Goal: Task Accomplishment & Management: Manage account settings

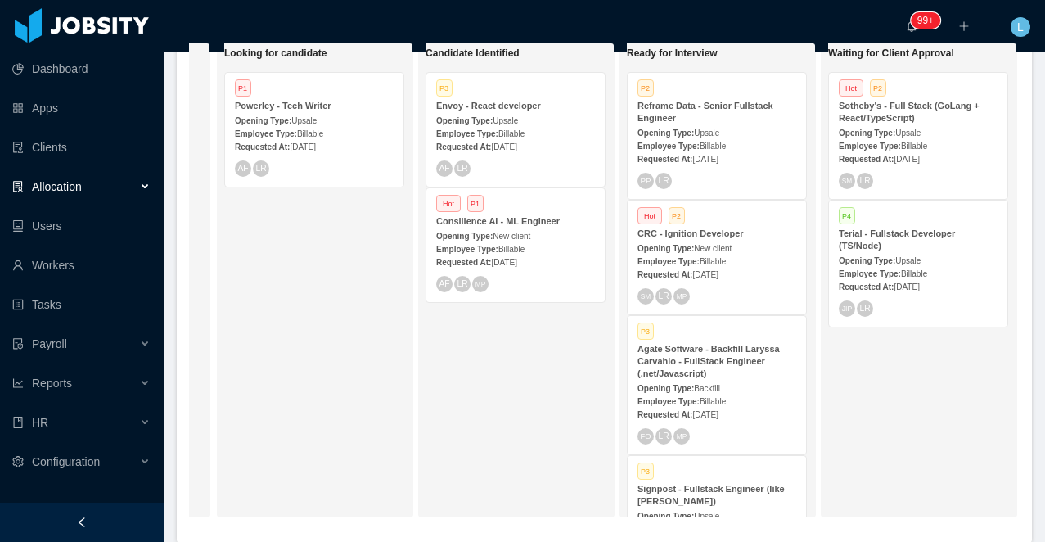
scroll to position [370, 0]
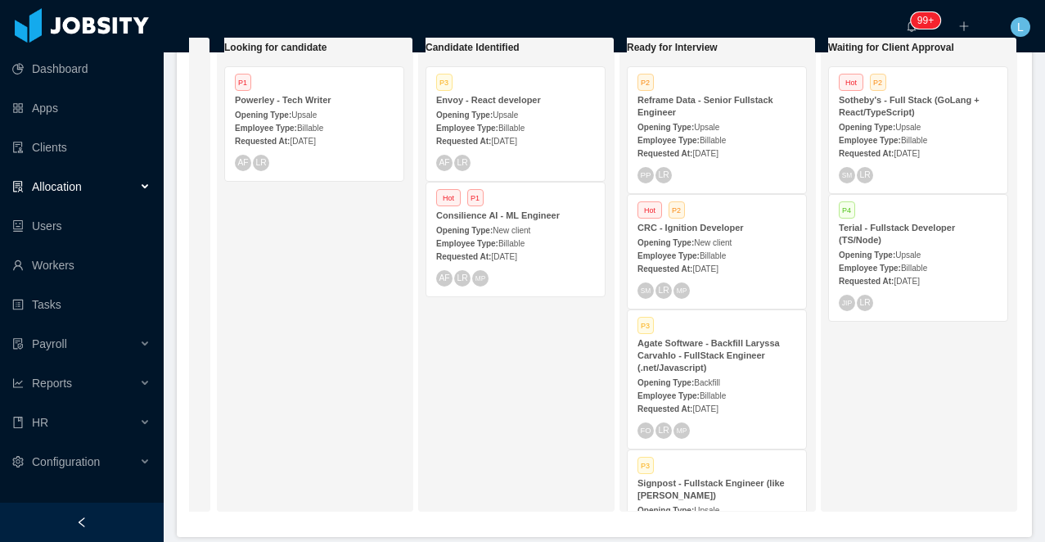
click at [70, 512] on div at bounding box center [82, 522] width 164 height 39
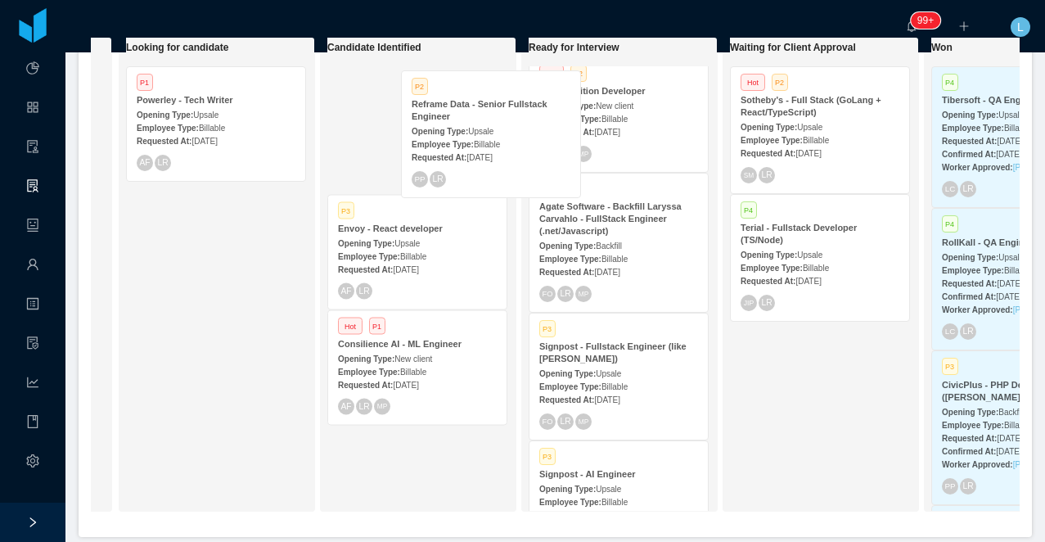
scroll to position [5, 0]
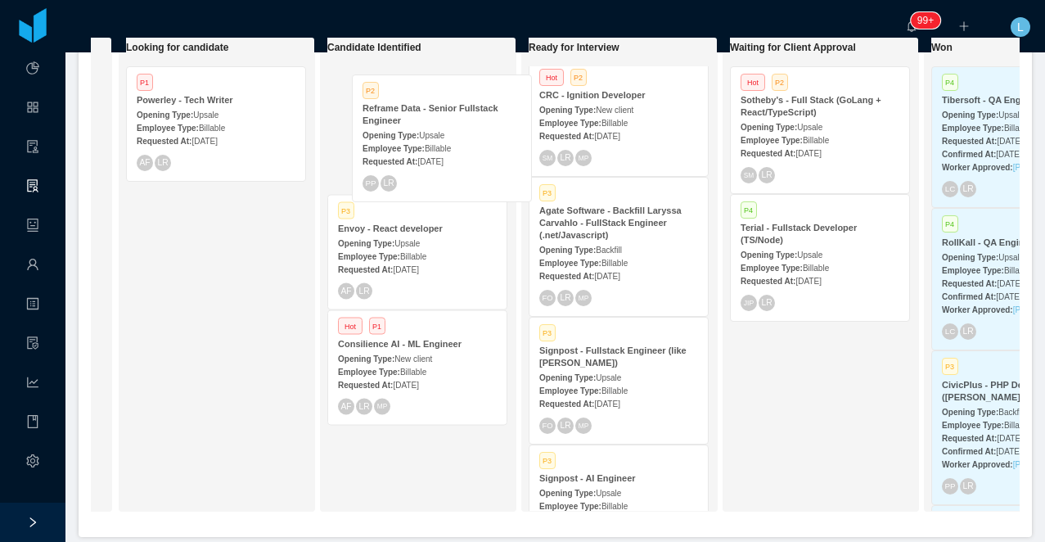
drag, startPoint x: 620, startPoint y: 115, endPoint x: 444, endPoint y: 133, distance: 177.6
click at [444, 133] on div "On Hold Looking for candidate P1 Powerley - Tech Writer Opening Type: Upsale Em…" at bounding box center [555, 281] width 929 height 488
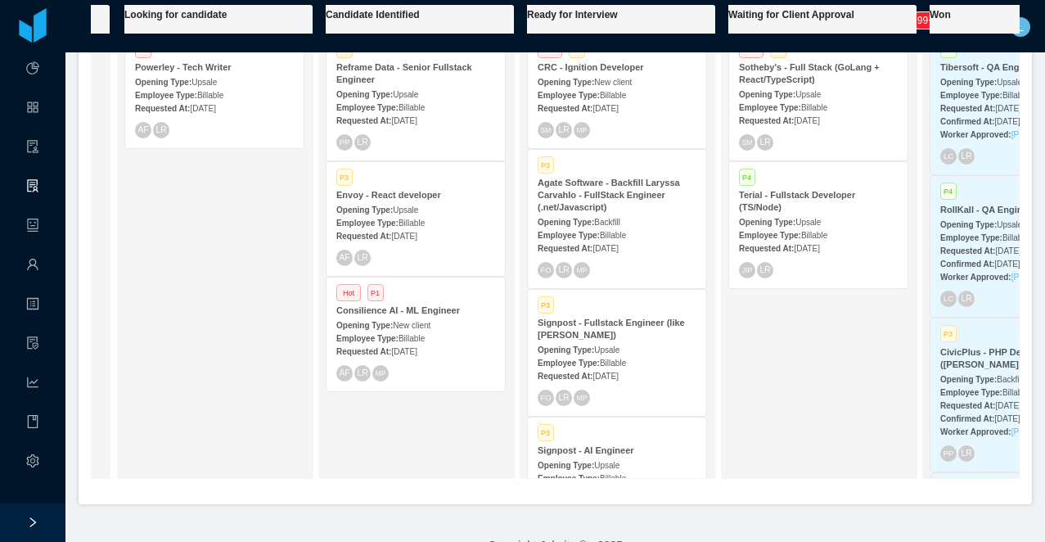
scroll to position [362, 0]
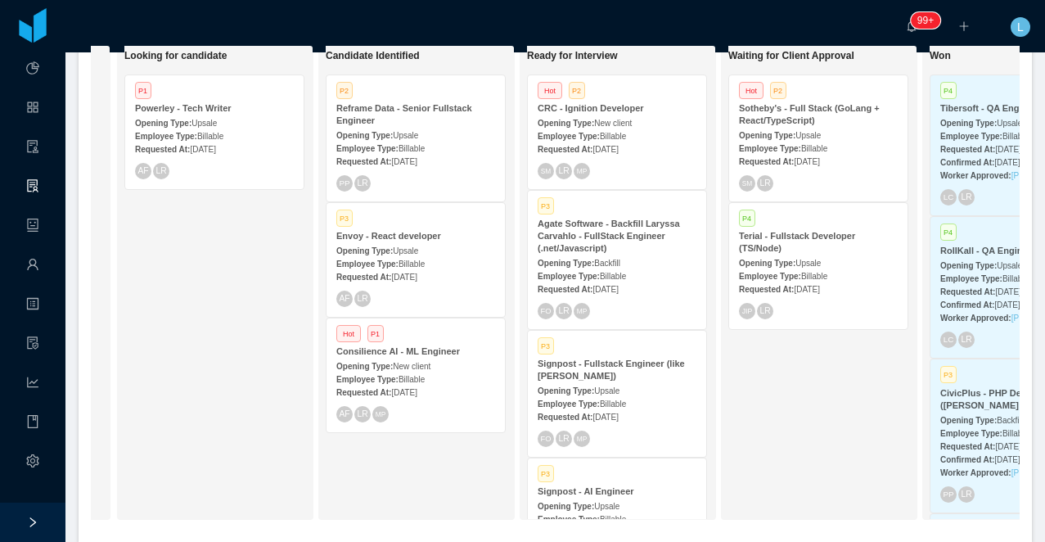
click at [625, 106] on strong "CRC - Ignition Developer" at bounding box center [591, 108] width 106 height 10
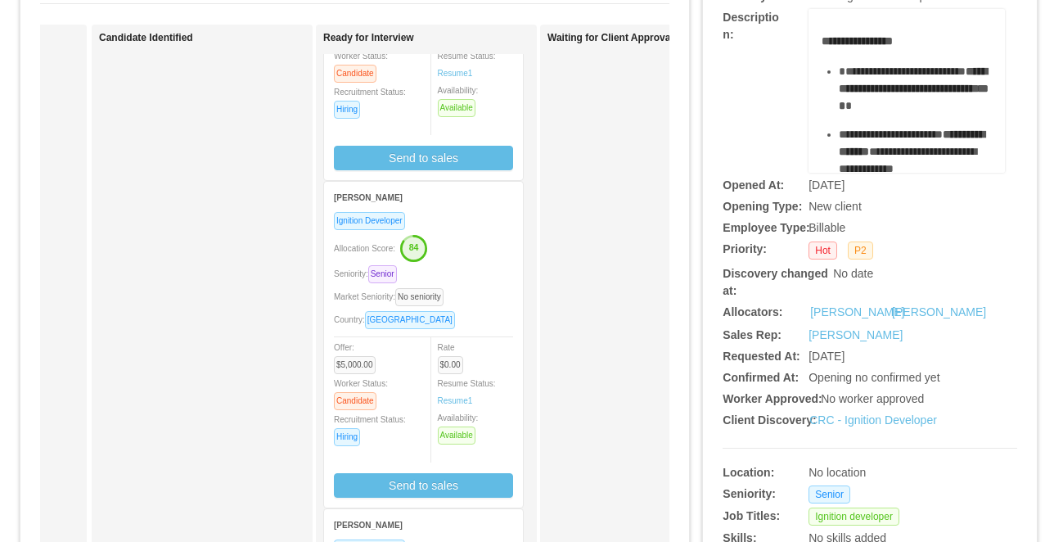
scroll to position [199, 0]
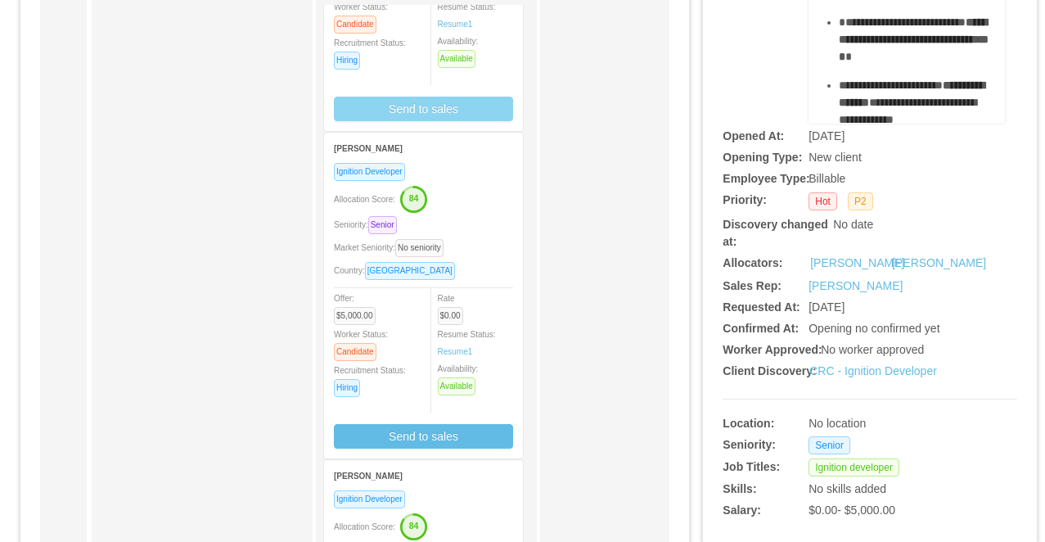
click at [423, 106] on button "Send to sales" at bounding box center [423, 109] width 179 height 25
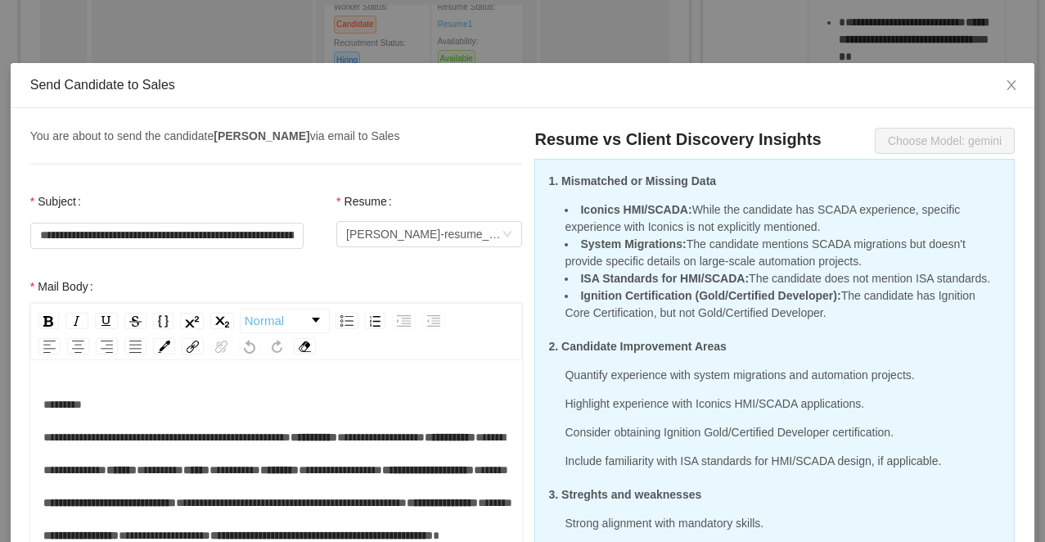
scroll to position [0, 0]
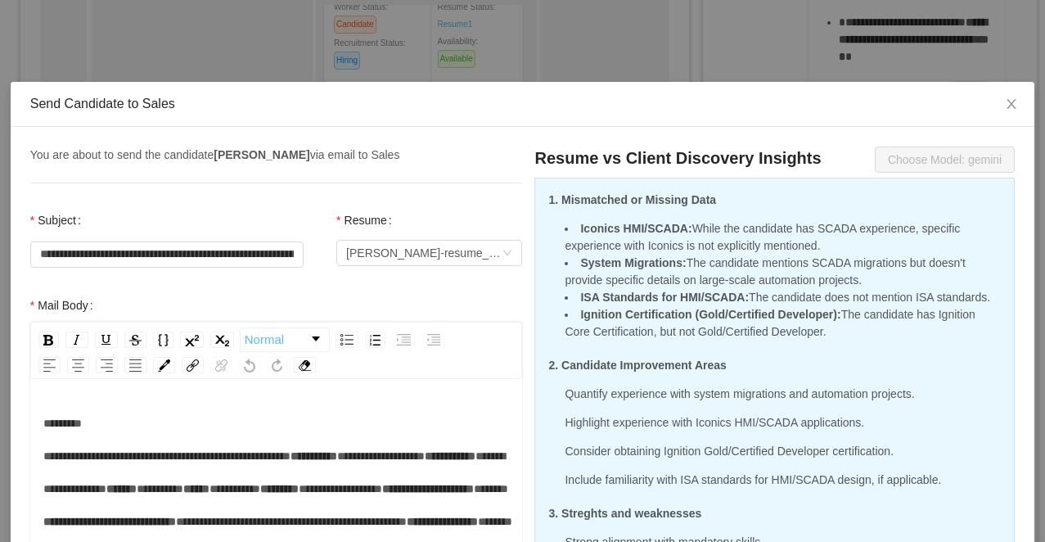
click at [469, 61] on div "**********" at bounding box center [522, 271] width 1045 height 542
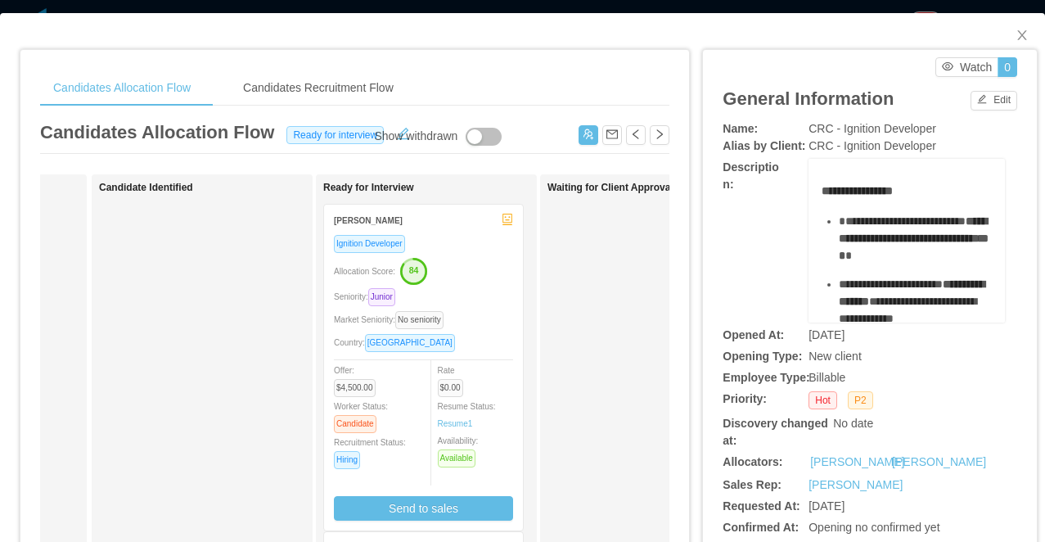
click at [459, 7] on div "Candidates Allocation Flow Candidates Recruitment Flow Candidates Allocation Fl…" at bounding box center [522, 271] width 1045 height 542
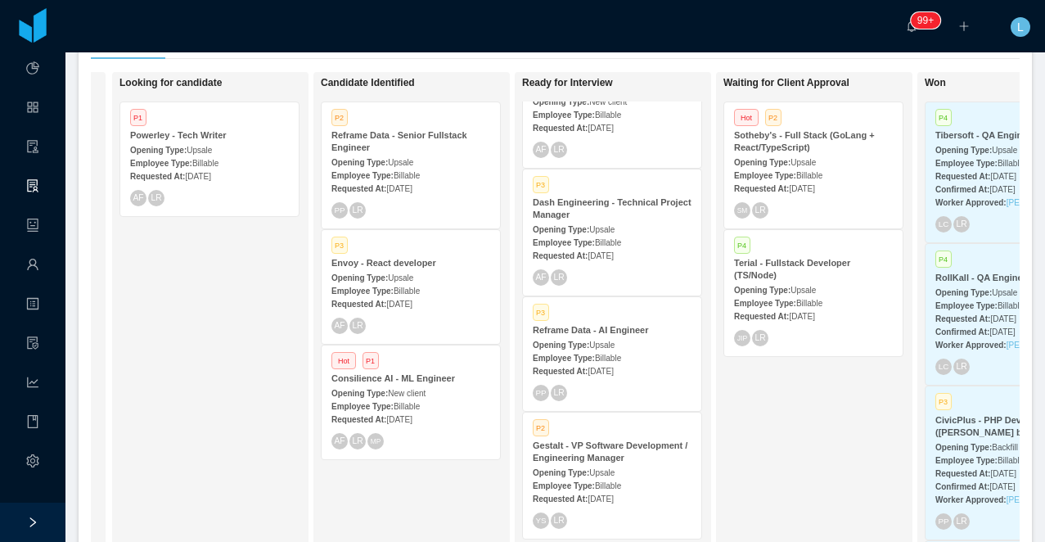
scroll to position [0, 167]
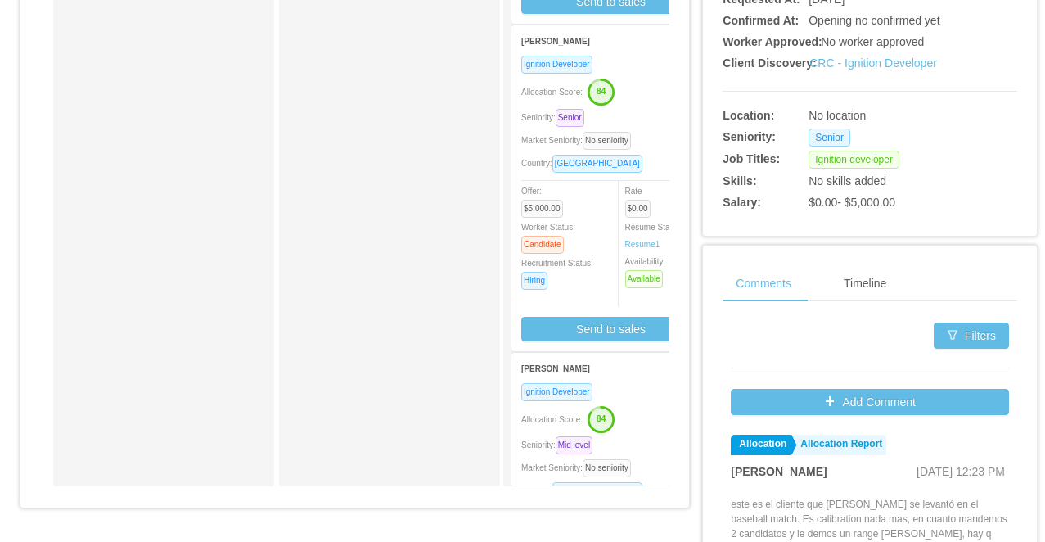
scroll to position [521, 0]
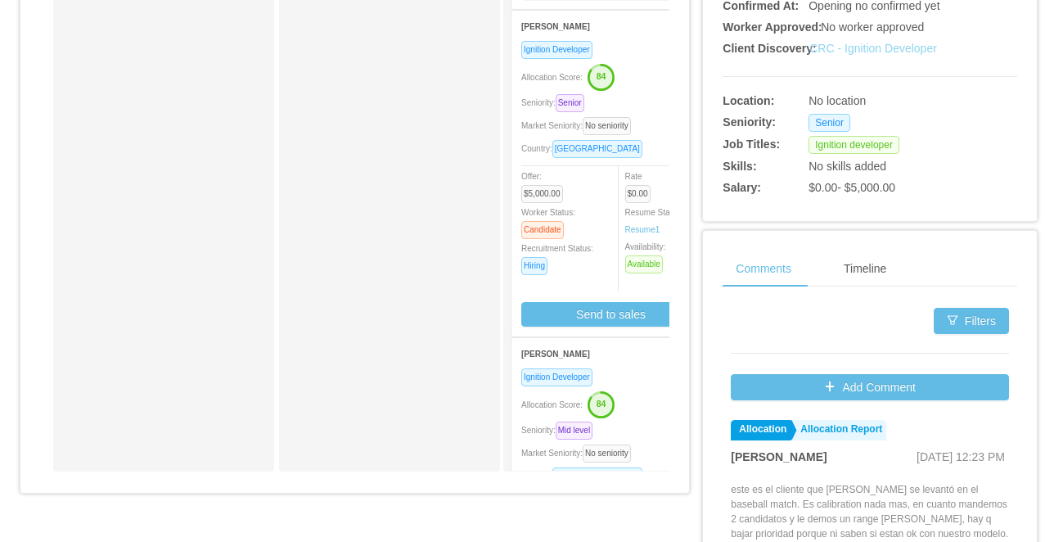
click at [878, 49] on link "CRC - Ignition Developer" at bounding box center [873, 48] width 128 height 13
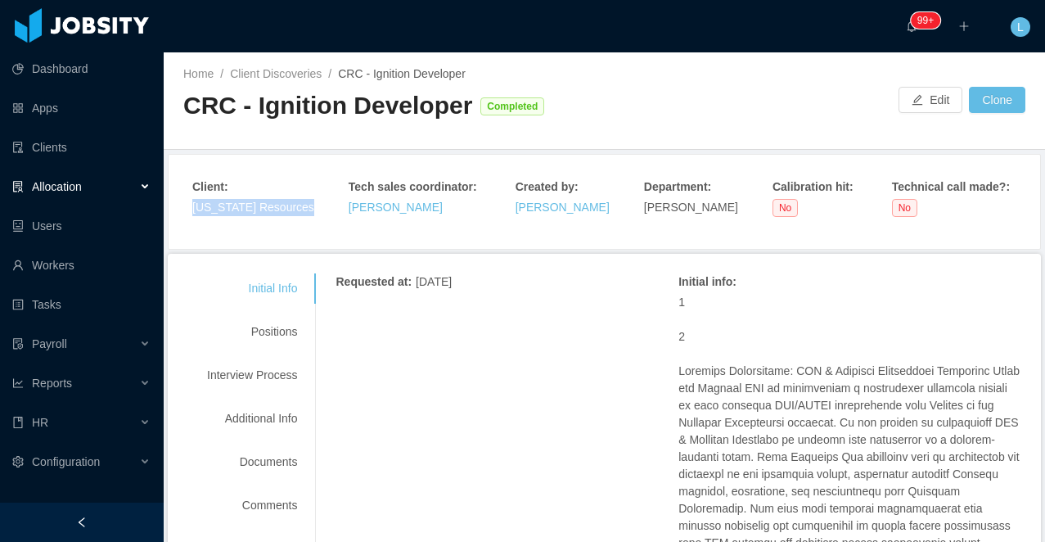
scroll to position [43, 0]
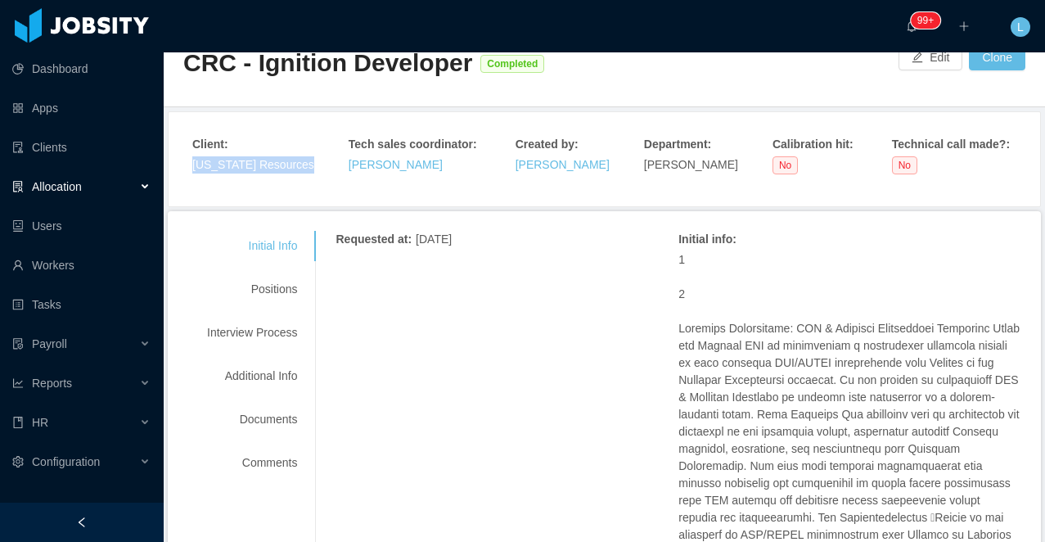
click at [264, 165] on link "California Resources" at bounding box center [253, 164] width 122 height 13
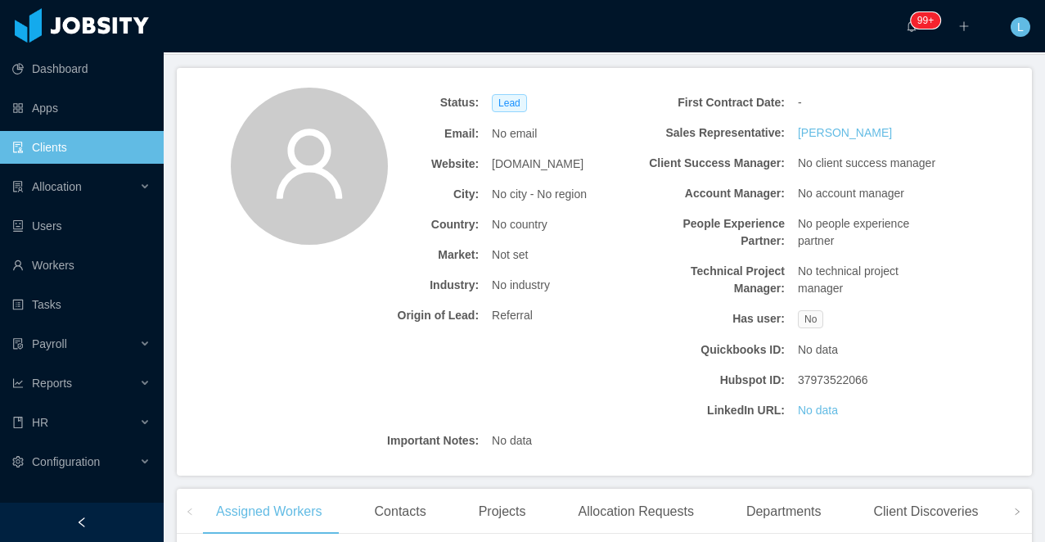
scroll to position [129, 0]
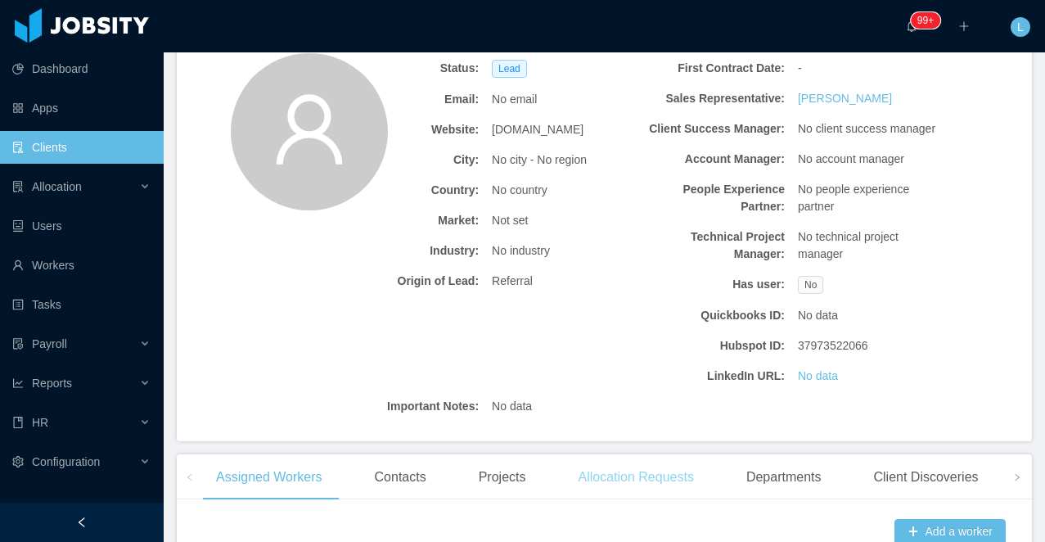
click at [647, 498] on div "Allocation Requests" at bounding box center [636, 477] width 142 height 46
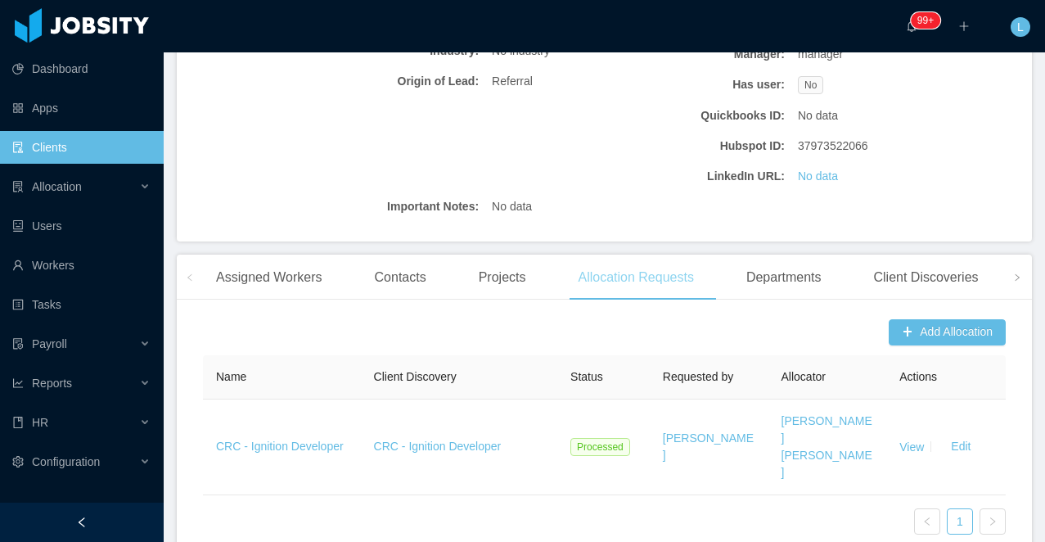
scroll to position [412, 0]
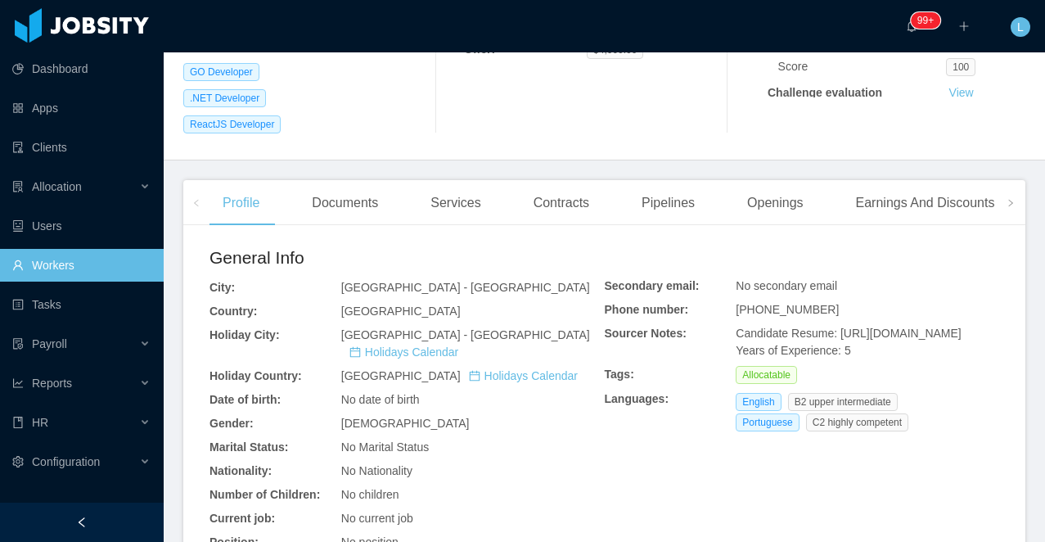
scroll to position [400, 0]
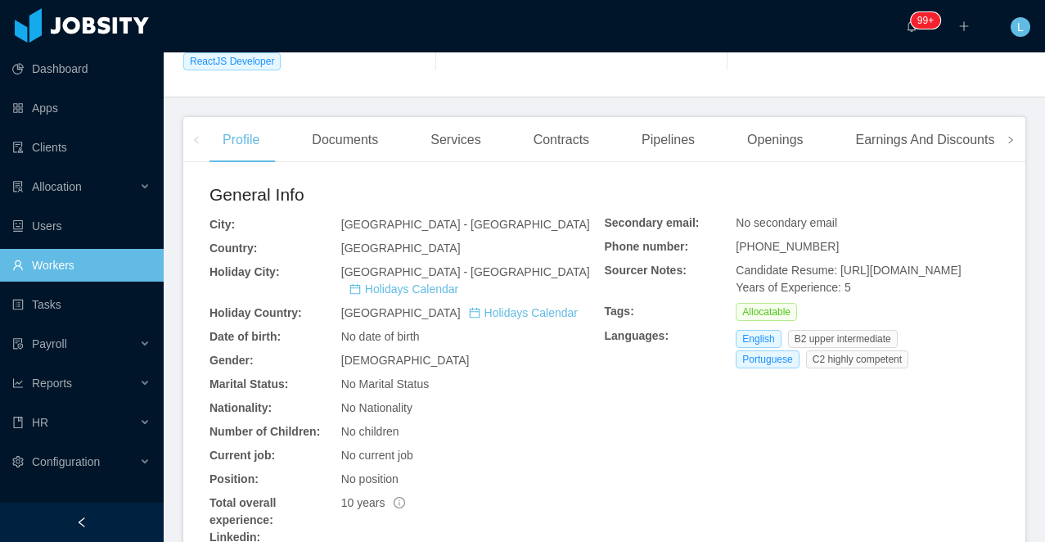
click at [1015, 130] on span at bounding box center [1011, 140] width 10 height 20
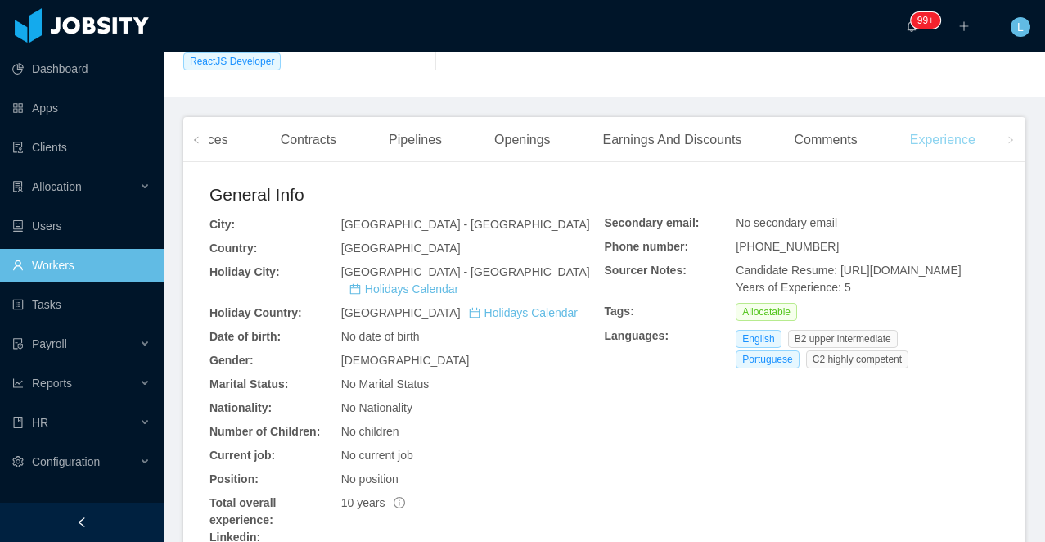
click at [936, 117] on div "Experience" at bounding box center [943, 140] width 92 height 46
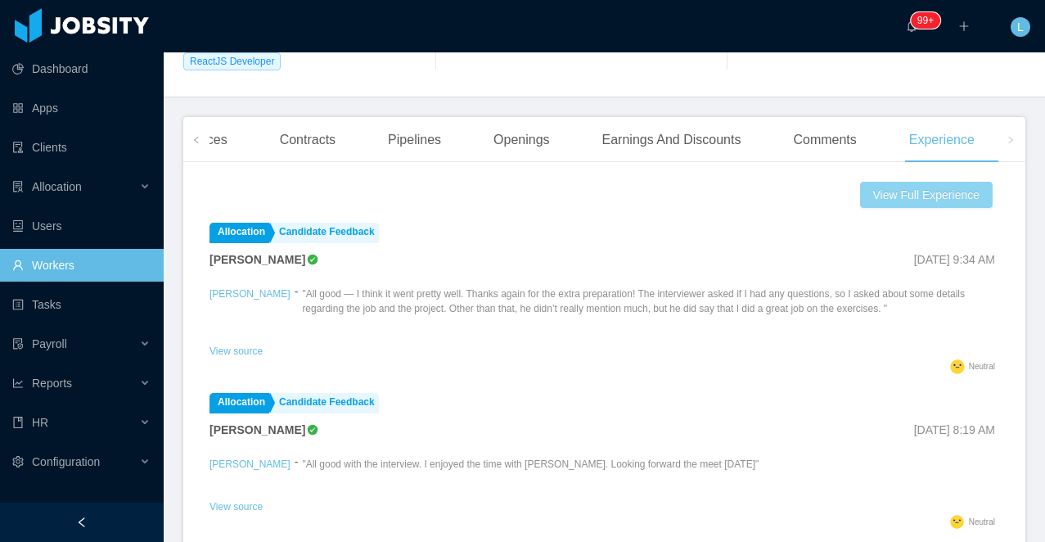
click at [962, 182] on button "View Full Experience" at bounding box center [926, 195] width 133 height 26
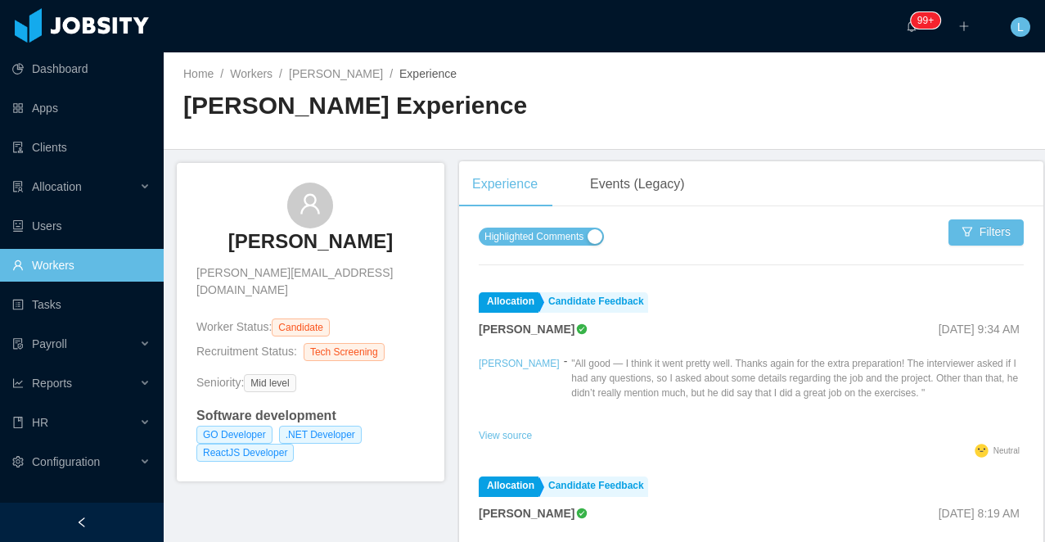
click at [575, 240] on span "Highlighted Comments" at bounding box center [533, 236] width 99 height 16
click at [77, 526] on icon "icon: left" at bounding box center [81, 521] width 11 height 11
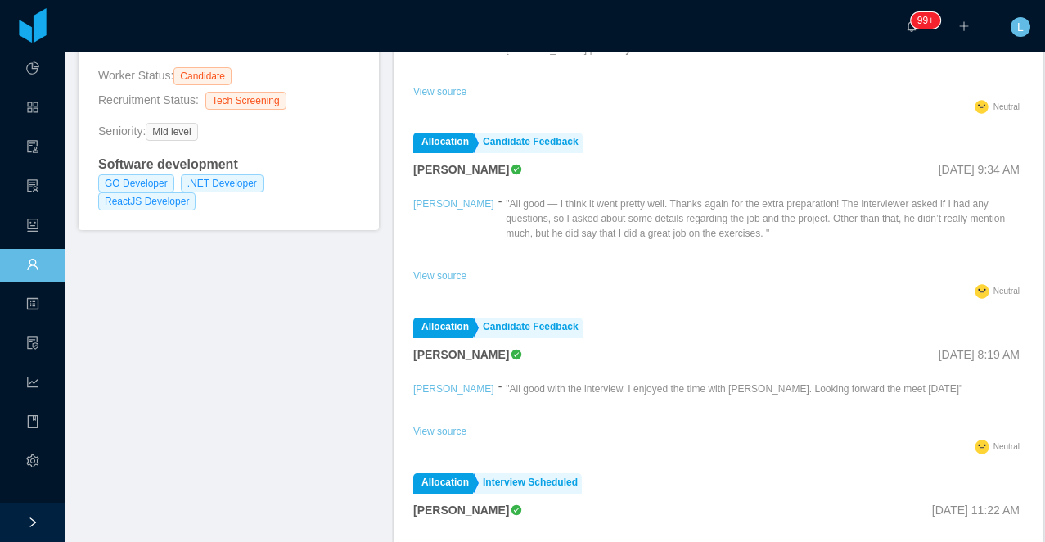
scroll to position [122, 0]
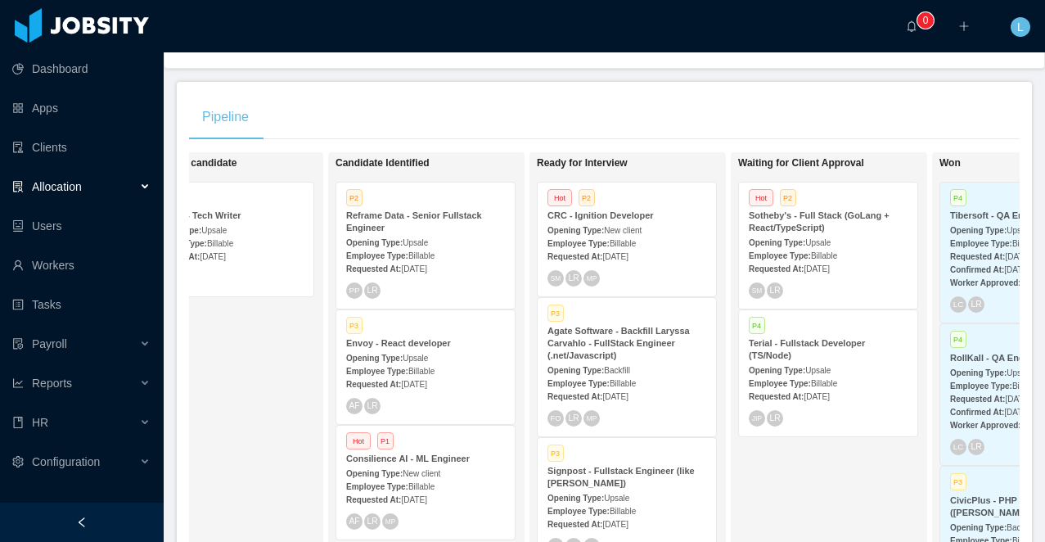
scroll to position [0, 309]
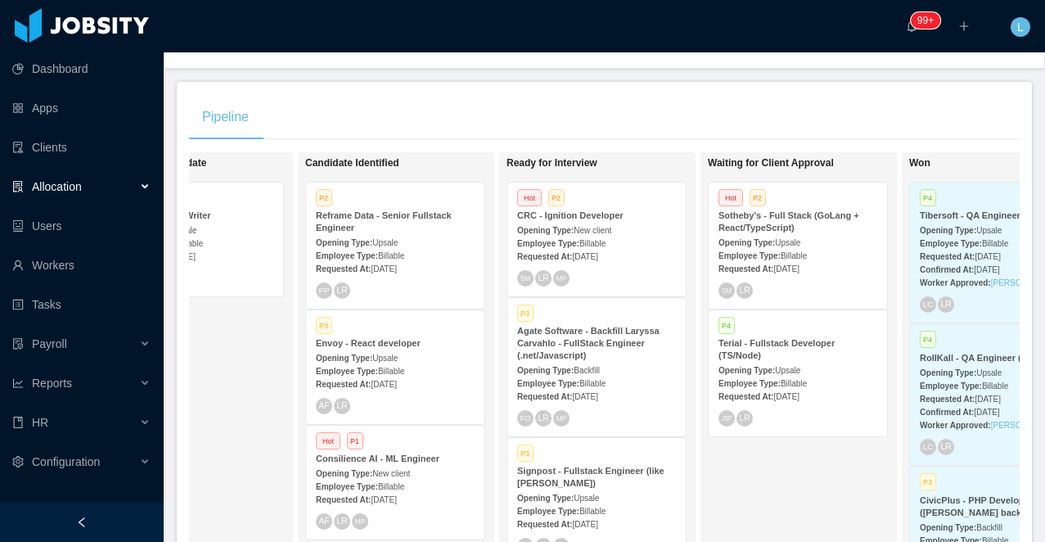
click at [806, 223] on div "Sotheby's - Full Stack (GoLang + React/TypeScript)" at bounding box center [798, 222] width 159 height 25
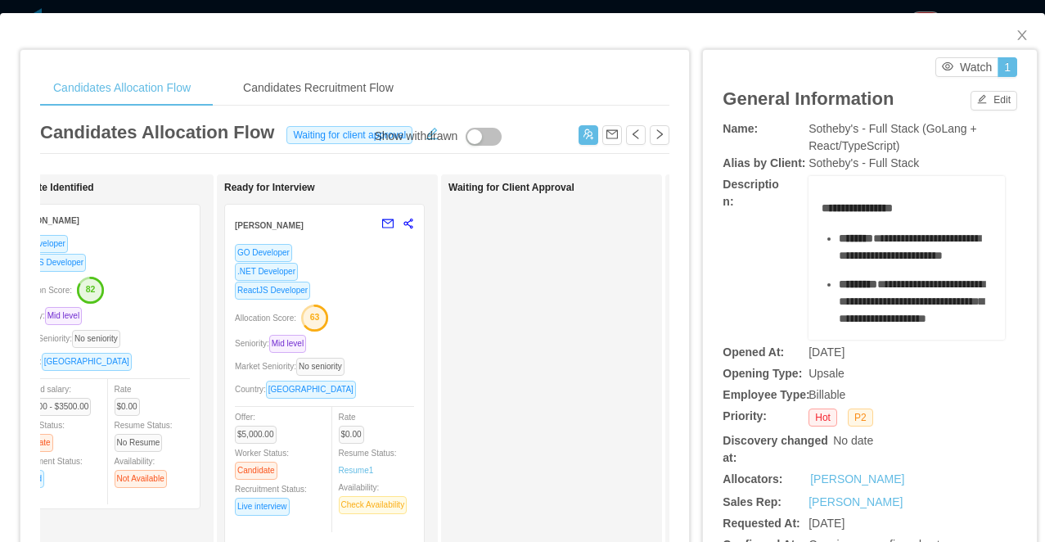
scroll to position [0, 358]
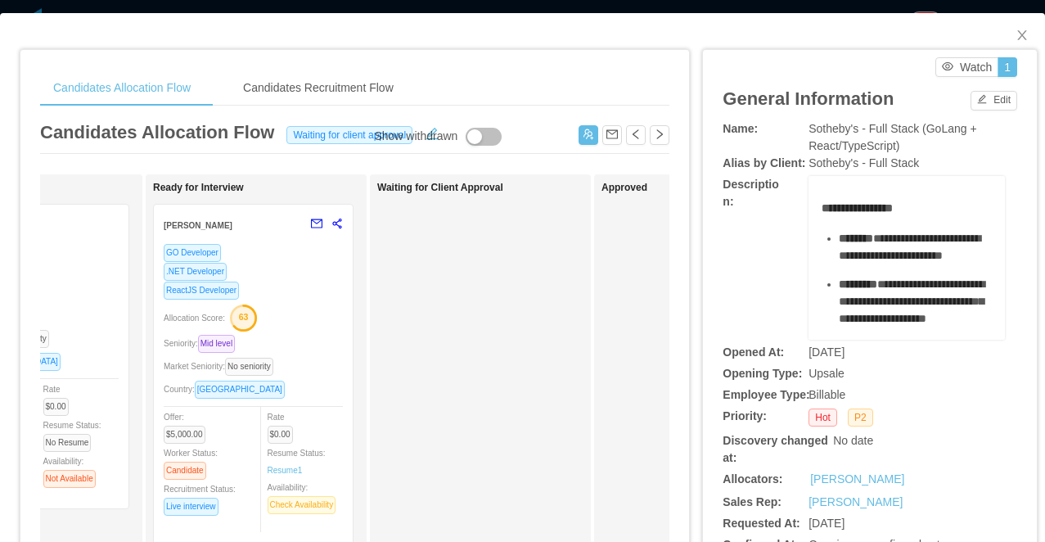
click at [300, 285] on div "ReactJS Developer" at bounding box center [253, 290] width 179 height 19
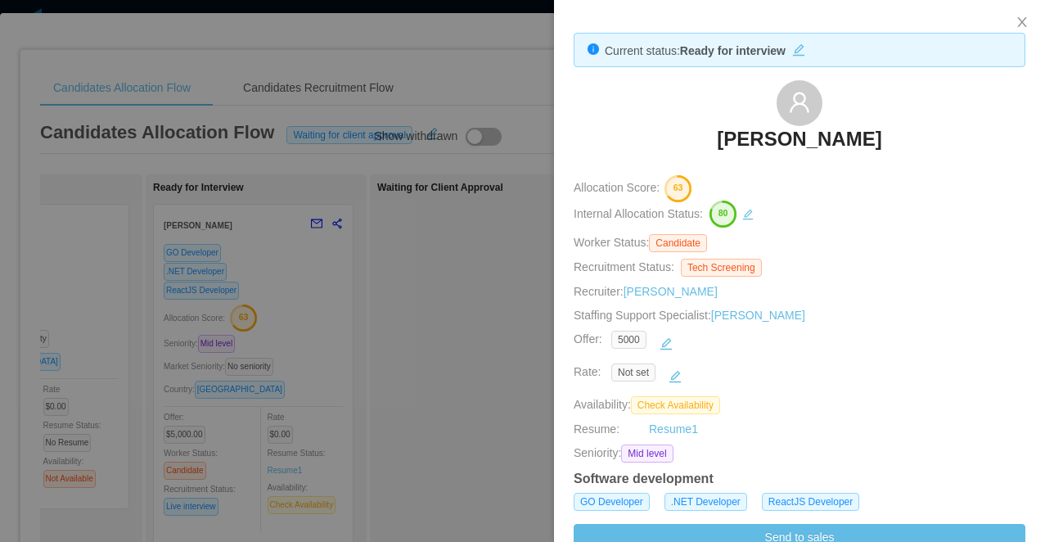
click at [367, 320] on div at bounding box center [522, 271] width 1045 height 542
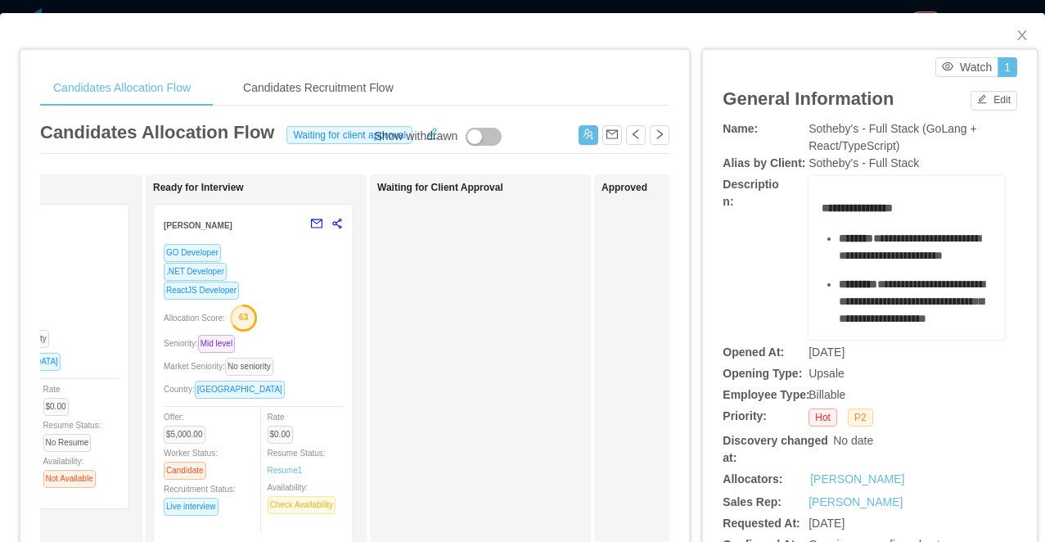
drag, startPoint x: 295, startPoint y: 290, endPoint x: 486, endPoint y: 290, distance: 191.5
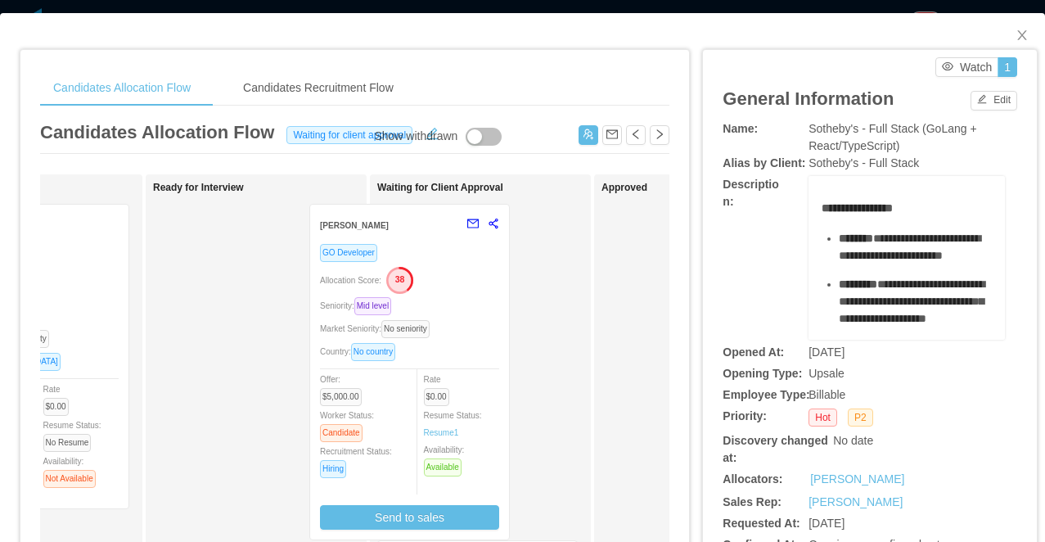
drag, startPoint x: 322, startPoint y: 283, endPoint x: 500, endPoint y: 283, distance: 177.6
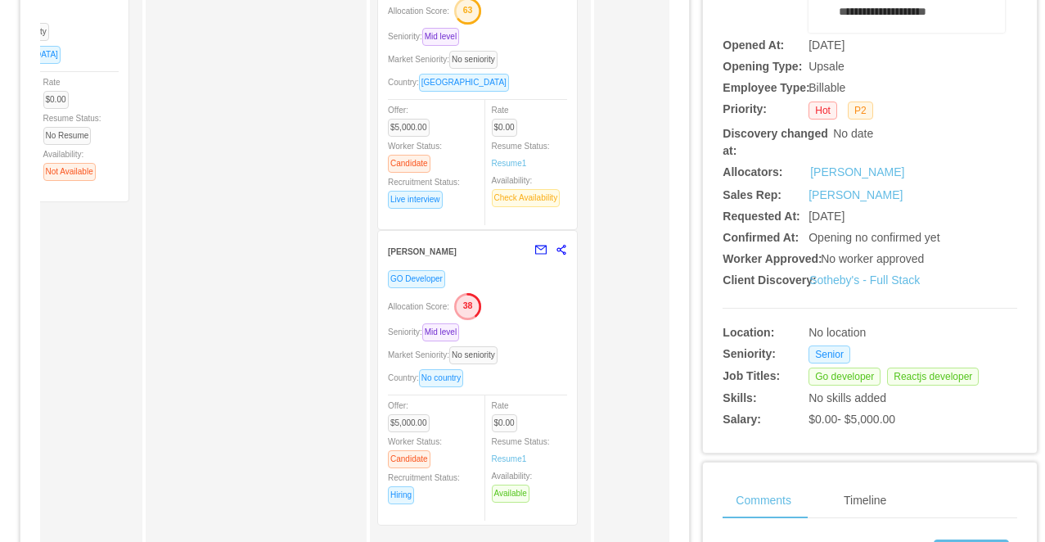
scroll to position [308, 0]
click at [537, 314] on div "Allocation Score: 38" at bounding box center [477, 304] width 179 height 26
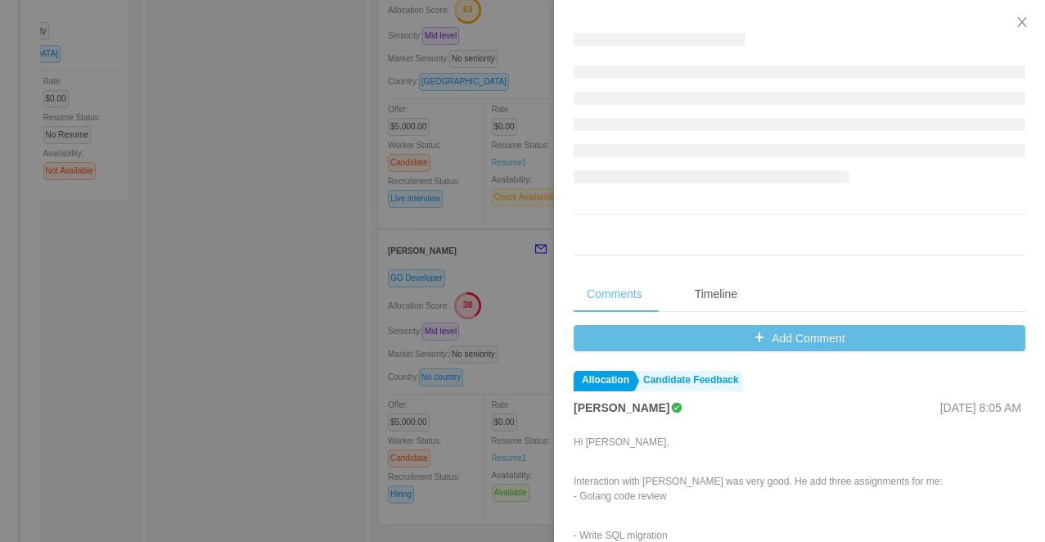
click at [510, 318] on div at bounding box center [522, 271] width 1045 height 542
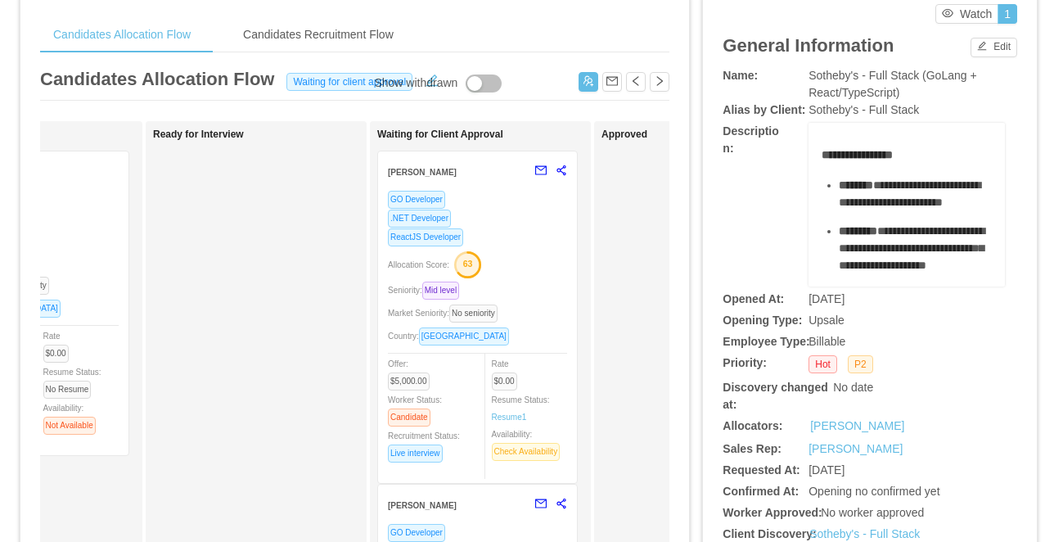
scroll to position [0, 0]
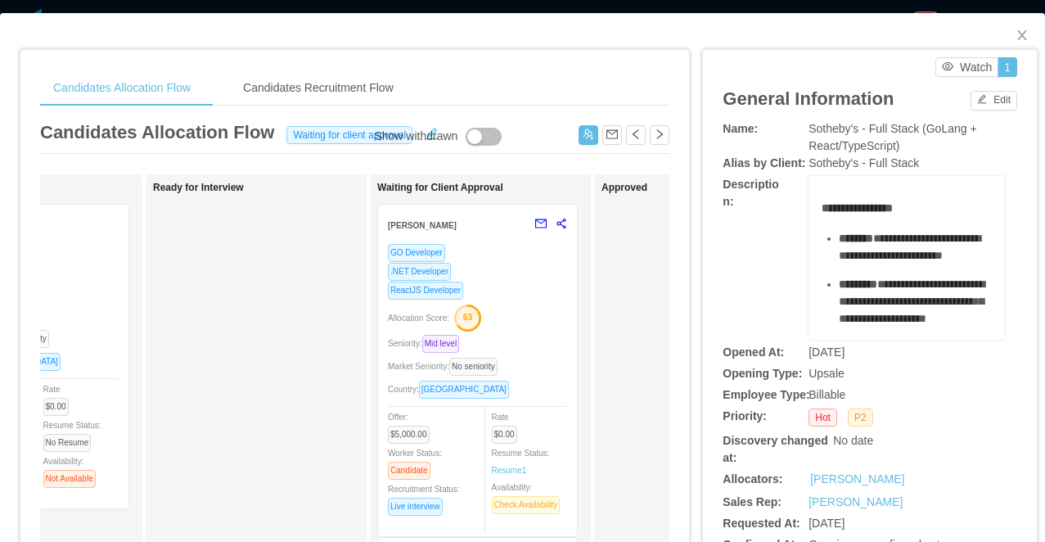
click at [513, 286] on div "ReactJS Developer" at bounding box center [477, 290] width 179 height 19
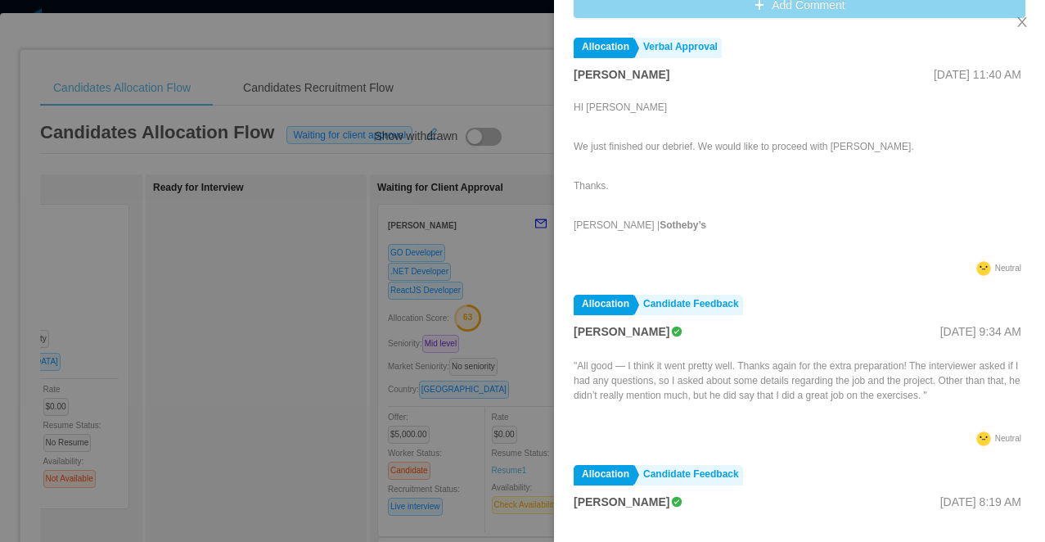
click at [683, 6] on button "Add Comment" at bounding box center [800, 5] width 452 height 26
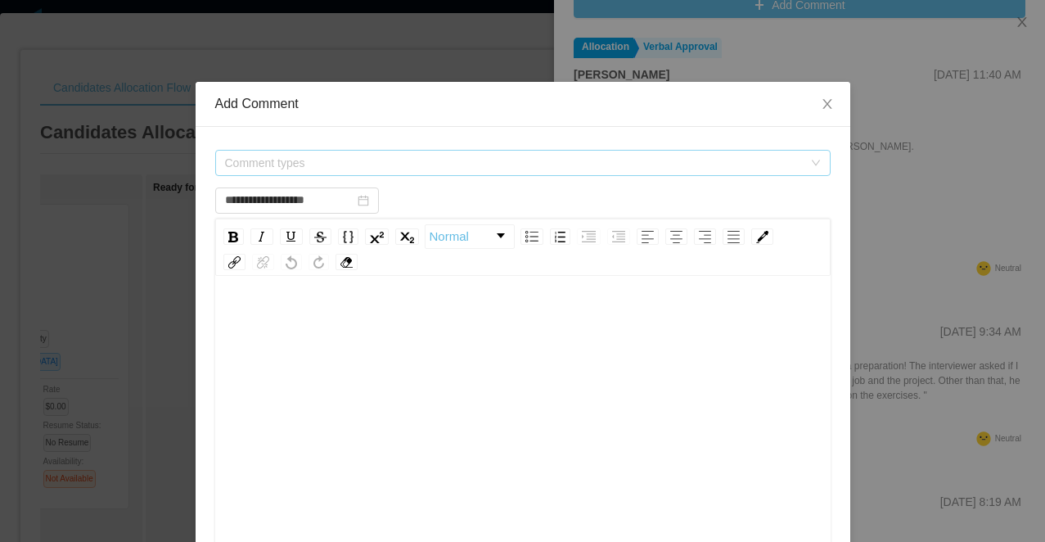
click at [331, 162] on span "Comment types" at bounding box center [514, 163] width 578 height 16
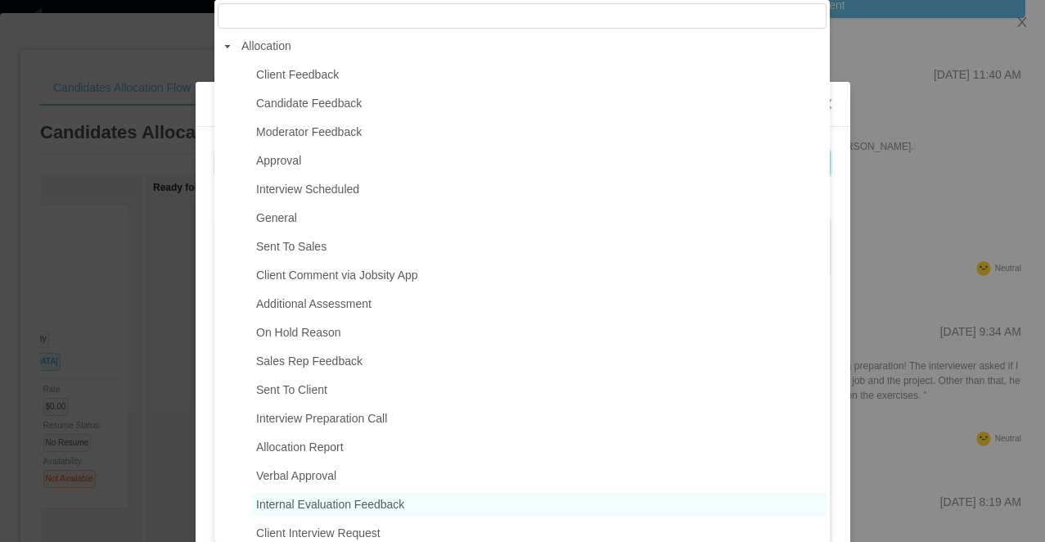
click at [336, 498] on span "Internal Evaluation Feedback" at bounding box center [330, 504] width 148 height 13
type input "**********"
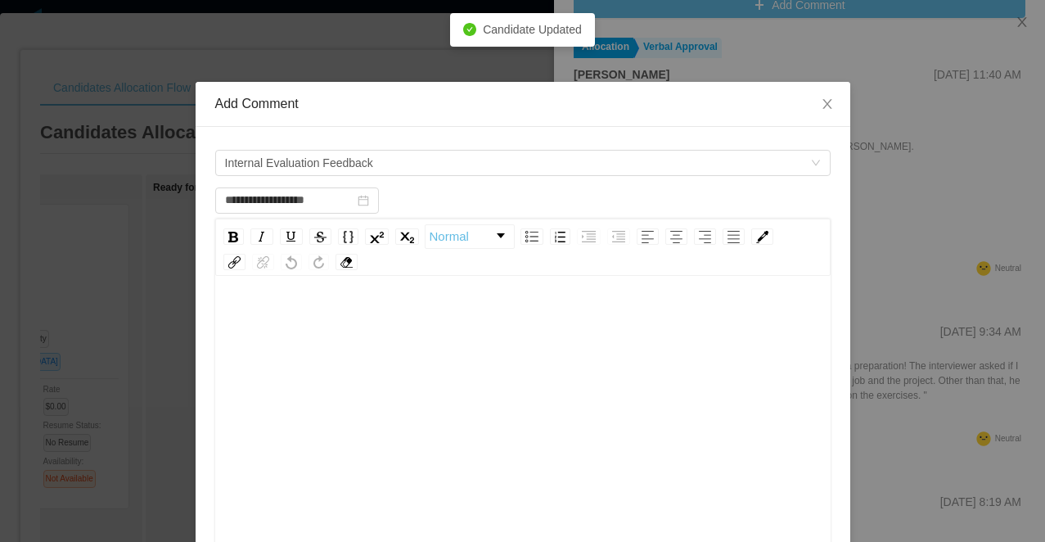
click at [335, 396] on div "rdw-editor" at bounding box center [523, 447] width 590 height 286
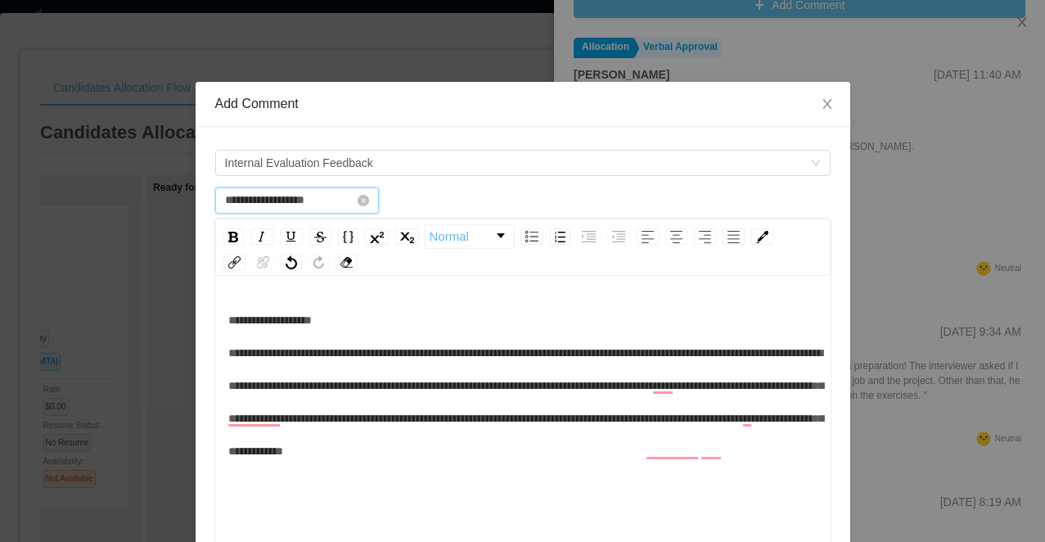
click at [278, 195] on input "**********" at bounding box center [297, 200] width 164 height 26
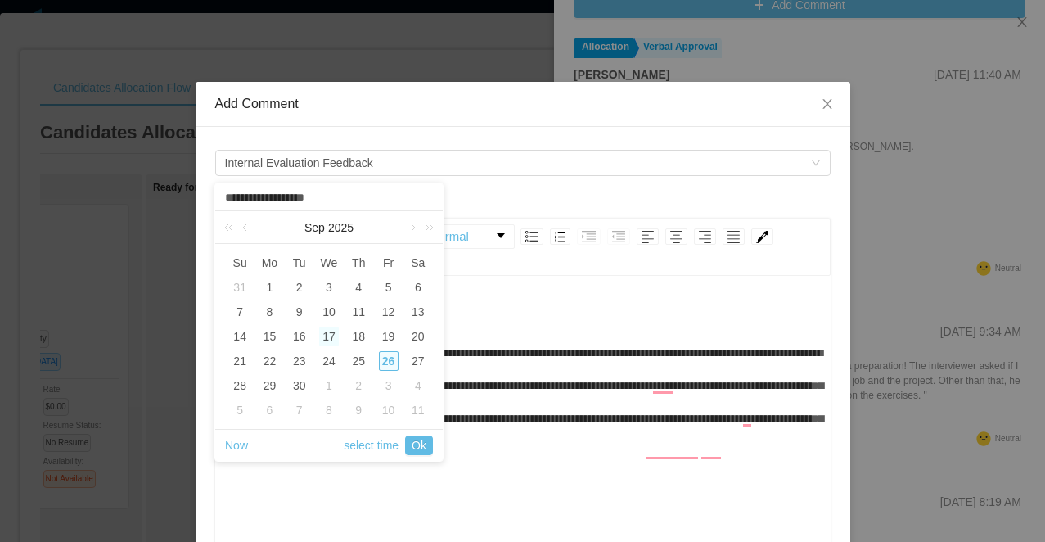
click at [326, 337] on div "17" at bounding box center [329, 337] width 20 height 20
type input "**********"
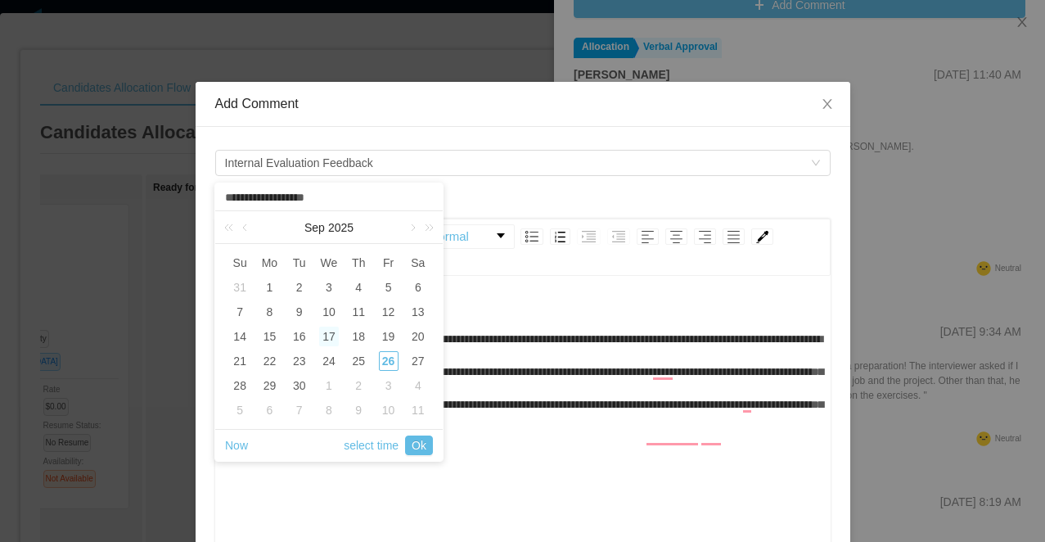
click at [510, 347] on div "**********" at bounding box center [523, 372] width 590 height 164
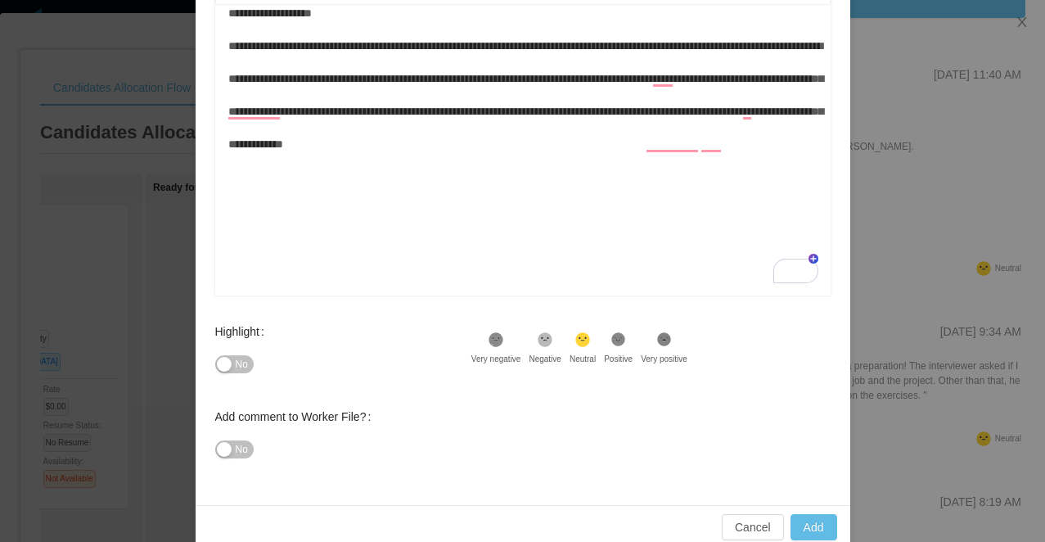
scroll to position [297, 0]
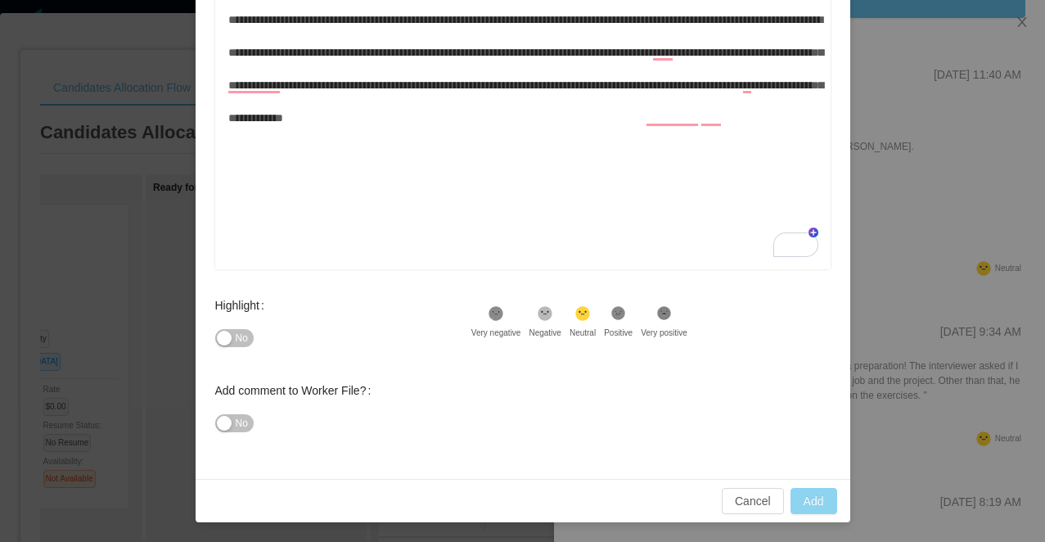
click at [813, 498] on button "Add" at bounding box center [814, 501] width 47 height 26
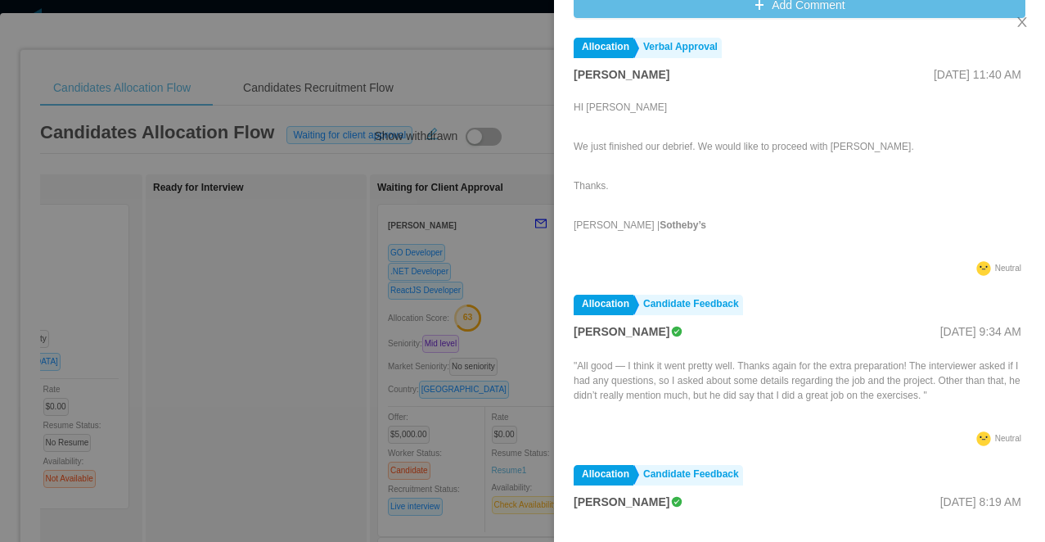
click at [466, 124] on div at bounding box center [522, 271] width 1045 height 542
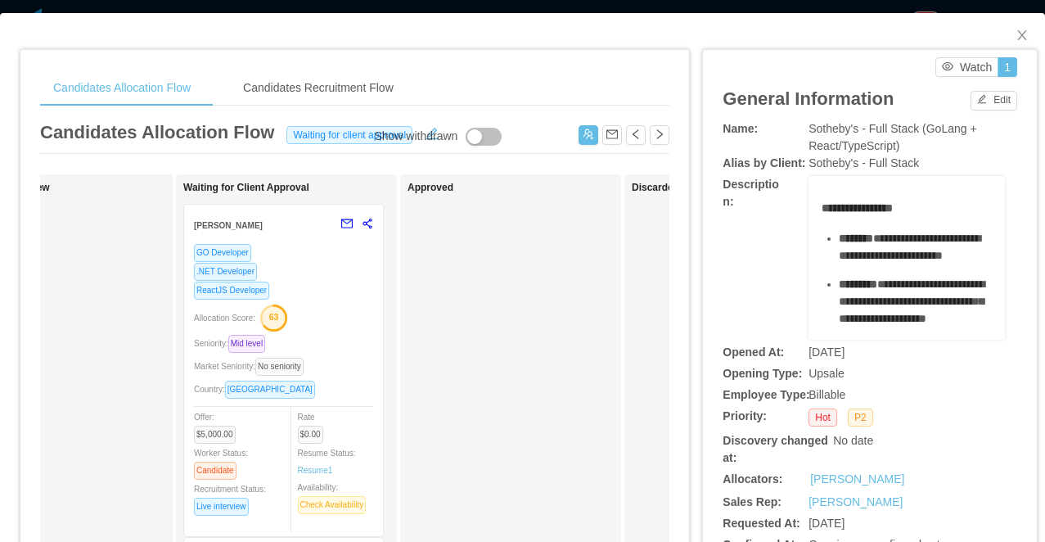
scroll to position [0, 575]
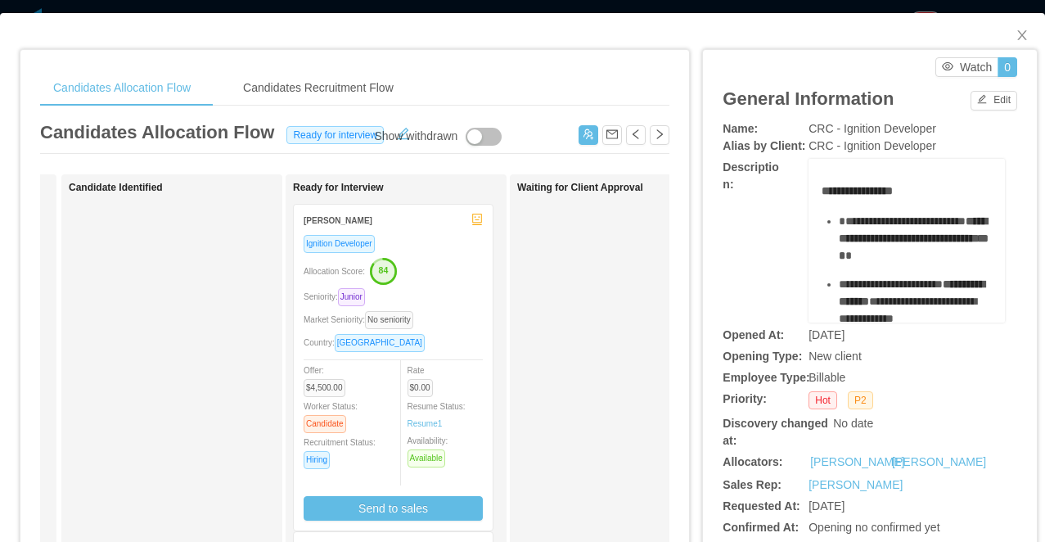
scroll to position [0, 340]
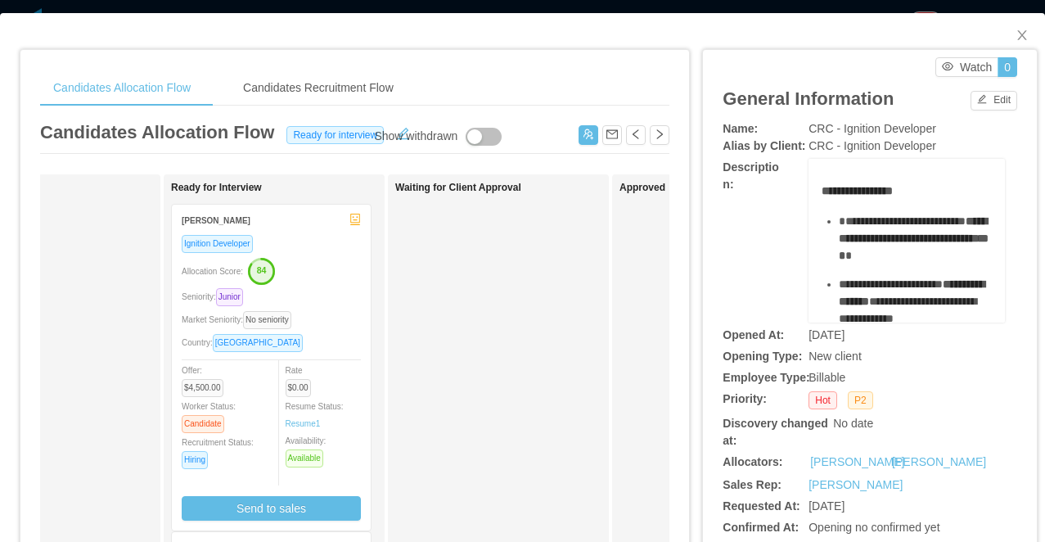
click at [630, 10] on div "Candidates Allocation Flow Candidates Recruitment Flow Candidates Allocation Fl…" at bounding box center [522, 271] width 1045 height 542
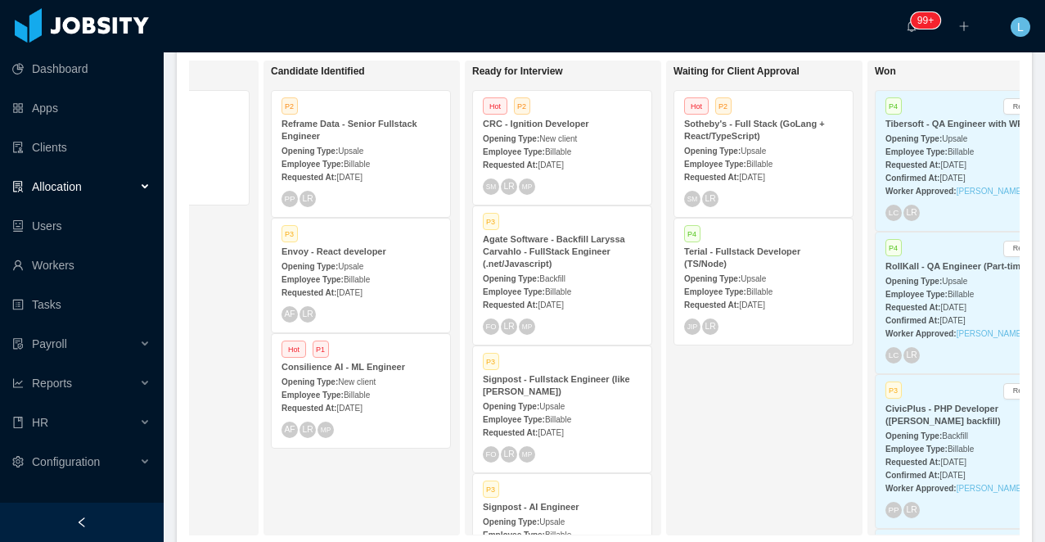
scroll to position [0, 480]
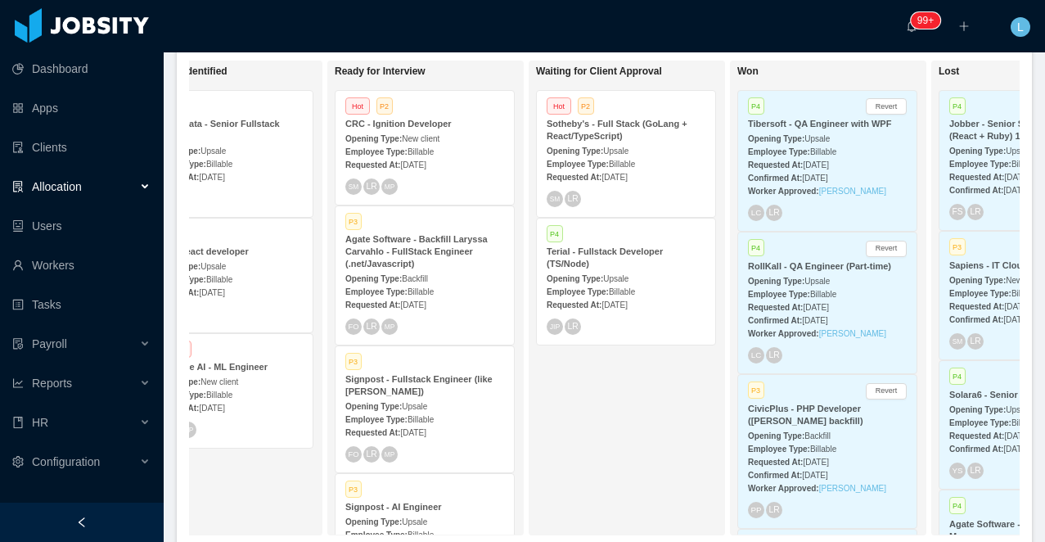
click at [642, 136] on div "Sotheby's - Full Stack (GoLang + React/TypeScript)" at bounding box center [626, 130] width 159 height 25
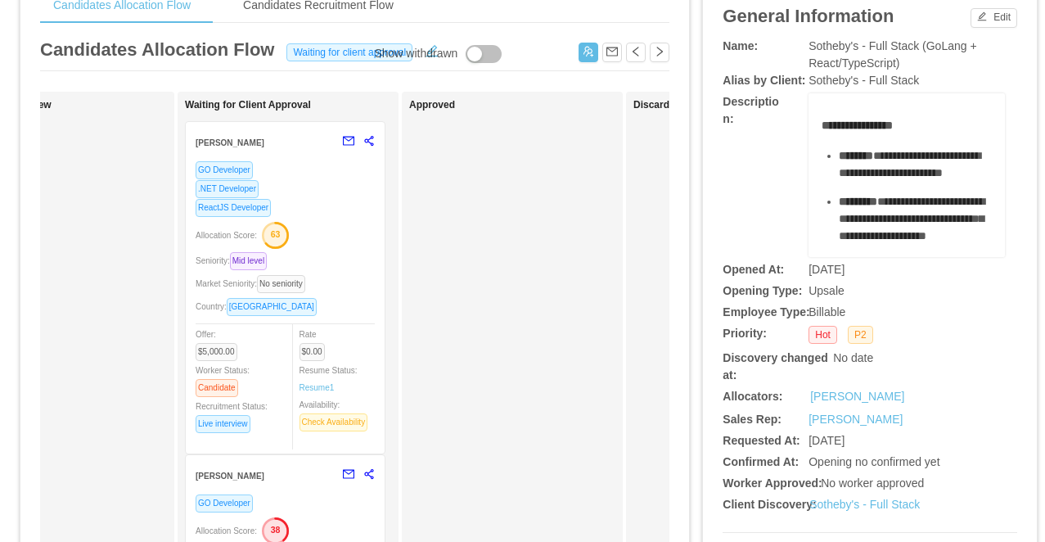
scroll to position [0, 571]
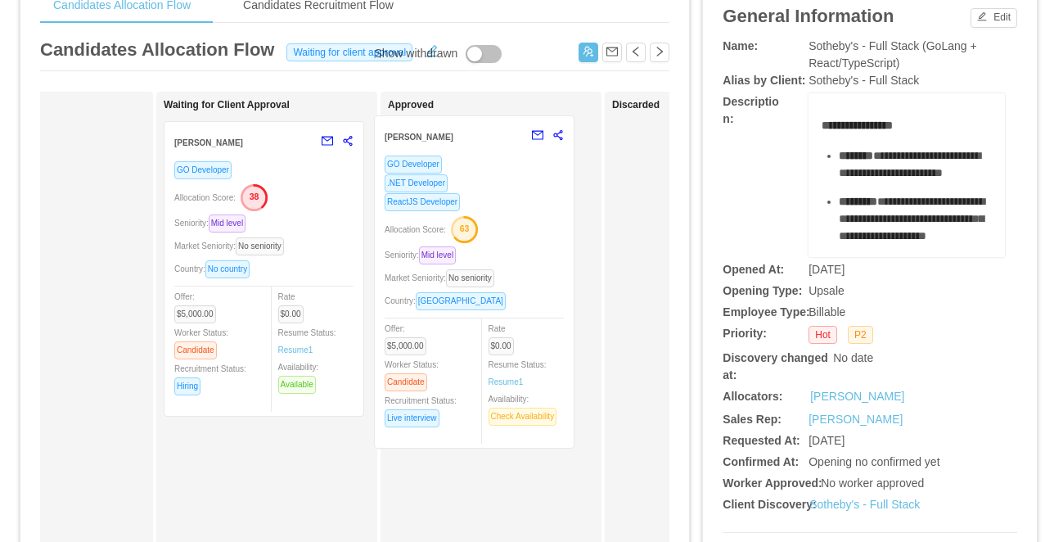
drag, startPoint x: 304, startPoint y: 215, endPoint x: 512, endPoint y: 209, distance: 208.0
click at [513, 209] on div "Applied Starlin Gil GO Developer Angular Developer Seniority: Mid level Market …" at bounding box center [354, 507] width 629 height 831
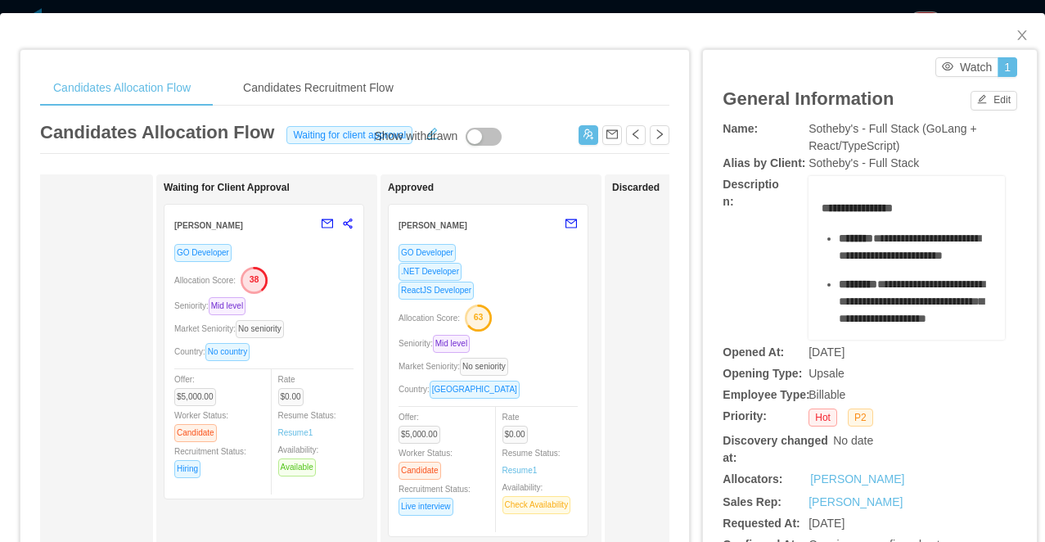
scroll to position [3, 0]
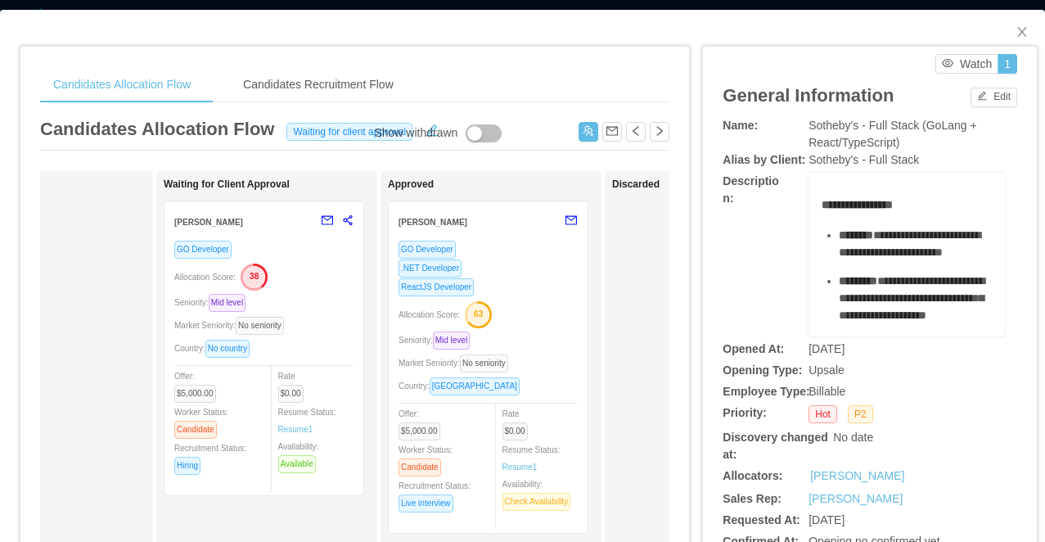
click at [574, 6] on div "Candidates Allocation Flow Candidates Recruitment Flow Candidates Allocation Fl…" at bounding box center [522, 271] width 1045 height 542
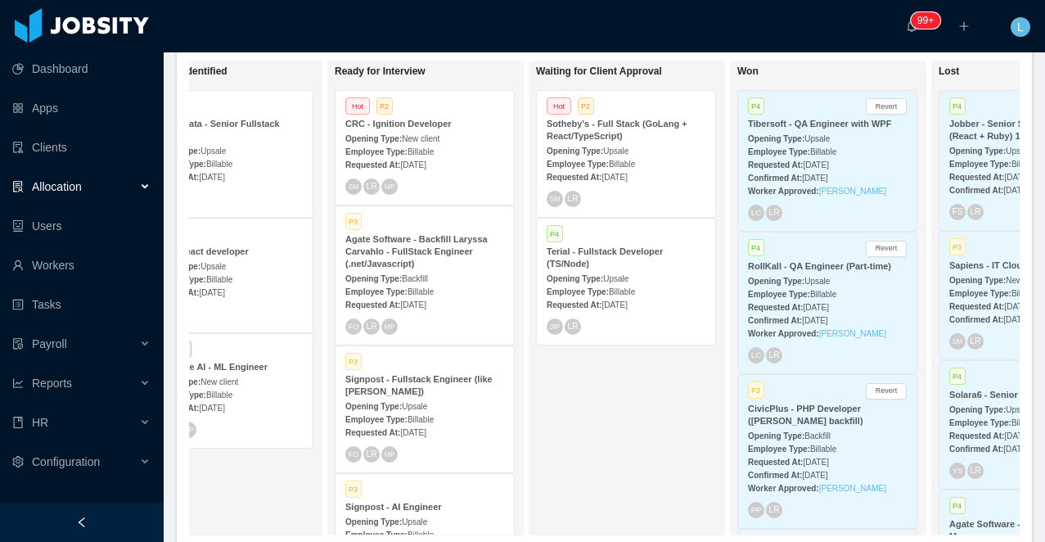
click at [638, 152] on div "Opening Type: Upsale" at bounding box center [626, 150] width 159 height 17
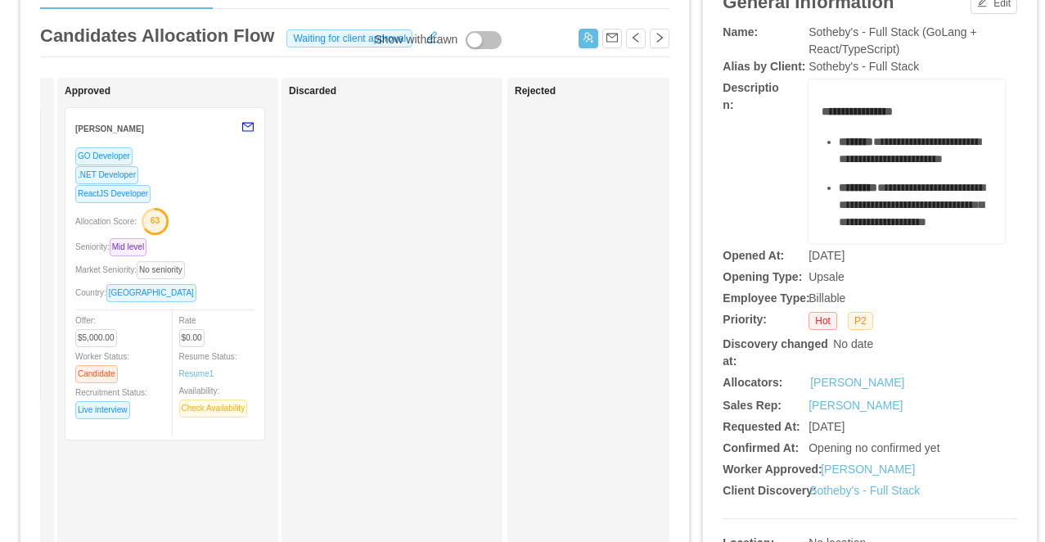
scroll to position [0, 910]
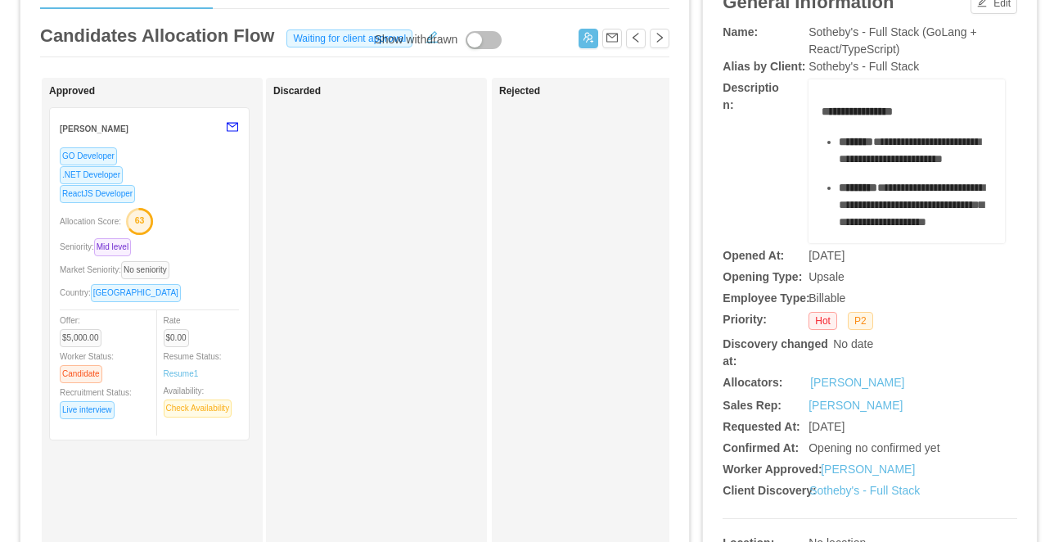
click at [201, 214] on div "Allocation Score: 63" at bounding box center [149, 220] width 179 height 26
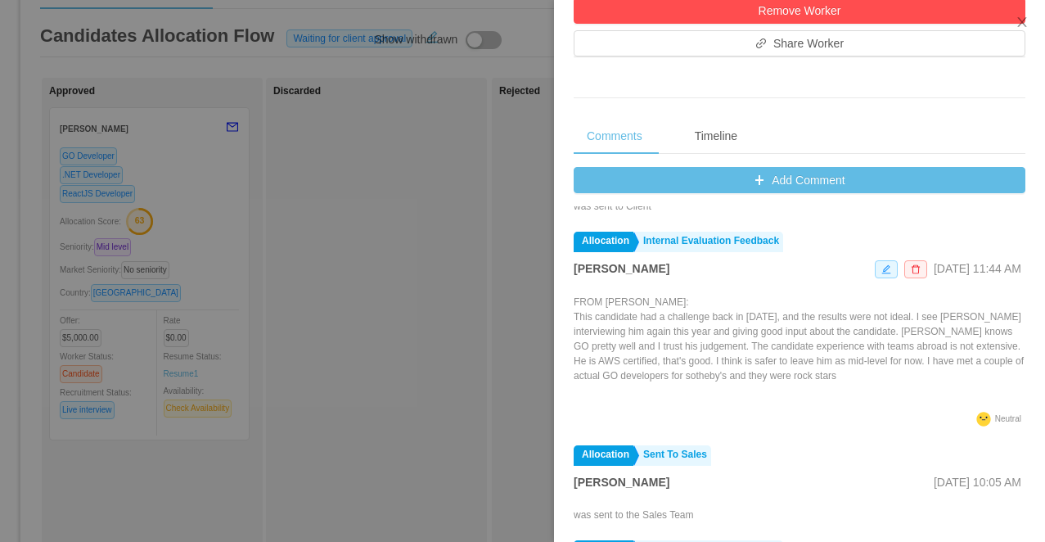
scroll to position [1210, 0]
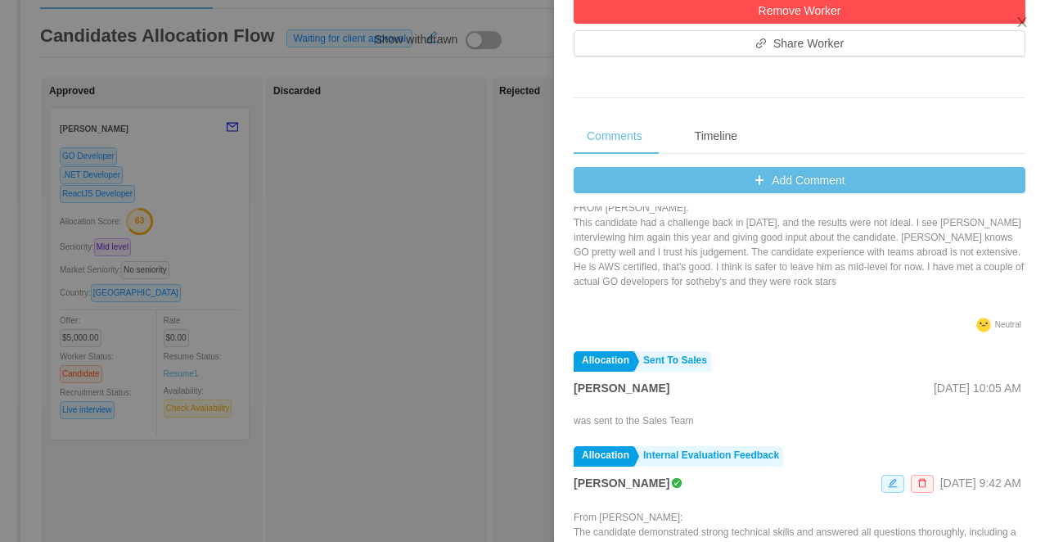
click at [426, 347] on div at bounding box center [522, 271] width 1045 height 542
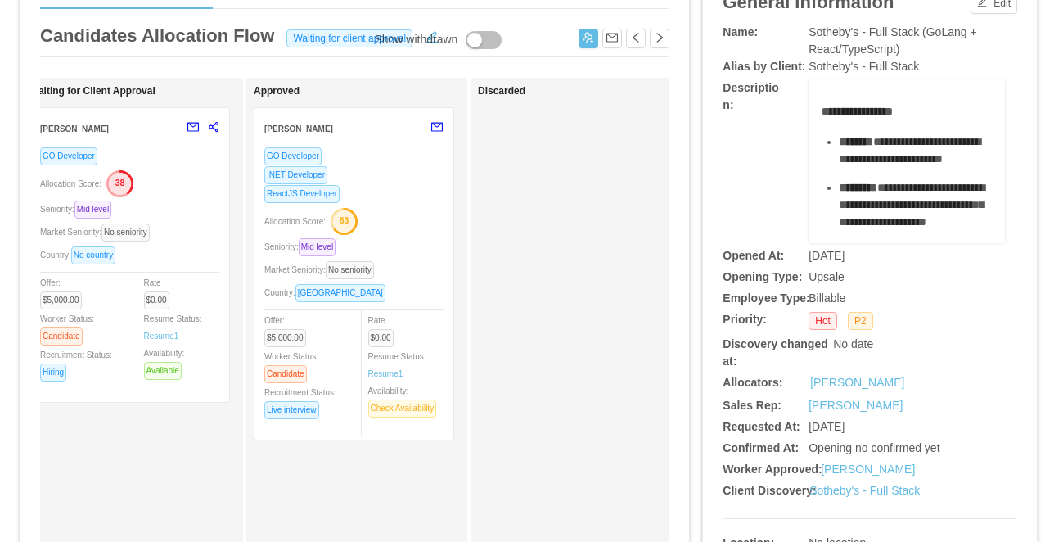
scroll to position [0, 0]
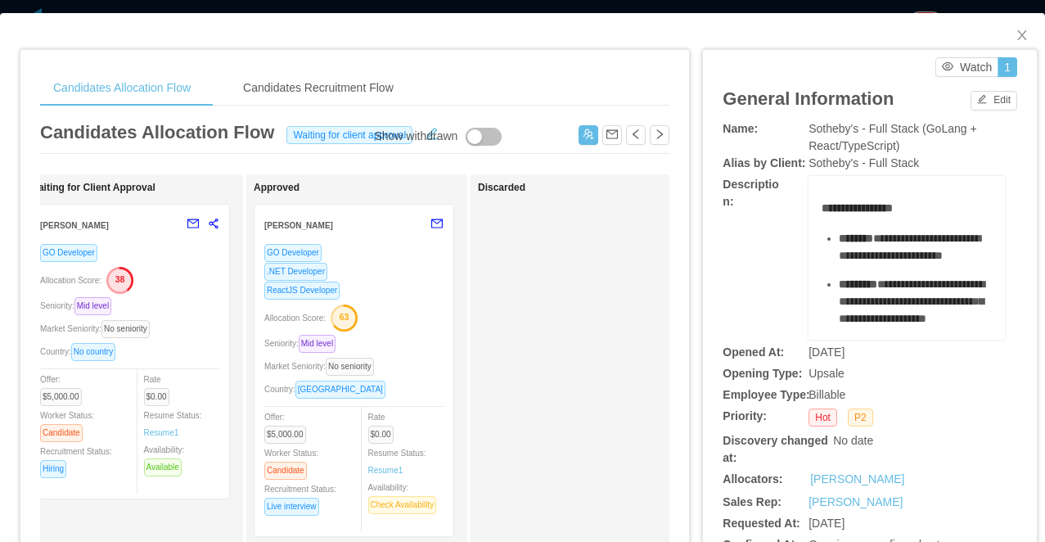
click at [480, 8] on div "Candidates Allocation Flow Candidates Recruitment Flow Candidates Allocation Fl…" at bounding box center [522, 271] width 1045 height 542
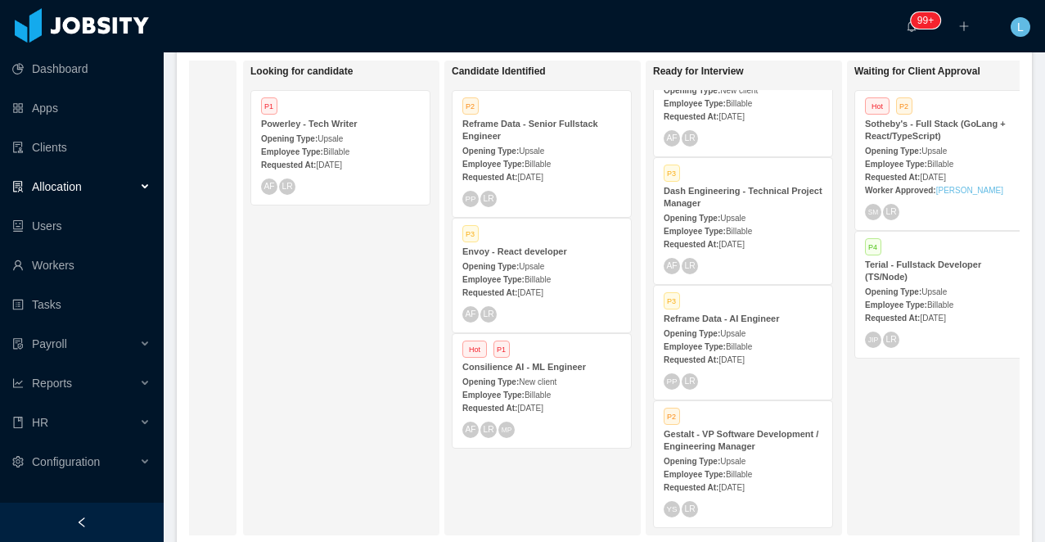
scroll to position [0, 151]
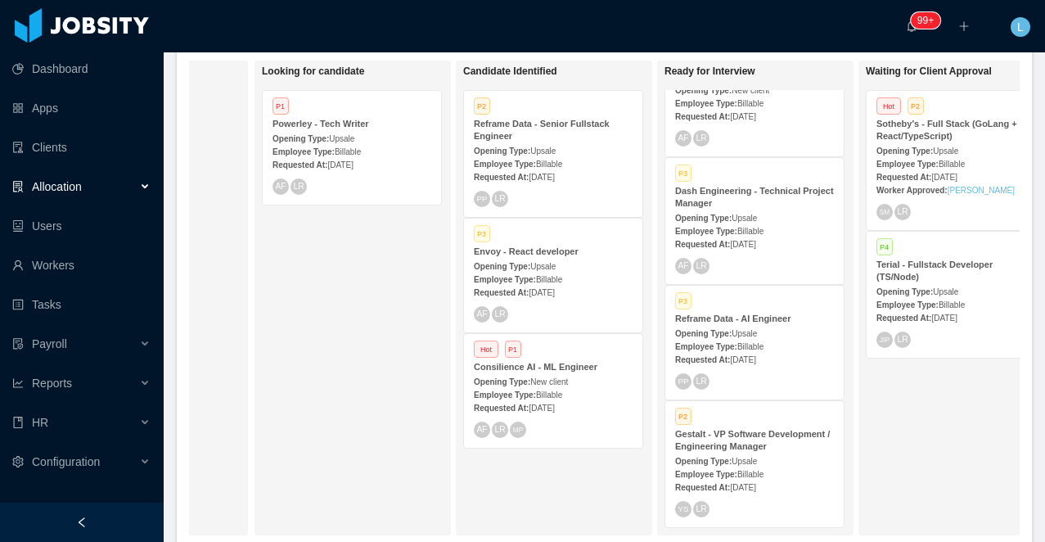
click at [523, 136] on div "Reframe Data - Senior Fullstack Engineer" at bounding box center [553, 130] width 159 height 25
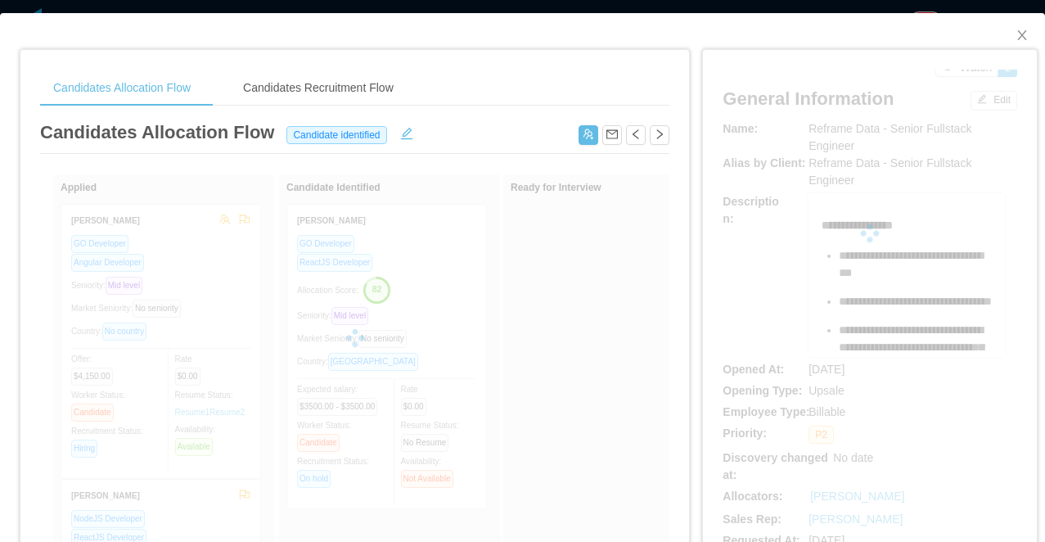
scroll to position [46, 0]
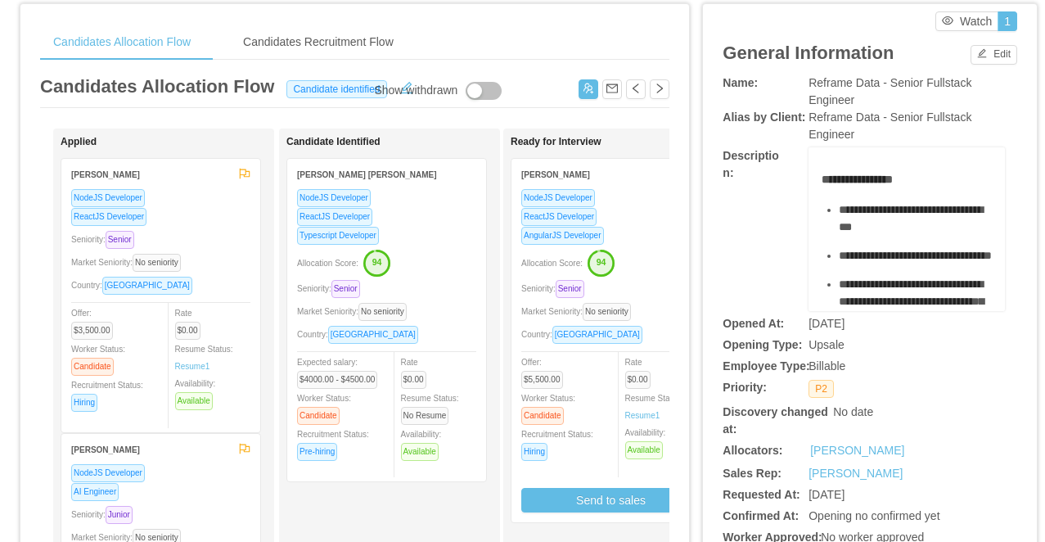
click at [437, 280] on div "Seniority: Senior" at bounding box center [386, 288] width 179 height 19
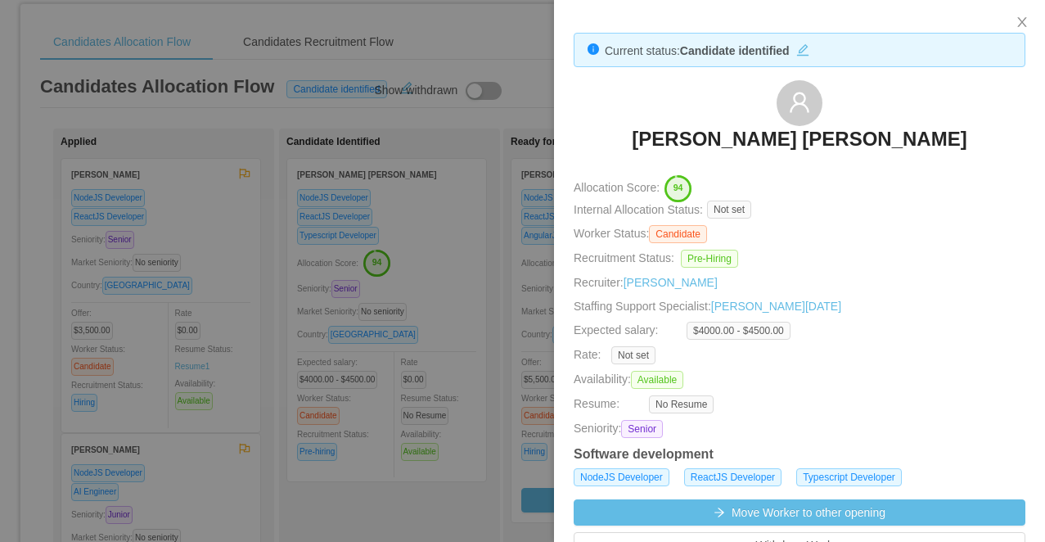
click at [428, 498] on div at bounding box center [522, 271] width 1045 height 542
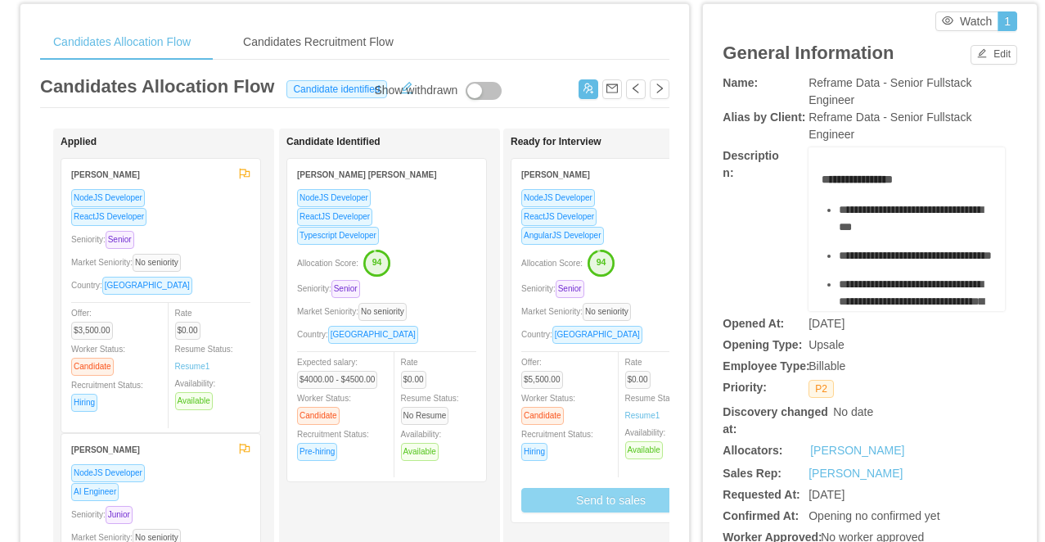
click at [562, 493] on button "Send to sales" at bounding box center [610, 500] width 179 height 25
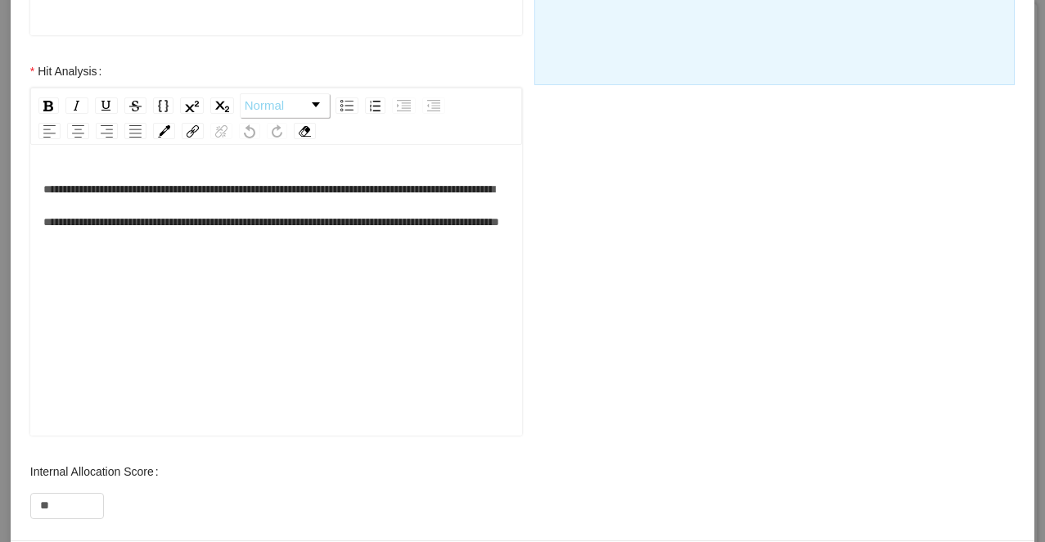
scroll to position [696, 0]
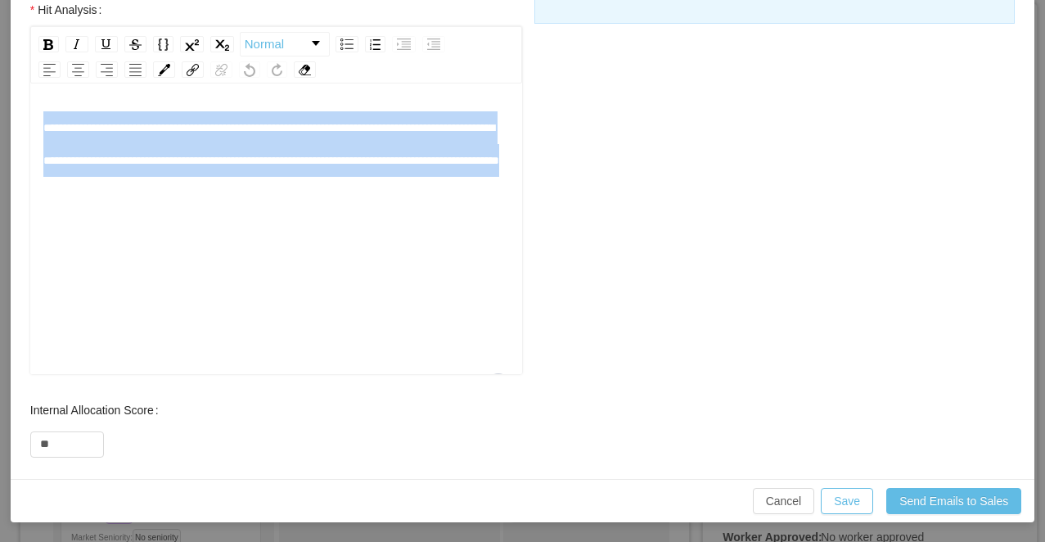
drag, startPoint x: 310, startPoint y: 201, endPoint x: 44, endPoint y: 97, distance: 285.6
click at [44, 97] on div "**********" at bounding box center [276, 231] width 493 height 286
copy span "**********"
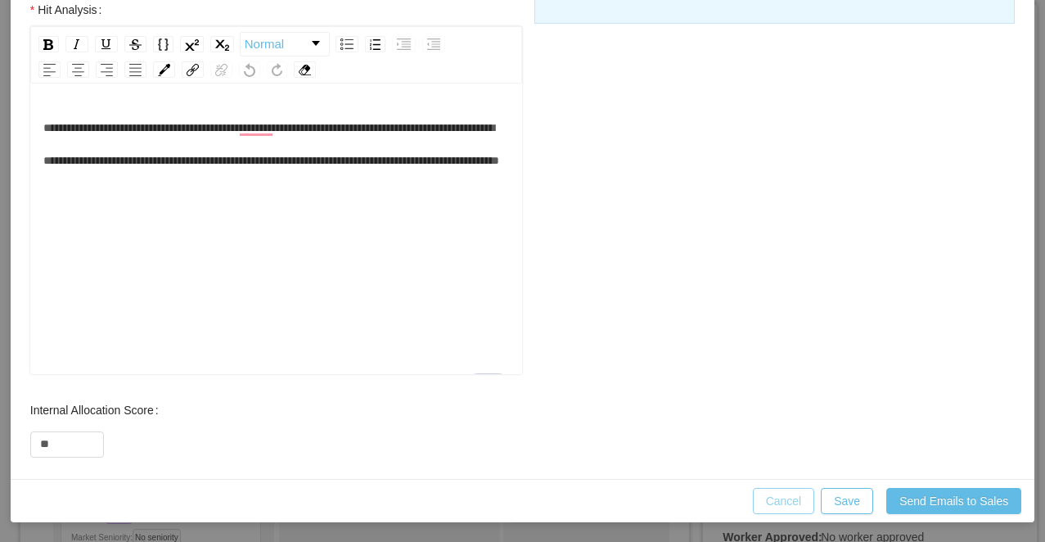
click at [789, 507] on button "Cancel" at bounding box center [784, 501] width 62 height 26
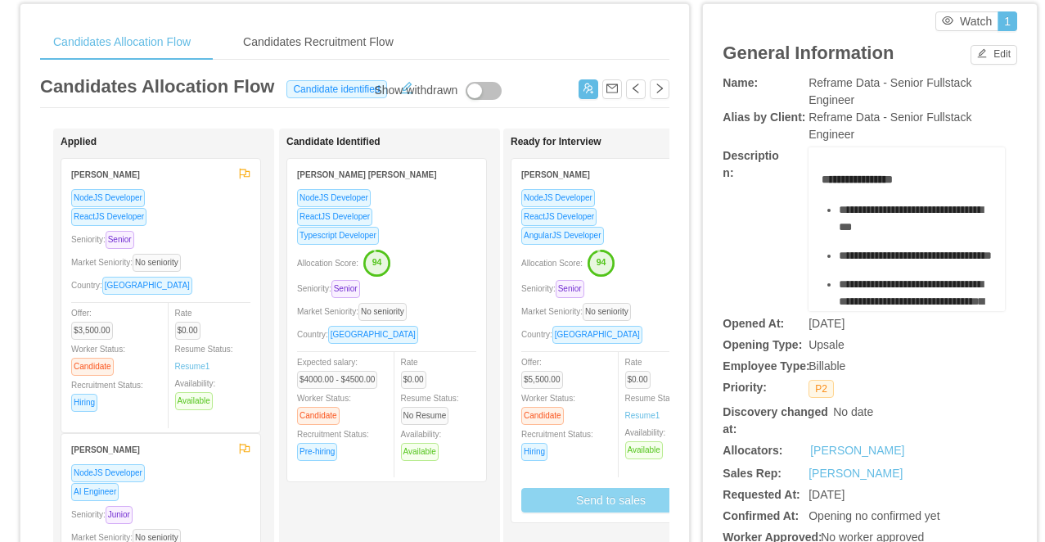
click at [632, 268] on div "Allocation Score: 94" at bounding box center [610, 262] width 179 height 26
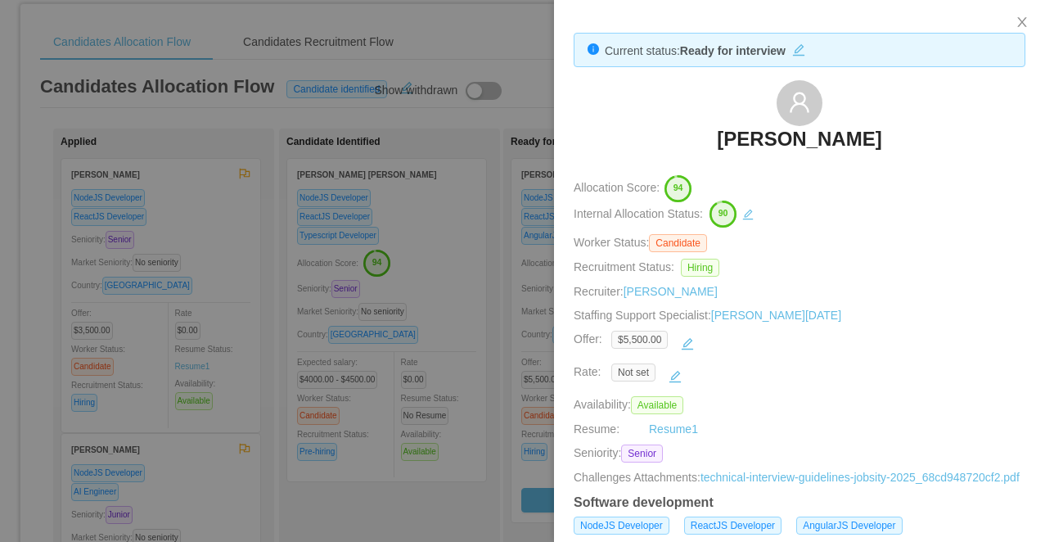
click at [484, 241] on div at bounding box center [522, 271] width 1045 height 542
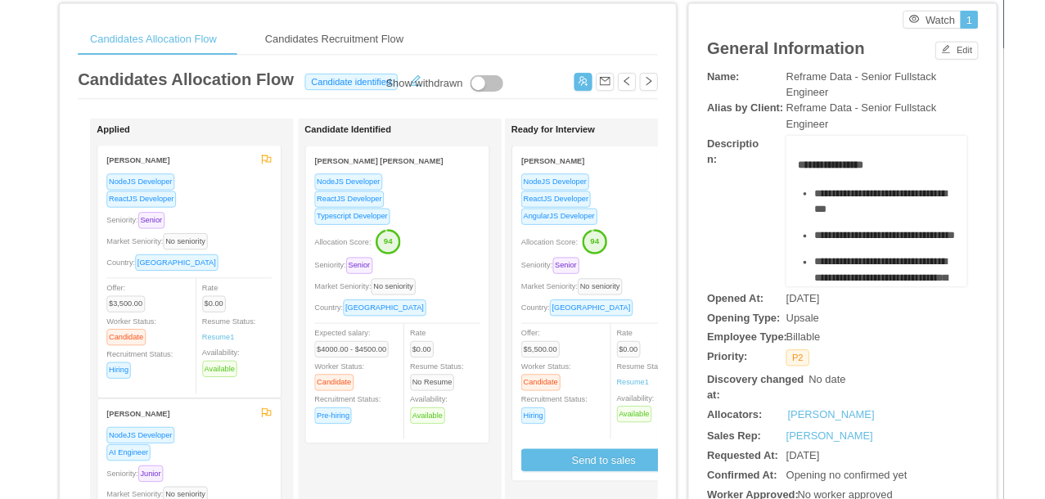
scroll to position [0, 0]
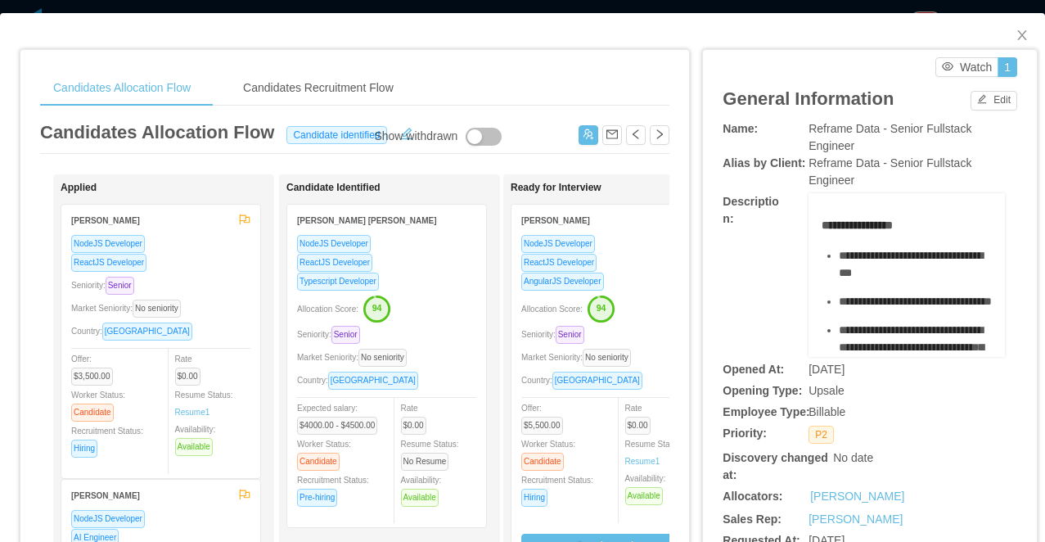
click at [452, 5] on div "Candidates Allocation Flow Candidates Recruitment Flow Candidates Allocation Fl…" at bounding box center [522, 271] width 1045 height 542
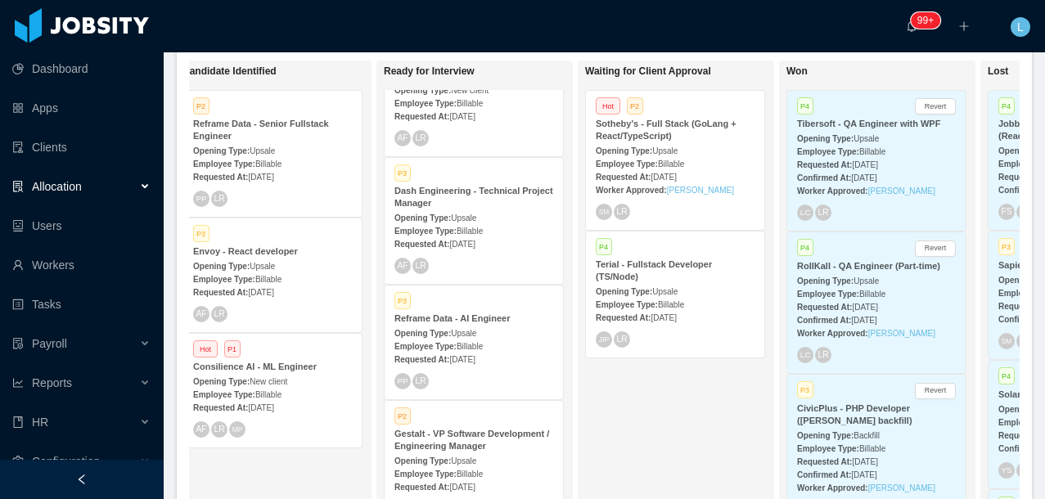
scroll to position [0, 540]
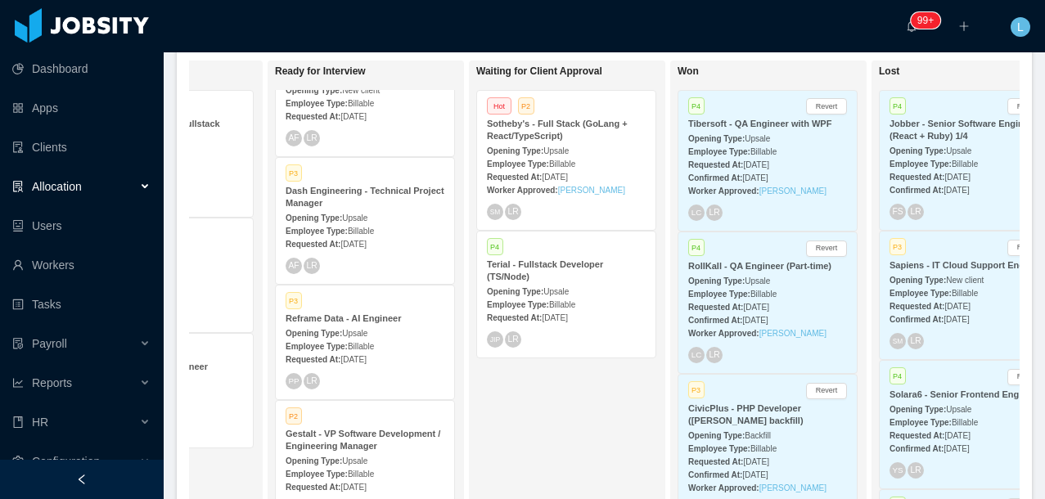
click at [110, 472] on div at bounding box center [82, 479] width 164 height 39
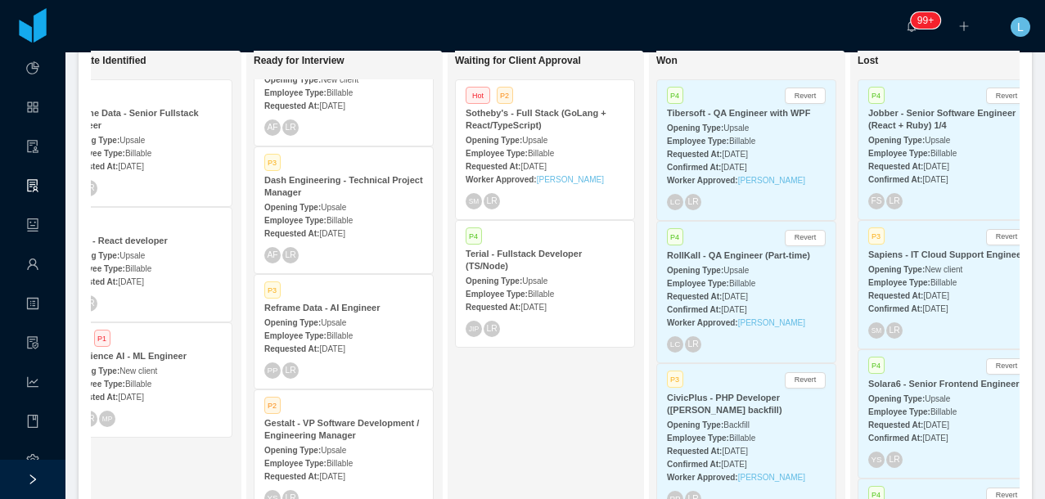
scroll to position [362, 0]
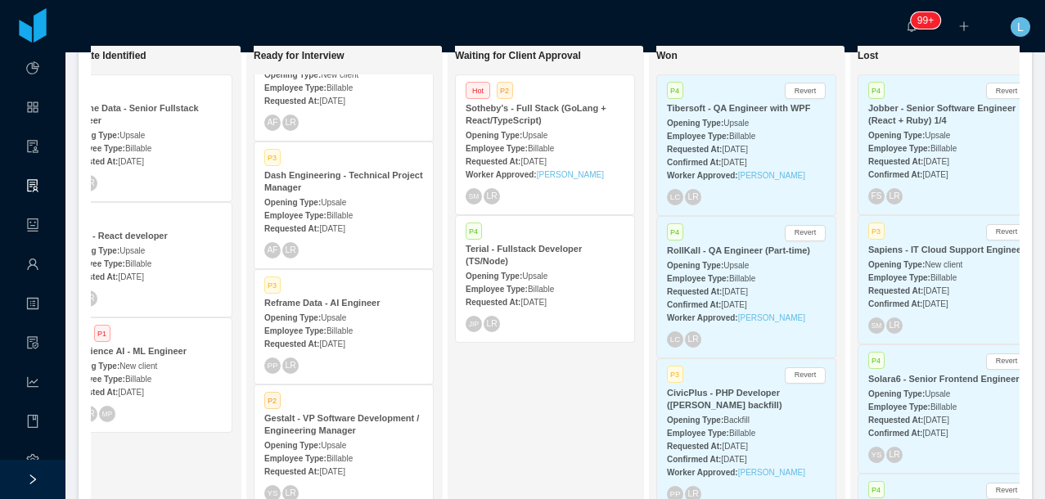
click at [521, 266] on div "Terial - Fullstack Developer (TS/Node)" at bounding box center [545, 255] width 159 height 25
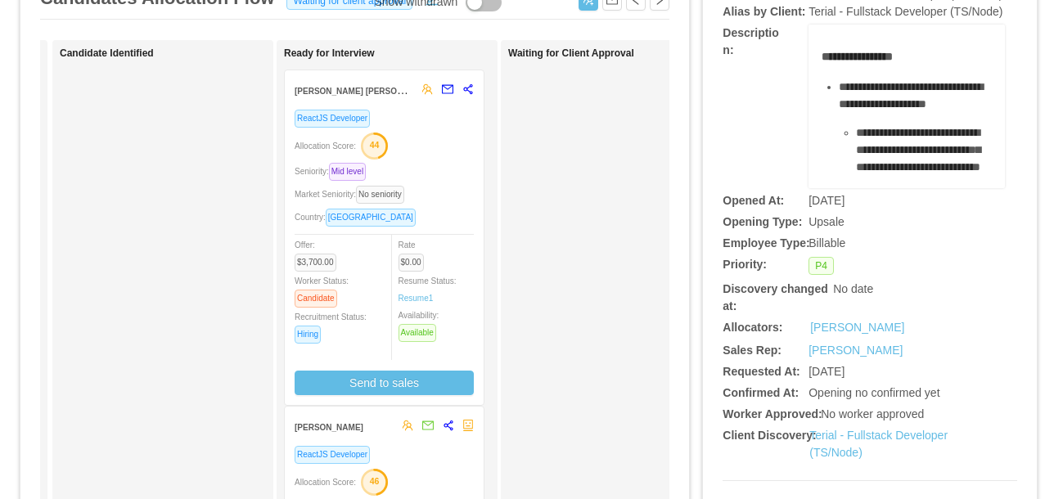
scroll to position [0, 229]
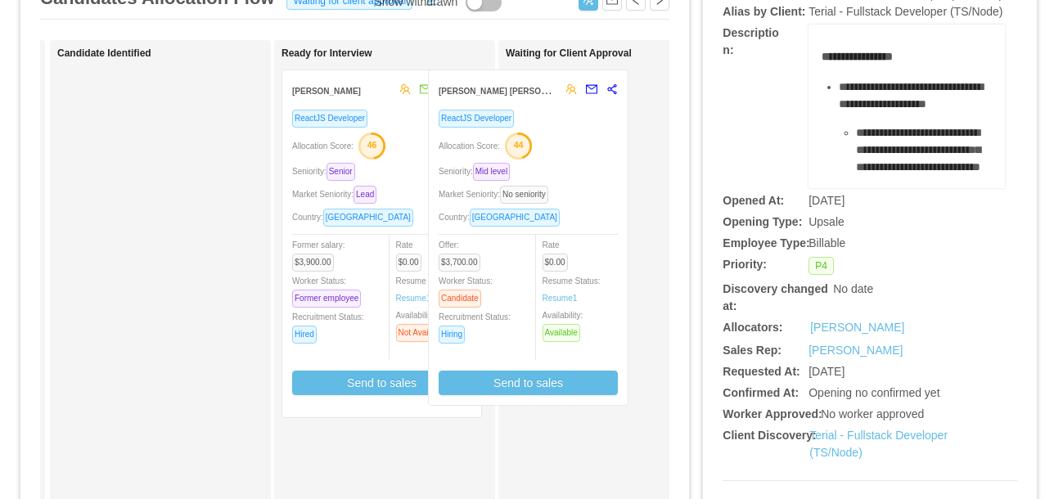
drag, startPoint x: 435, startPoint y: 176, endPoint x: 582, endPoint y: 176, distance: 146.5
click at [582, 176] on div "Applied Candidate Identified Ready for Interview Francisco Duran Gonzalez React…" at bounding box center [354, 455] width 629 height 831
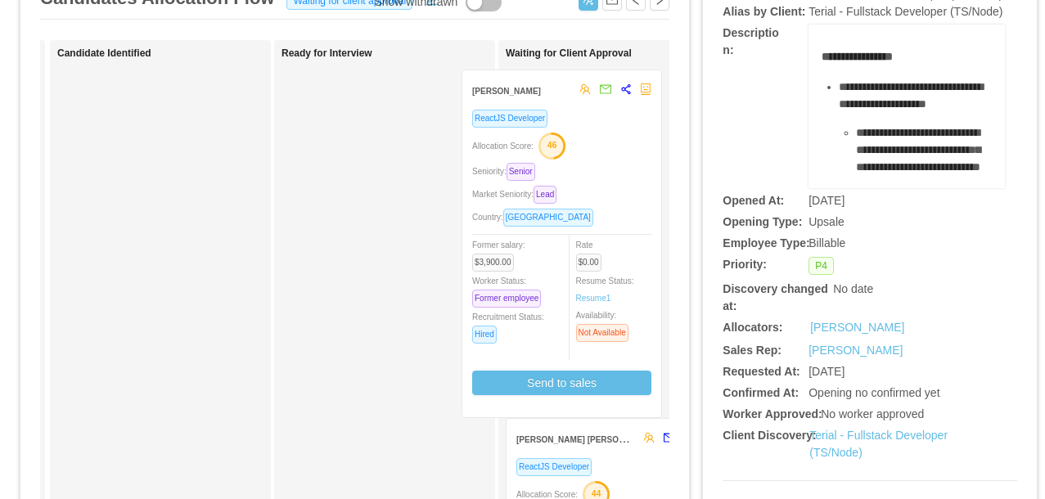
drag, startPoint x: 453, startPoint y: 160, endPoint x: 633, endPoint y: 160, distance: 180.0
click at [634, 160] on div "Applied Candidate Identified Ready for Interview Freddy Duque ReactJS Developer…" at bounding box center [354, 455] width 629 height 831
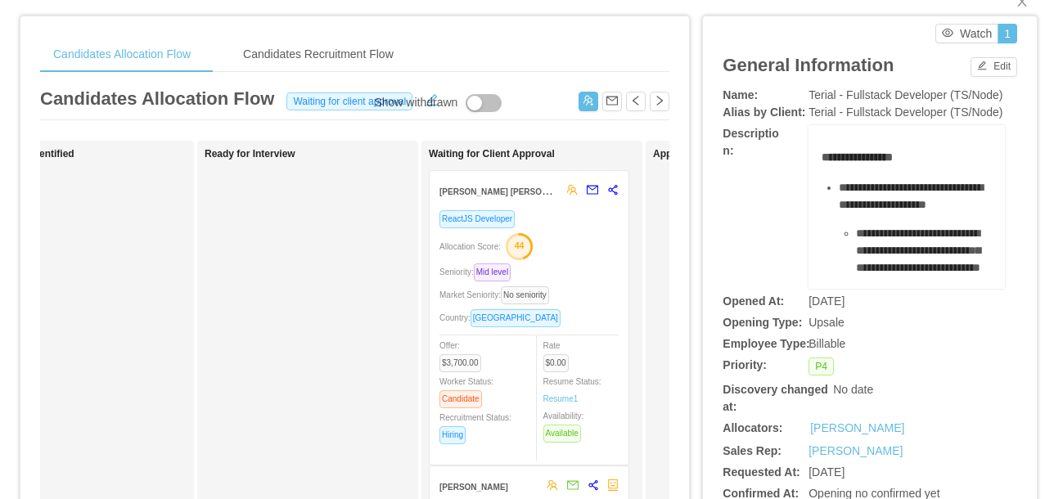
scroll to position [0, 0]
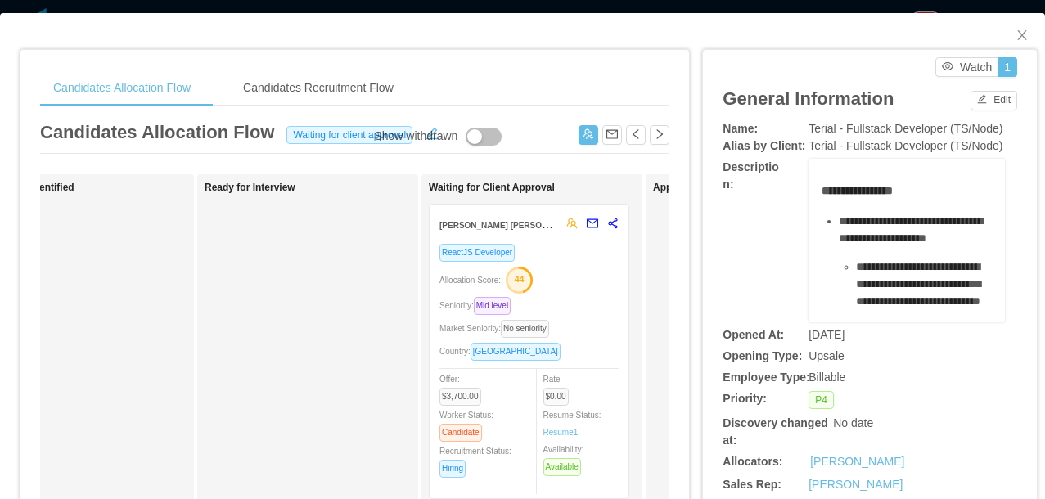
click at [419, 11] on div "**********" at bounding box center [522, 249] width 1045 height 499
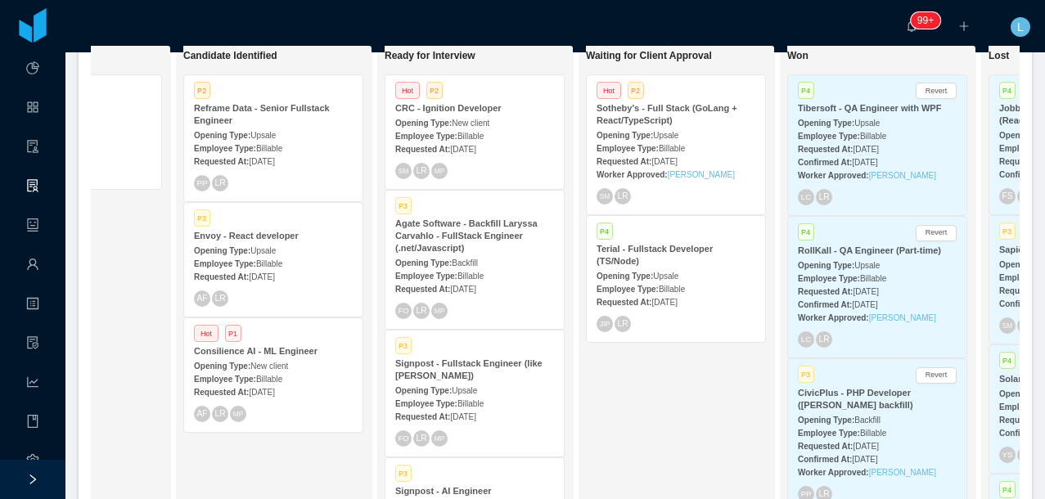
scroll to position [0, 331]
click at [461, 127] on div "Employee Type: Billable" at bounding box center [476, 135] width 159 height 17
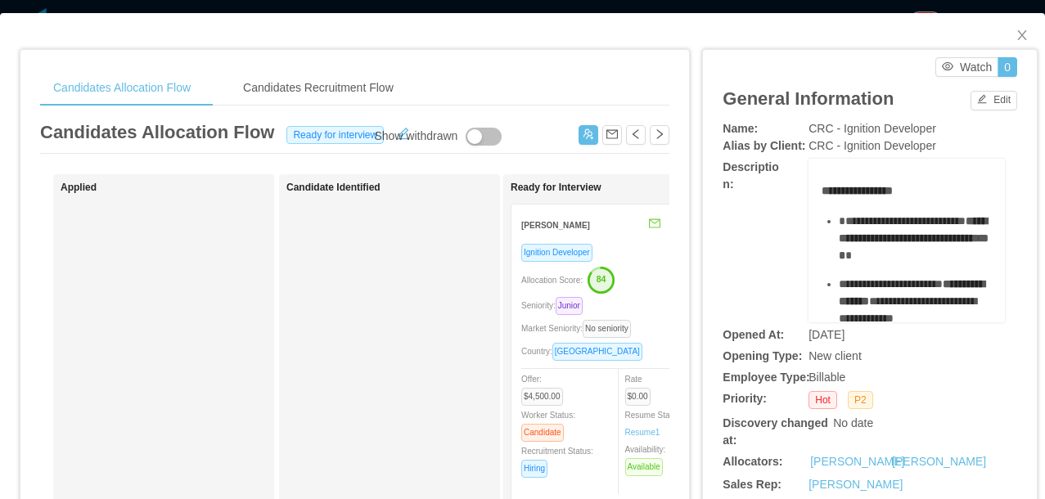
click at [471, 5] on div "Candidates Allocation Flow Candidates Recruitment Flow Candidates Allocation Fl…" at bounding box center [522, 249] width 1045 height 499
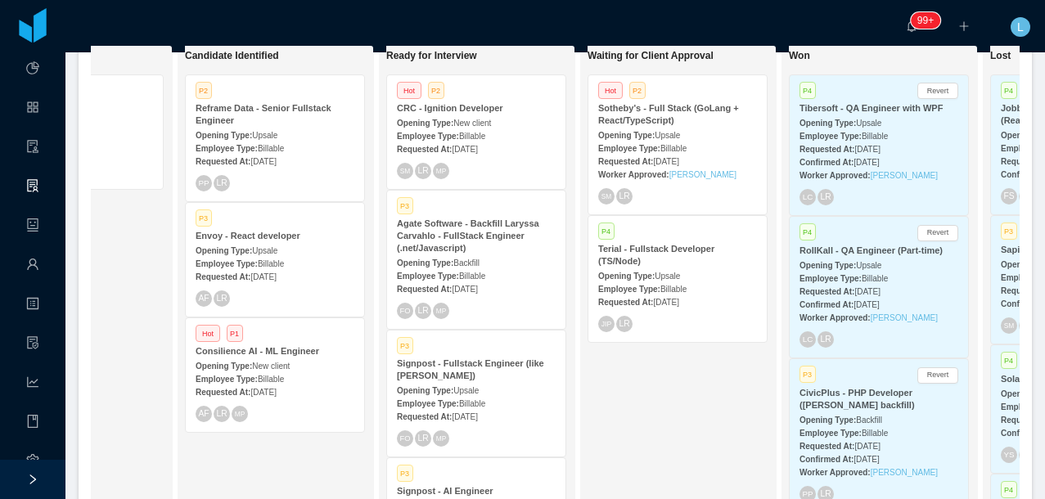
click at [466, 119] on span "New client" at bounding box center [472, 123] width 38 height 9
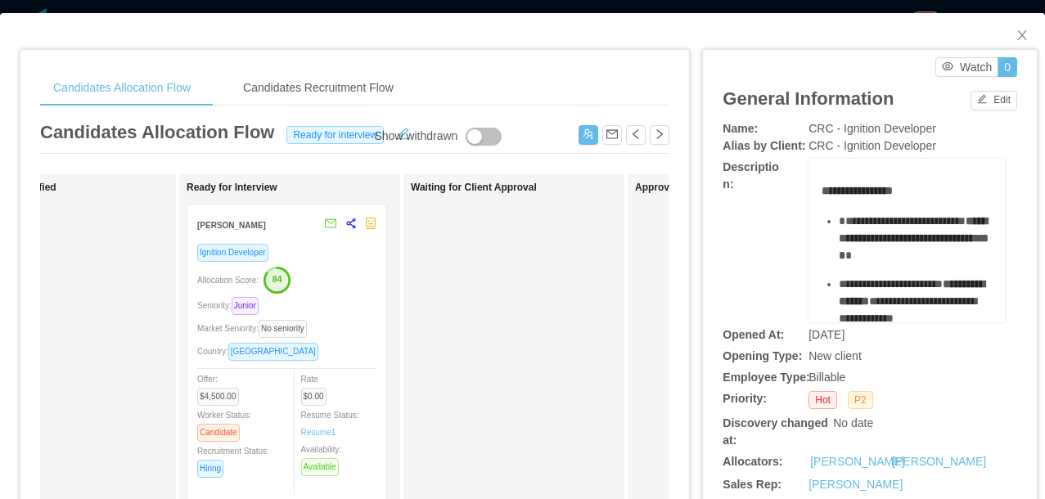
click at [545, 7] on div "Candidates Allocation Flow Candidates Recruitment Flow Candidates Allocation Fl…" at bounding box center [522, 249] width 1045 height 499
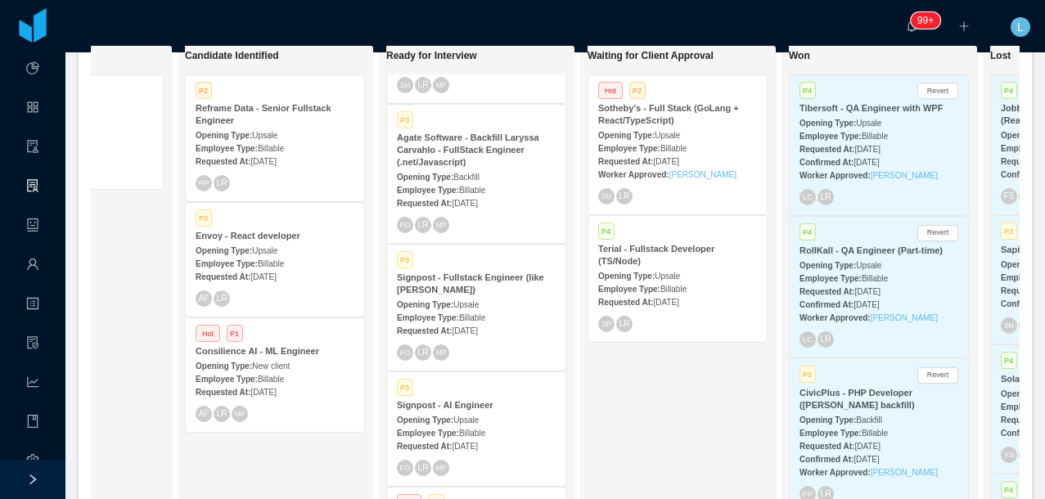
scroll to position [93, 0]
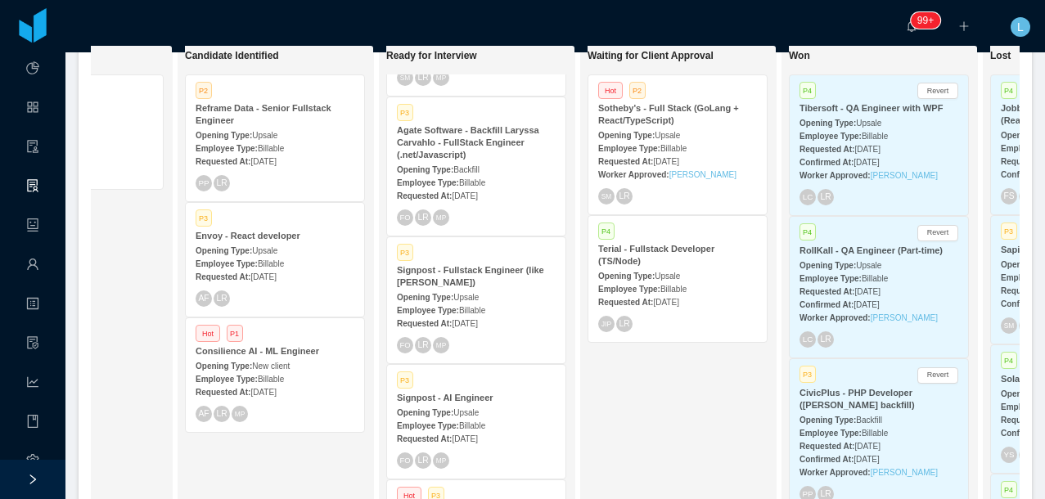
click at [465, 152] on strong "Agate Software - Backfill Laryssa Carvahlo - FullStack Engineer (.net/Javascrip…" at bounding box center [468, 142] width 142 height 34
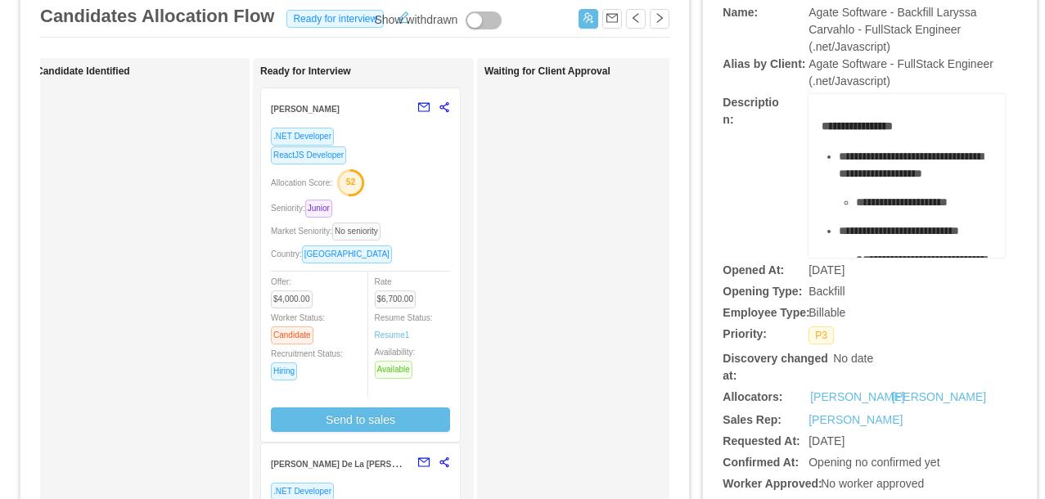
scroll to position [109, 0]
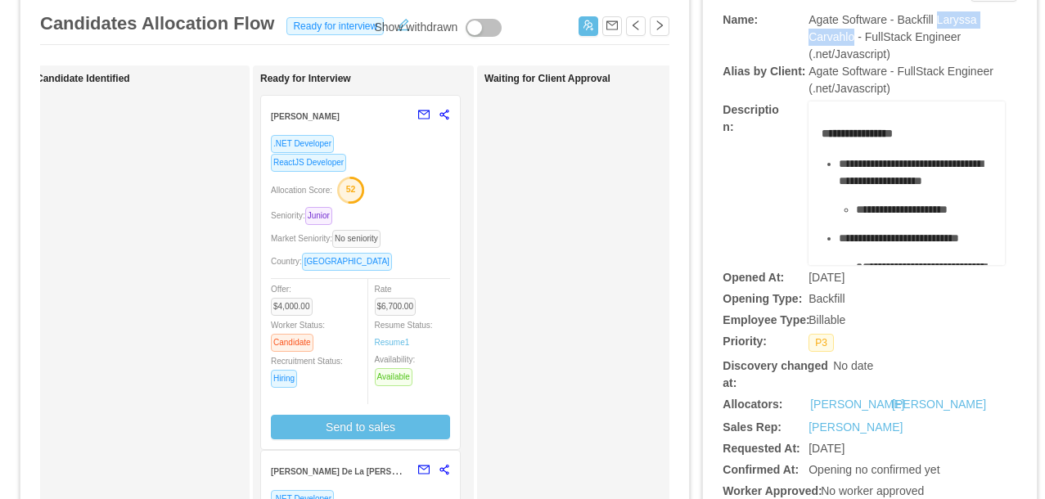
drag, startPoint x: 944, startPoint y: 21, endPoint x: 854, endPoint y: 38, distance: 92.3
click at [854, 38] on span "Agate Software - Backfill Laryssa Carvahlo - FullStack Engineer (.net/Javascrip…" at bounding box center [893, 36] width 168 height 47
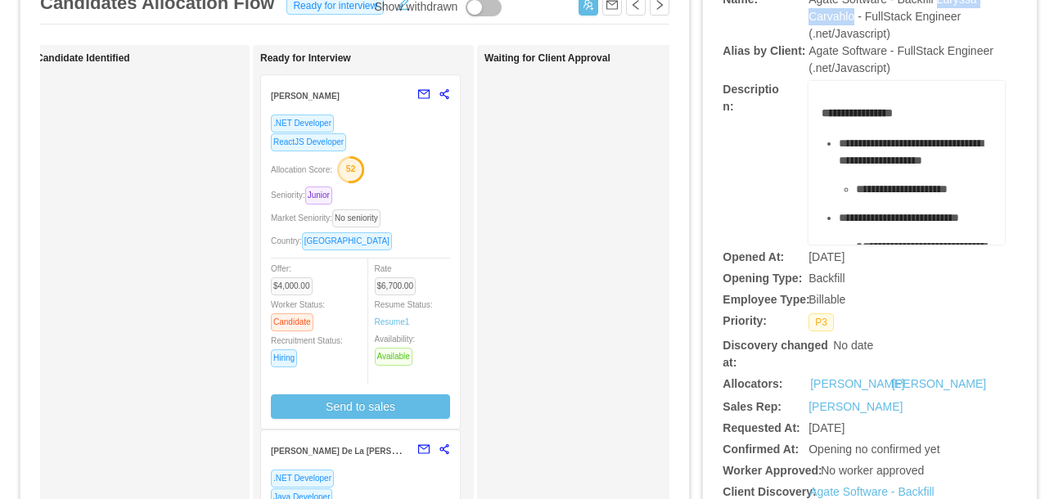
scroll to position [0, 0]
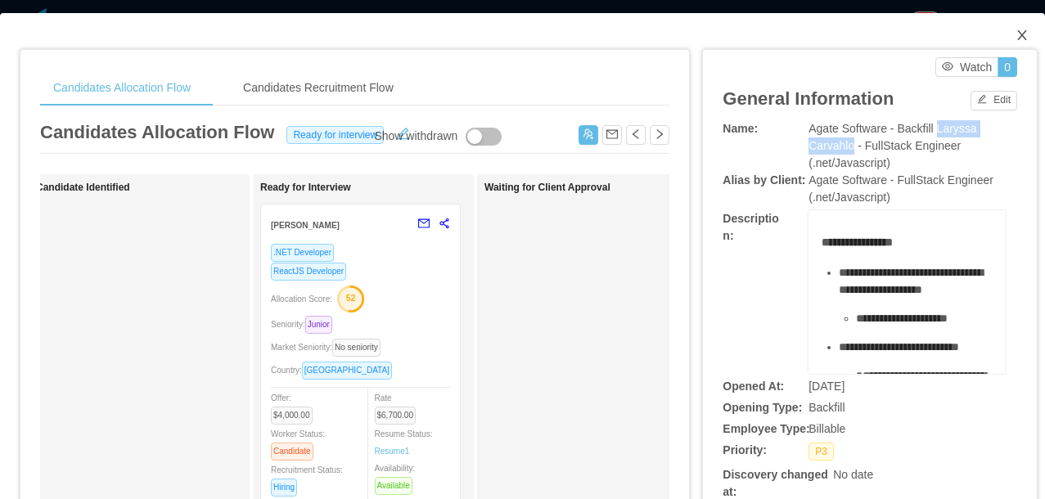
click at [1019, 34] on icon "icon: close" at bounding box center [1022, 35] width 13 height 13
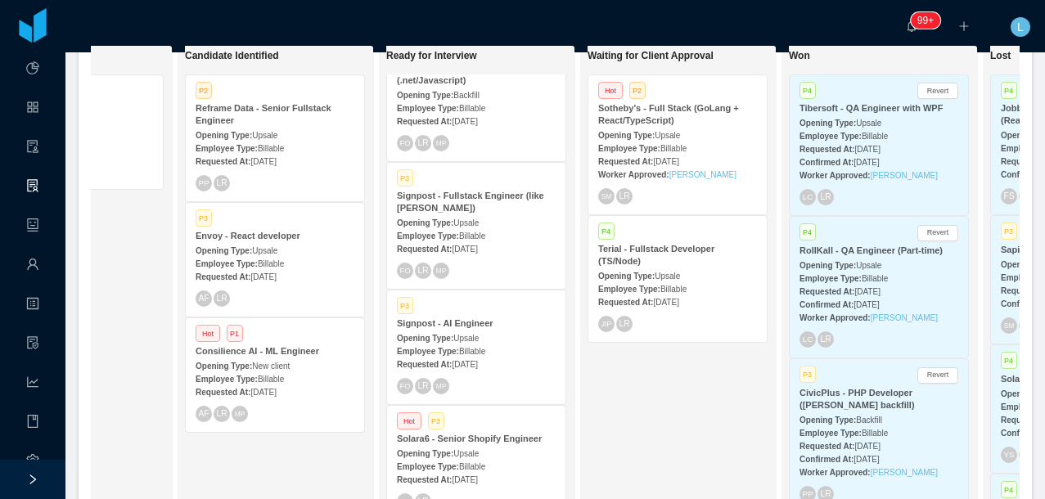
scroll to position [196, 0]
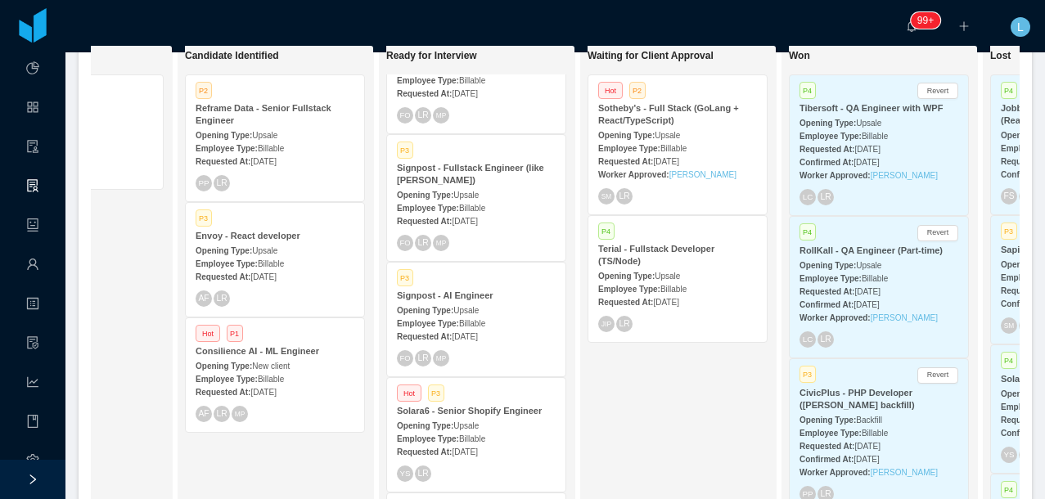
click at [442, 198] on strong "Opening Type:" at bounding box center [425, 195] width 56 height 9
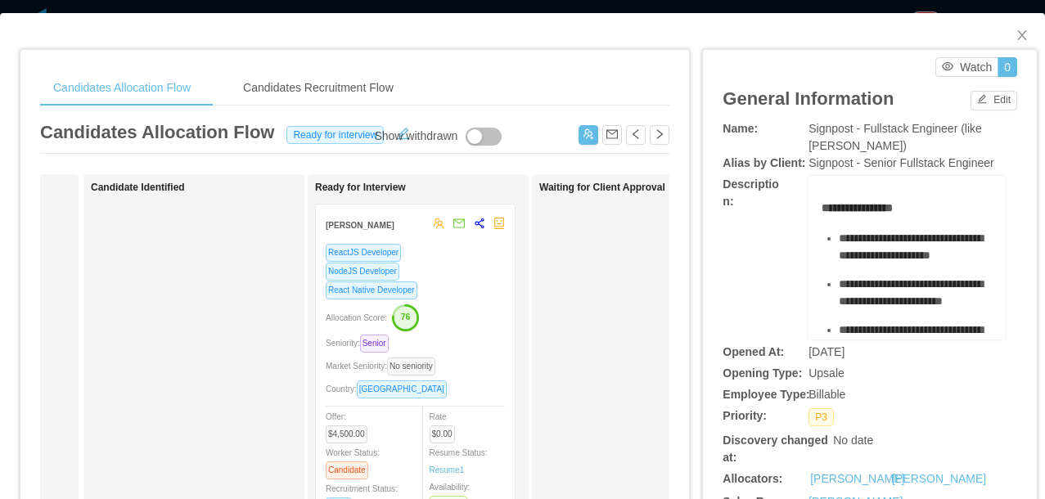
click at [519, 10] on div "Candidates Allocation Flow Candidates Recruitment Flow Candidates Allocation Fl…" at bounding box center [522, 249] width 1045 height 499
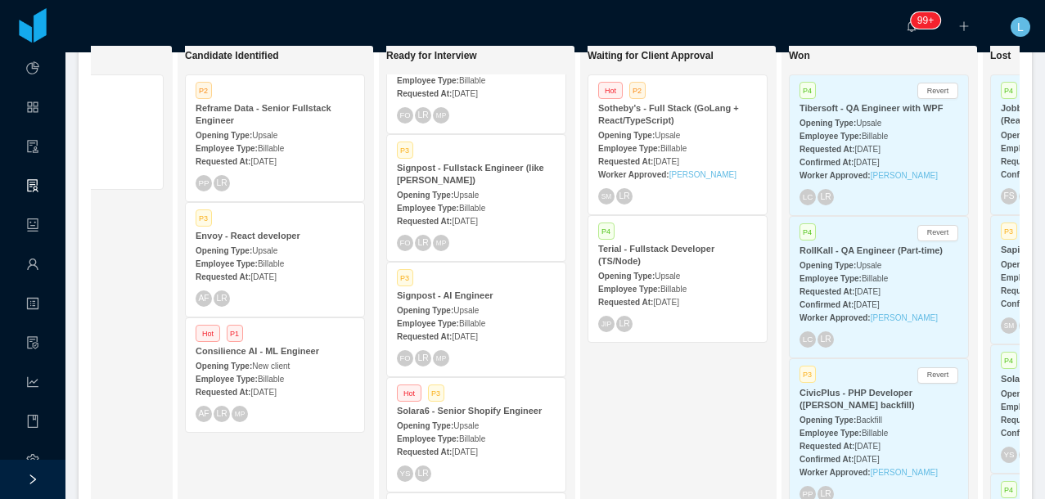
scroll to position [248, 0]
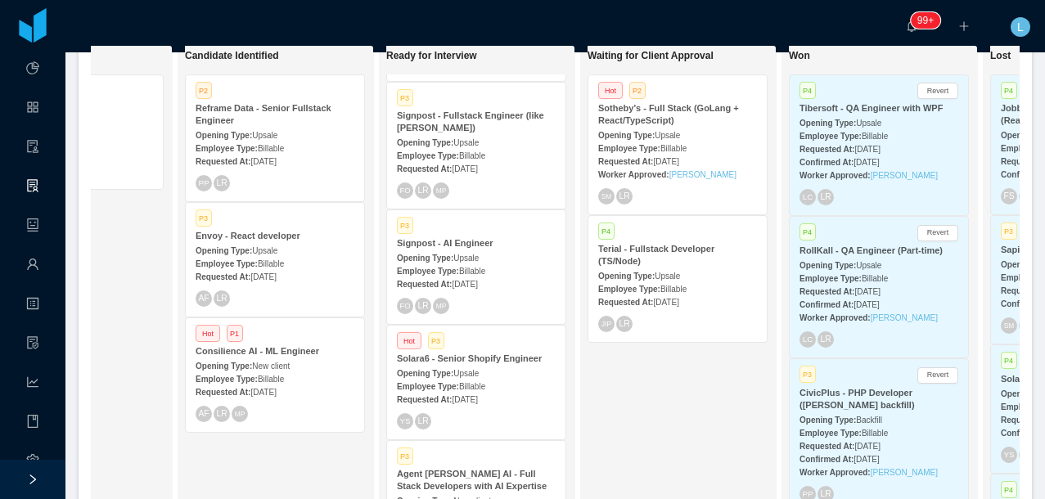
click at [465, 257] on span "Upsale" at bounding box center [465, 258] width 25 height 9
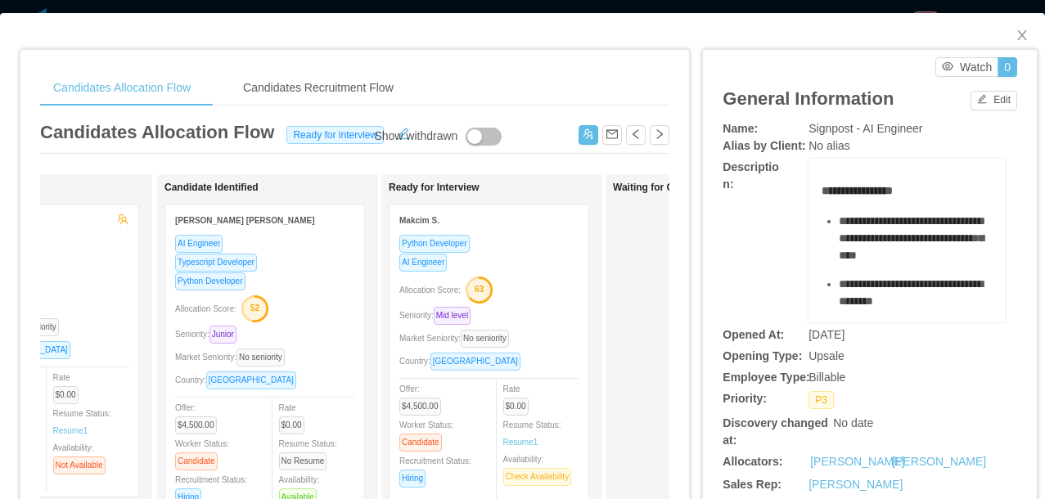
click at [584, 8] on div "Candidates Allocation Flow Candidates Recruitment Flow Candidates Allocation Fl…" at bounding box center [522, 249] width 1045 height 499
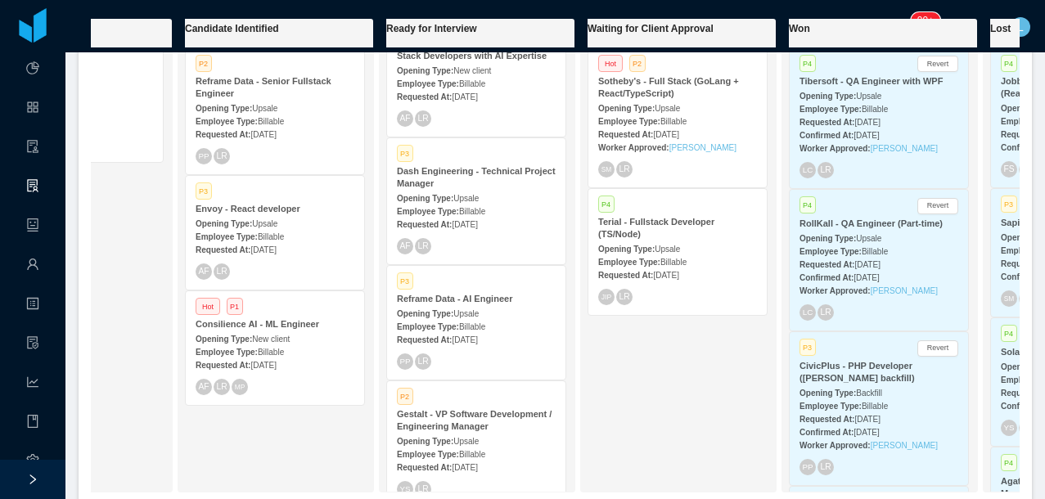
scroll to position [370, 0]
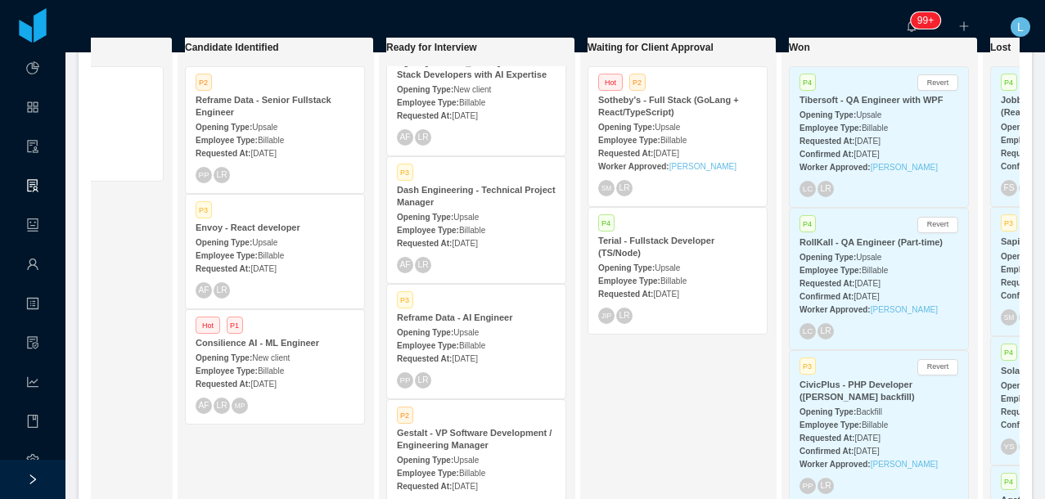
click at [280, 110] on div "Reframe Data - Senior Fullstack Engineer" at bounding box center [275, 106] width 159 height 25
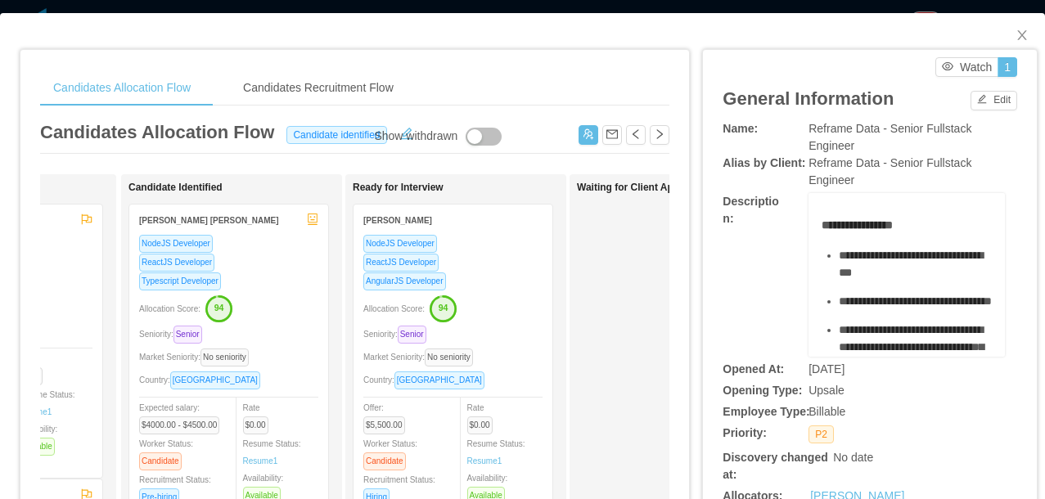
click at [522, 9] on div "Candidates Allocation Flow Candidates Recruitment Flow Candidates Allocation Fl…" at bounding box center [522, 249] width 1045 height 499
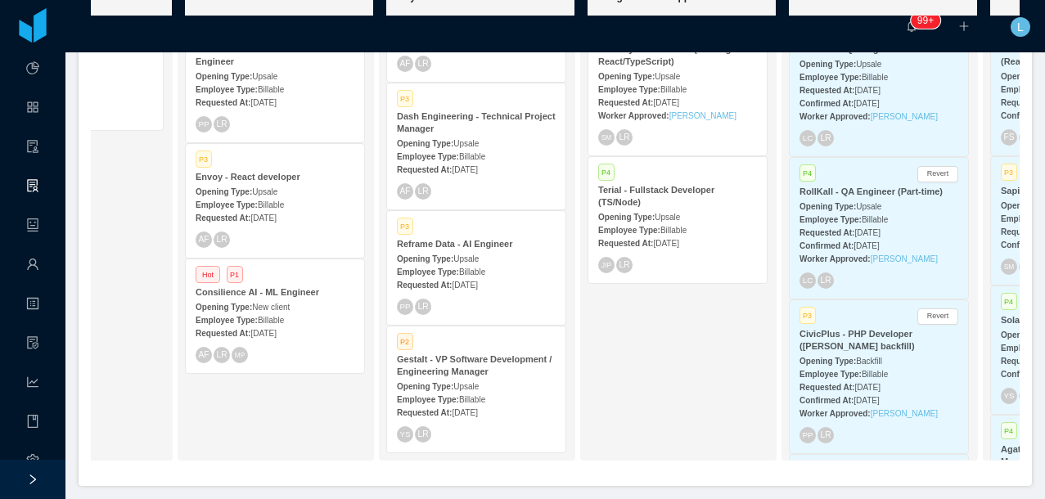
scroll to position [444, 0]
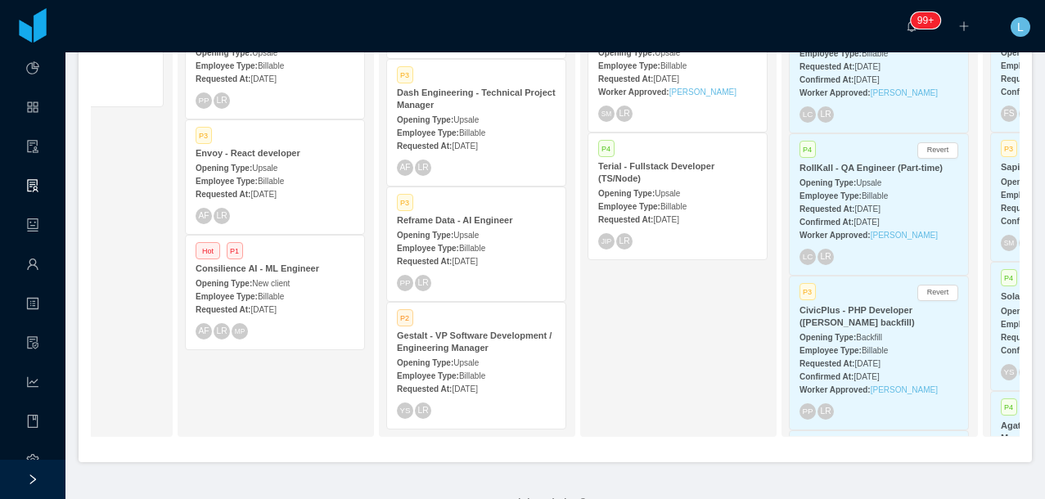
click at [479, 362] on span "Upsale" at bounding box center [465, 362] width 25 height 9
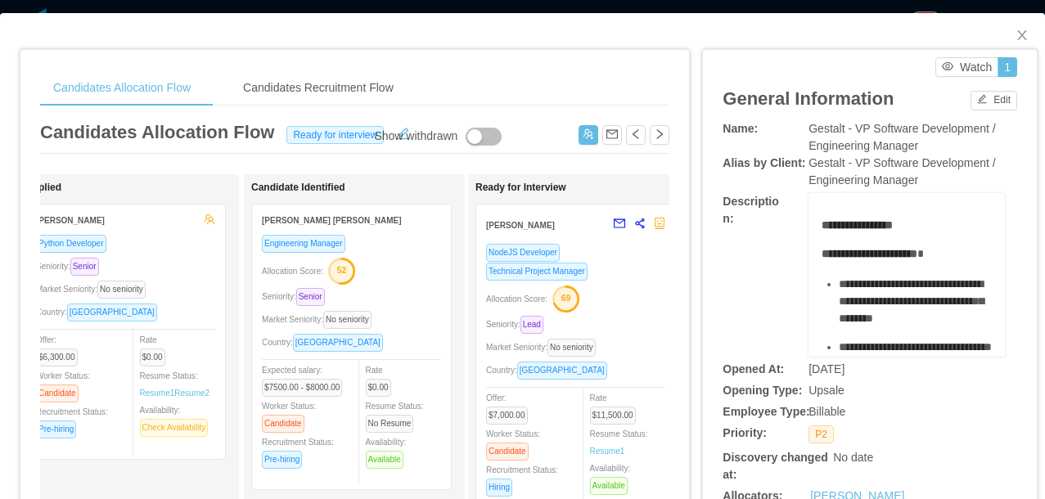
click at [445, 5] on div "Candidates Allocation Flow Candidates Recruitment Flow Candidates Allocation Fl…" at bounding box center [522, 249] width 1045 height 499
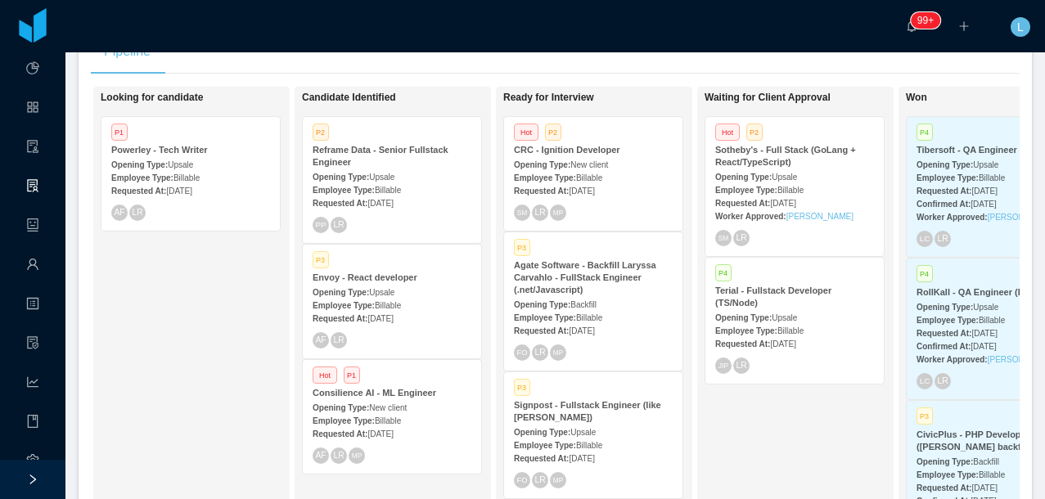
scroll to position [10, 0]
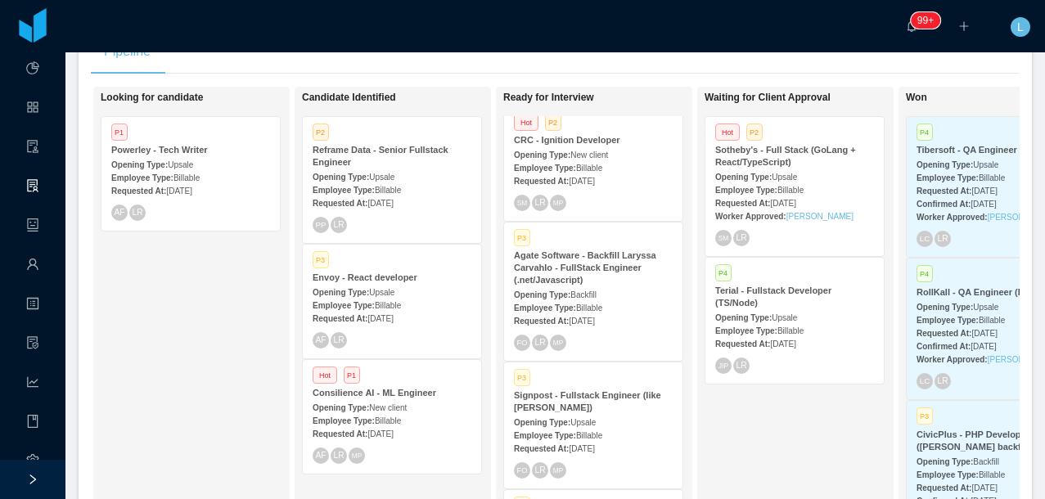
click at [341, 291] on strong "Opening Type:" at bounding box center [341, 292] width 56 height 9
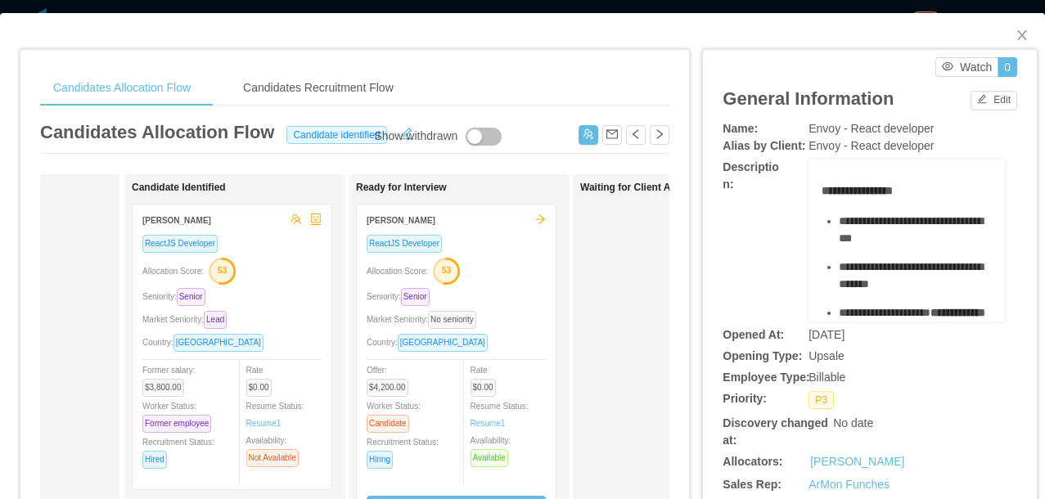
click at [638, 8] on div "**********" at bounding box center [522, 249] width 1045 height 499
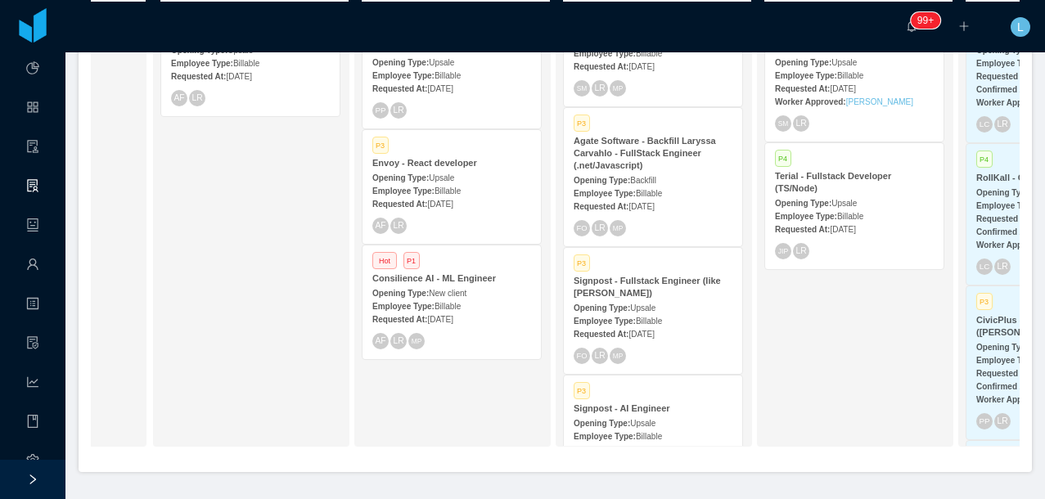
scroll to position [436, 0]
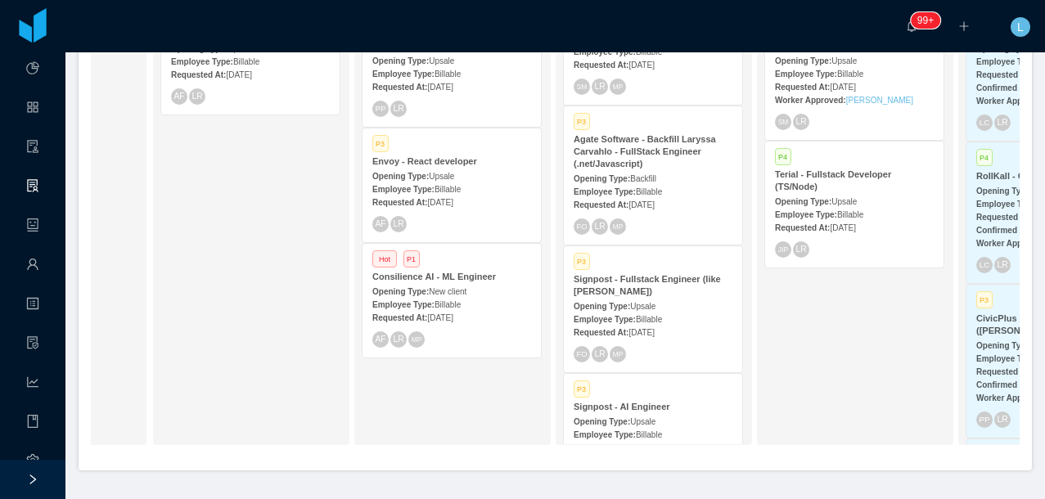
click at [465, 300] on div "Employee Type: Billable" at bounding box center [451, 303] width 159 height 17
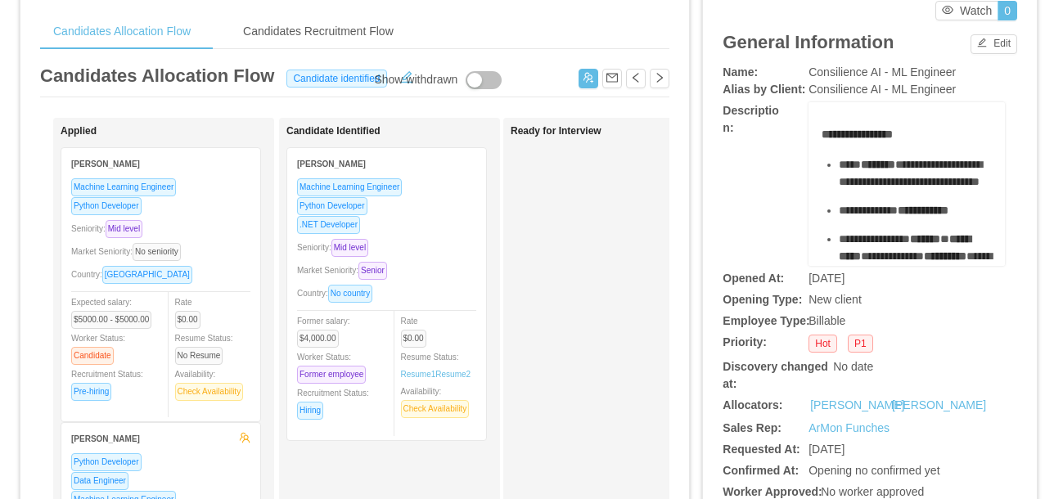
scroll to position [55, 0]
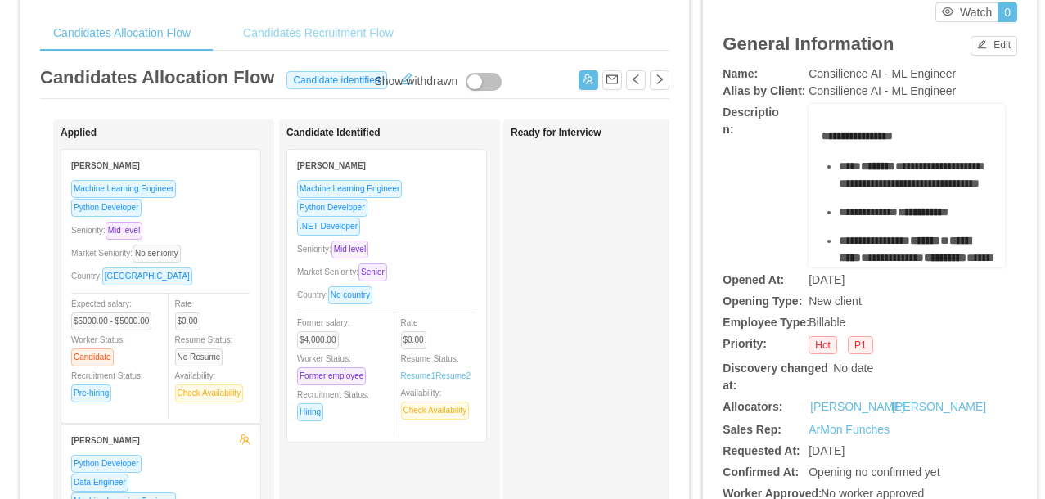
click at [316, 41] on div "Candidates Recruitment Flow" at bounding box center [318, 33] width 177 height 37
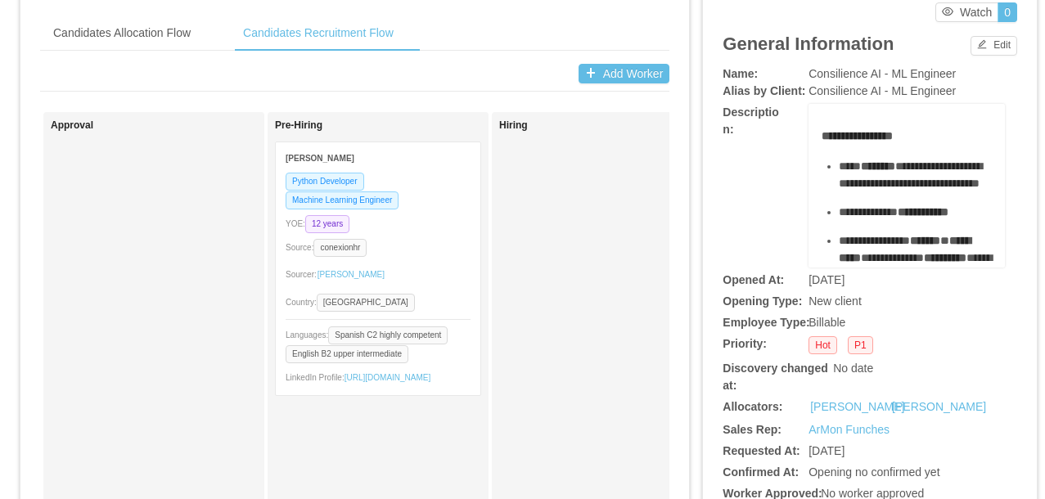
scroll to position [0, 1377]
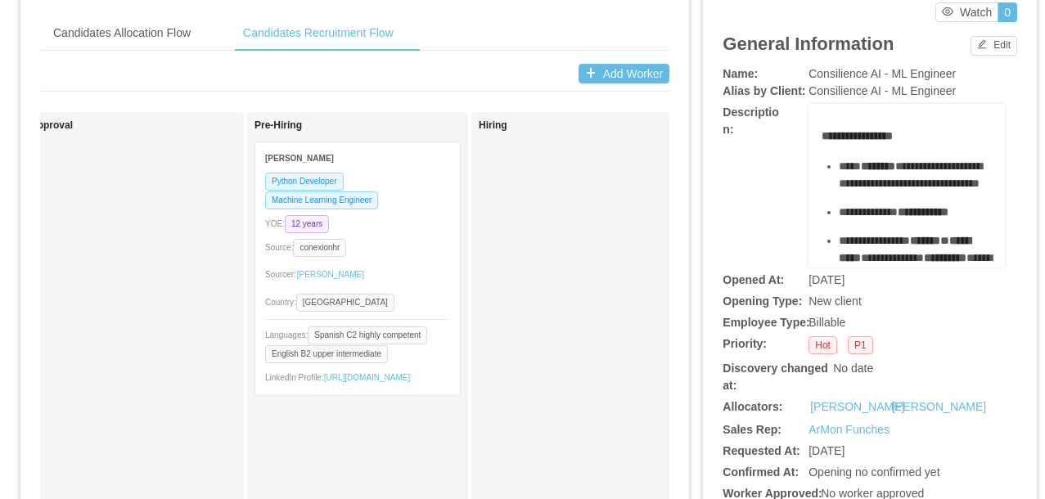
click at [424, 216] on div "YOE: 12 years" at bounding box center [357, 223] width 185 height 19
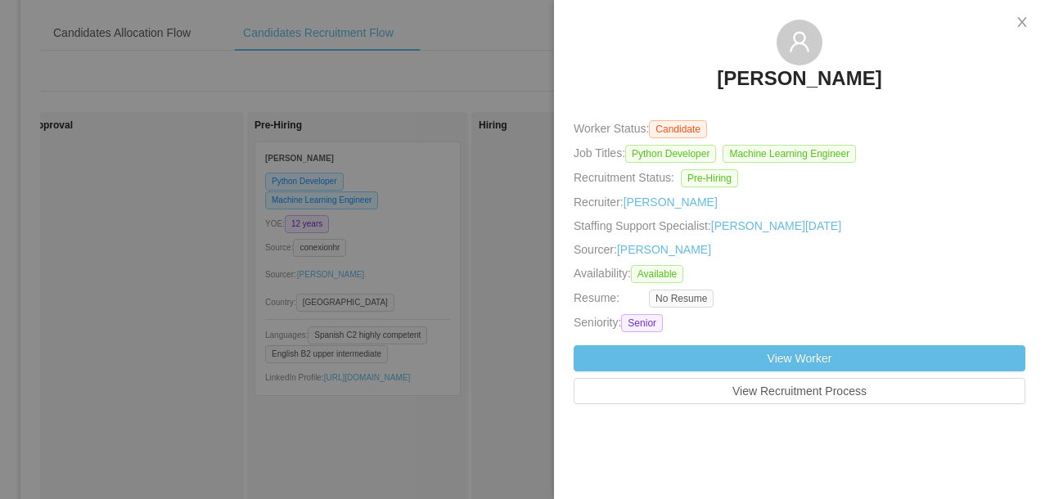
click at [427, 188] on div at bounding box center [522, 249] width 1045 height 499
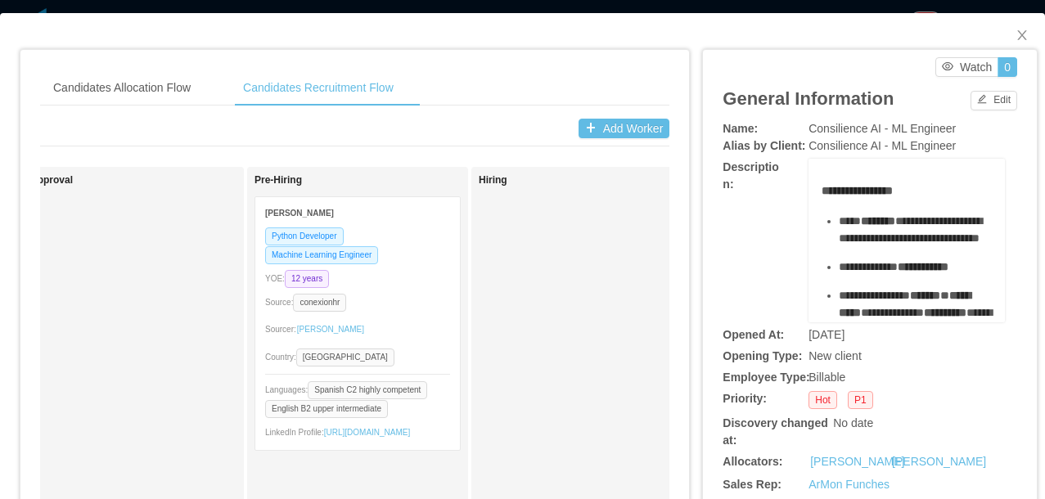
scroll to position [2, 0]
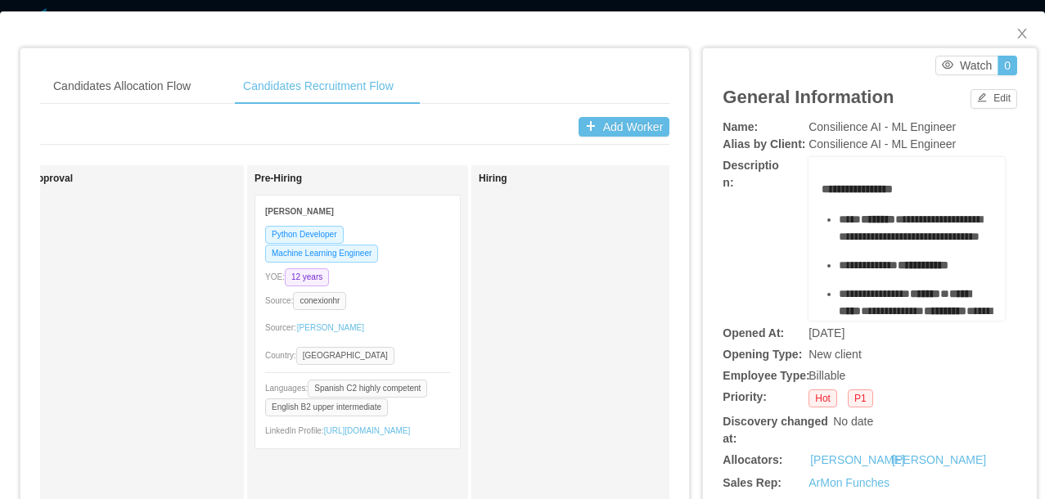
click at [638, 7] on div "Candidates Allocation Flow Candidates Recruitment Flow Candidates Allocation Fl…" at bounding box center [522, 249] width 1045 height 499
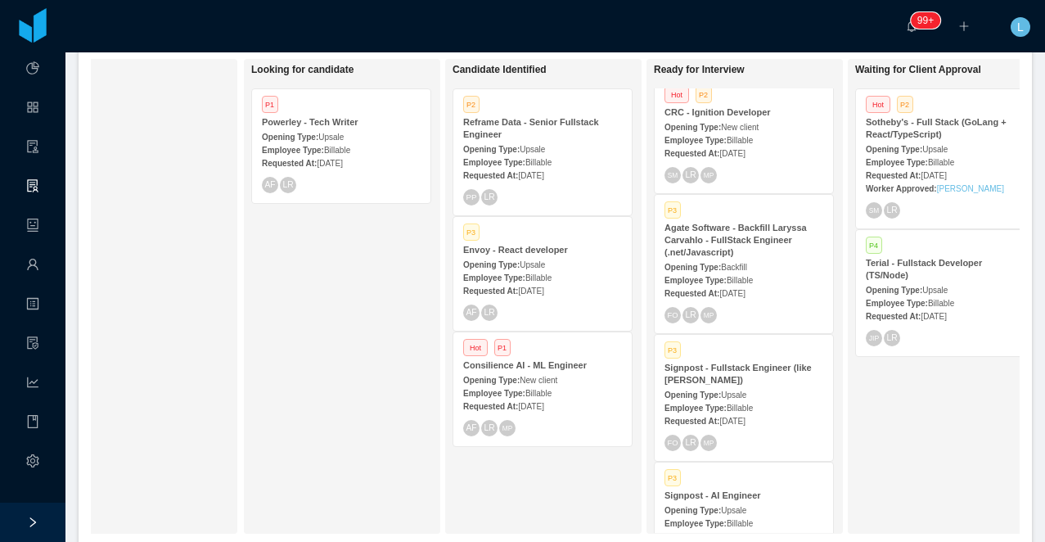
scroll to position [0, 60]
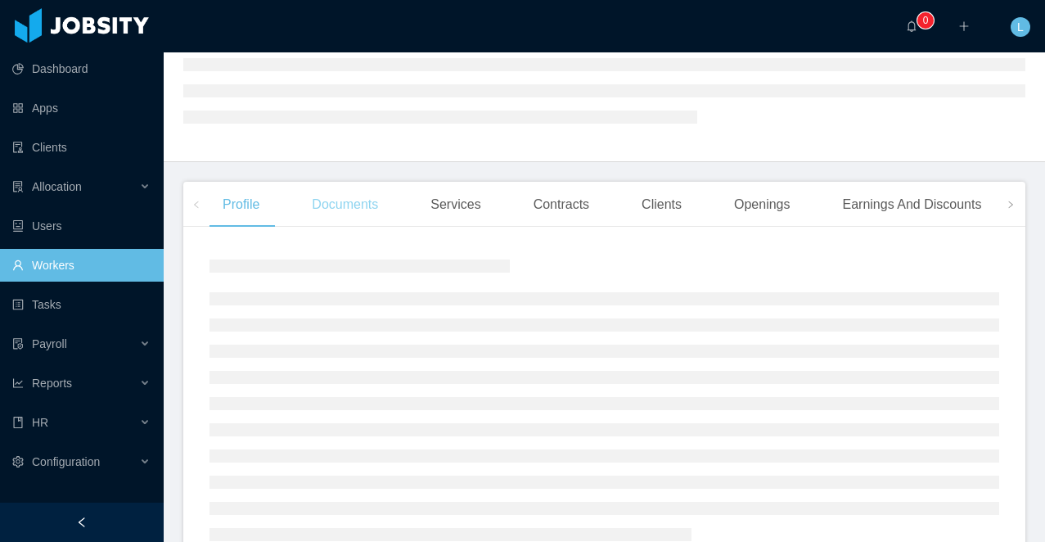
click at [330, 206] on div "Documents" at bounding box center [345, 205] width 92 height 46
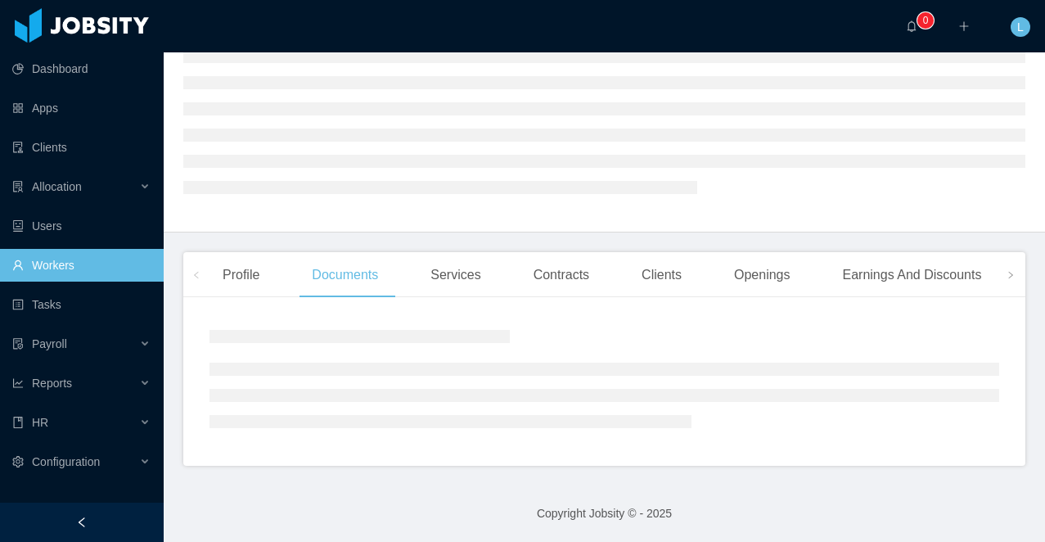
scroll to position [181, 0]
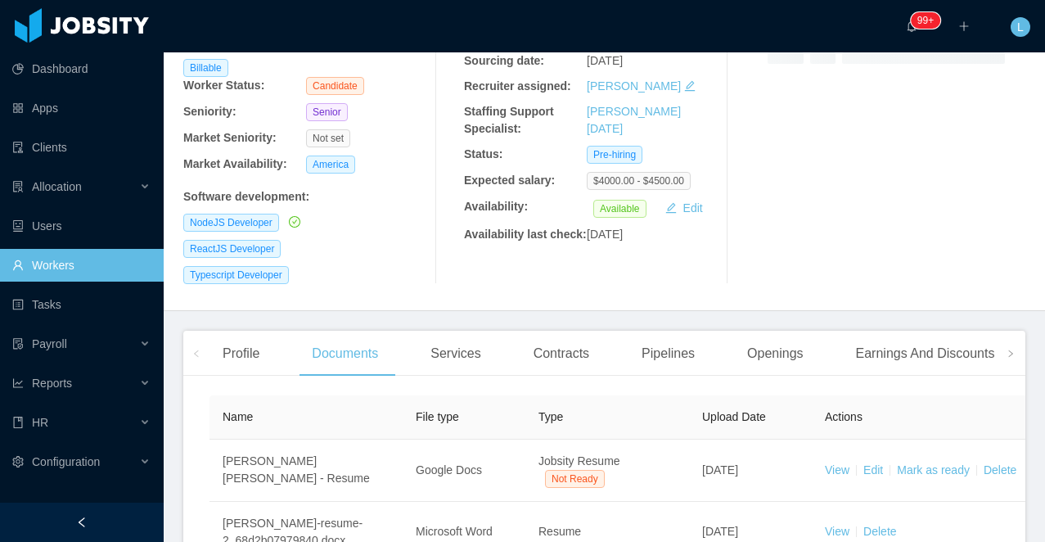
click at [828, 321] on main "Home / Workers / [PERSON_NAME] [PERSON_NAME] / Options [PERSON_NAME] [PERSON_NA…" at bounding box center [604, 116] width 881 height 489
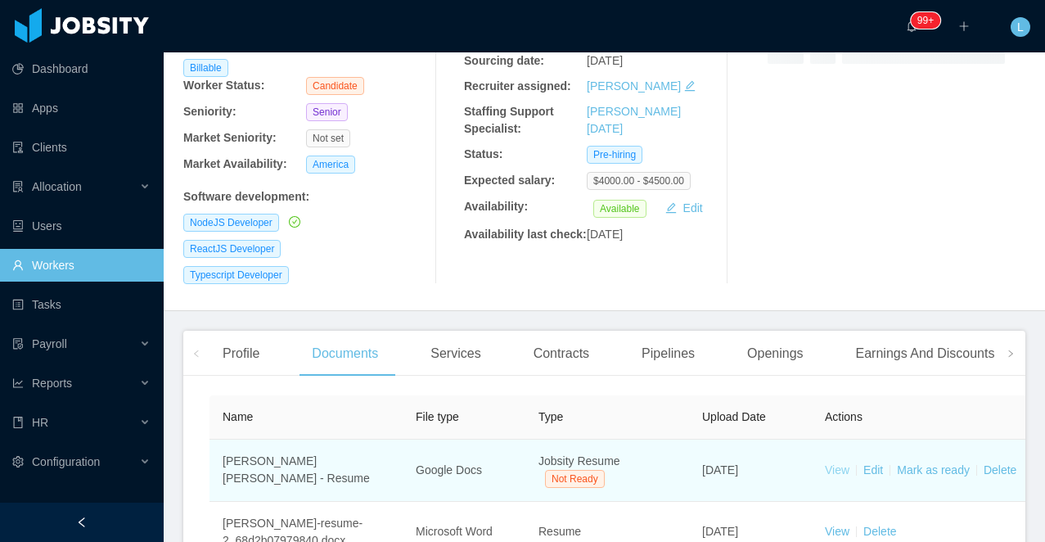
click at [831, 463] on link "View" at bounding box center [837, 469] width 25 height 13
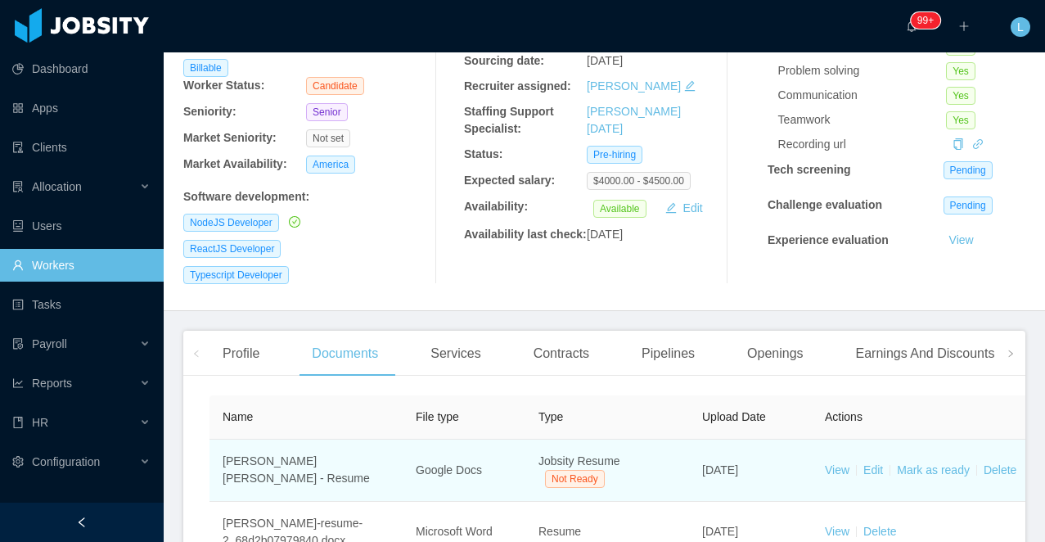
scroll to position [219, 0]
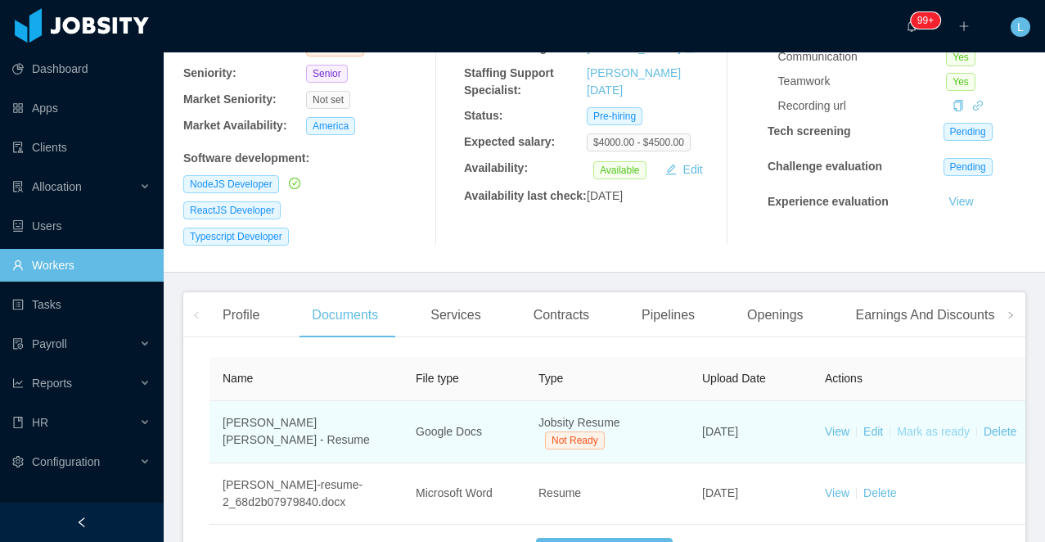
click at [920, 434] on link "Mark as ready" at bounding box center [933, 431] width 73 height 13
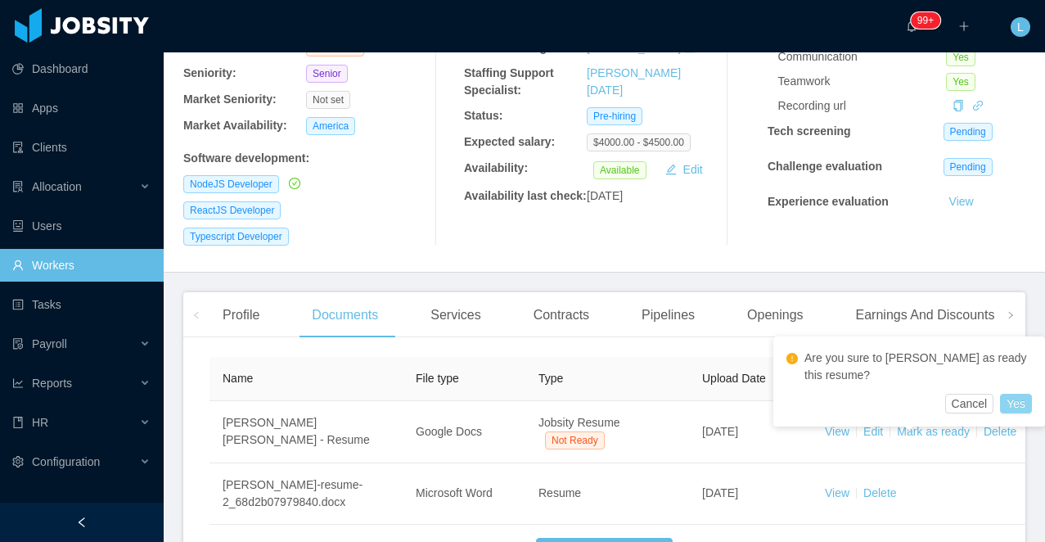
click at [1008, 401] on button "Yes" at bounding box center [1016, 404] width 32 height 20
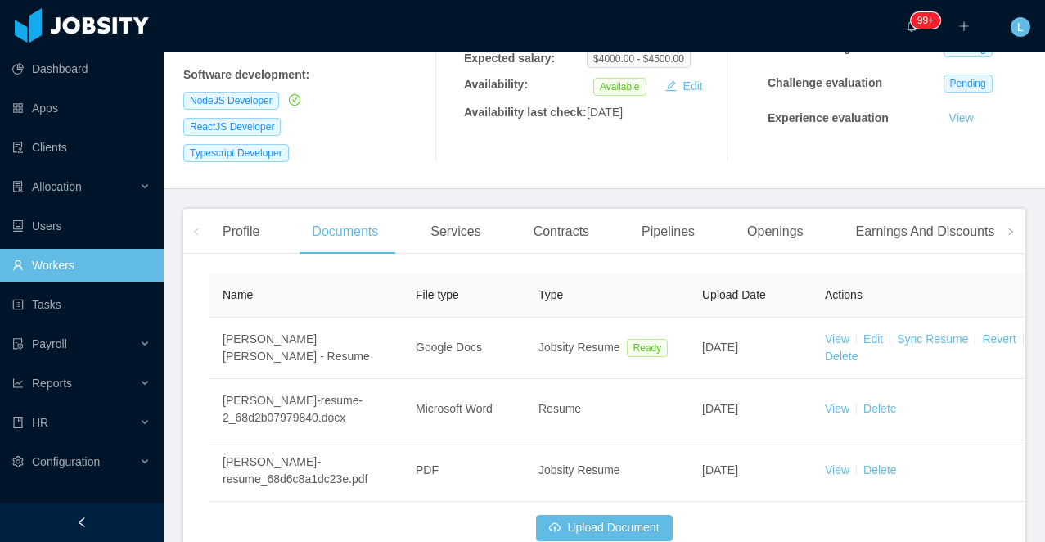
scroll to position [358, 0]
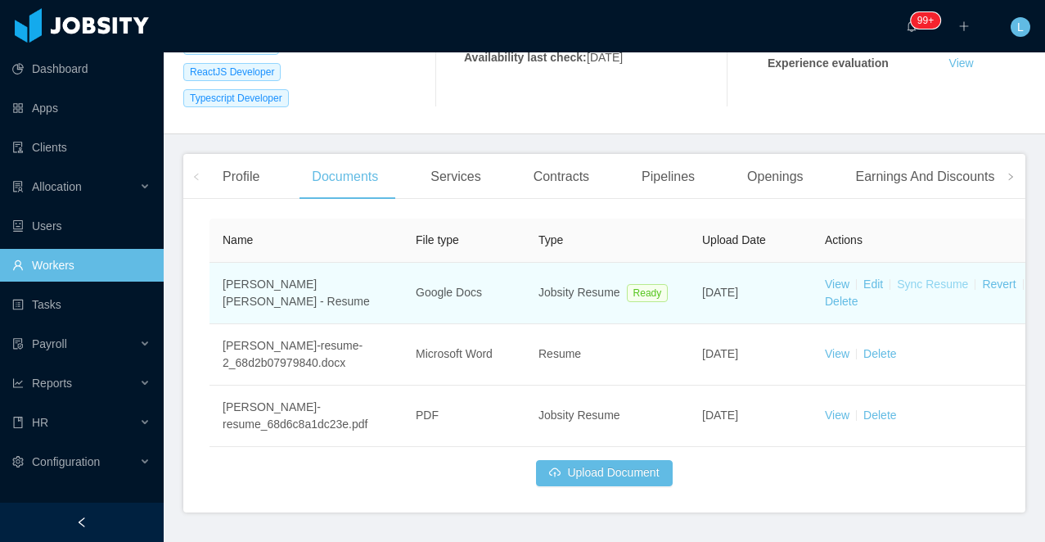
click at [922, 281] on link "Sync Resume" at bounding box center [932, 283] width 71 height 13
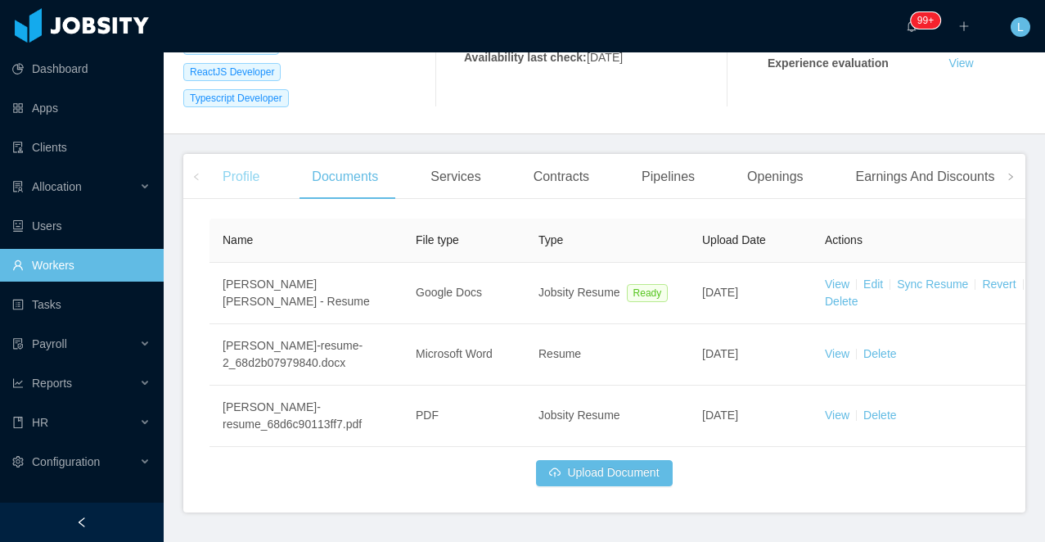
click at [238, 163] on div "Profile" at bounding box center [241, 177] width 63 height 46
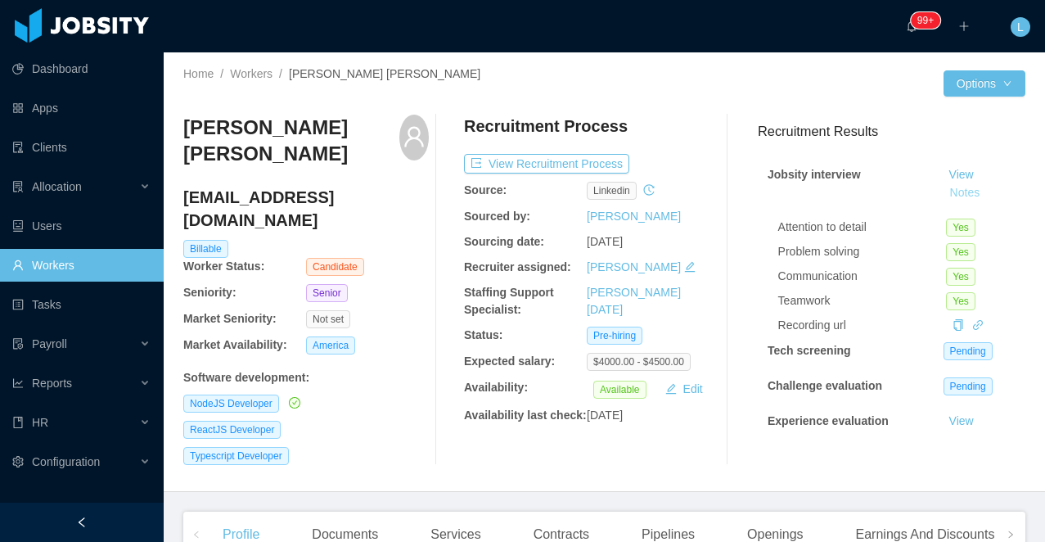
click at [971, 197] on button "Notes" at bounding box center [965, 193] width 43 height 20
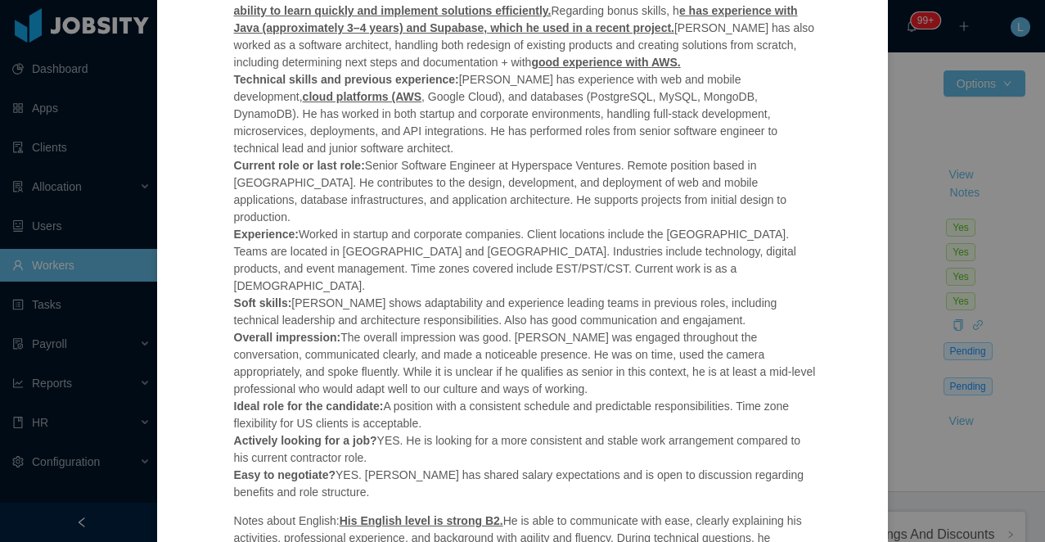
scroll to position [374, 0]
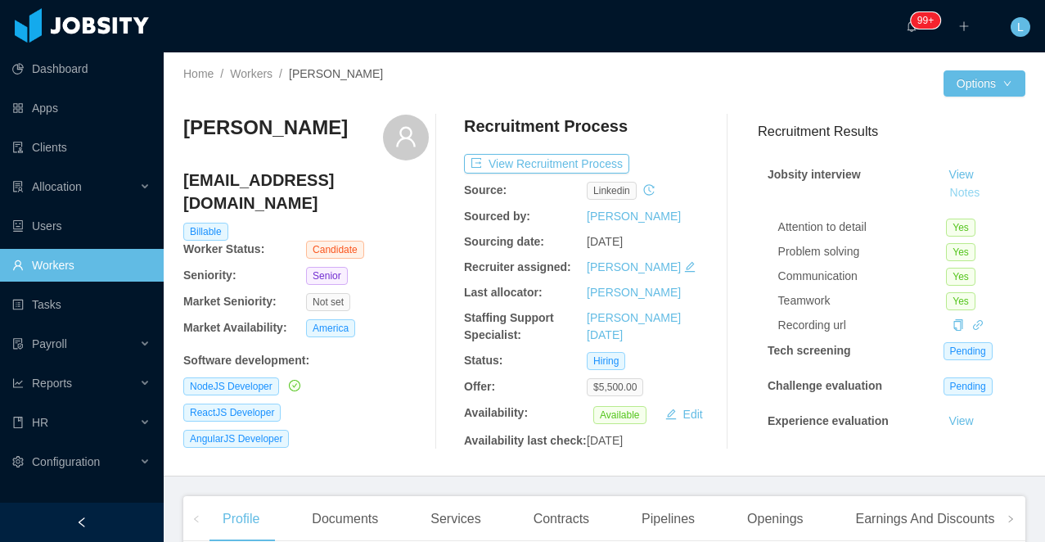
click at [971, 188] on button "Notes" at bounding box center [965, 193] width 43 height 20
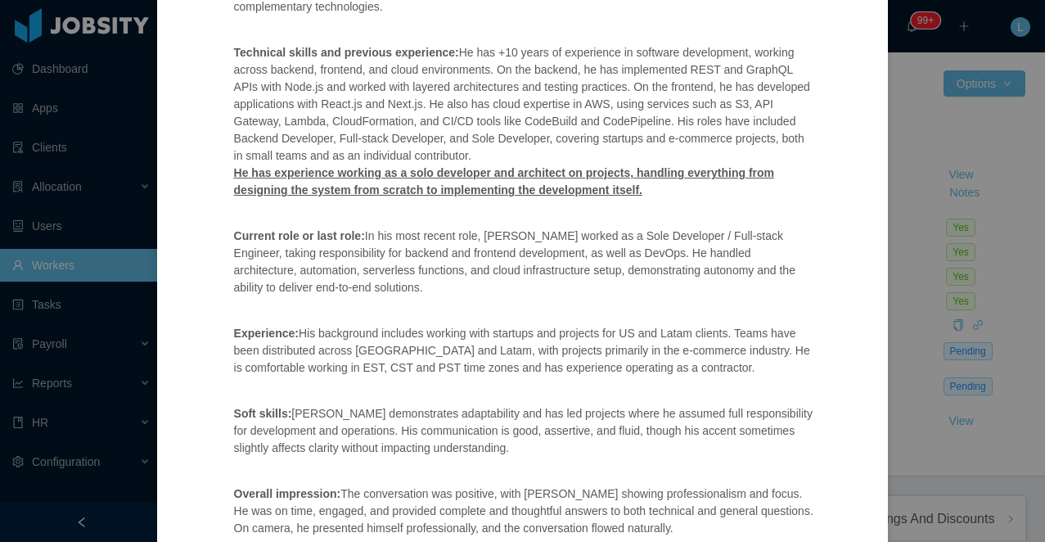
scroll to position [21, 0]
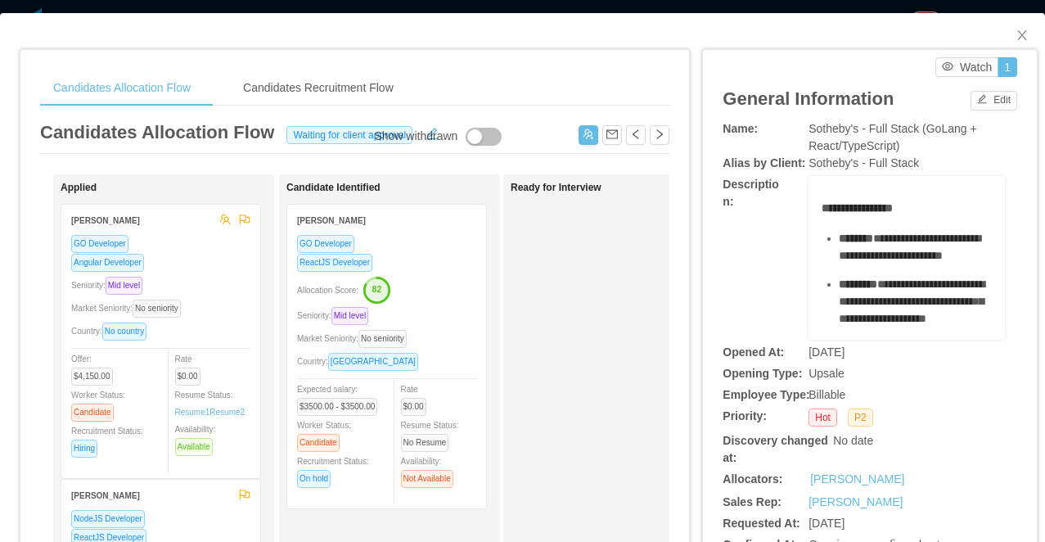
scroll to position [0, 575]
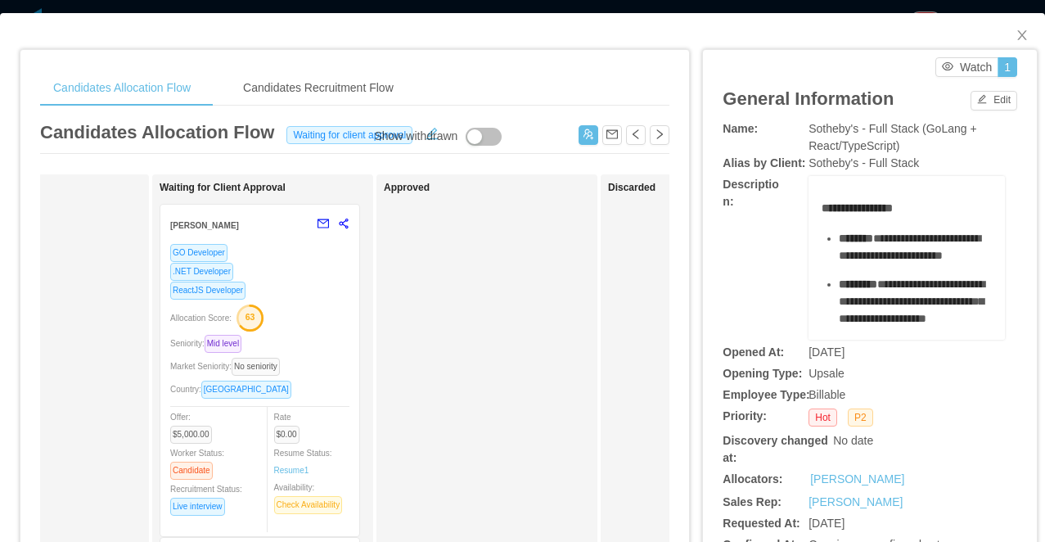
click at [456, 9] on div "Candidates Allocation Flow Candidates Recruitment Flow Candidates Allocation Fl…" at bounding box center [522, 271] width 1045 height 542
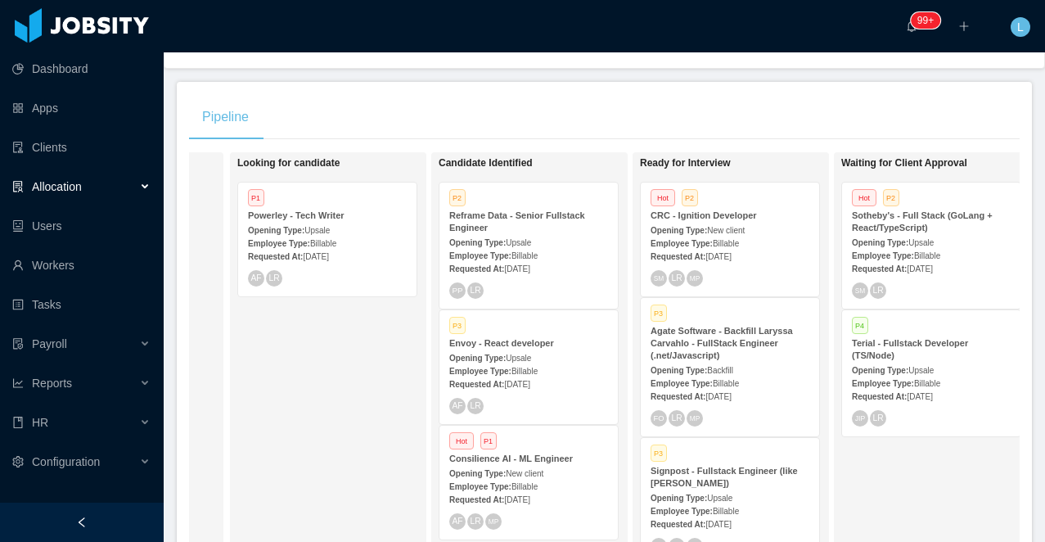
scroll to position [0, 149]
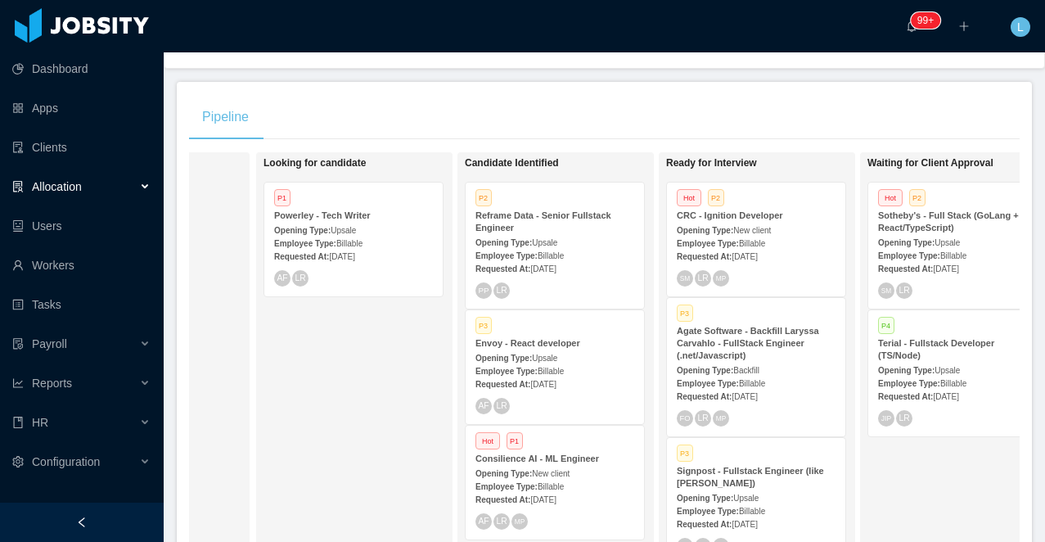
click at [727, 227] on strong "Opening Type:" at bounding box center [705, 230] width 56 height 9
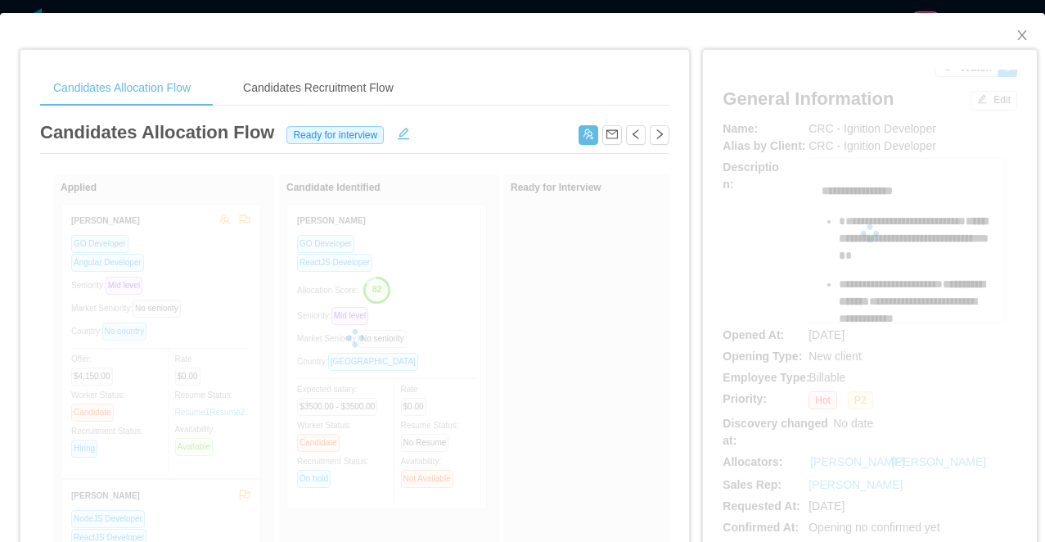
click at [578, 7] on div "Candidates Allocation Flow Candidates Recruitment Flow Candidates Allocation Fl…" at bounding box center [522, 271] width 1045 height 542
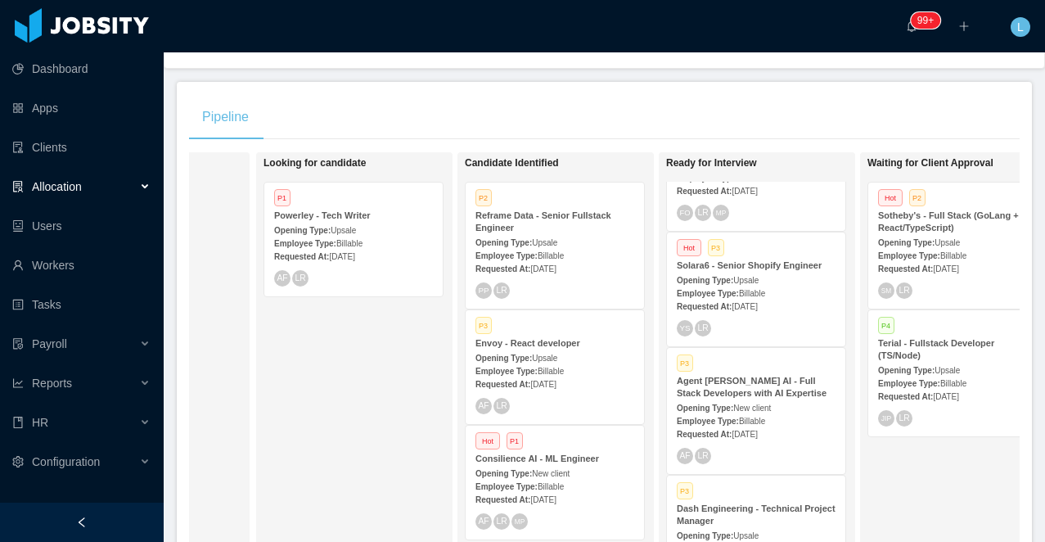
scroll to position [378, 0]
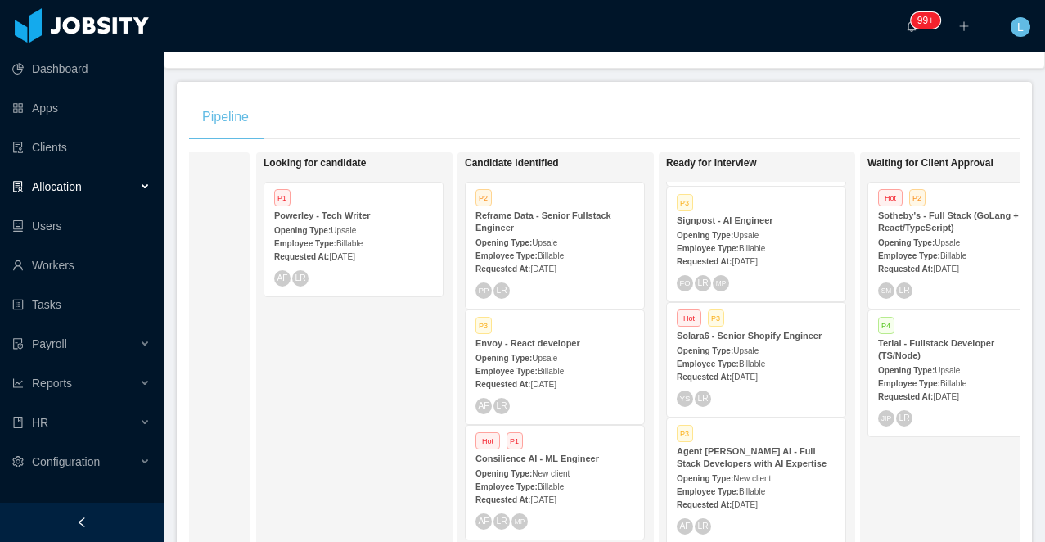
click at [723, 227] on div "Opening Type: Upsale" at bounding box center [756, 234] width 159 height 17
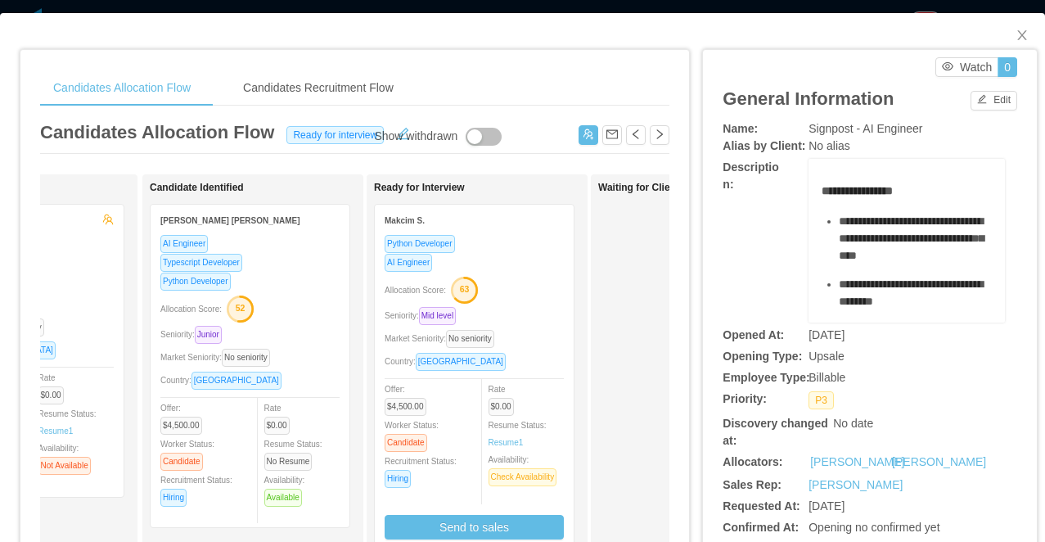
scroll to position [0, 155]
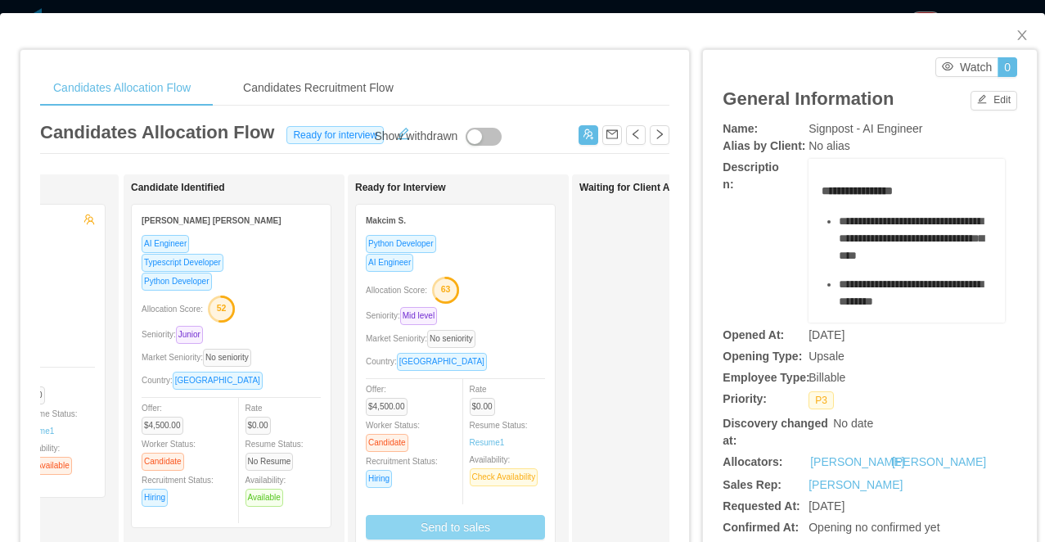
click at [412, 533] on button "Send to sales" at bounding box center [455, 527] width 179 height 25
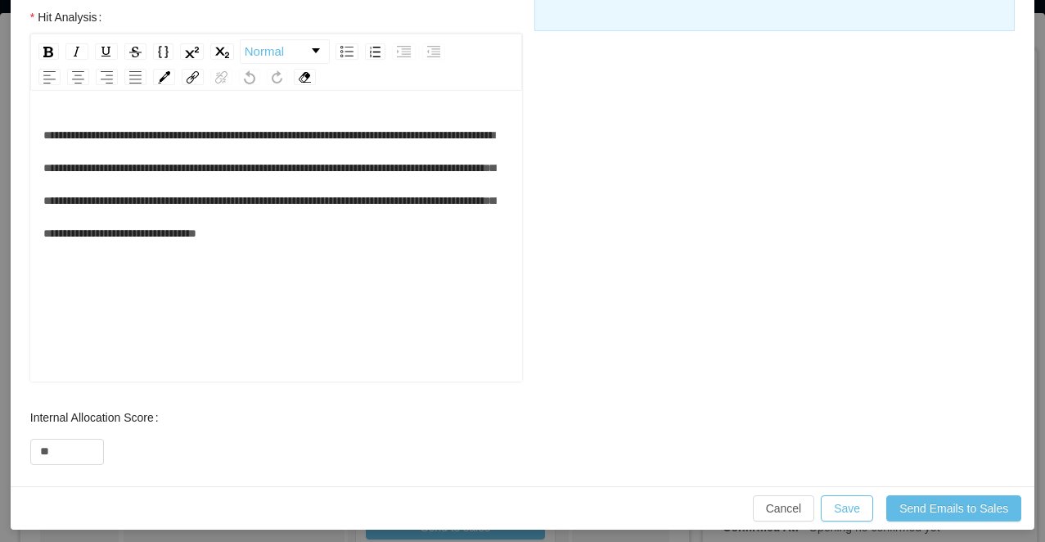
scroll to position [696, 0]
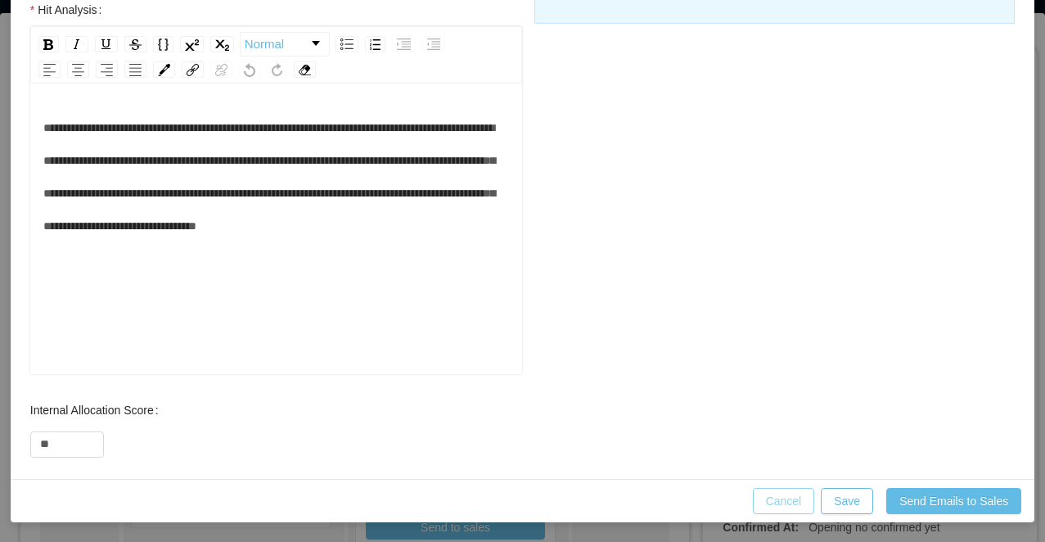
click at [787, 505] on button "Cancel" at bounding box center [784, 501] width 62 height 26
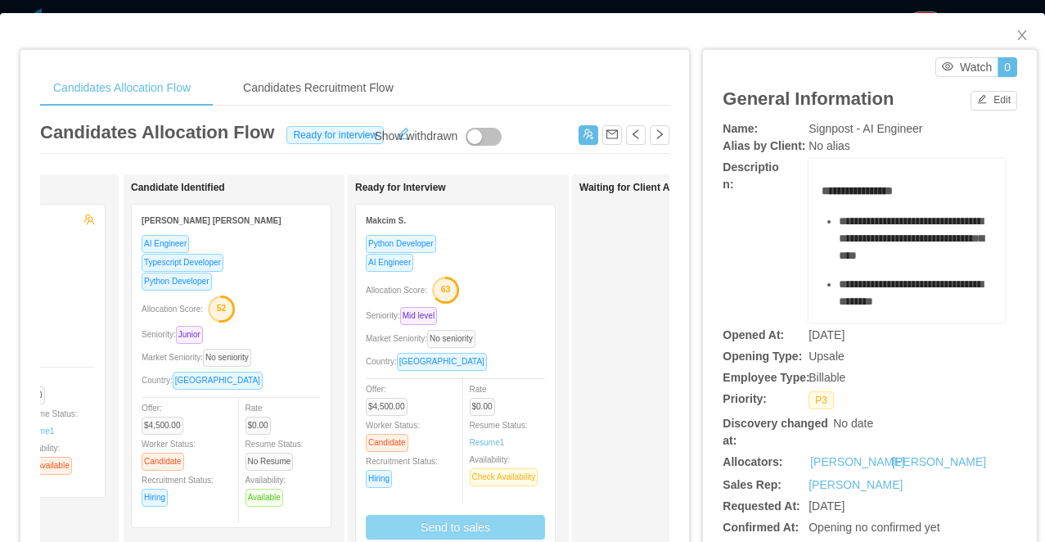
click at [290, 255] on div "Typescript Developer" at bounding box center [231, 262] width 179 height 19
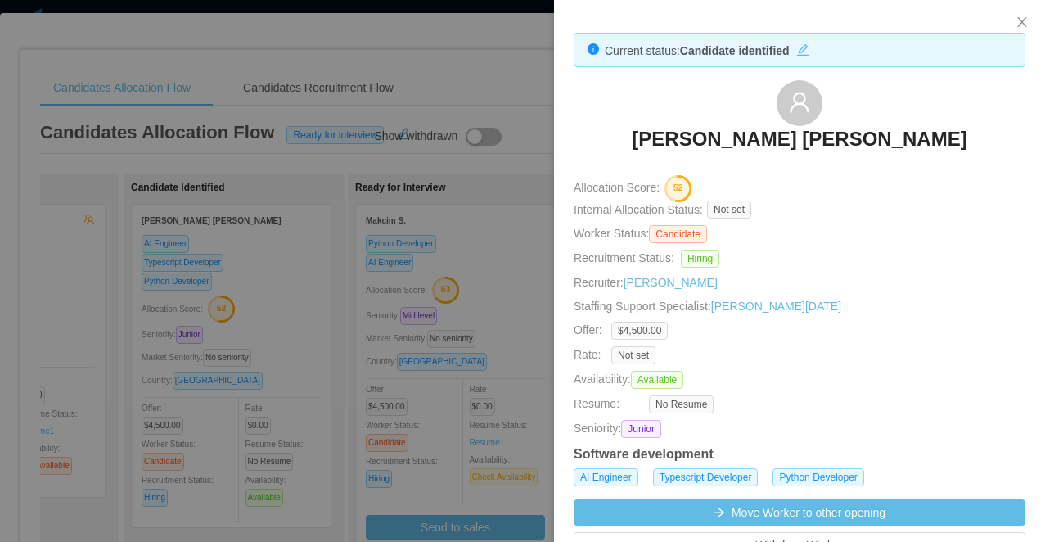
click at [451, 288] on div at bounding box center [522, 271] width 1045 height 542
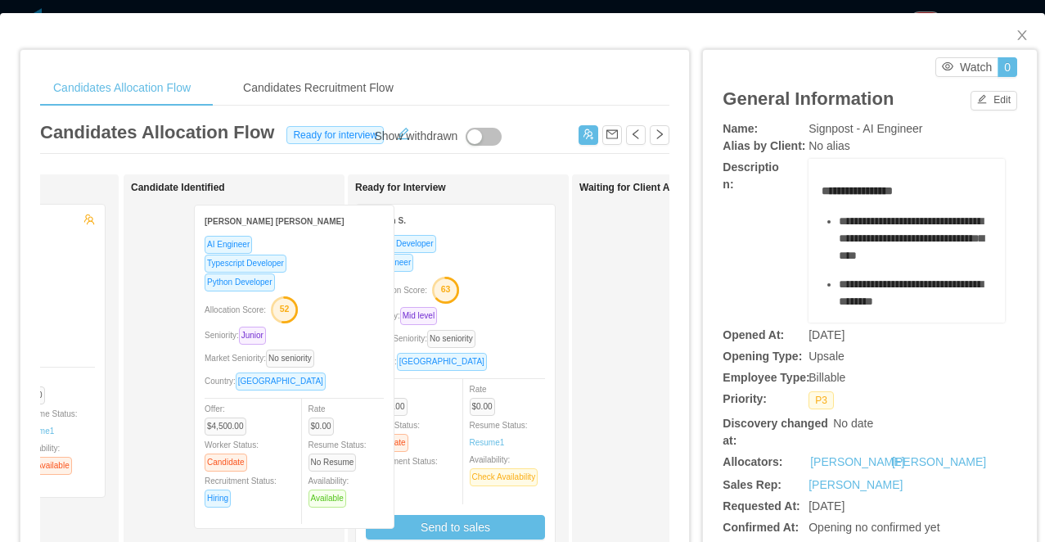
drag, startPoint x: 290, startPoint y: 269, endPoint x: 333, endPoint y: 267, distance: 43.4
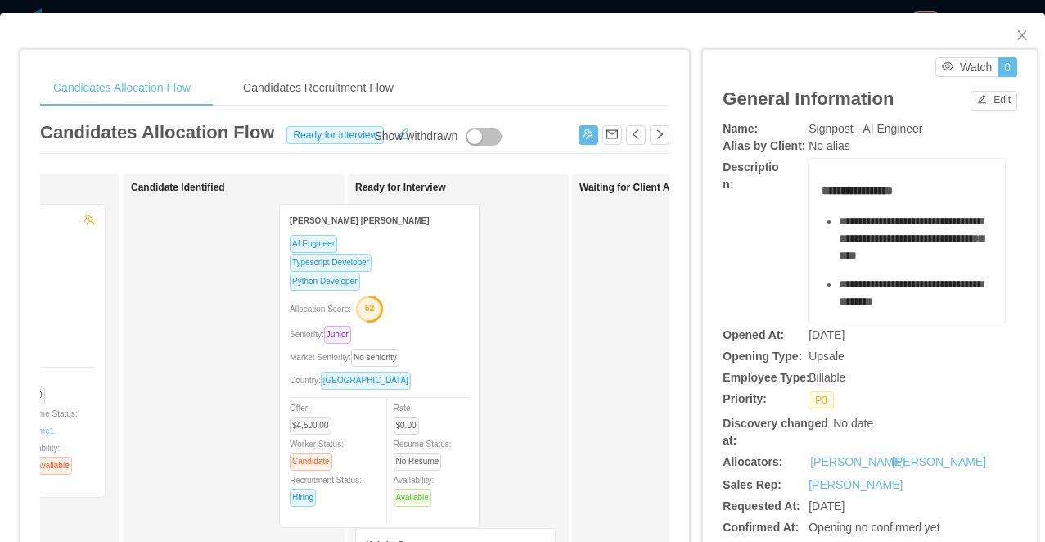
drag, startPoint x: 288, startPoint y: 314, endPoint x: 435, endPoint y: 314, distance: 147.3
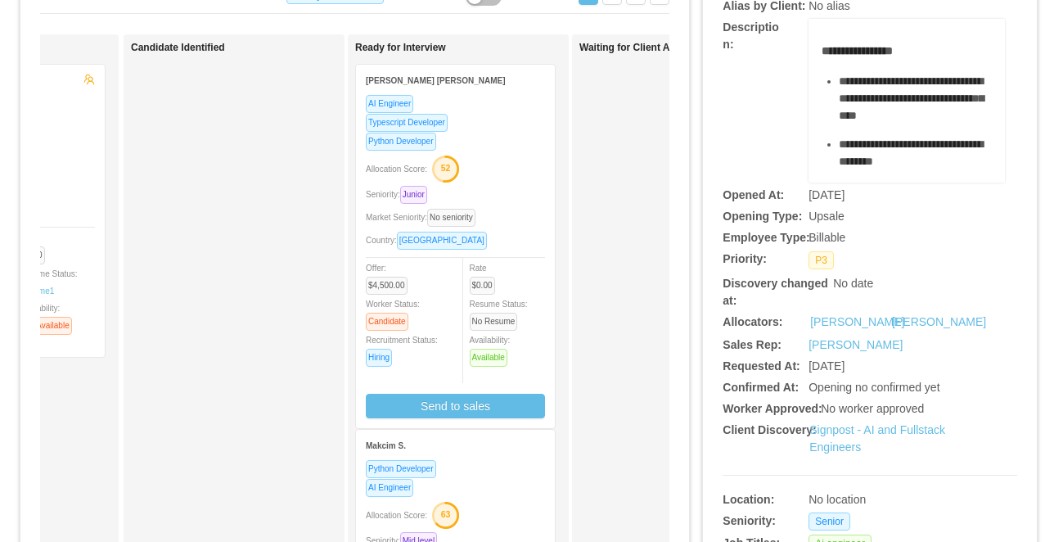
scroll to position [149, 0]
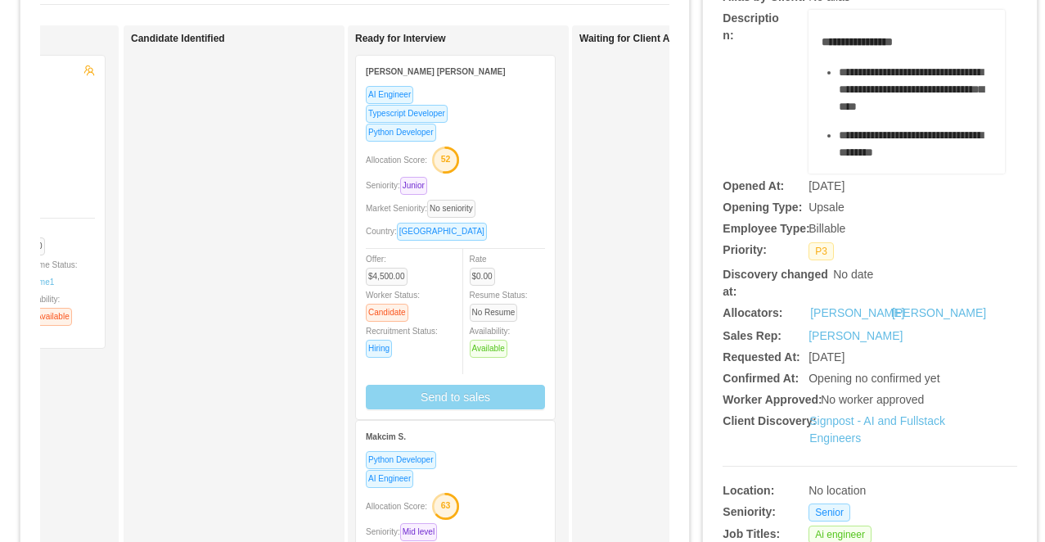
click at [402, 398] on button "Send to sales" at bounding box center [455, 397] width 179 height 25
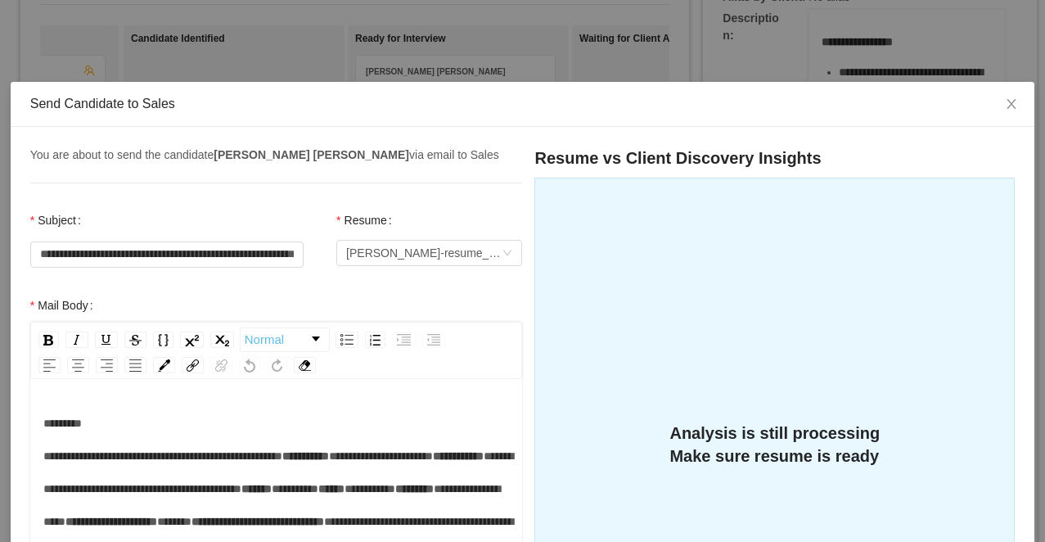
click at [484, 49] on div "**********" at bounding box center [522, 271] width 1045 height 542
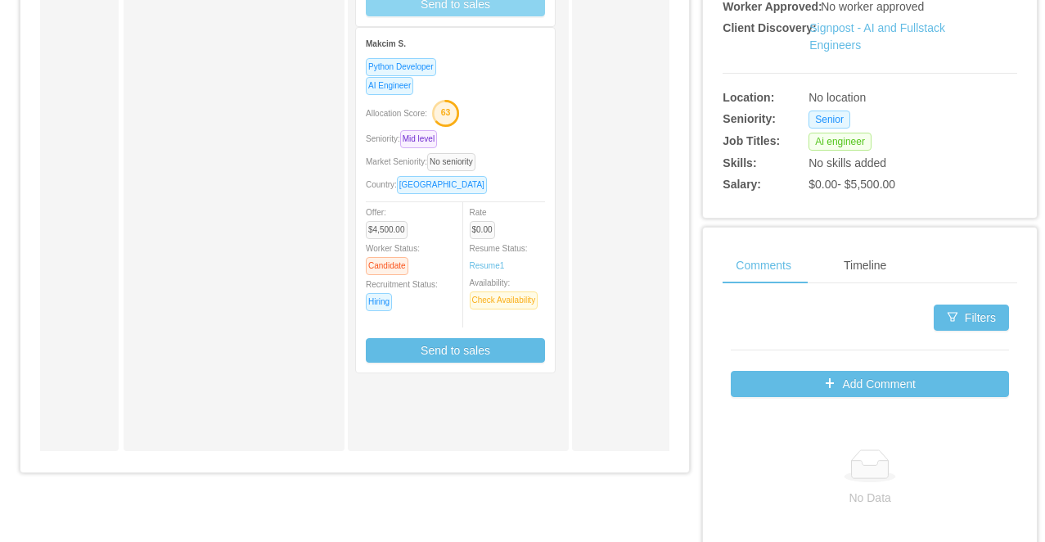
scroll to position [599, 0]
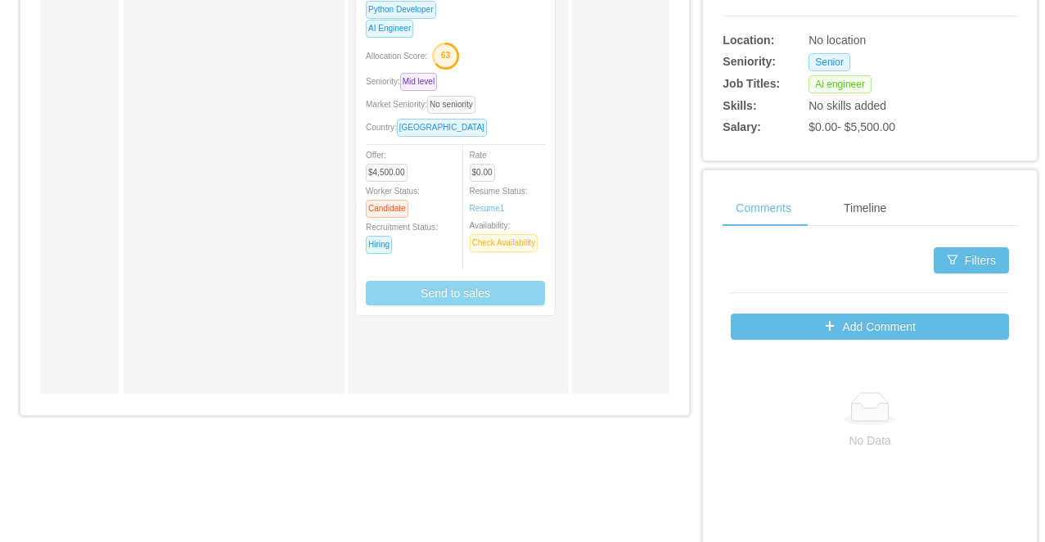
click at [430, 296] on button "Send to sales" at bounding box center [455, 293] width 179 height 25
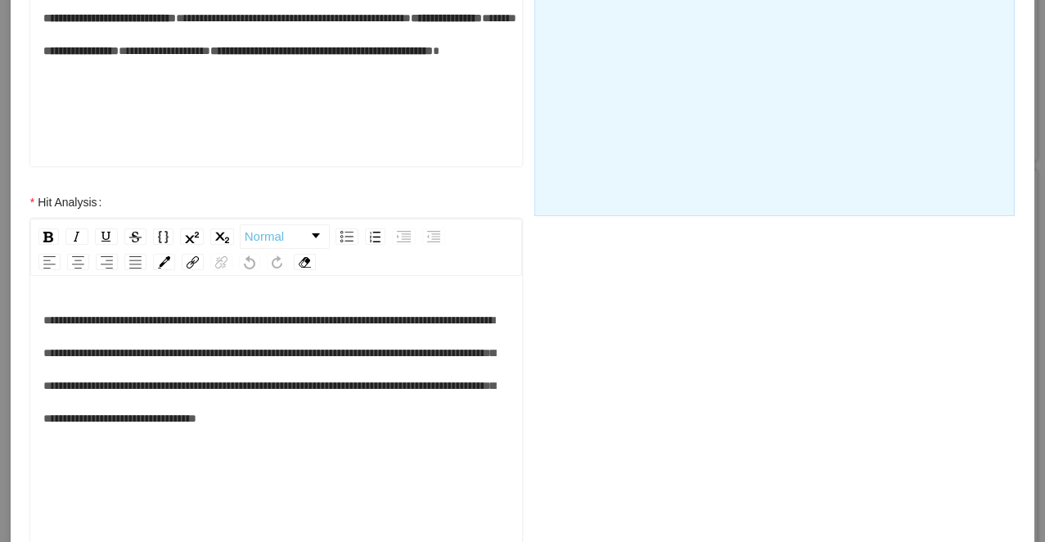
scroll to position [582, 0]
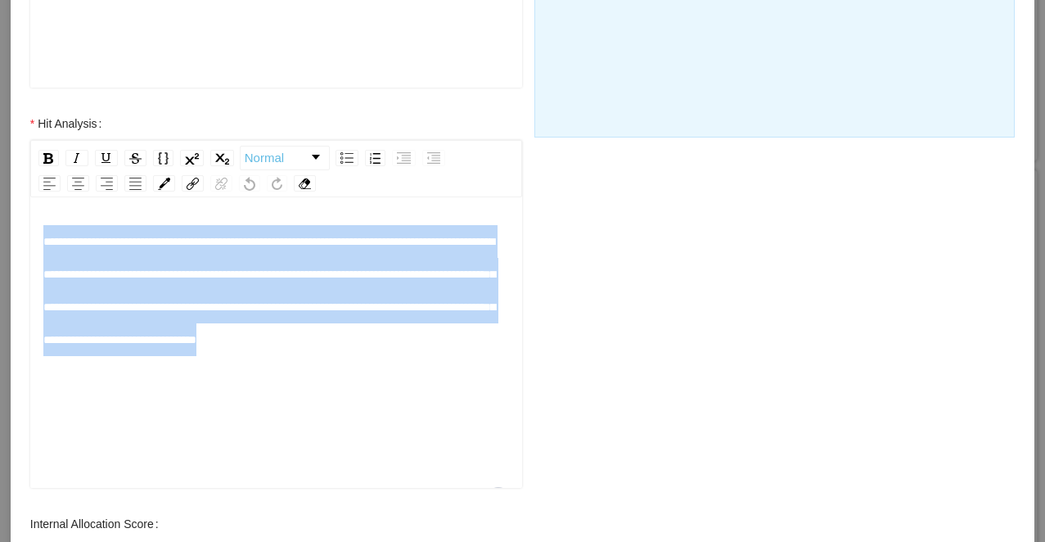
drag, startPoint x: 191, startPoint y: 383, endPoint x: 35, endPoint y: 245, distance: 208.1
click at [35, 245] on div "**********" at bounding box center [276, 344] width 493 height 286
copy span "**********"
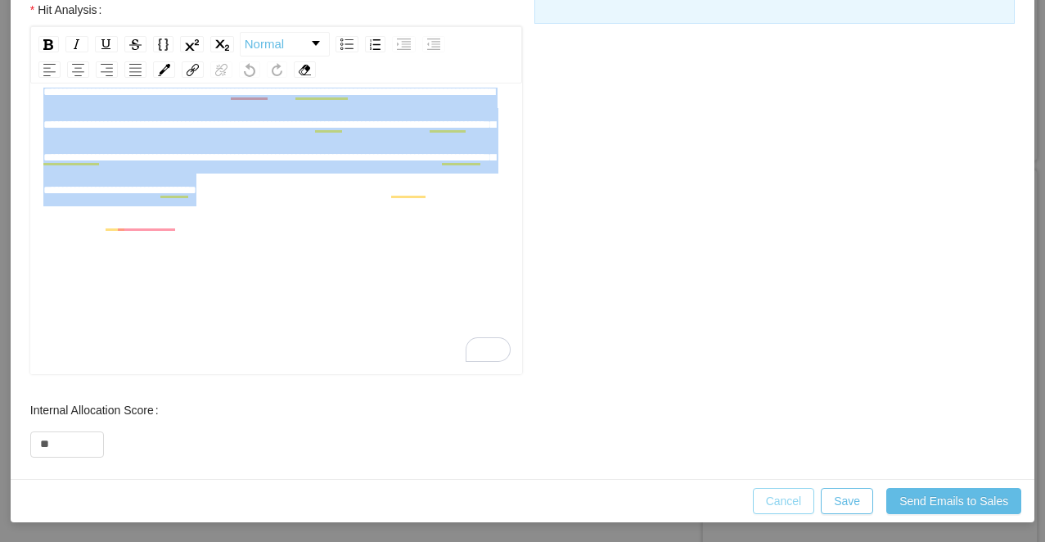
click at [764, 505] on button "Cancel" at bounding box center [784, 501] width 62 height 26
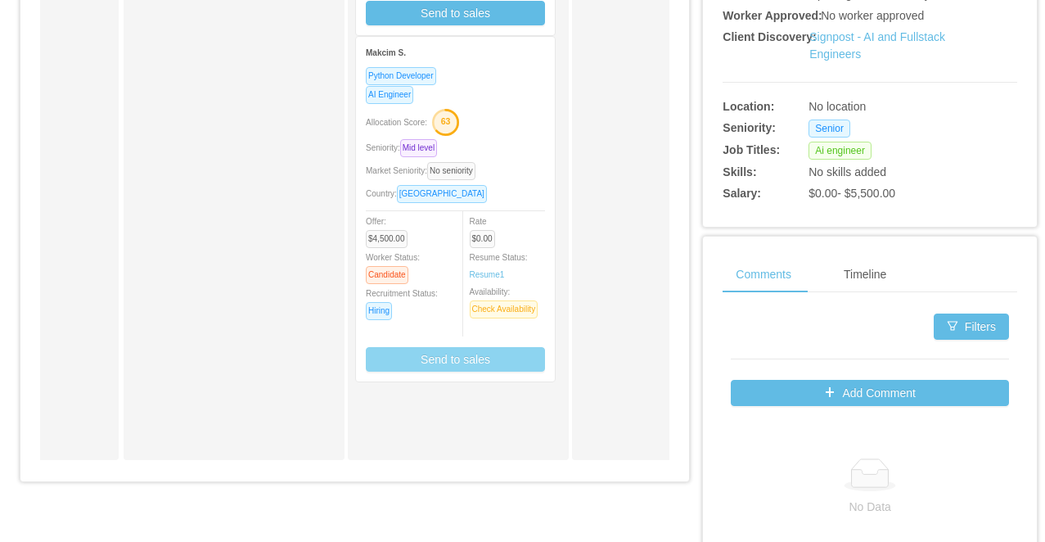
scroll to position [432, 0]
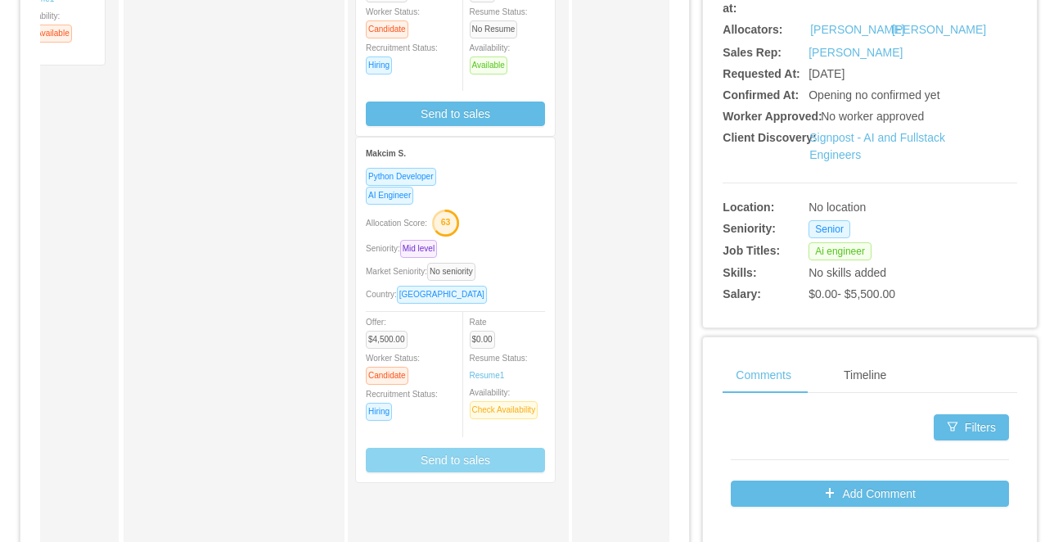
click at [511, 191] on div "AI Engineer" at bounding box center [455, 195] width 179 height 19
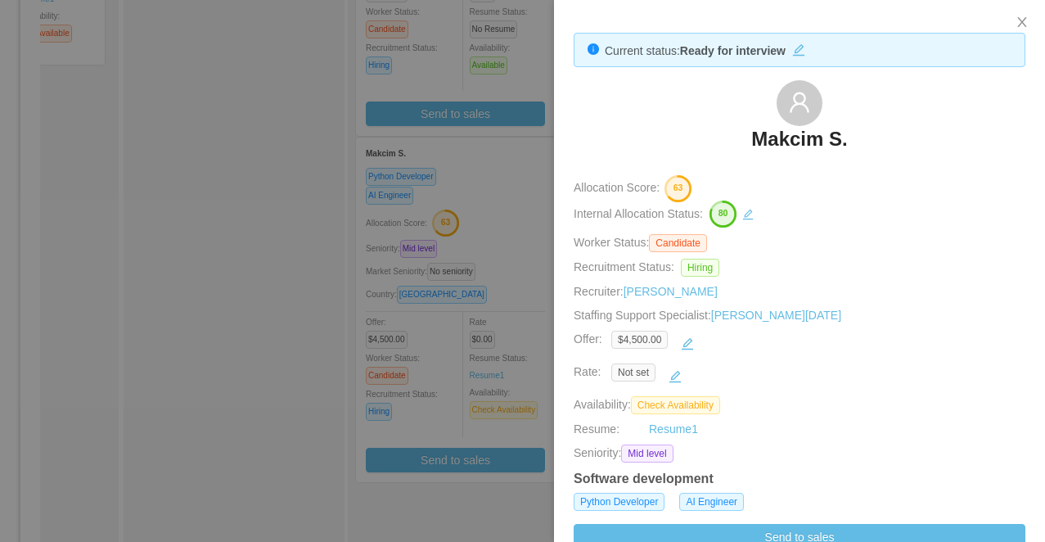
click at [493, 199] on div at bounding box center [522, 271] width 1045 height 542
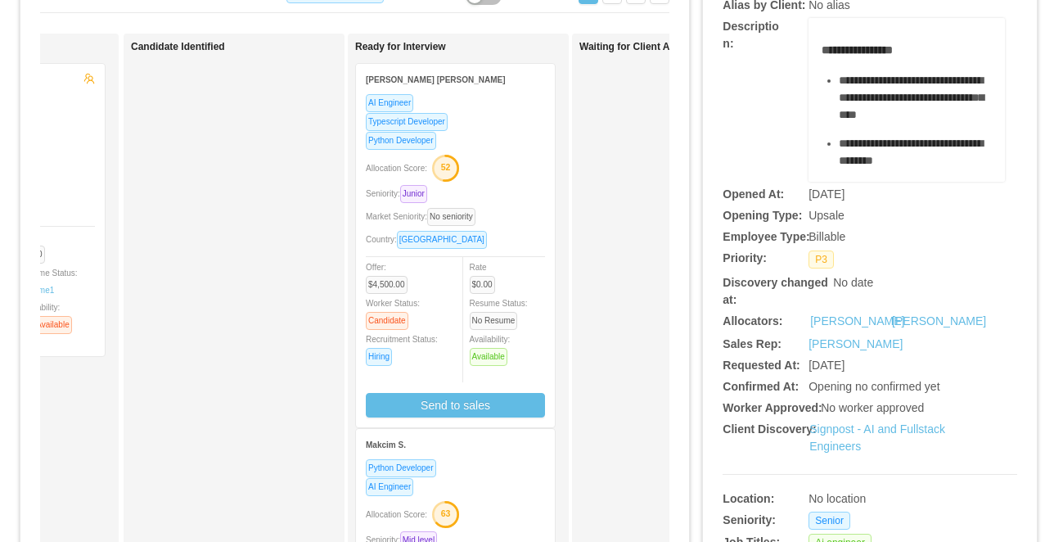
scroll to position [62, 0]
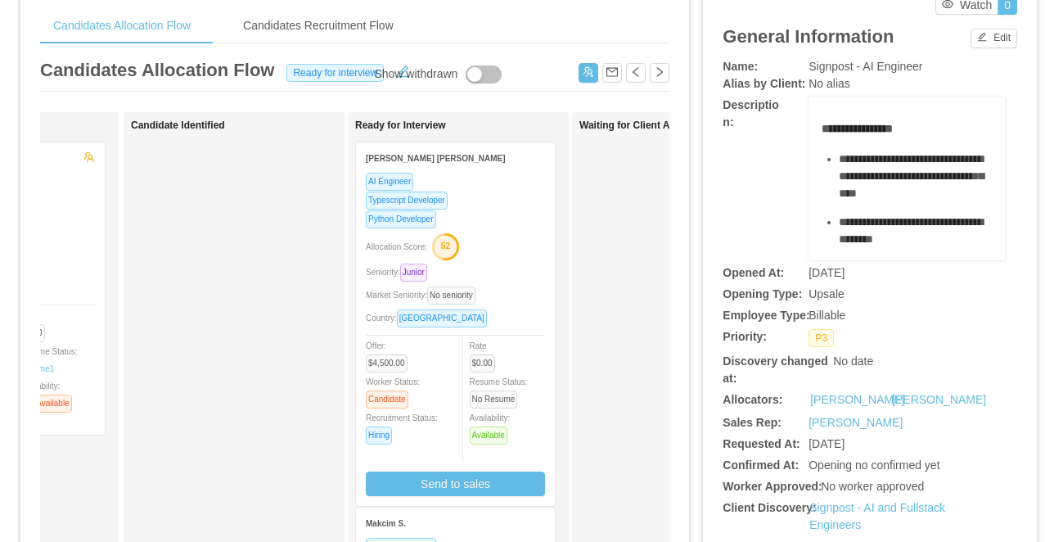
click at [509, 244] on div "Allocation Score: 52" at bounding box center [455, 245] width 179 height 26
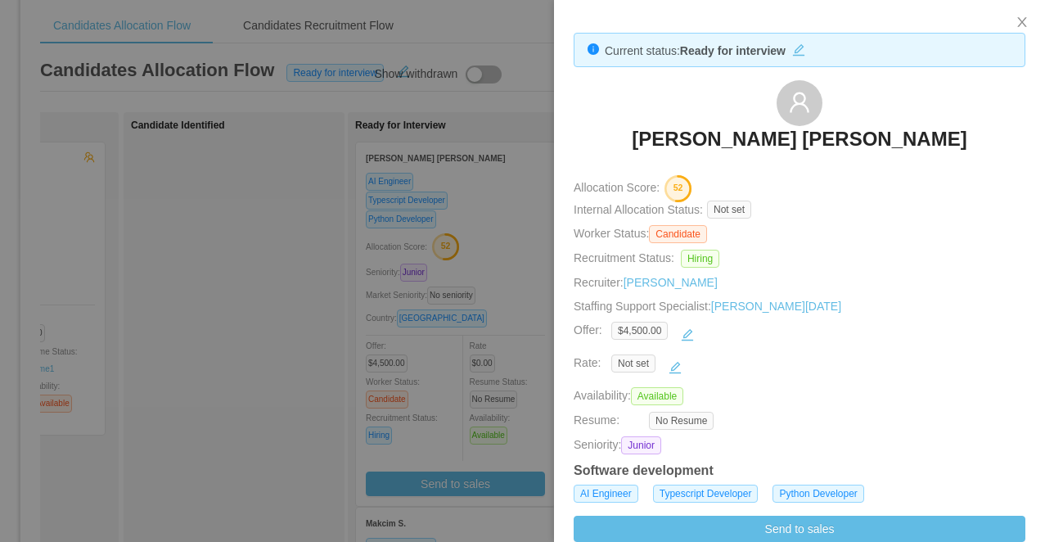
click at [412, 473] on div at bounding box center [522, 271] width 1045 height 542
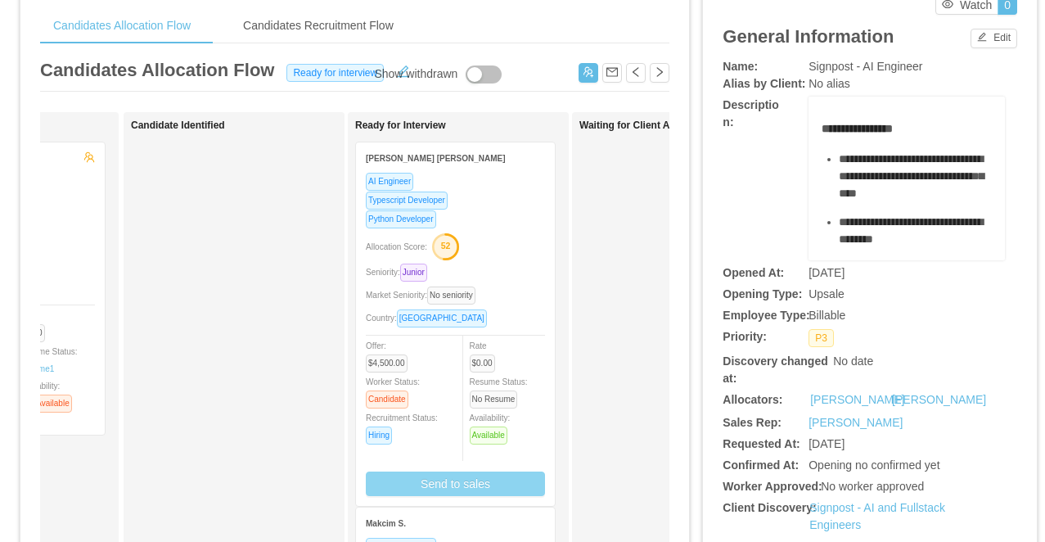
click at [408, 487] on button "Send to sales" at bounding box center [455, 483] width 179 height 25
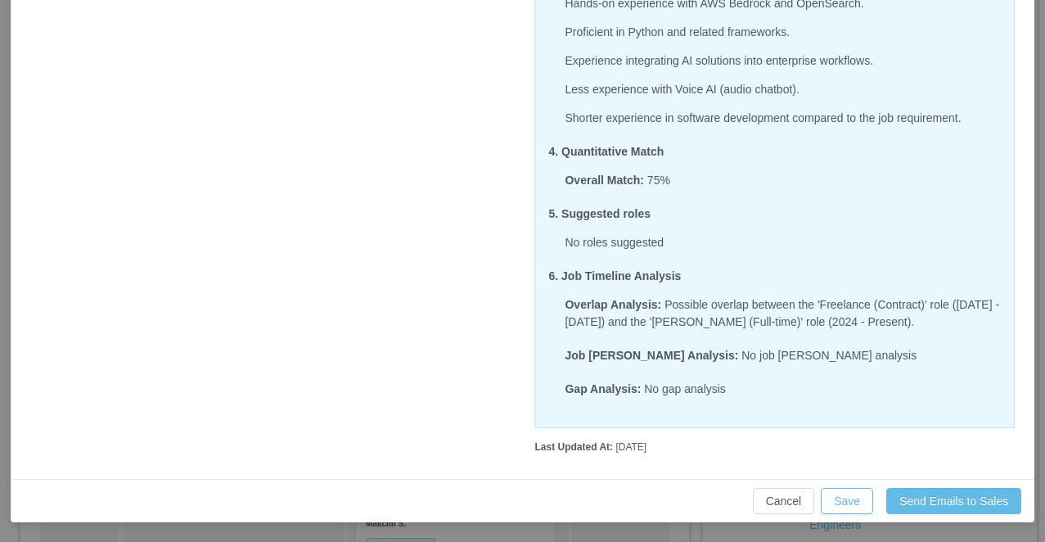
scroll to position [481, 0]
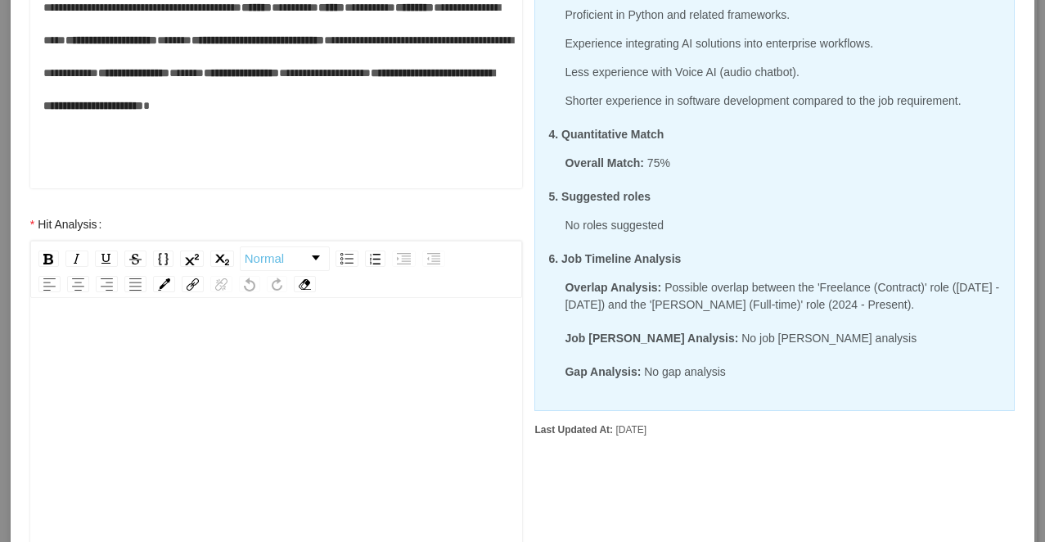
click at [202, 404] on div "rdw-editor" at bounding box center [276, 469] width 467 height 286
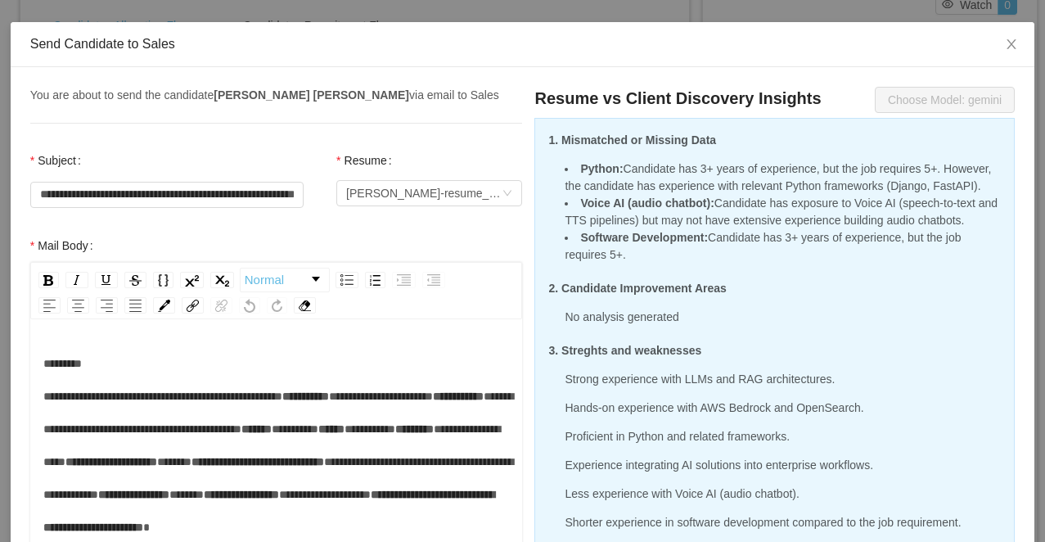
scroll to position [0, 0]
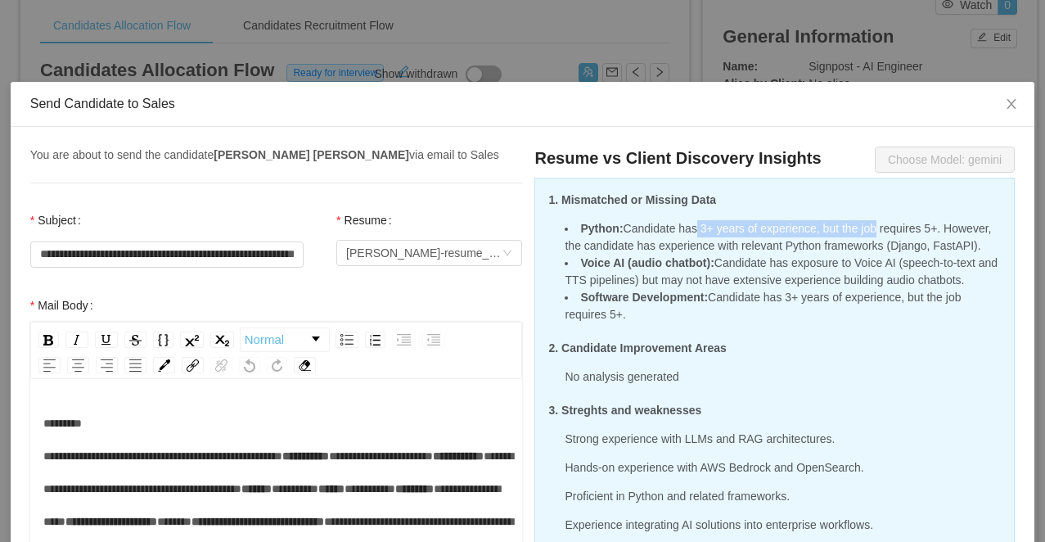
drag, startPoint x: 689, startPoint y: 229, endPoint x: 872, endPoint y: 230, distance: 182.5
click at [872, 230] on li "Python : Candidate has 3+ years of experience, but the job requires 5+. However…" at bounding box center [783, 237] width 436 height 34
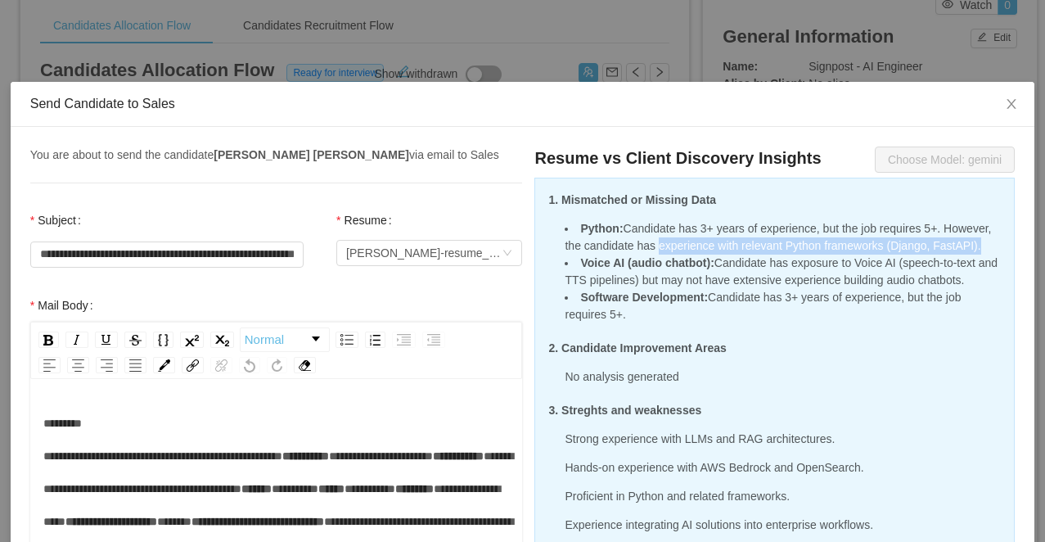
drag, startPoint x: 662, startPoint y: 250, endPoint x: 1020, endPoint y: 252, distance: 357.7
copy li "experience with relevant Python frameworks (Django, FastAPI)."
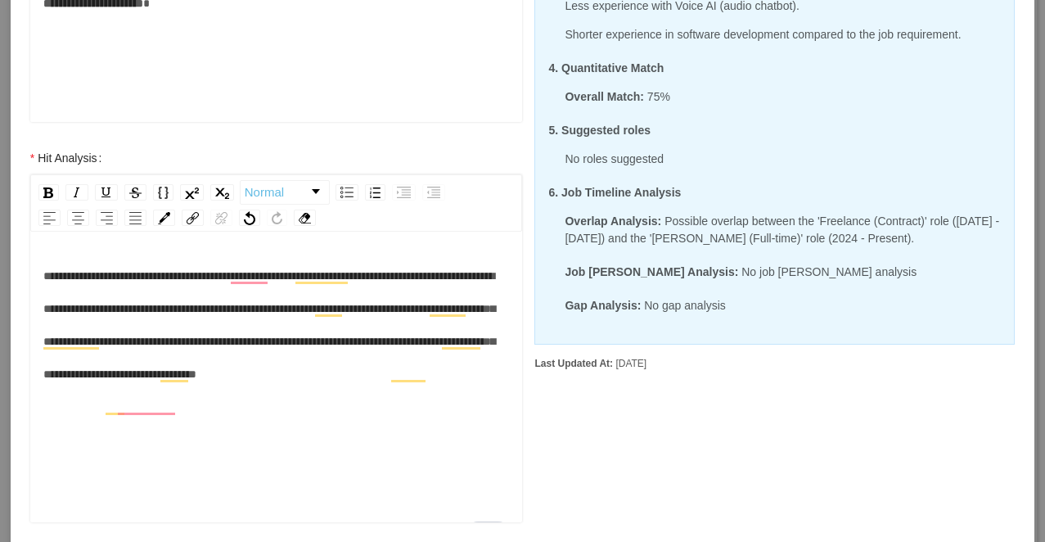
scroll to position [588, 0]
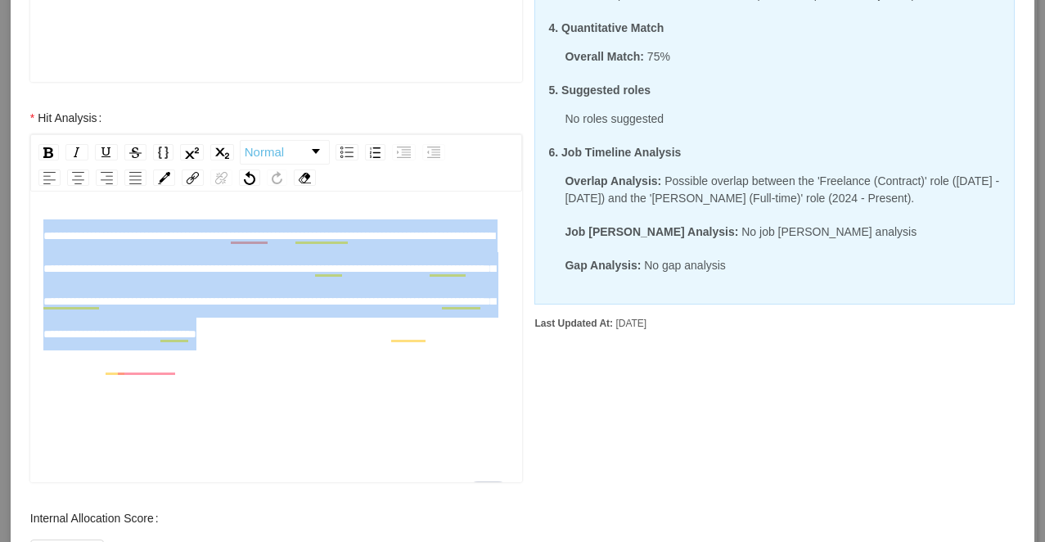
drag, startPoint x: 201, startPoint y: 360, endPoint x: 33, endPoint y: 236, distance: 209.5
click at [33, 236] on div "**********" at bounding box center [276, 339] width 493 height 286
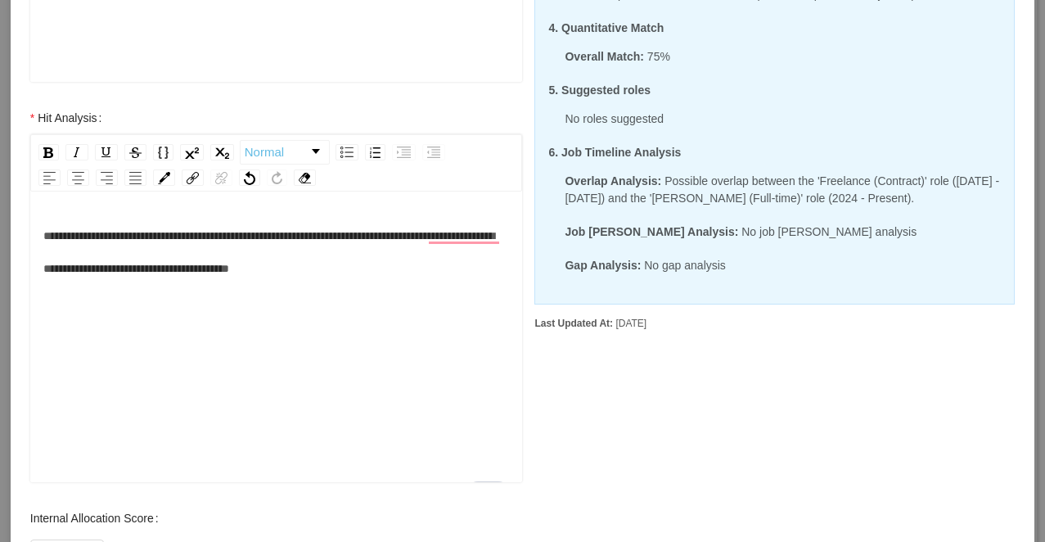
click at [83, 271] on span "**********" at bounding box center [268, 252] width 451 height 44
drag, startPoint x: 247, startPoint y: 267, endPoint x: 205, endPoint y: 268, distance: 41.7
click at [205, 268] on span "**********" at bounding box center [268, 252] width 451 height 44
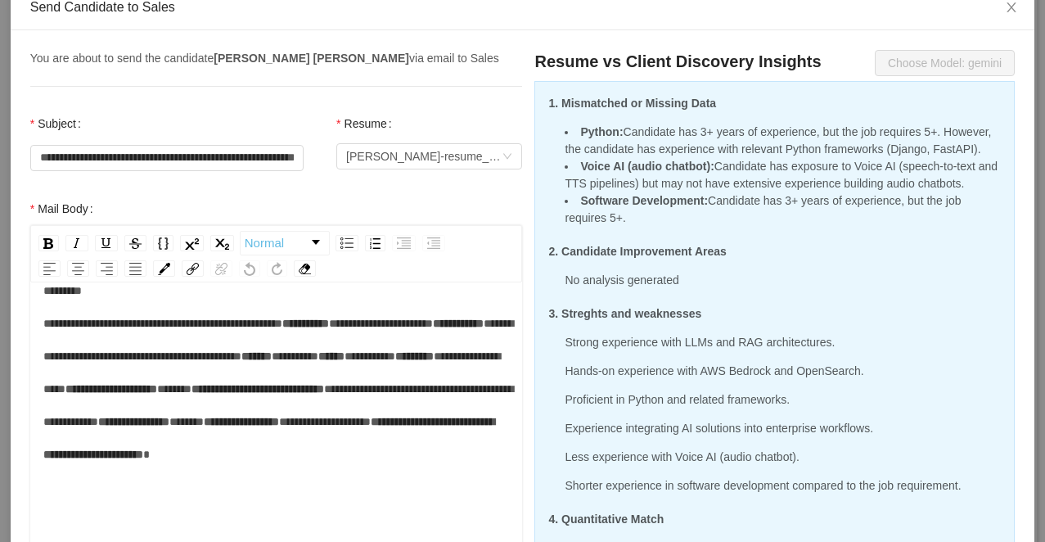
scroll to position [99, 0]
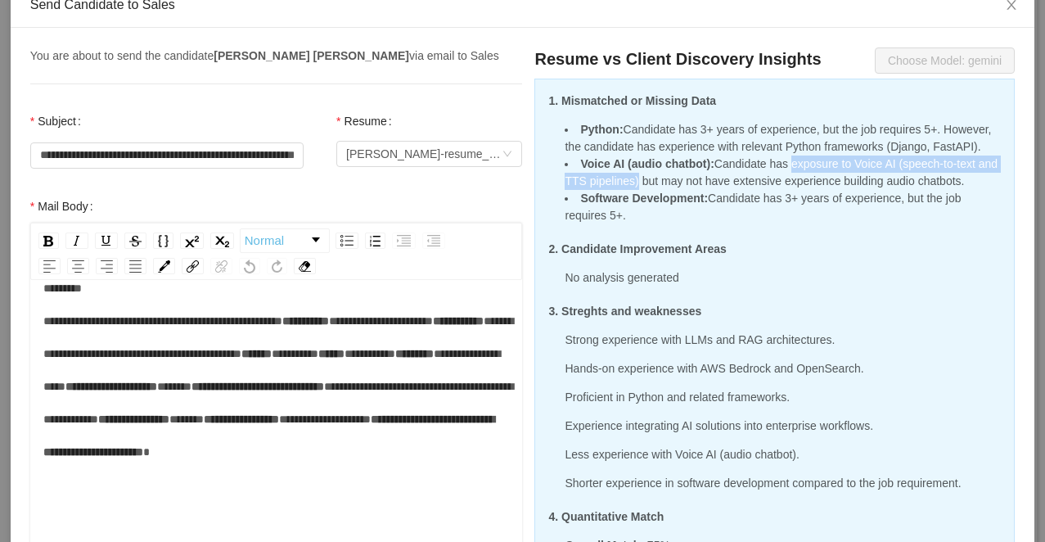
drag, startPoint x: 786, startPoint y: 164, endPoint x: 664, endPoint y: 187, distance: 124.7
click at [664, 187] on li "Voice AI (audio chatbot) : Candidate has exposure to Voice AI (speech-to-text a…" at bounding box center [783, 172] width 436 height 34
copy li "exposure to Voice AI (speech-to-text and TTS pipelines)"
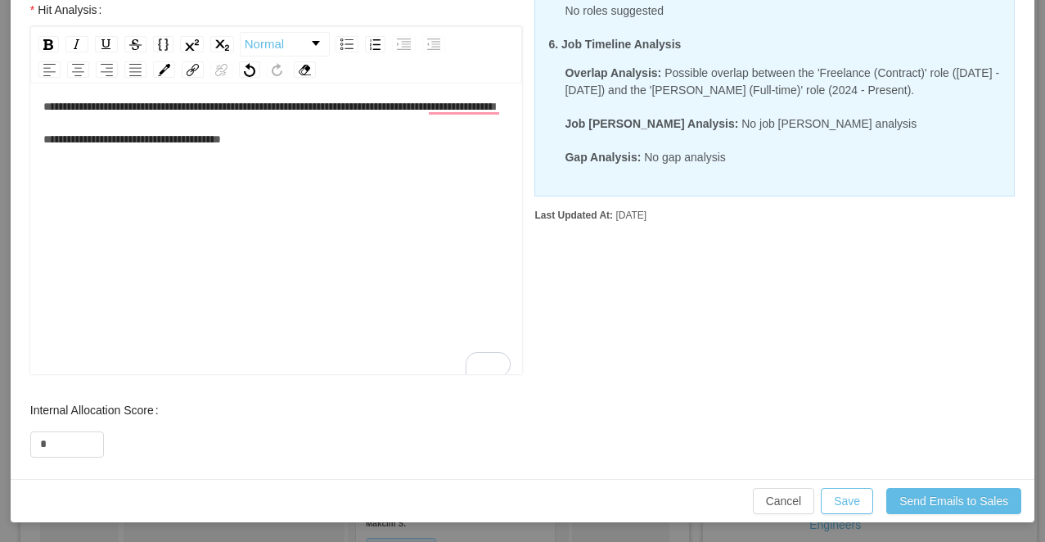
scroll to position [22, 0]
click at [419, 137] on div "**********" at bounding box center [276, 121] width 467 height 65
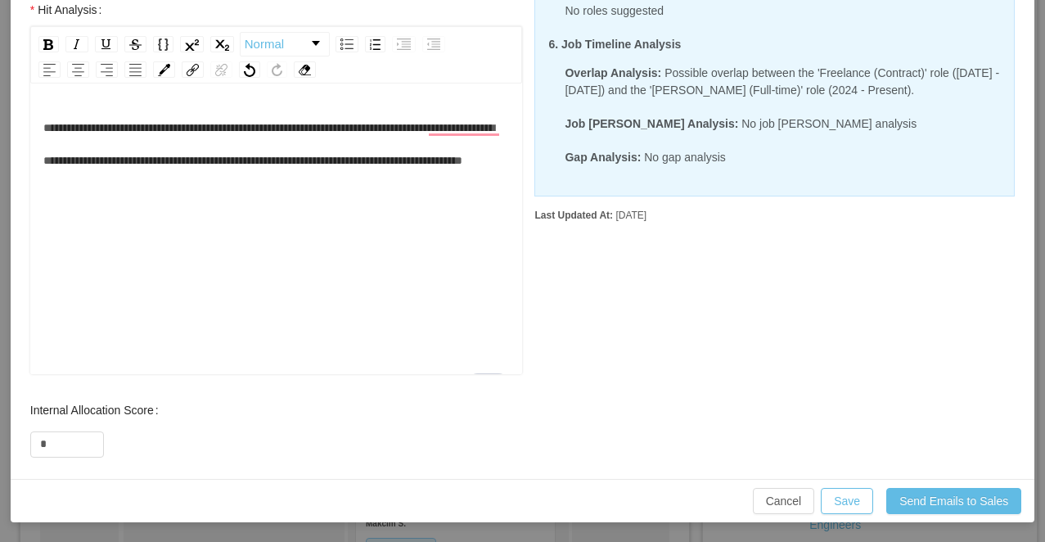
scroll to position [2, 0]
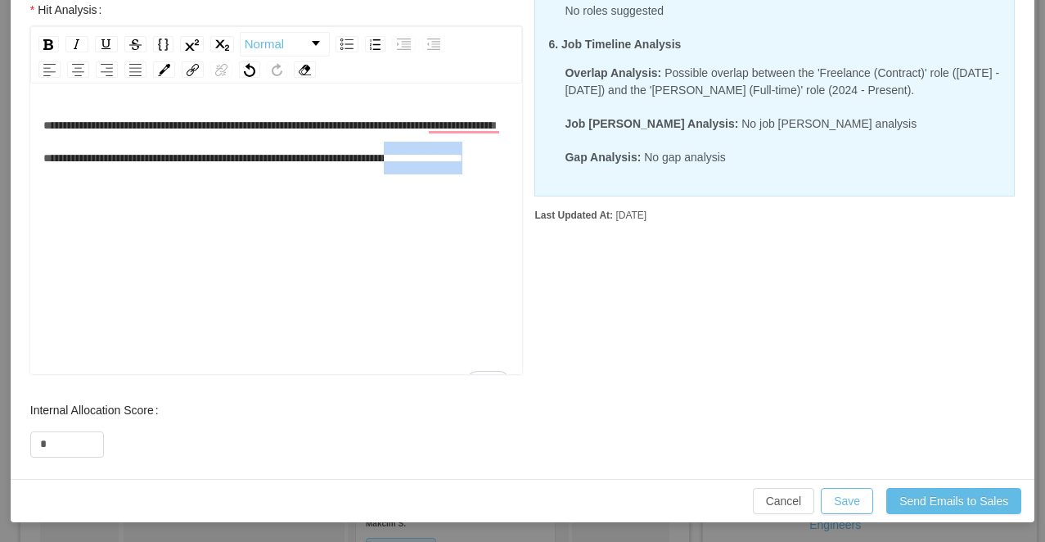
drag, startPoint x: 278, startPoint y: 195, endPoint x: 171, endPoint y: 195, distance: 107.2
click at [171, 174] on div "**********" at bounding box center [276, 141] width 467 height 65
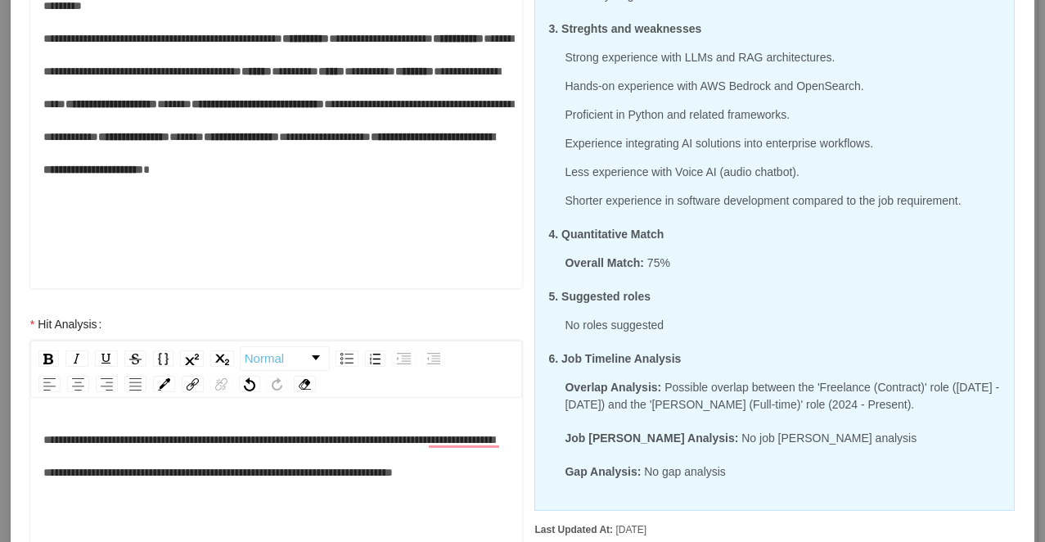
scroll to position [36, 0]
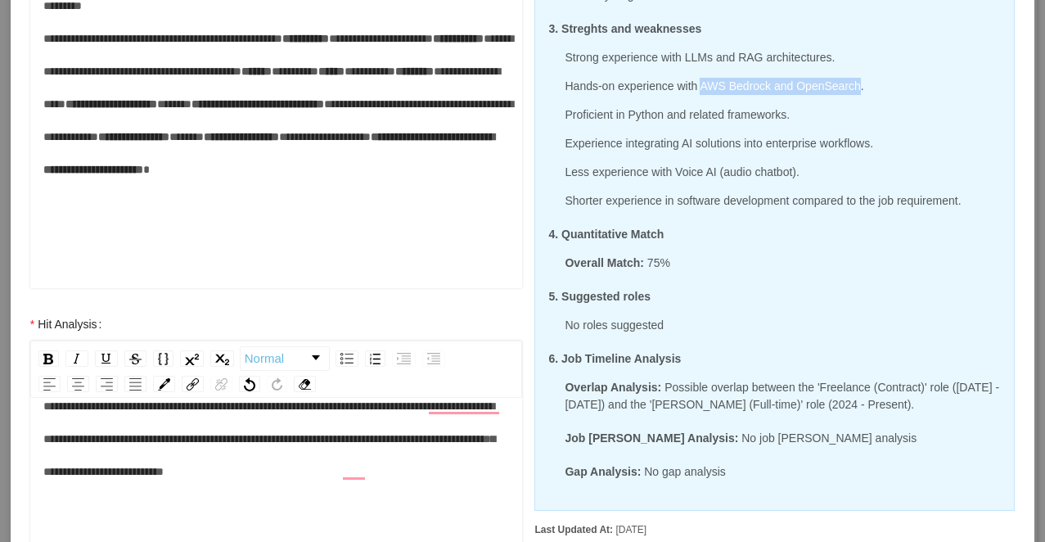
drag, startPoint x: 870, startPoint y: 102, endPoint x: 706, endPoint y: 102, distance: 163.7
click at [706, 95] on p "Hands-on experience with AWS Bedrock and OpenSearch." at bounding box center [783, 86] width 436 height 17
copy p "AWS Bedrock and OpenSearch"
click at [481, 488] on div "**********" at bounding box center [276, 533] width 467 height 286
click at [285, 488] on div "**********" at bounding box center [276, 439] width 467 height 98
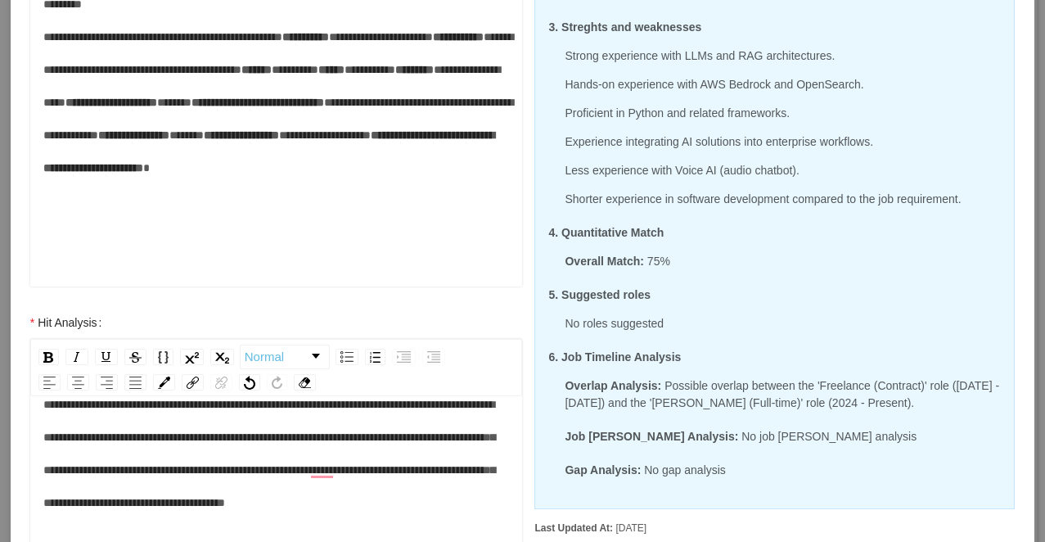
scroll to position [696, 0]
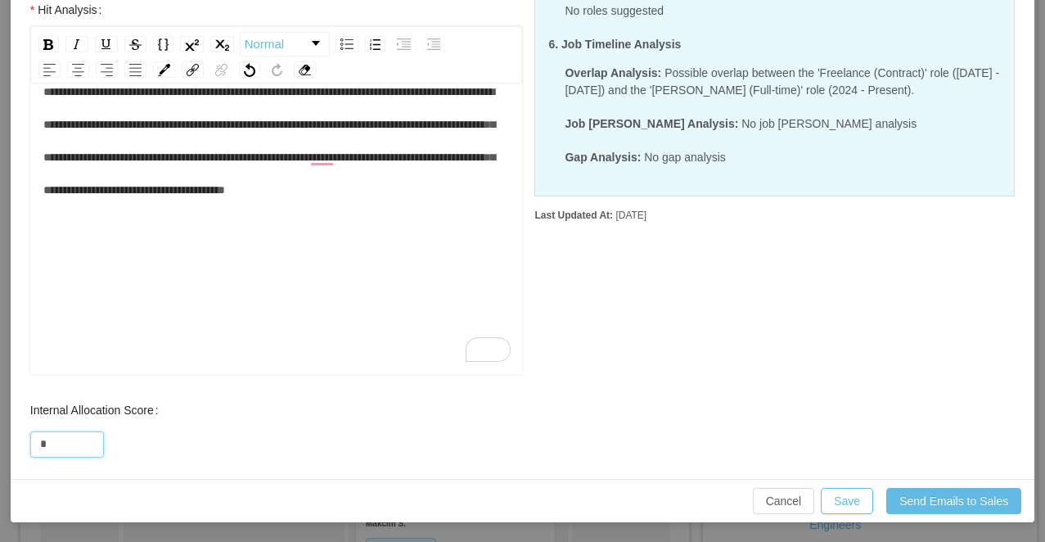
drag, startPoint x: 42, startPoint y: 447, endPoint x: 20, endPoint y: 447, distance: 22.1
click at [20, 447] on div "Internal Allocation Score *" at bounding box center [276, 426] width 525 height 65
type input "**"
click at [845, 493] on button "Save" at bounding box center [847, 501] width 52 height 26
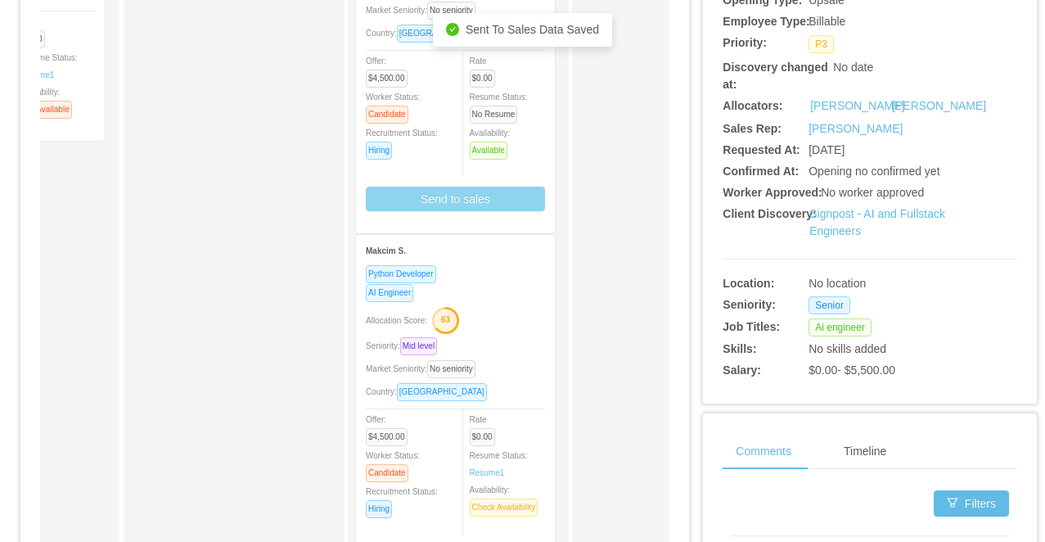
scroll to position [472, 0]
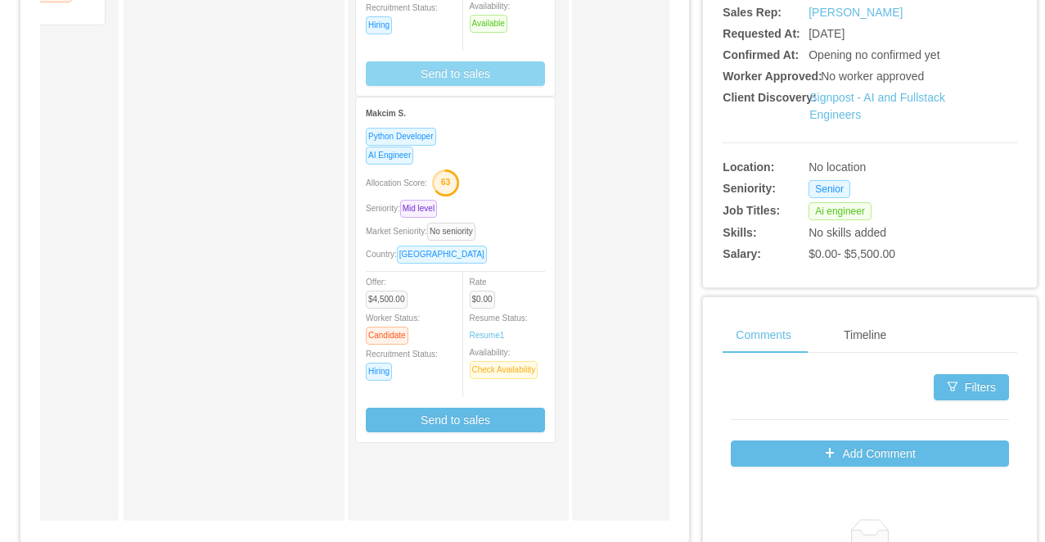
click at [491, 169] on div "Allocation Score: 63" at bounding box center [455, 182] width 179 height 26
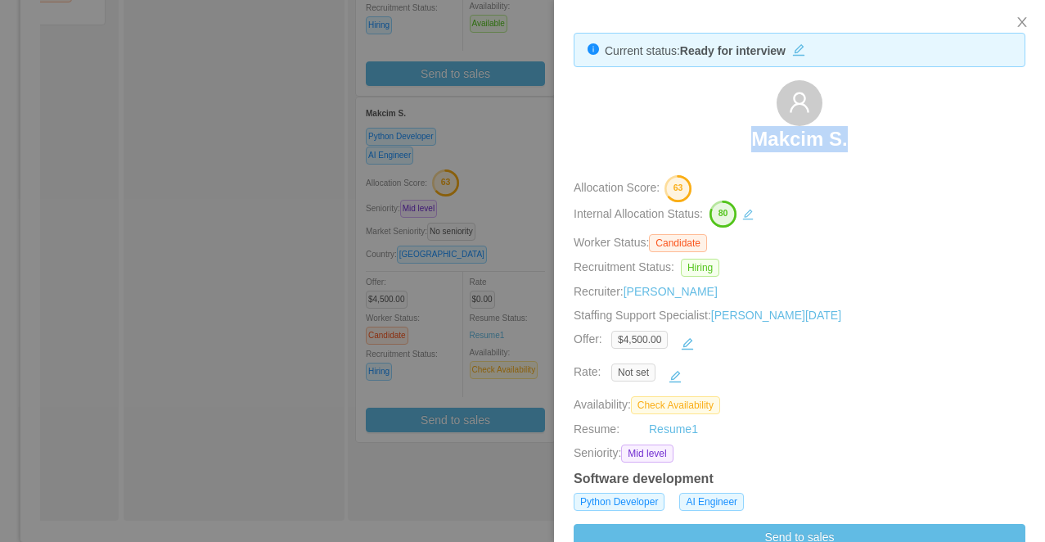
drag, startPoint x: 911, startPoint y: 137, endPoint x: 705, endPoint y: 137, distance: 206.2
click at [705, 137] on div "Makcim S." at bounding box center [800, 121] width 452 height 82
copy h3 "Makcim S."
click at [416, 211] on div at bounding box center [522, 271] width 1045 height 542
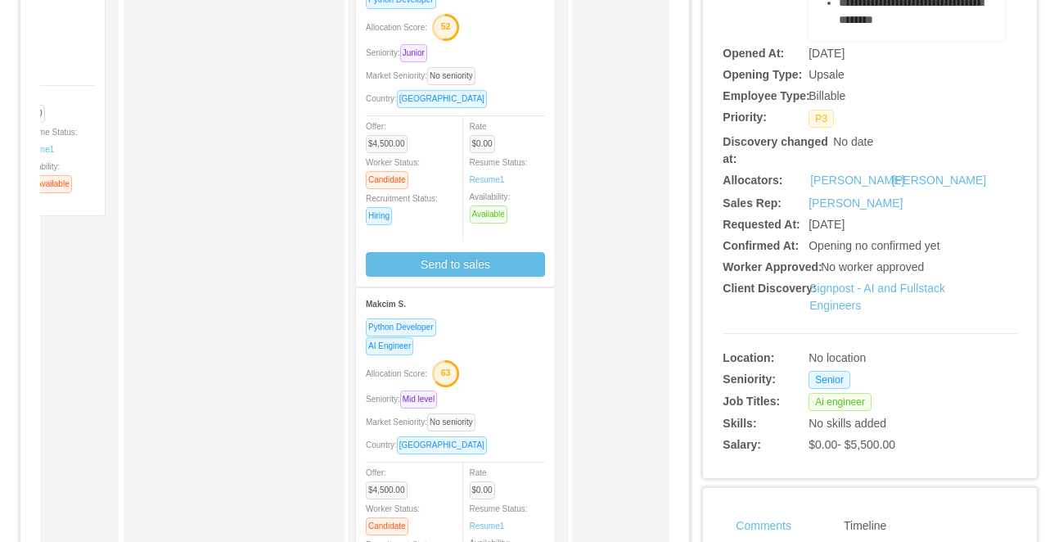
scroll to position [0, 0]
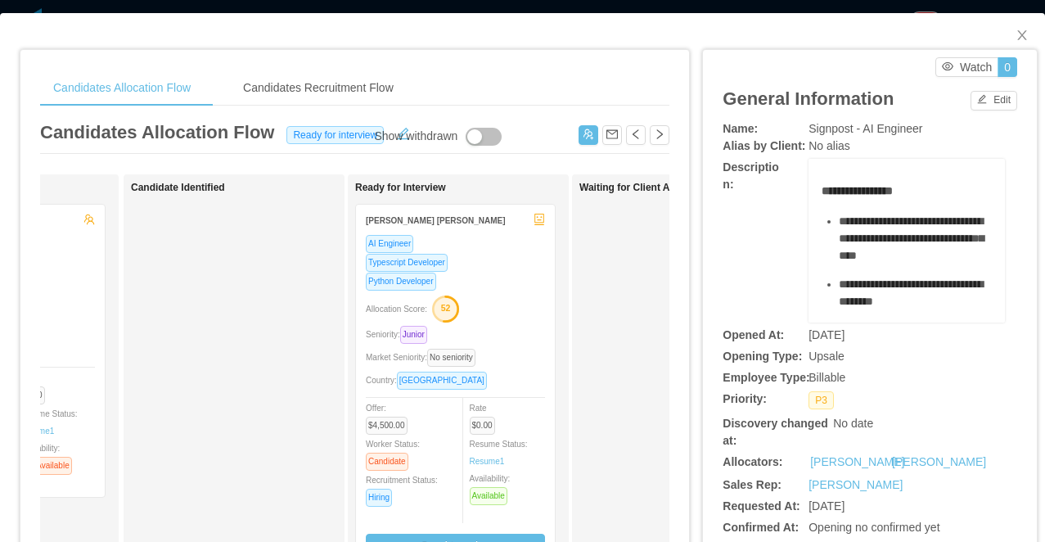
click at [481, 296] on div "Allocation Score: 52" at bounding box center [455, 308] width 179 height 26
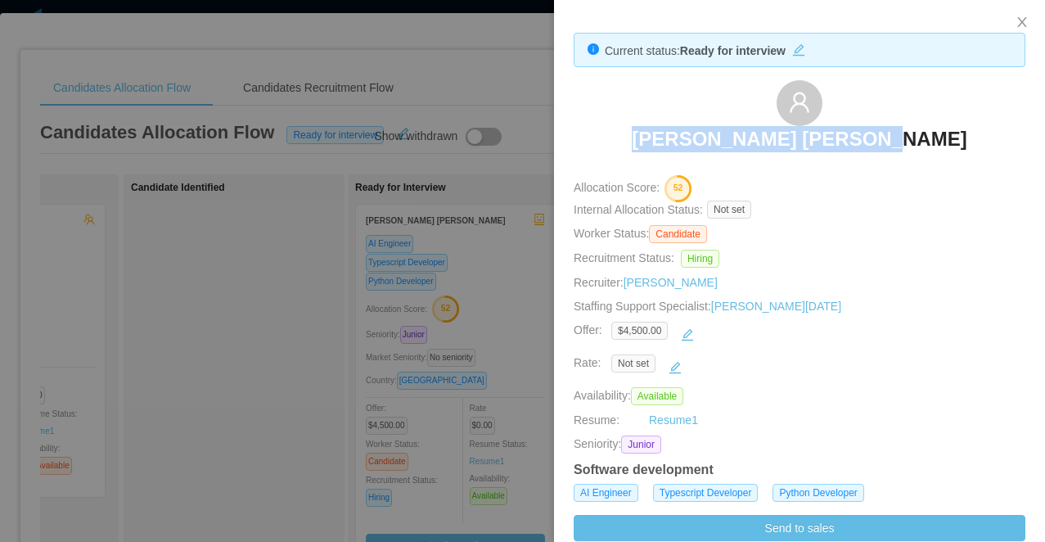
drag, startPoint x: 926, startPoint y: 134, endPoint x: 656, endPoint y: 134, distance: 269.3
click at [656, 134] on div "Henrique Leme de Brito" at bounding box center [800, 121] width 452 height 82
copy h3 "Henrique Leme de Brito"
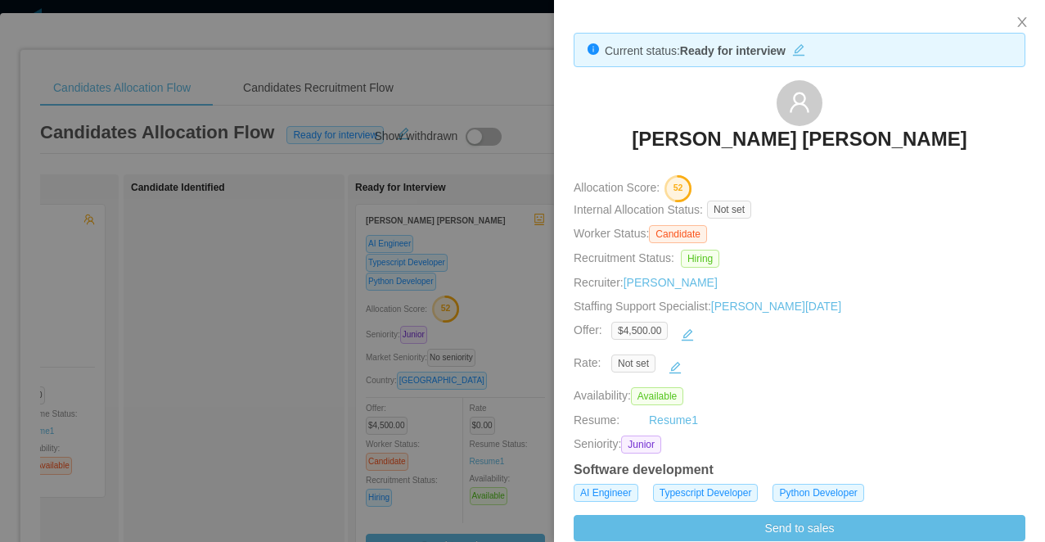
click at [497, 220] on div at bounding box center [522, 271] width 1045 height 542
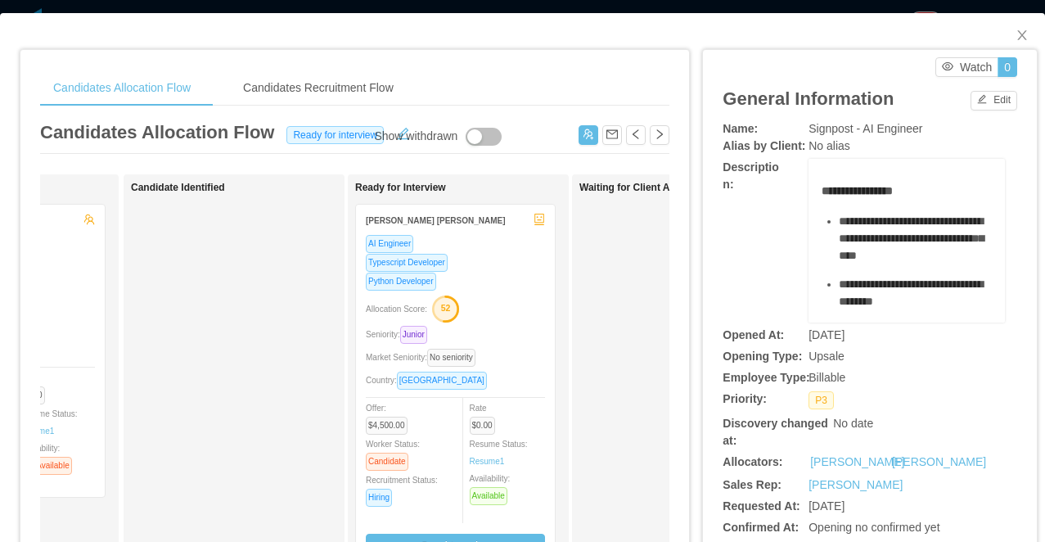
click at [472, 7] on div "Candidates Allocation Flow Candidates Recruitment Flow Candidates Allocation Fl…" at bounding box center [522, 271] width 1045 height 542
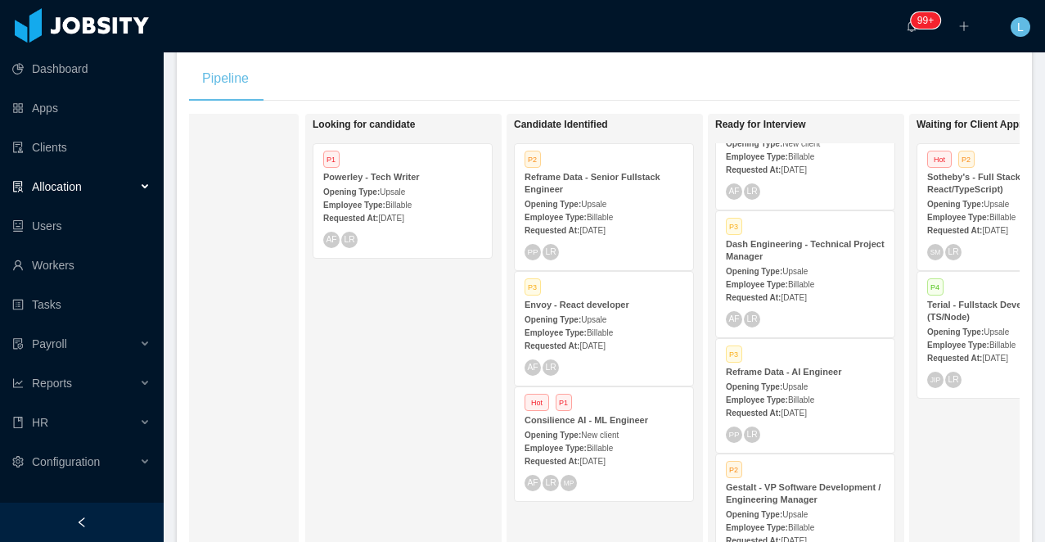
scroll to position [295, 0]
click at [584, 309] on div "Opening Type: Upsale" at bounding box center [604, 317] width 159 height 17
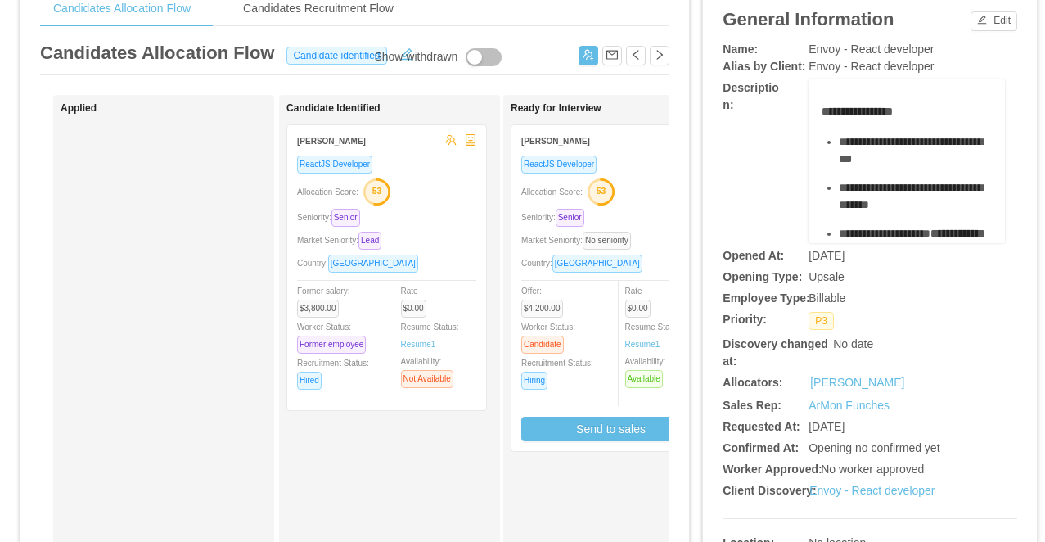
scroll to position [95, 0]
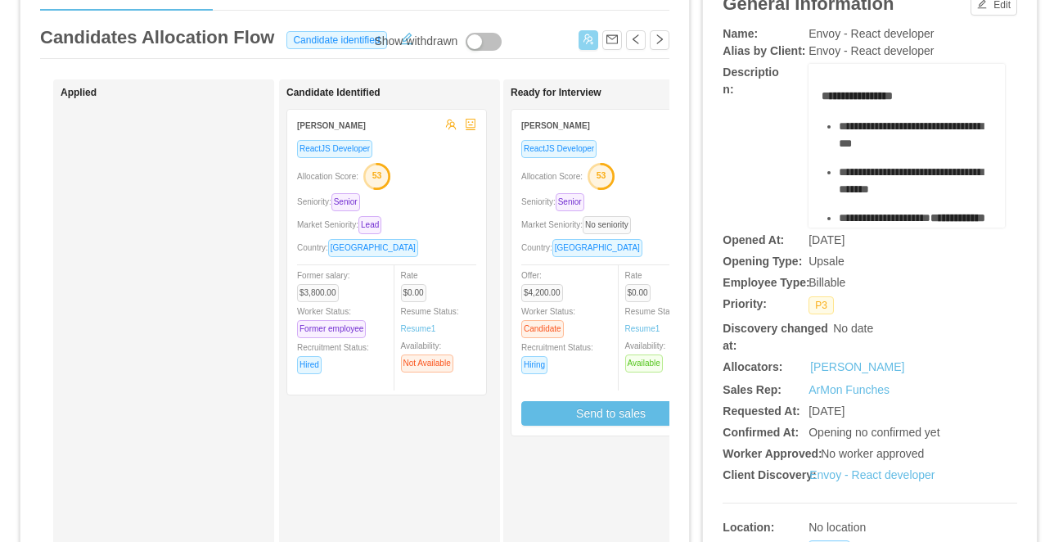
click at [584, 39] on button "button" at bounding box center [589, 40] width 20 height 20
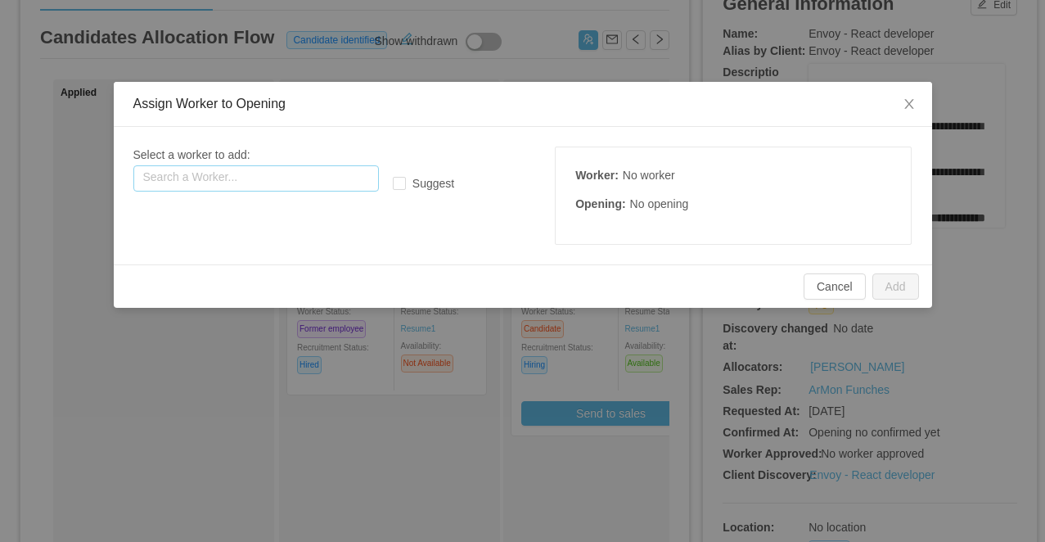
click at [245, 181] on input "text" at bounding box center [256, 178] width 246 height 26
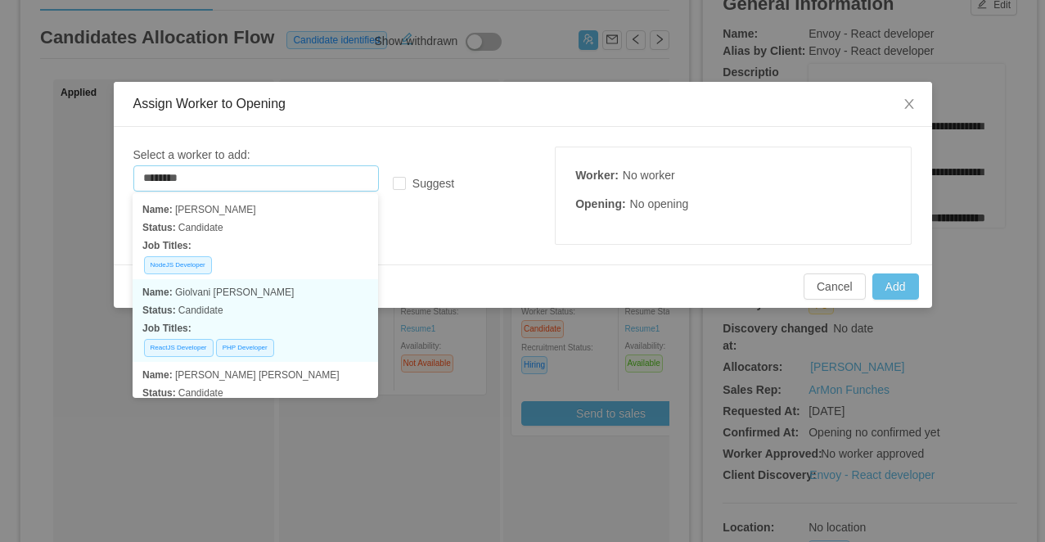
click at [277, 301] on p "Status: Candidate" at bounding box center [255, 310] width 226 height 18
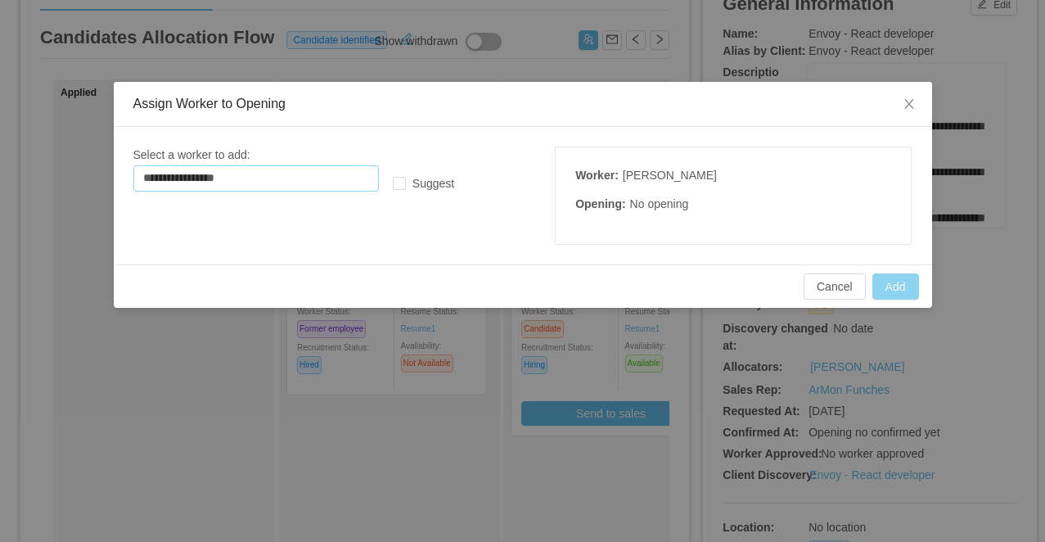
type input "**********"
click at [895, 280] on button "Add" at bounding box center [895, 286] width 47 height 26
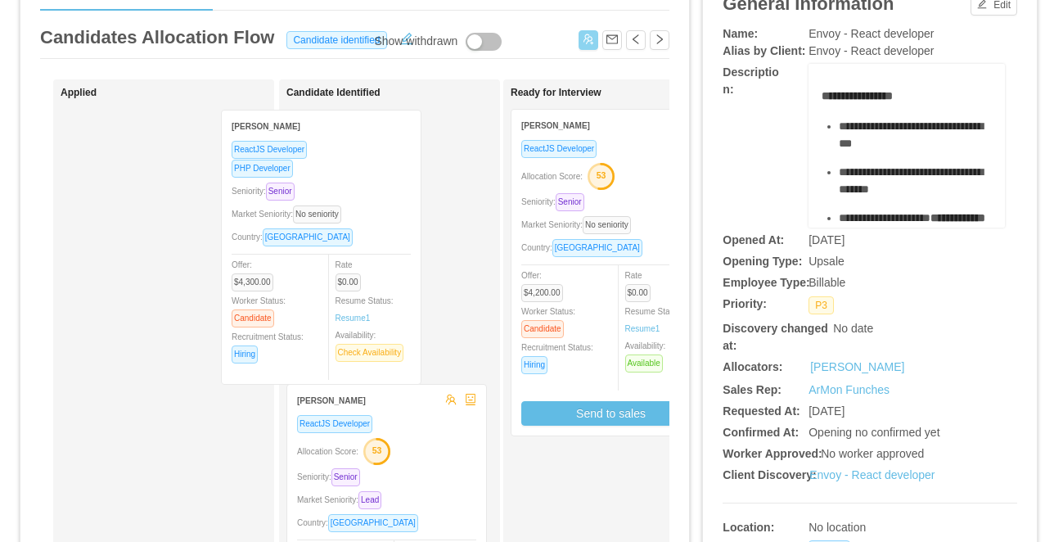
drag, startPoint x: 204, startPoint y: 164, endPoint x: 391, endPoint y: 165, distance: 187.4
click at [391, 165] on div "Applied Giolvani de Matos ReactJS Developer PHP Developer Seniority: Senior Mar…" at bounding box center [354, 494] width 629 height 831
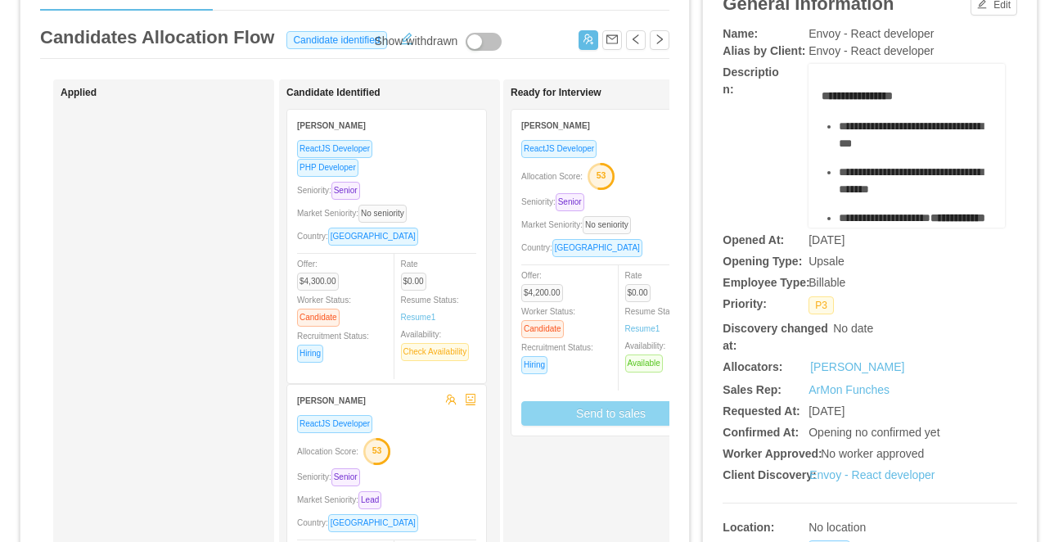
click at [596, 414] on button "Send to sales" at bounding box center [610, 413] width 179 height 25
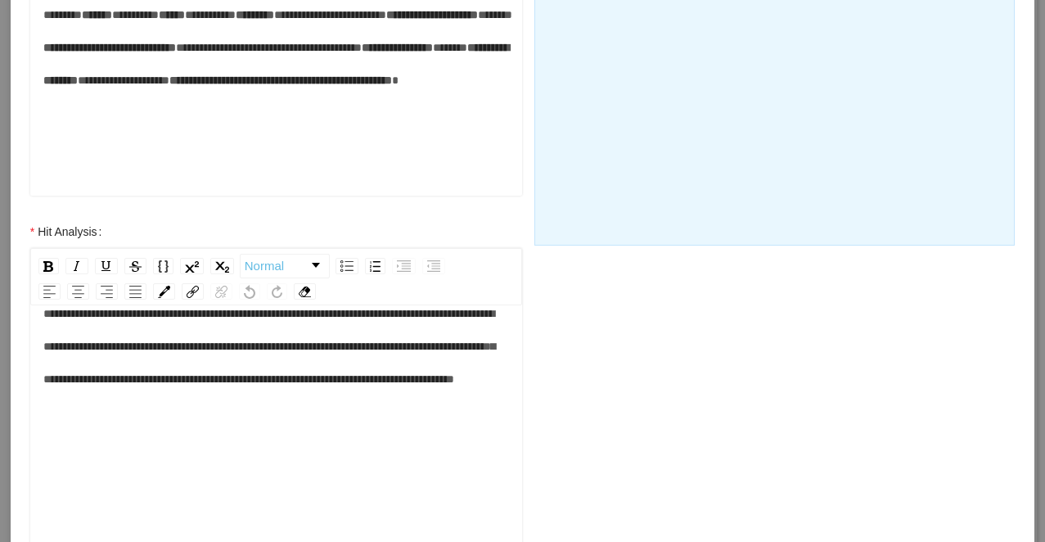
scroll to position [696, 0]
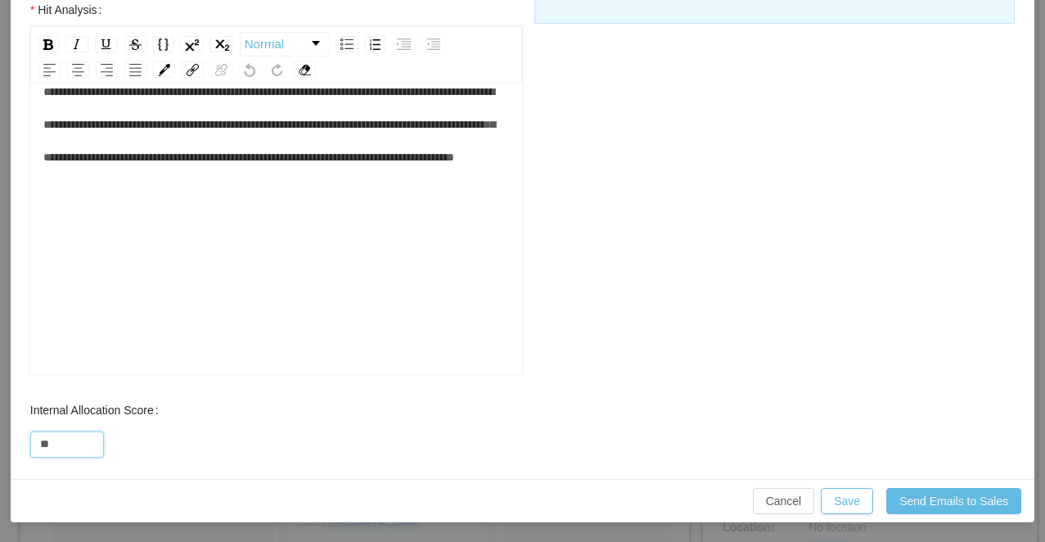
click at [7, 381] on div "**********" at bounding box center [522, 271] width 1045 height 542
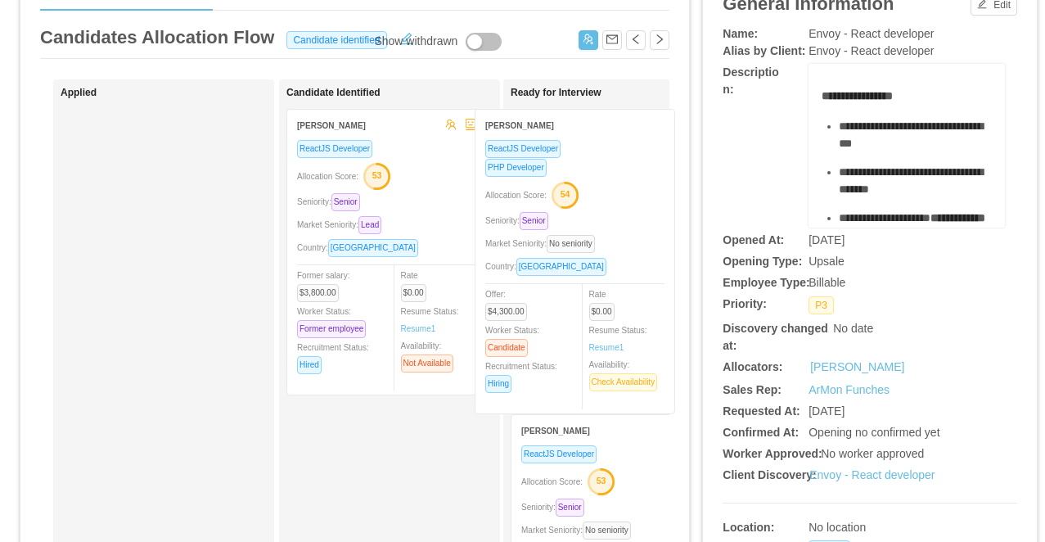
drag, startPoint x: 437, startPoint y: 200, endPoint x: 626, endPoint y: 200, distance: 189.1
click at [626, 200] on div "Applied Candidate Identified Giolvani de Matos ReactJS Developer PHP Developer …" at bounding box center [354, 494] width 629 height 831
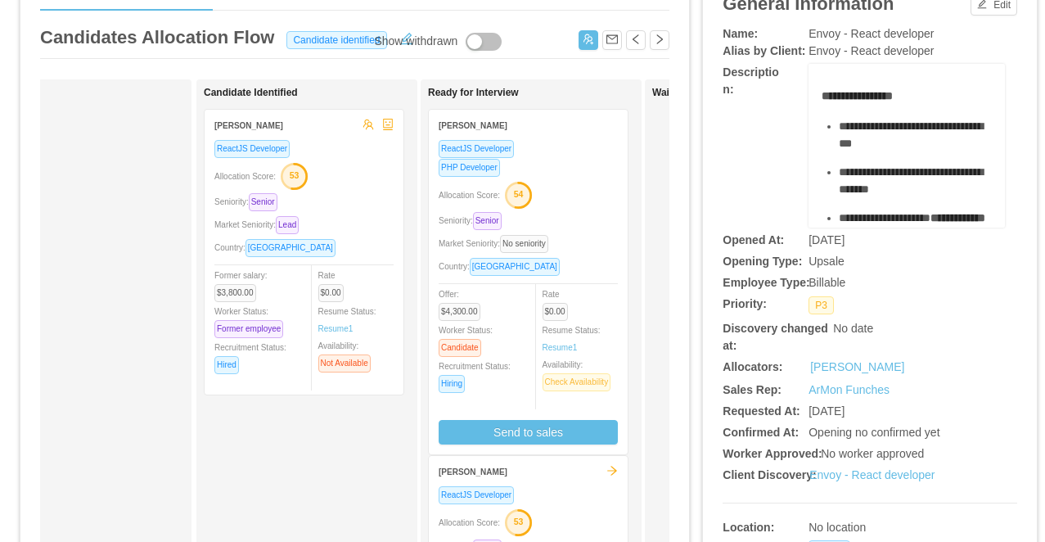
scroll to position [0, 84]
click at [521, 435] on button "Send to sales" at bounding box center [526, 432] width 179 height 25
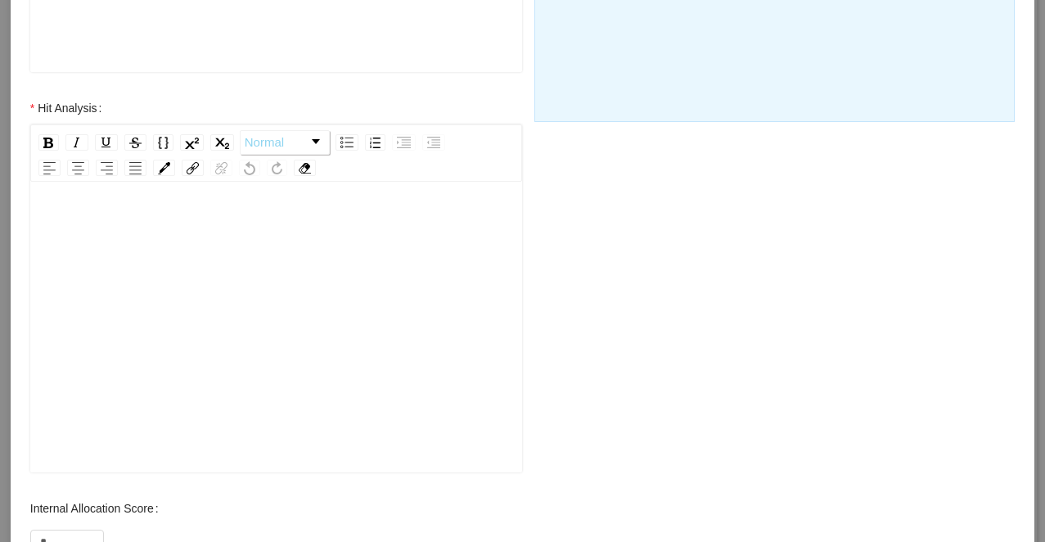
scroll to position [625, 0]
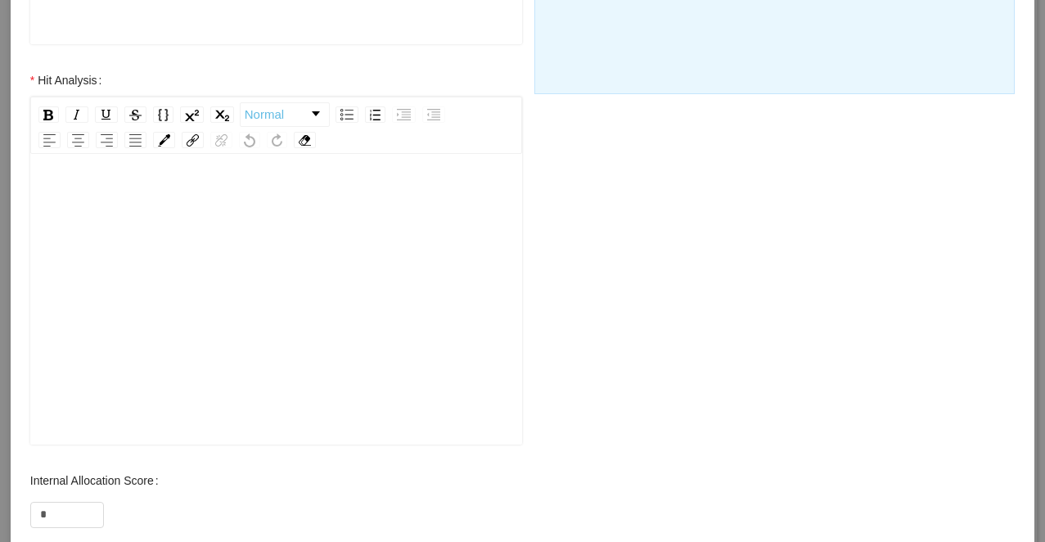
click at [269, 386] on div "rdw-editor" at bounding box center [276, 325] width 467 height 286
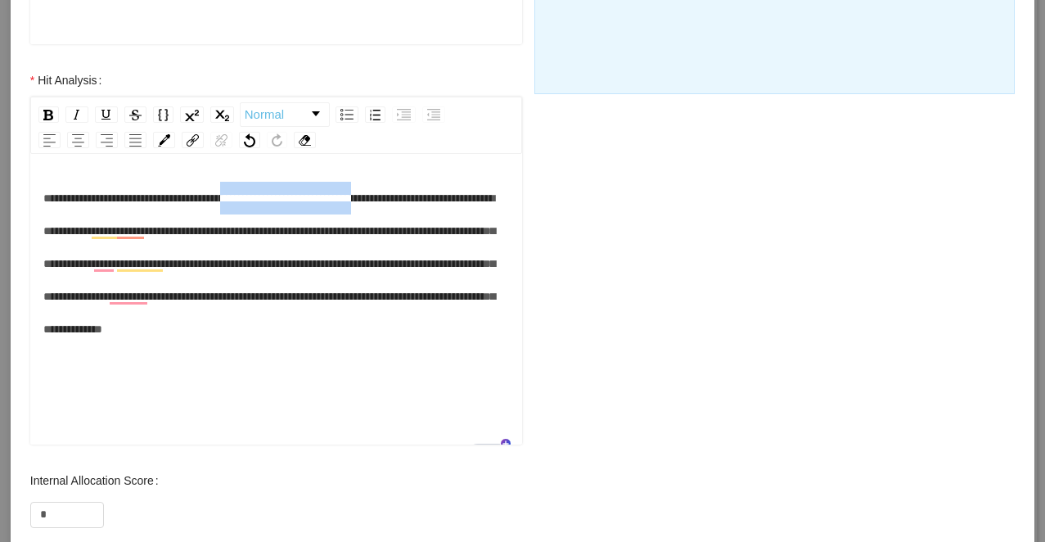
drag, startPoint x: 423, startPoint y: 199, endPoint x: 261, endPoint y: 202, distance: 162.1
click at [261, 202] on span "**********" at bounding box center [269, 263] width 452 height 142
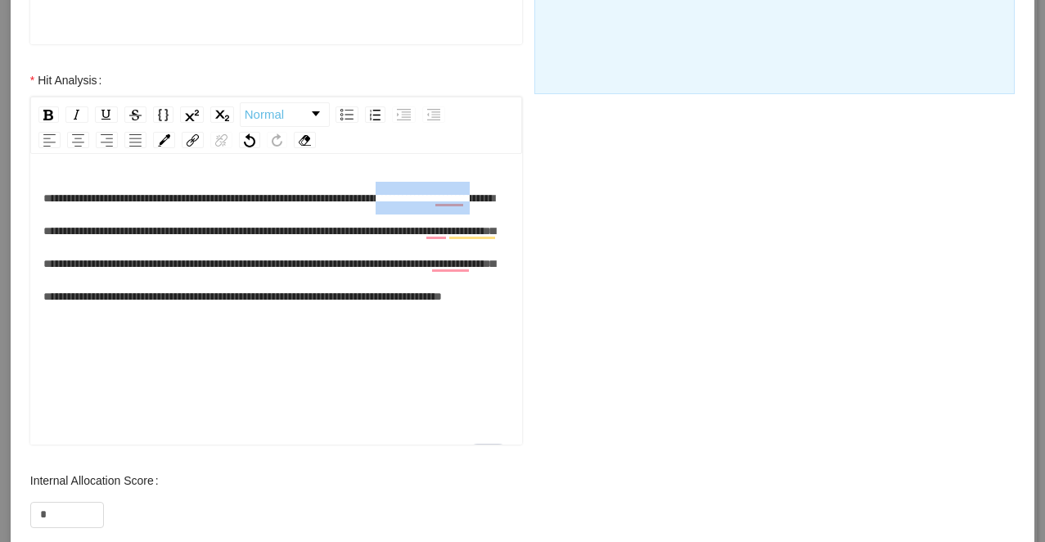
drag, startPoint x: 145, startPoint y: 233, endPoint x: 462, endPoint y: 183, distance: 321.4
click at [462, 183] on div "**********" at bounding box center [276, 247] width 467 height 131
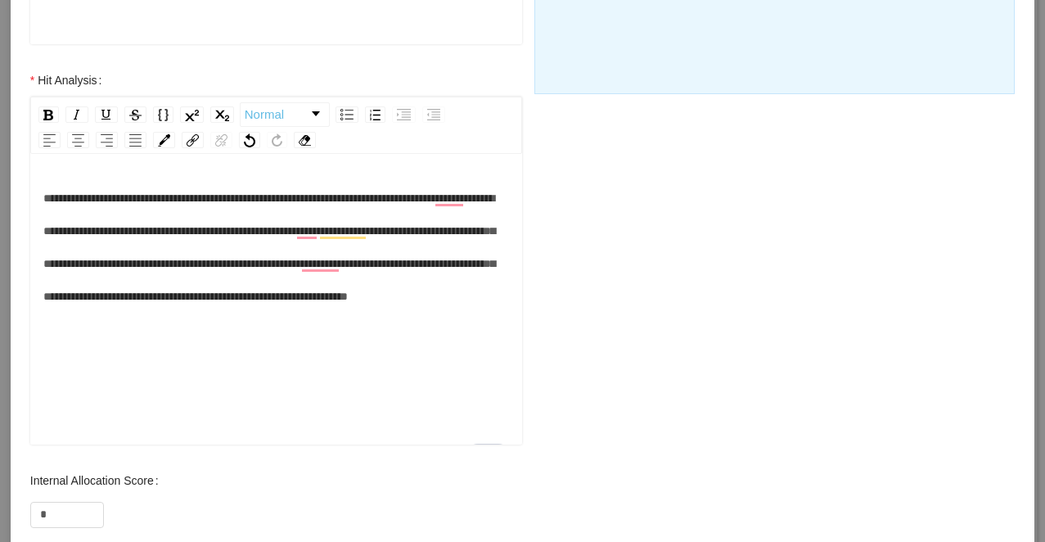
click at [426, 313] on div "**********" at bounding box center [276, 247] width 467 height 131
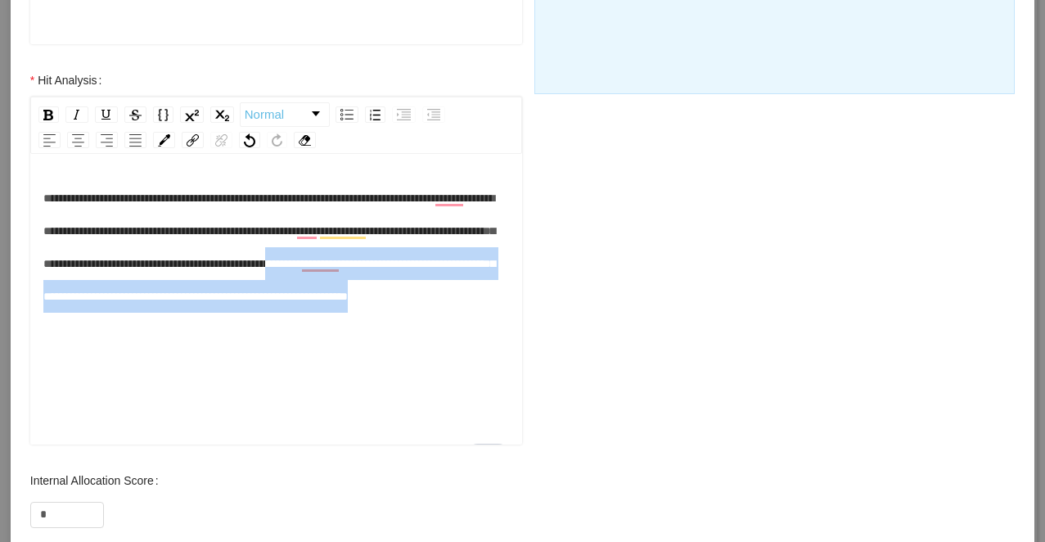
drag, startPoint x: 414, startPoint y: 328, endPoint x: 155, endPoint y: 302, distance: 259.9
click at [155, 302] on div "**********" at bounding box center [276, 247] width 467 height 131
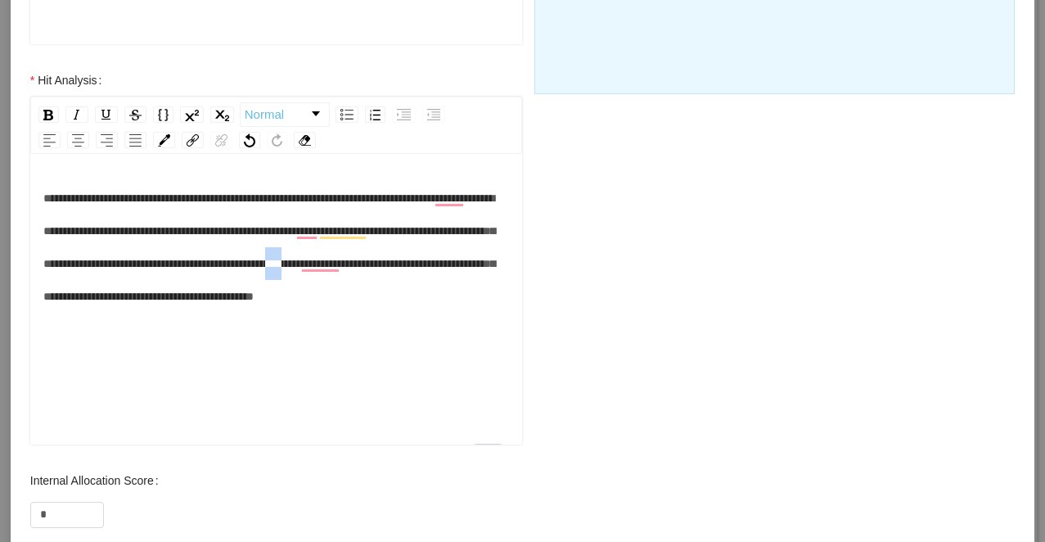
drag, startPoint x: 182, startPoint y: 299, endPoint x: 156, endPoint y: 300, distance: 25.4
click at [155, 300] on span "**********" at bounding box center [269, 247] width 452 height 110
click at [363, 313] on div "**********" at bounding box center [276, 247] width 467 height 131
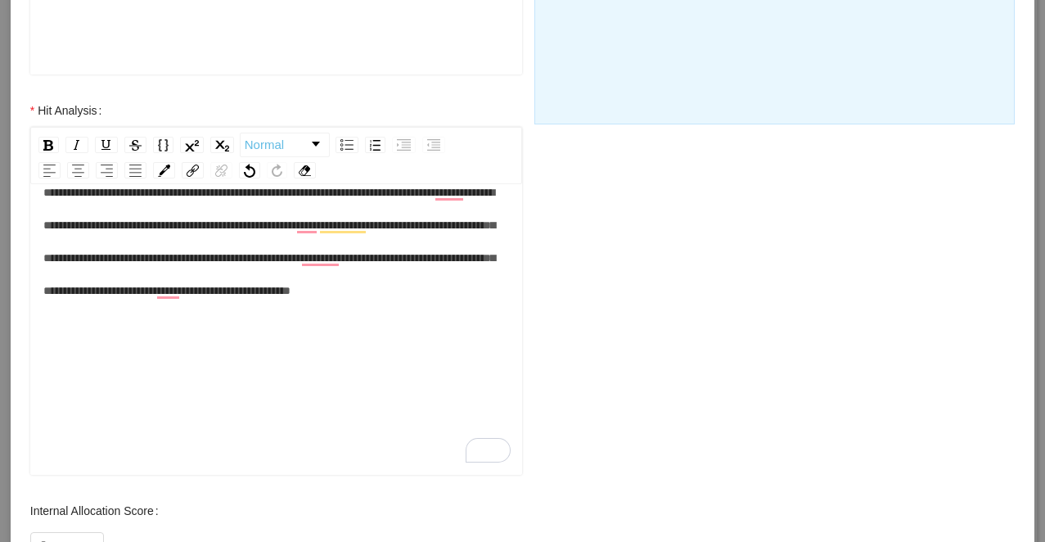
scroll to position [696, 0]
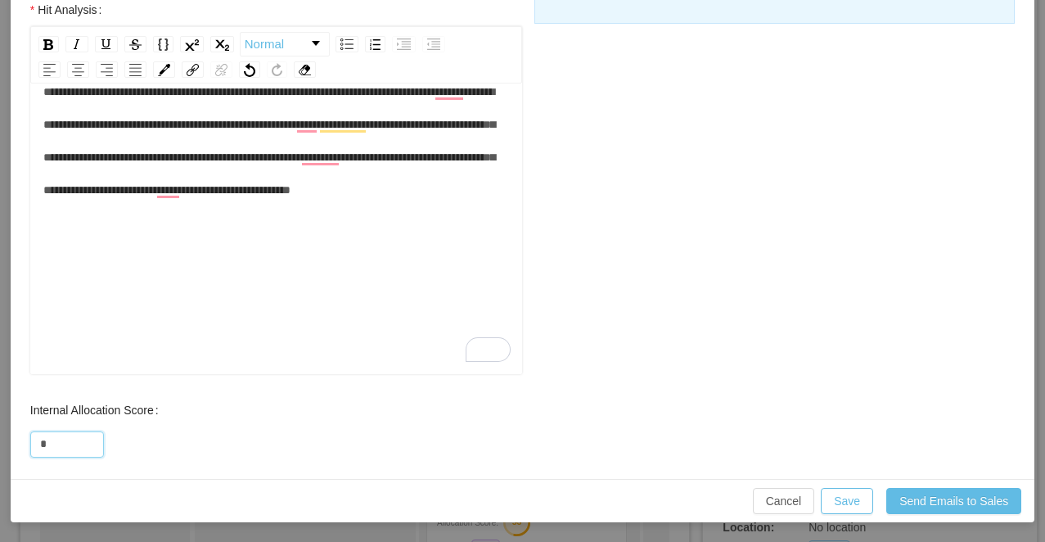
drag, startPoint x: 55, startPoint y: 447, endPoint x: 24, endPoint y: 447, distance: 31.1
click at [33, 447] on input "*" at bounding box center [67, 444] width 72 height 25
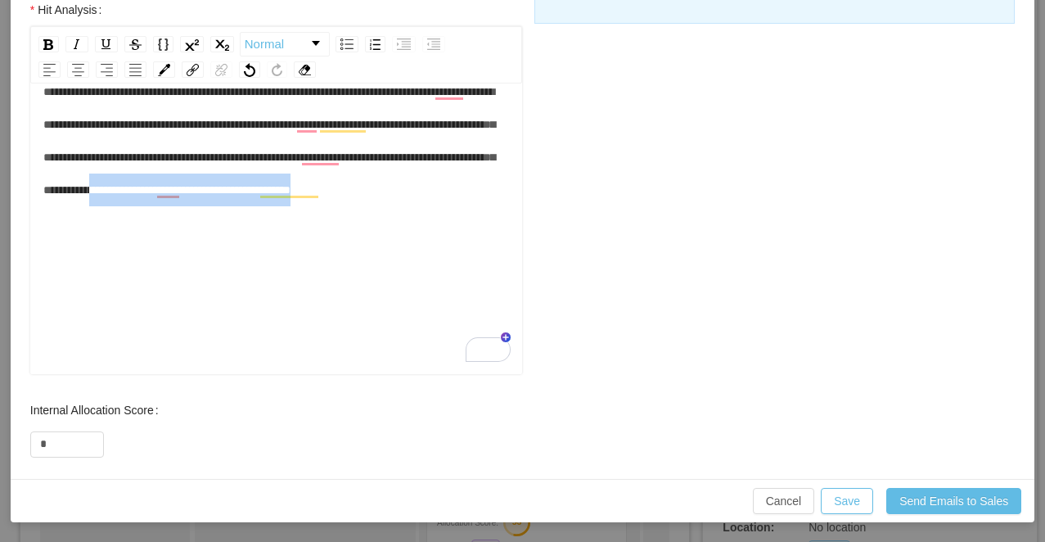
drag, startPoint x: 322, startPoint y: 224, endPoint x: 34, endPoint y: 232, distance: 287.4
click at [34, 232] on div "**********" at bounding box center [276, 231] width 493 height 286
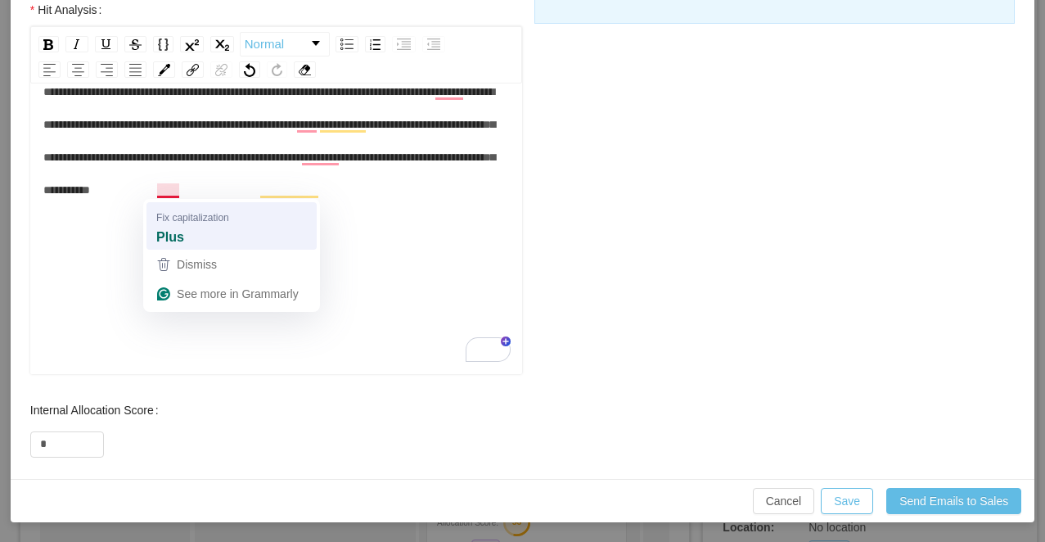
scroll to position [33, 0]
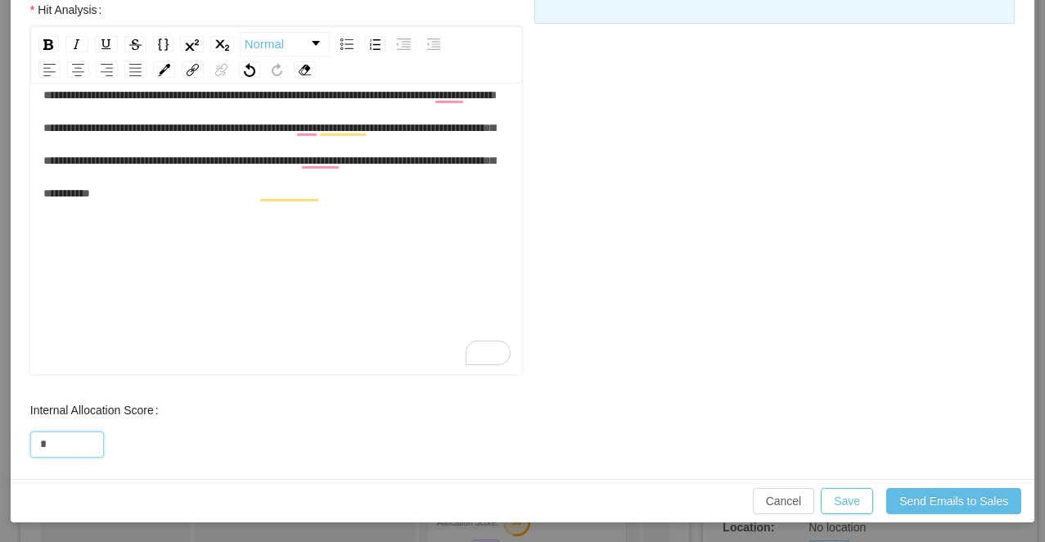
drag, startPoint x: 66, startPoint y: 447, endPoint x: 0, endPoint y: 447, distance: 66.3
click at [0, 447] on div "**********" at bounding box center [522, 271] width 1045 height 542
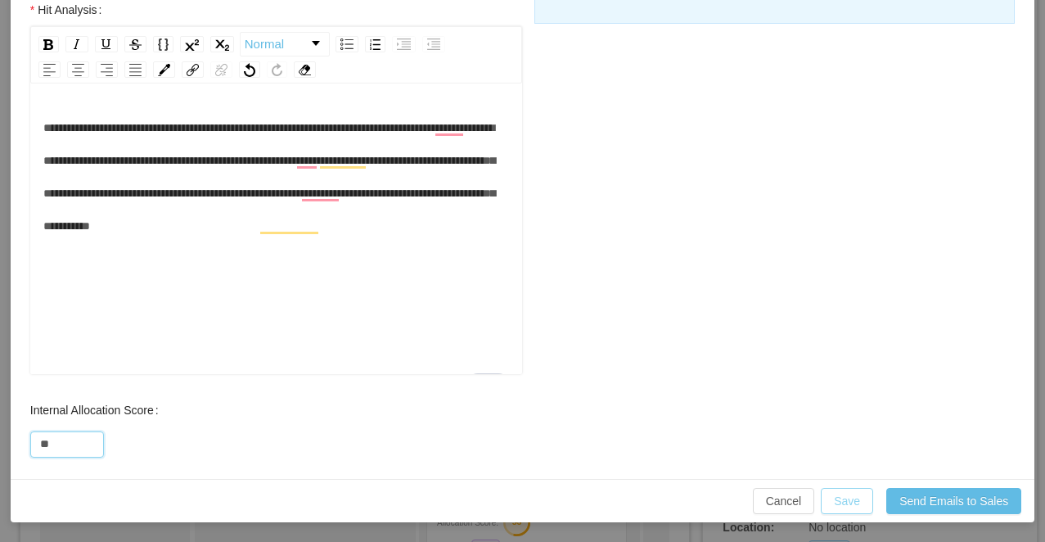
type input "**"
click at [850, 499] on button "Save" at bounding box center [847, 501] width 52 height 26
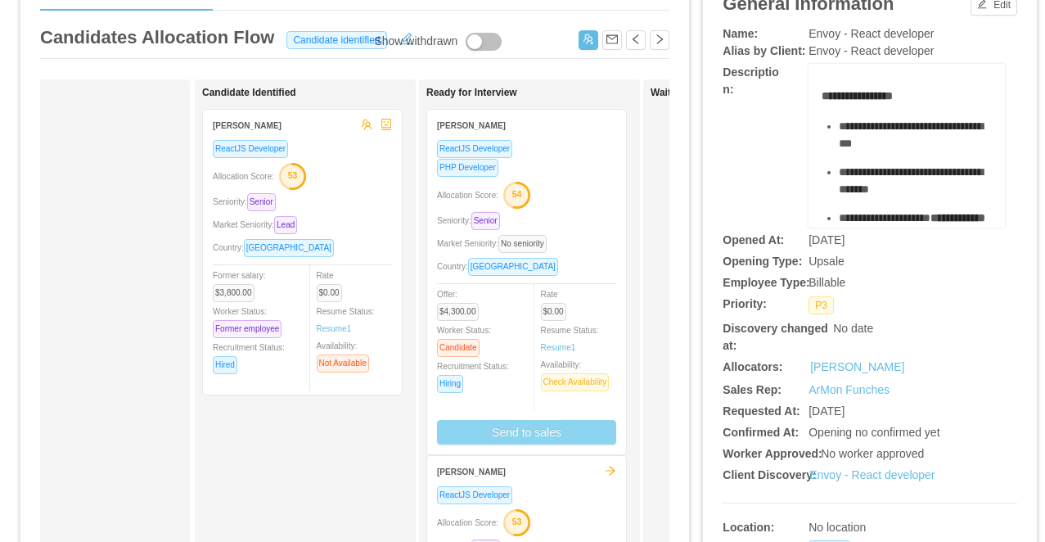
scroll to position [614, 0]
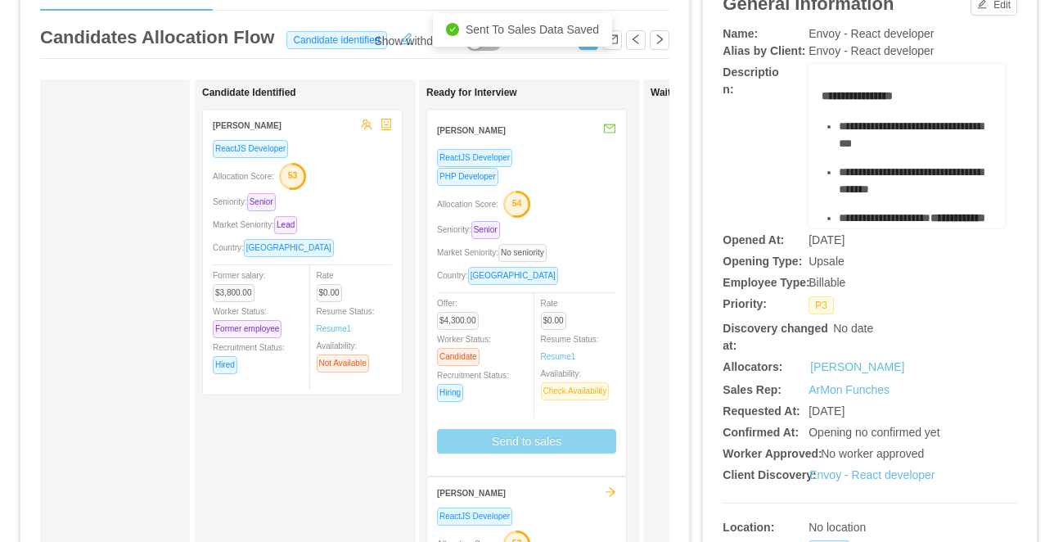
click at [563, 213] on div "Allocation Score: 54" at bounding box center [526, 203] width 179 height 26
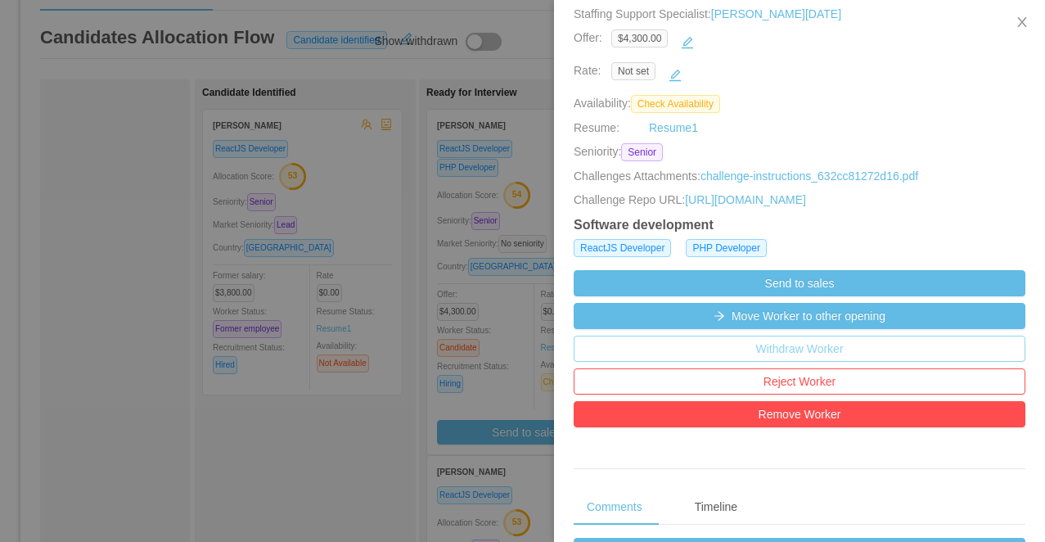
scroll to position [330, 0]
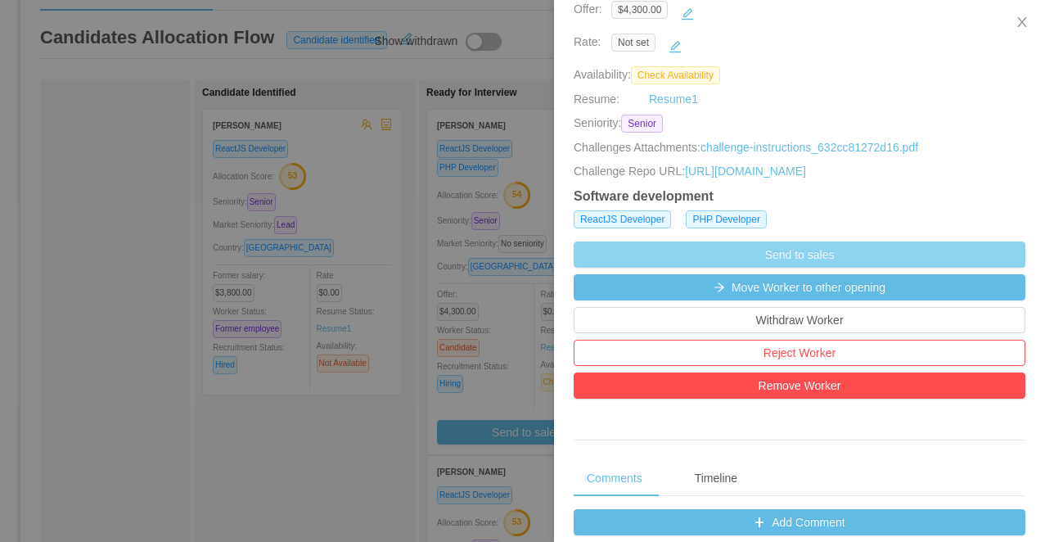
click at [675, 268] on button "Send to sales" at bounding box center [800, 254] width 452 height 26
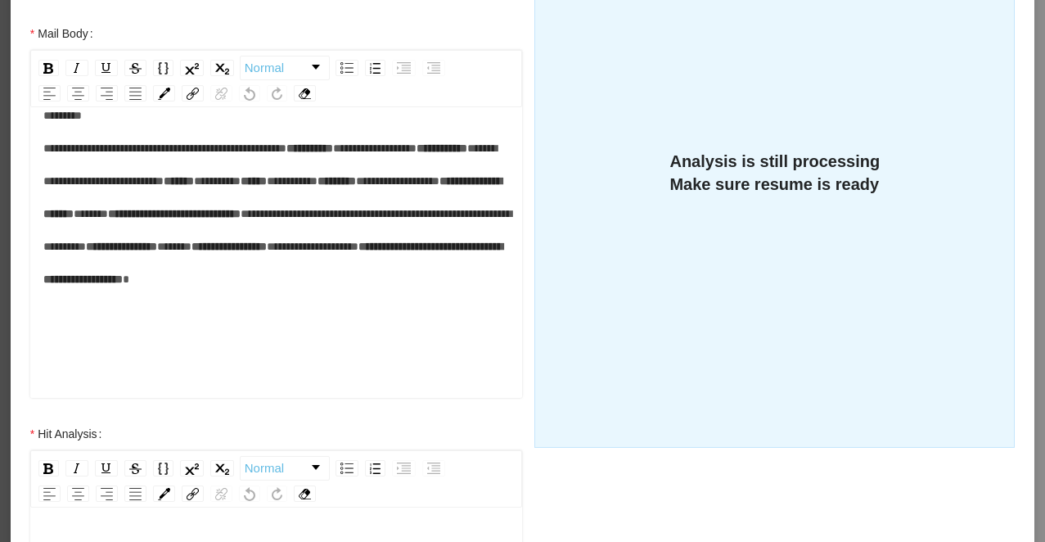
scroll to position [669, 0]
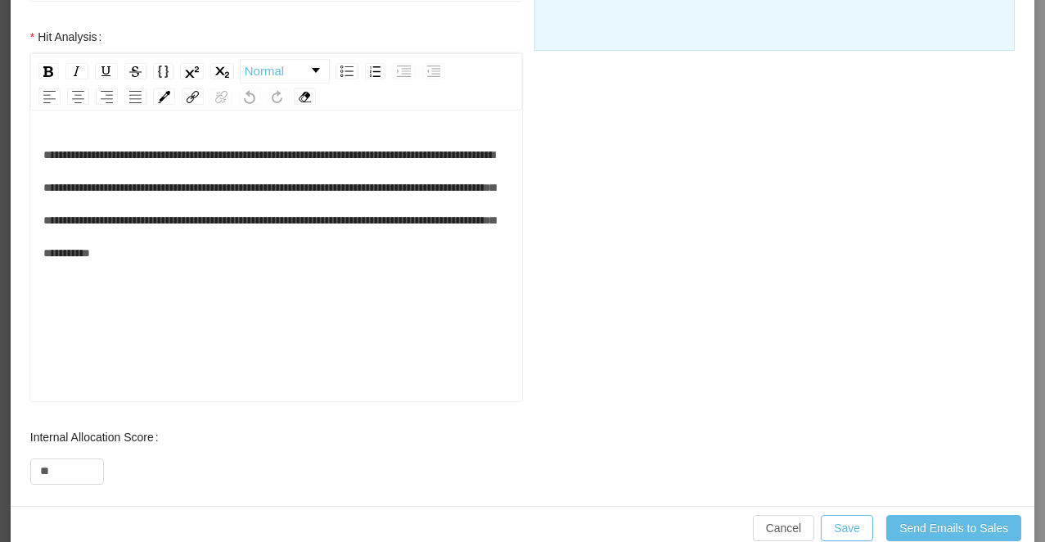
click at [495, 253] on span "**********" at bounding box center [269, 204] width 452 height 110
click at [840, 535] on button "Save" at bounding box center [847, 528] width 52 height 26
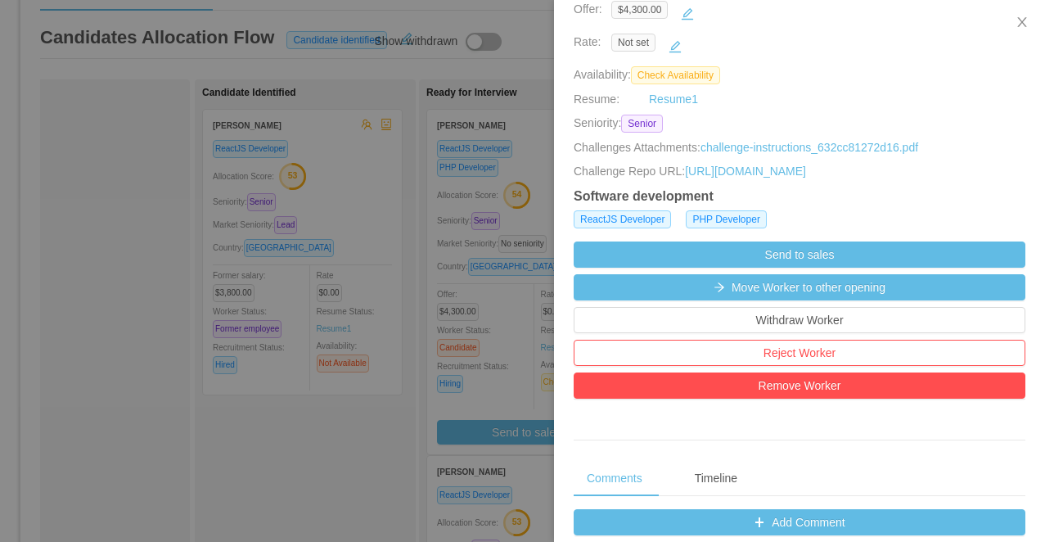
click at [402, 313] on div at bounding box center [522, 271] width 1045 height 542
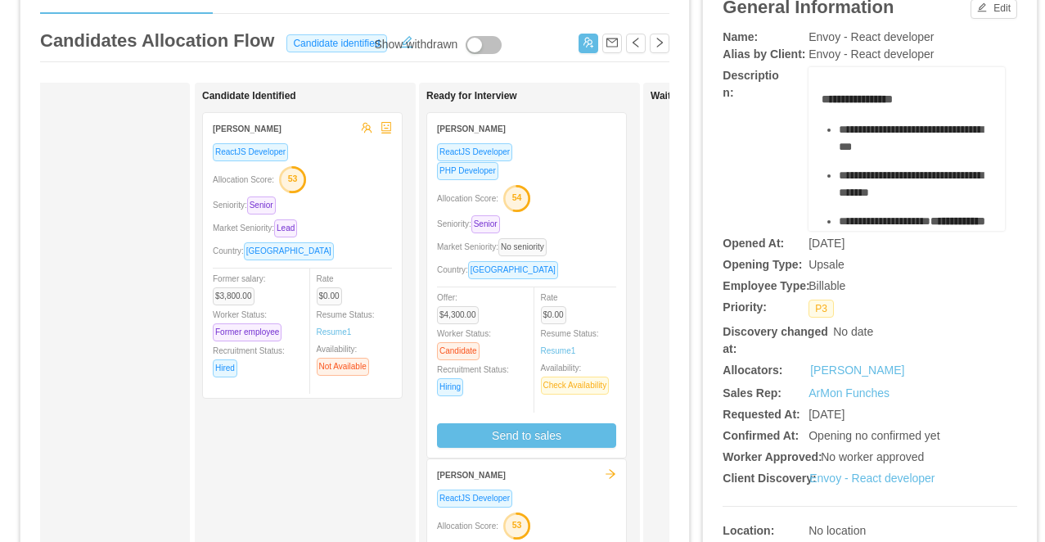
scroll to position [92, 0]
click at [569, 192] on div "Allocation Score: 54" at bounding box center [526, 196] width 179 height 26
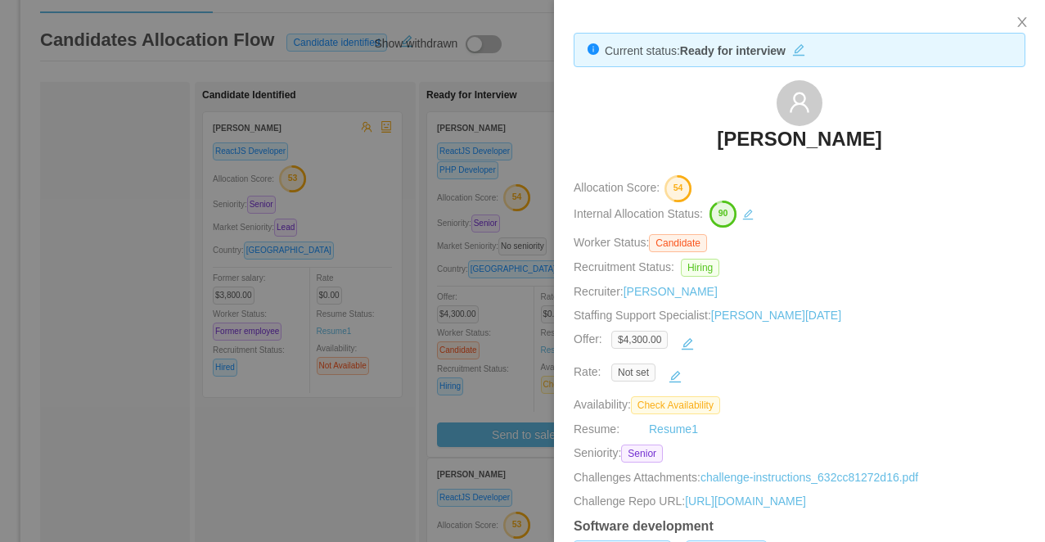
drag, startPoint x: 913, startPoint y: 141, endPoint x: 667, endPoint y: 141, distance: 245.5
click at [667, 141] on div "Giolvani de Matos" at bounding box center [800, 121] width 452 height 82
copy h3 "Giolvani de Matos"
click at [395, 293] on div at bounding box center [522, 271] width 1045 height 542
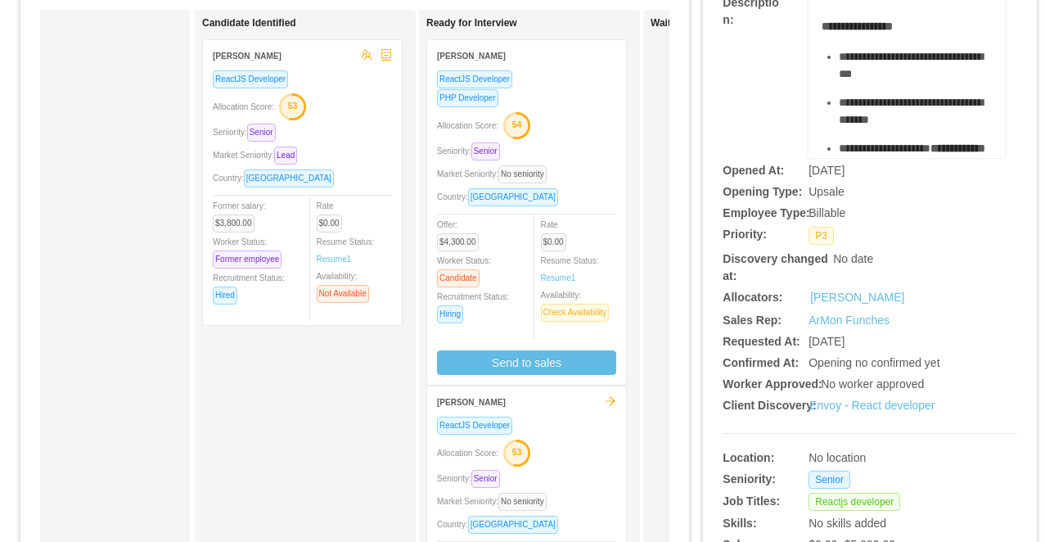
scroll to position [178, 0]
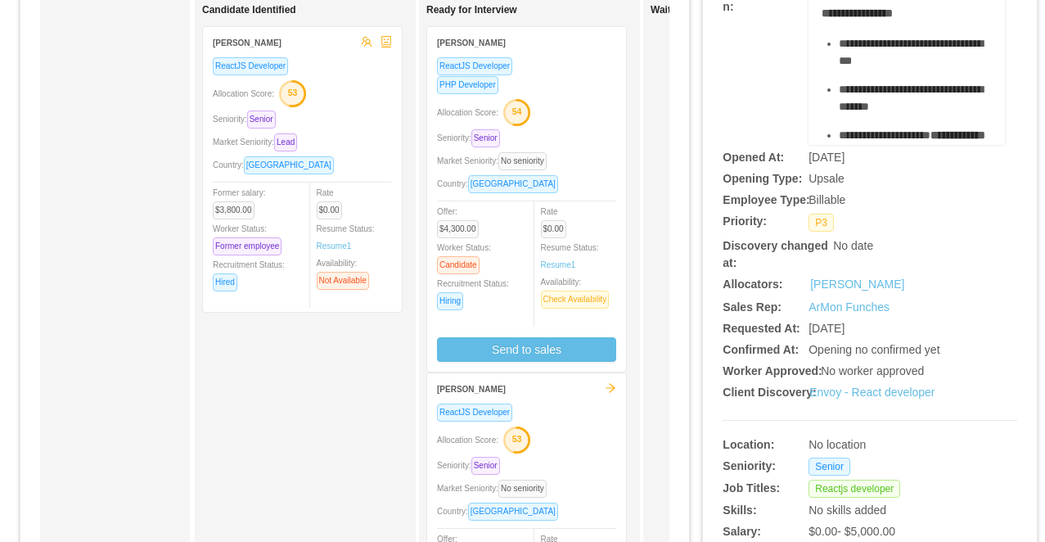
click at [558, 474] on div "Seniority: Senior" at bounding box center [526, 465] width 179 height 19
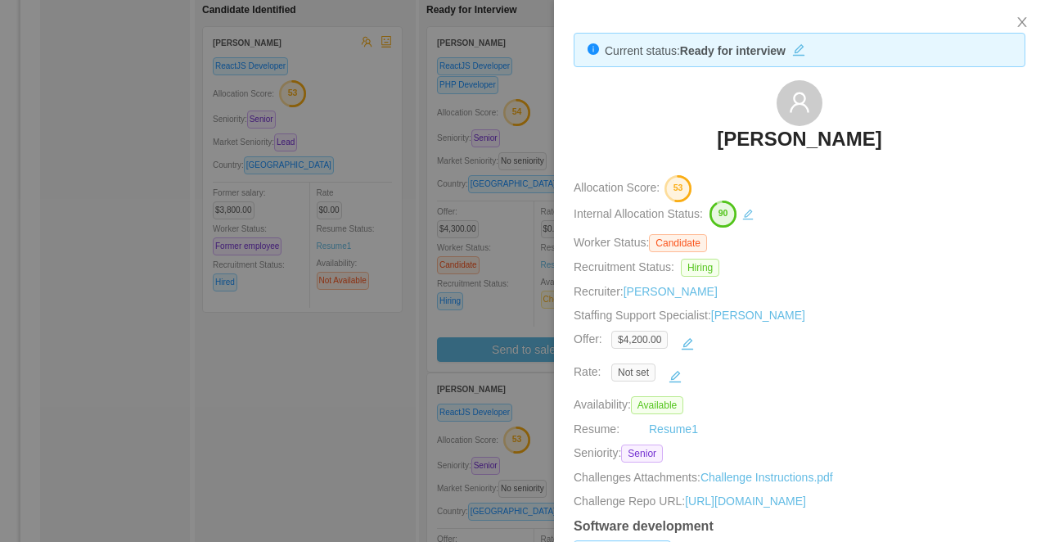
drag, startPoint x: 908, startPoint y: 143, endPoint x: 689, endPoint y: 137, distance: 218.6
click at [689, 137] on div "Renata Ferrando" at bounding box center [800, 121] width 452 height 82
copy h3 "Renata Ferrando"
click at [421, 238] on div at bounding box center [522, 271] width 1045 height 542
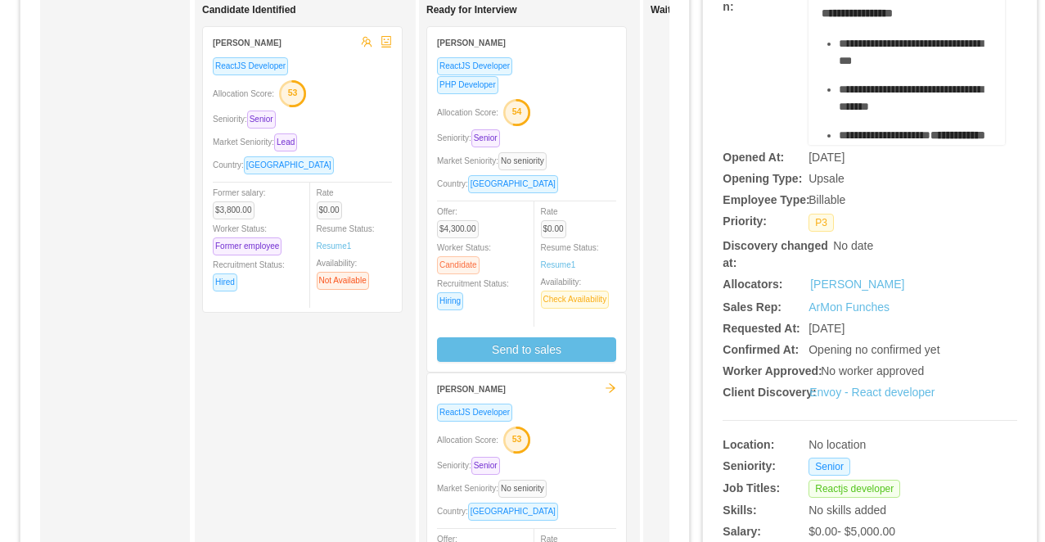
scroll to position [0, 0]
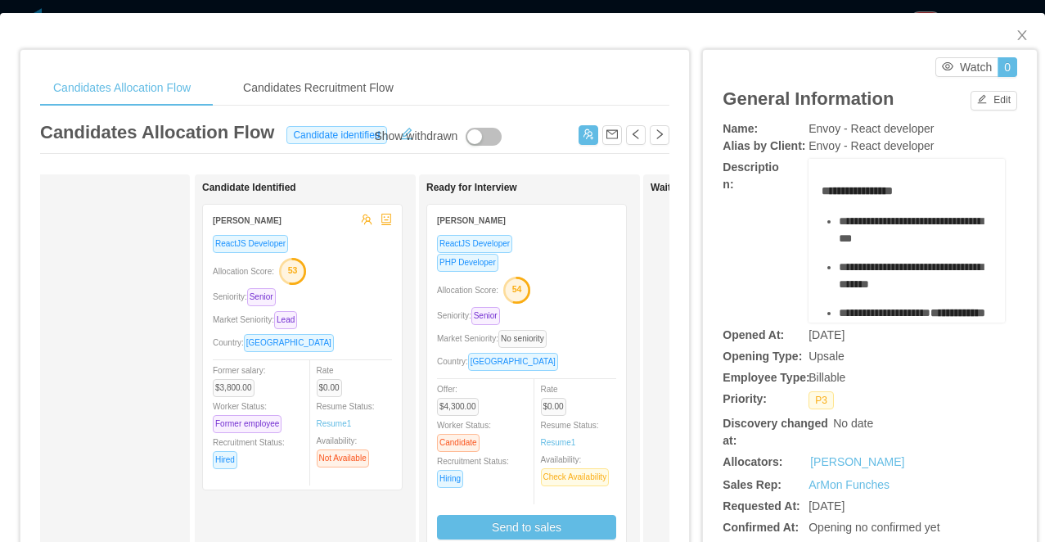
click at [432, 11] on div "Candidates Allocation Flow Candidates Recruitment Flow Candidates Allocation Fl…" at bounding box center [522, 271] width 1045 height 542
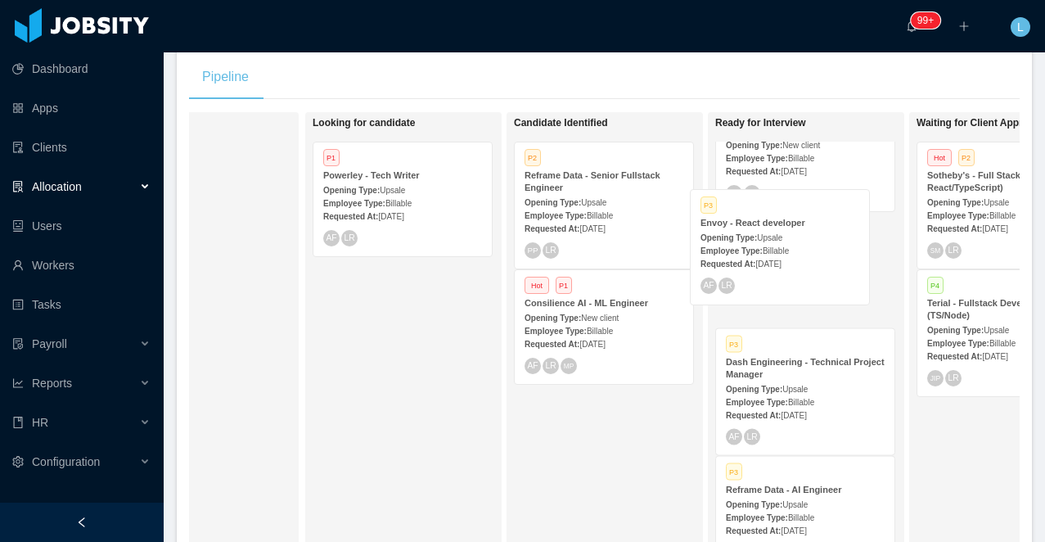
drag, startPoint x: 592, startPoint y: 308, endPoint x: 807, endPoint y: 205, distance: 238.7
click at [807, 205] on div "On Hold Looking for candidate P1 Powerley - Tech Writer Opening Type: Upsale Em…" at bounding box center [604, 356] width 831 height 488
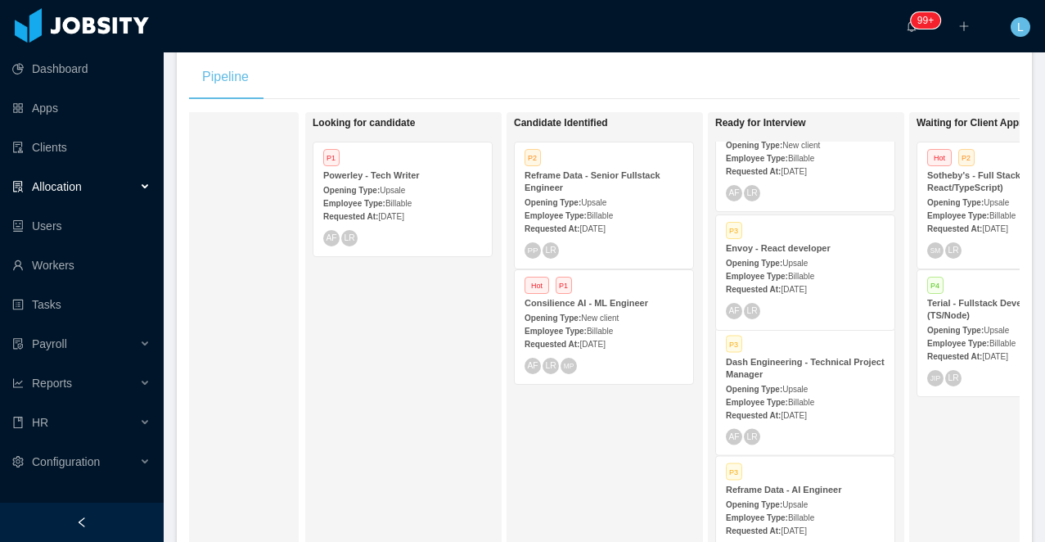
scroll to position [670, 0]
click at [637, 193] on div "Opening Type: Upsale" at bounding box center [604, 201] width 159 height 17
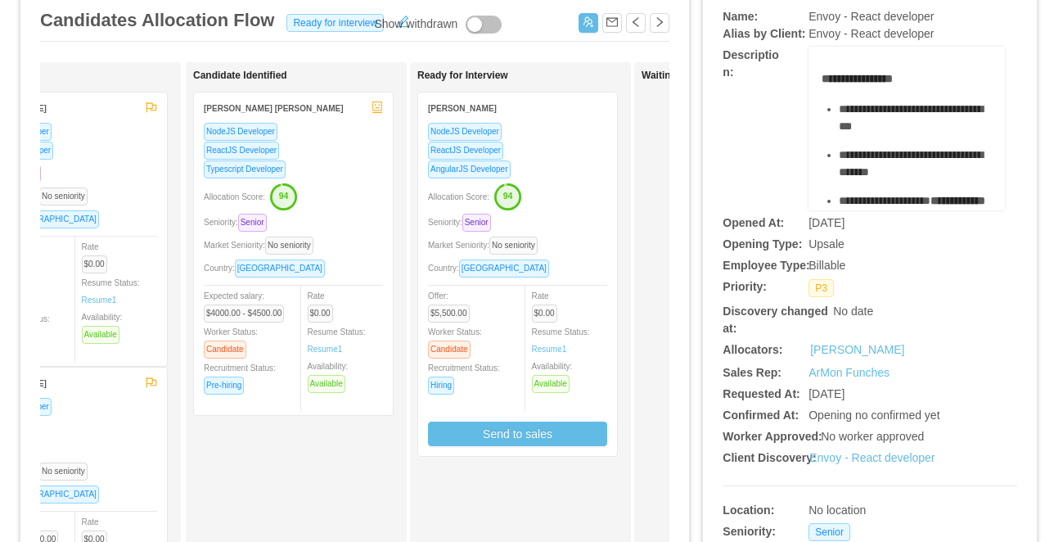
scroll to position [0, 153]
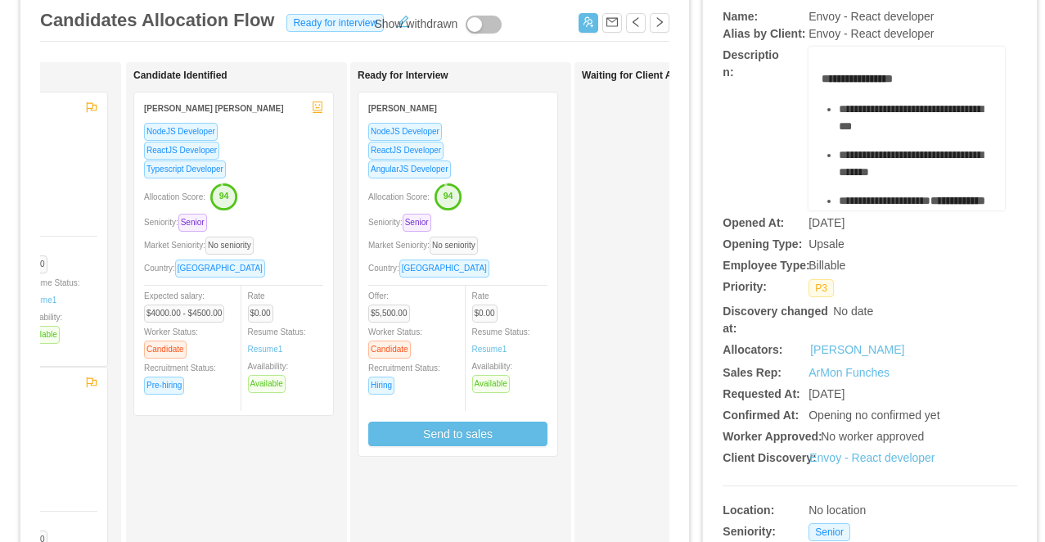
click at [291, 200] on div "Allocation Score: 94" at bounding box center [233, 196] width 179 height 26
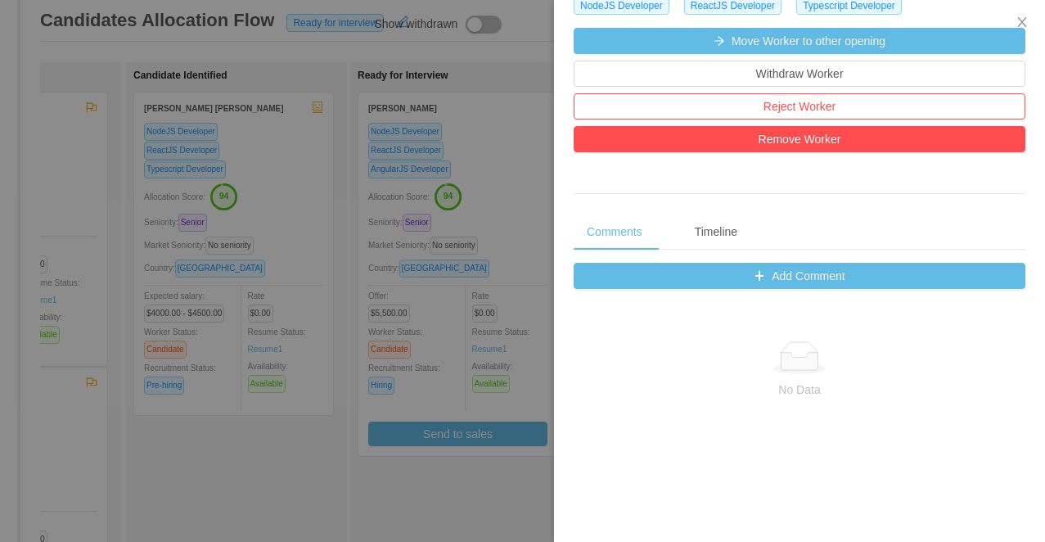
scroll to position [741, 0]
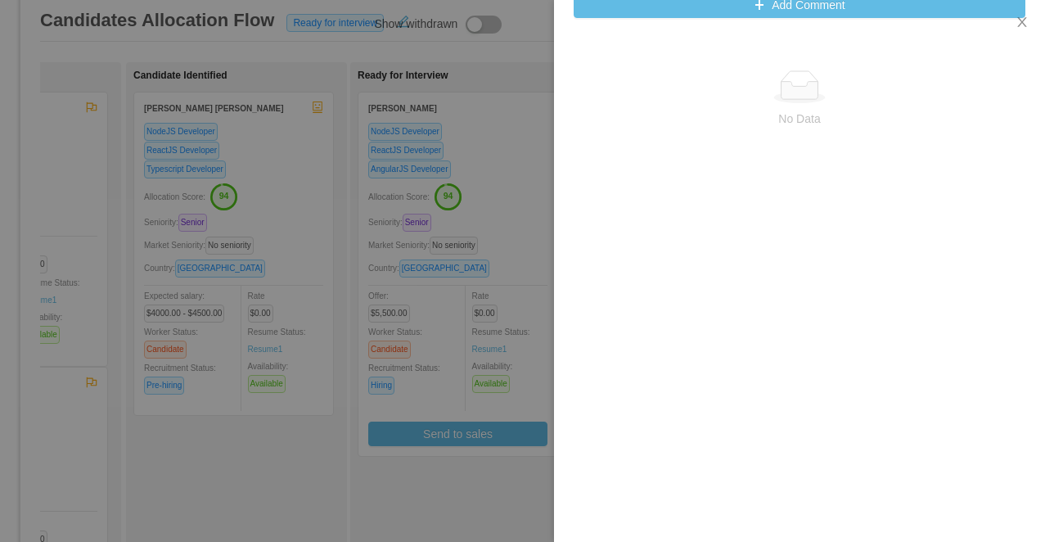
click at [452, 323] on div at bounding box center [522, 271] width 1045 height 542
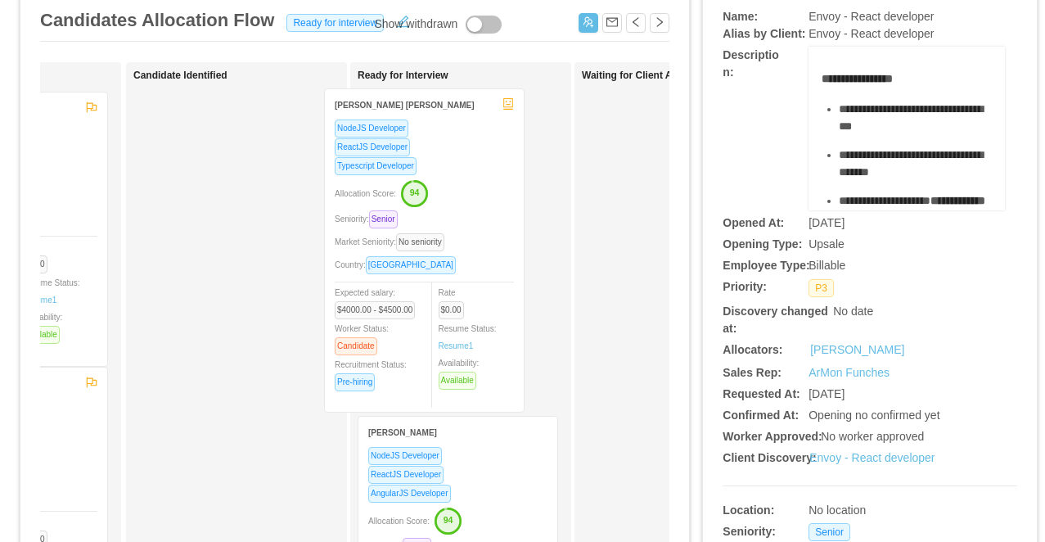
drag, startPoint x: 273, startPoint y: 176, endPoint x: 462, endPoint y: 171, distance: 188.3
click at [462, 171] on div "Applied Nelson Lopes NodeJS Developer ReactJS Developer Seniority: Senior Marke…" at bounding box center [354, 477] width 629 height 831
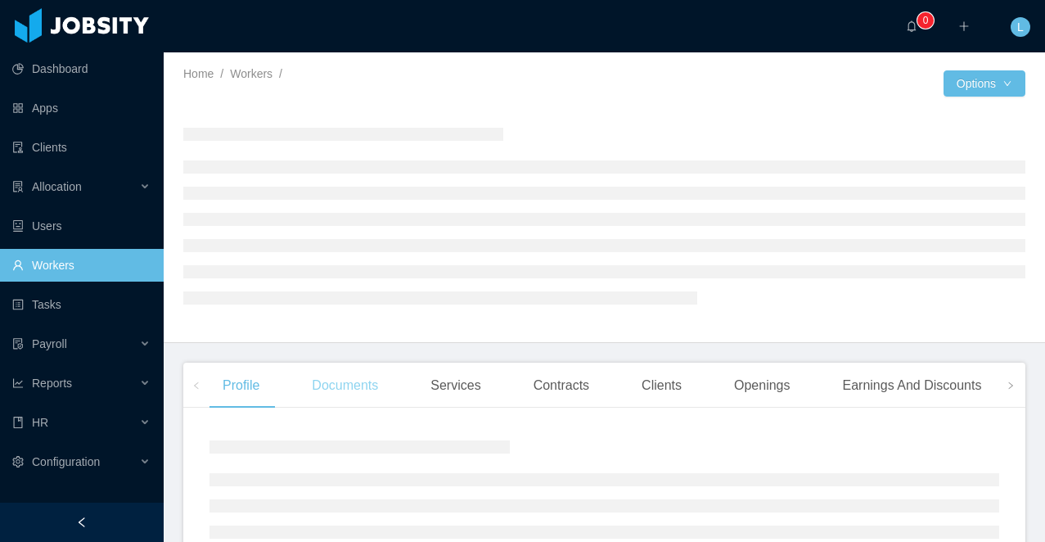
click at [338, 379] on div "Documents" at bounding box center [345, 386] width 92 height 46
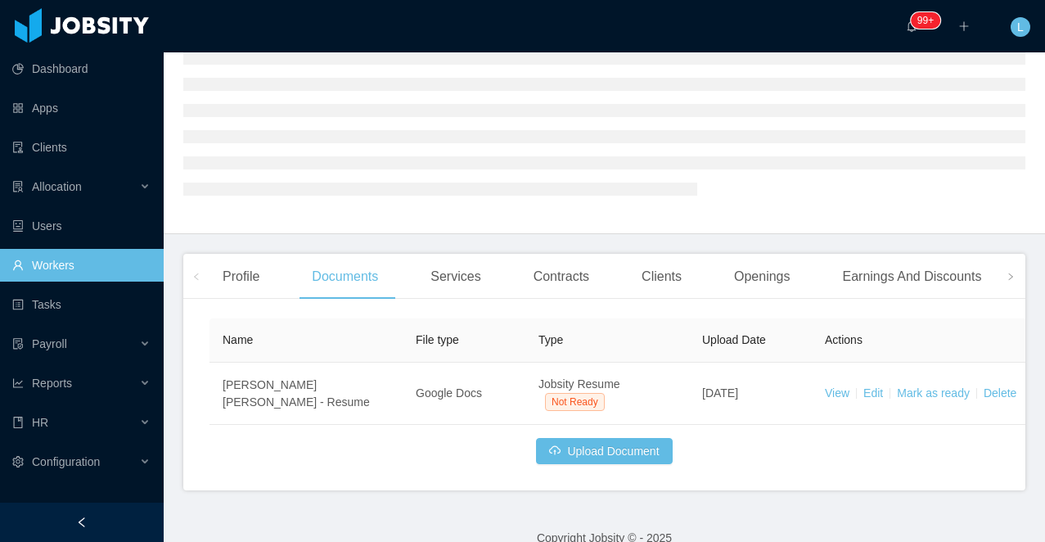
scroll to position [133, 0]
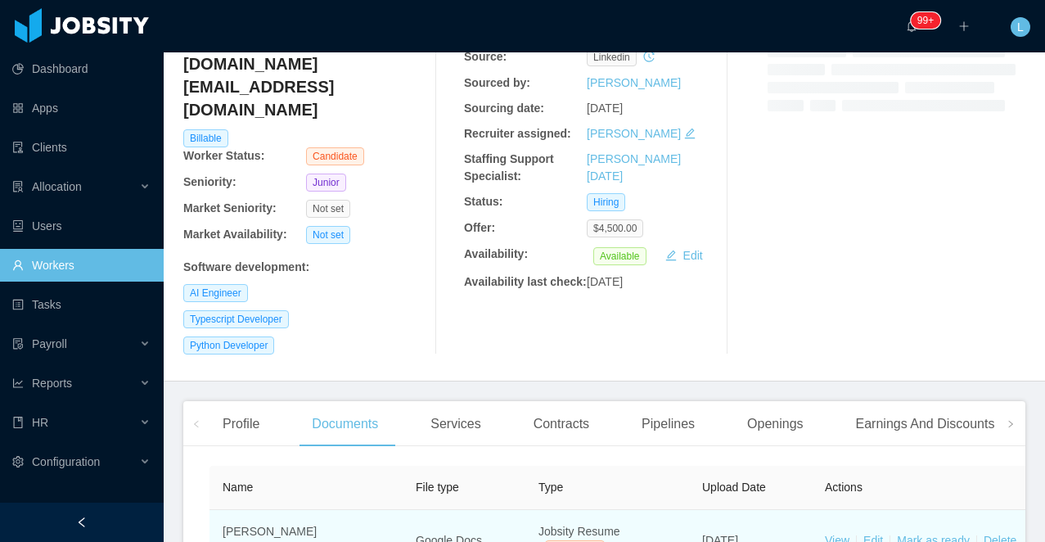
click at [822, 510] on td "View Edit [PERSON_NAME] as ready Delete" at bounding box center [935, 541] width 246 height 62
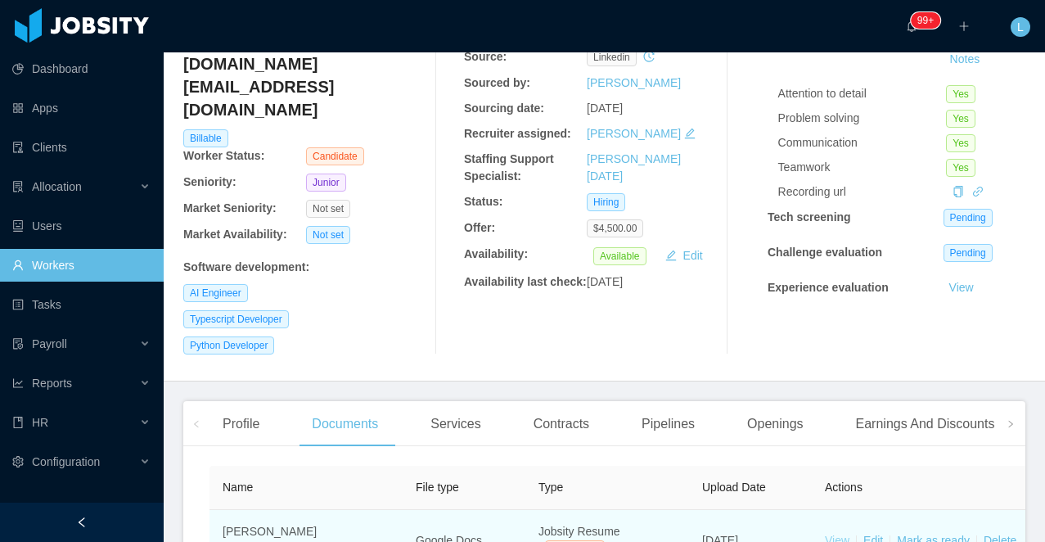
click at [825, 534] on link "View" at bounding box center [837, 540] width 25 height 13
click at [923, 534] on link "Mark as ready" at bounding box center [933, 540] width 73 height 13
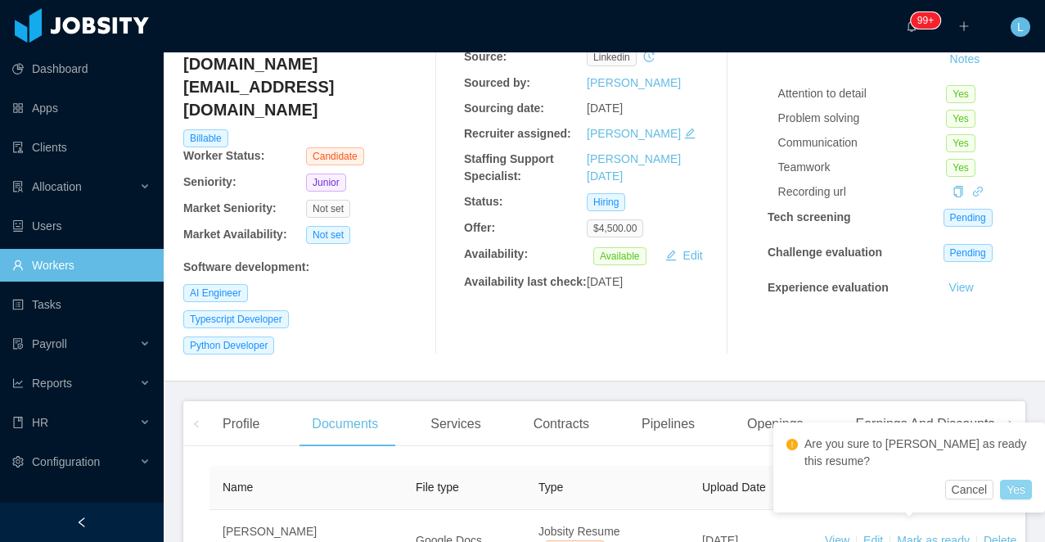
click at [1013, 489] on button "Yes" at bounding box center [1016, 490] width 32 height 20
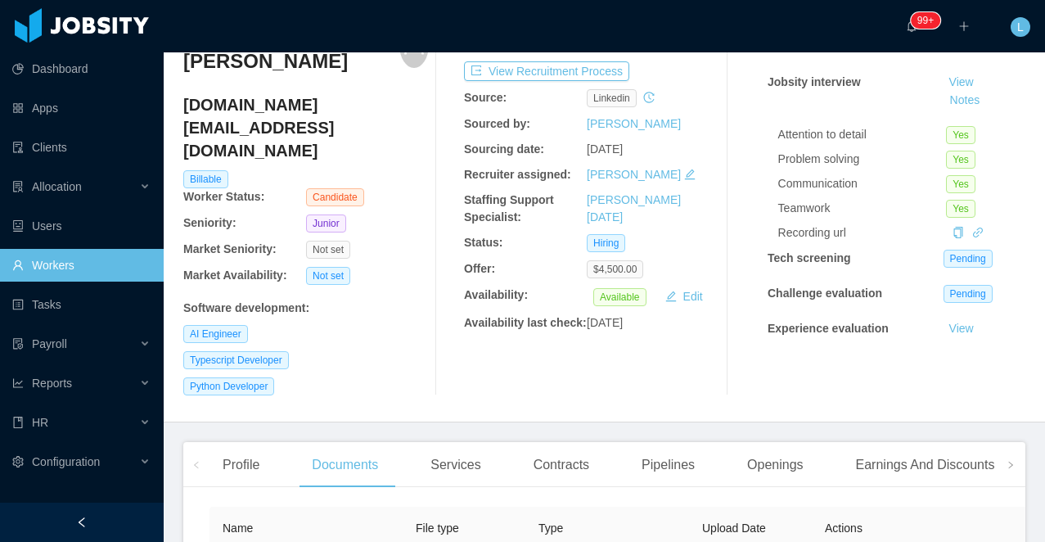
scroll to position [340, 0]
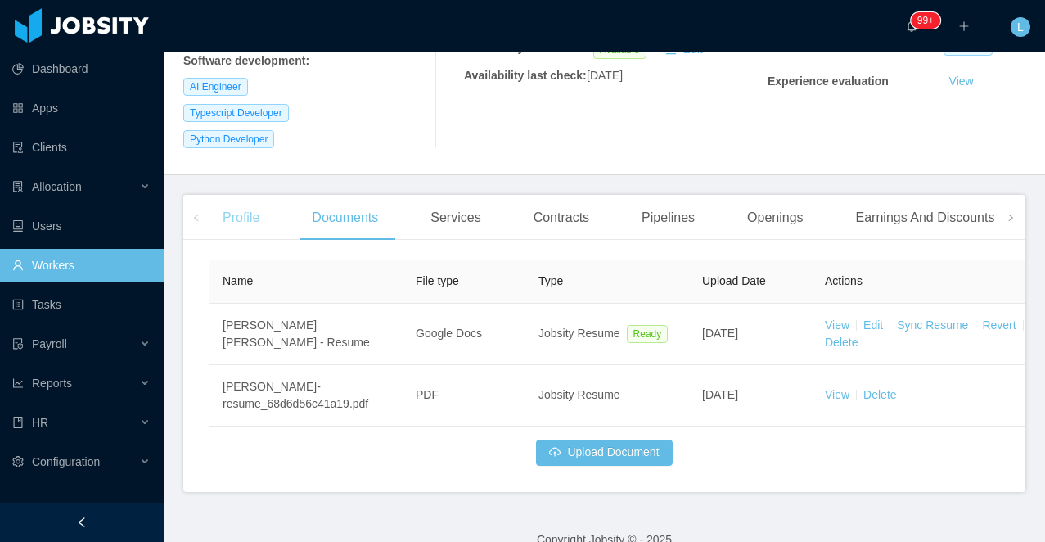
click at [232, 195] on div "Profile" at bounding box center [241, 218] width 63 height 46
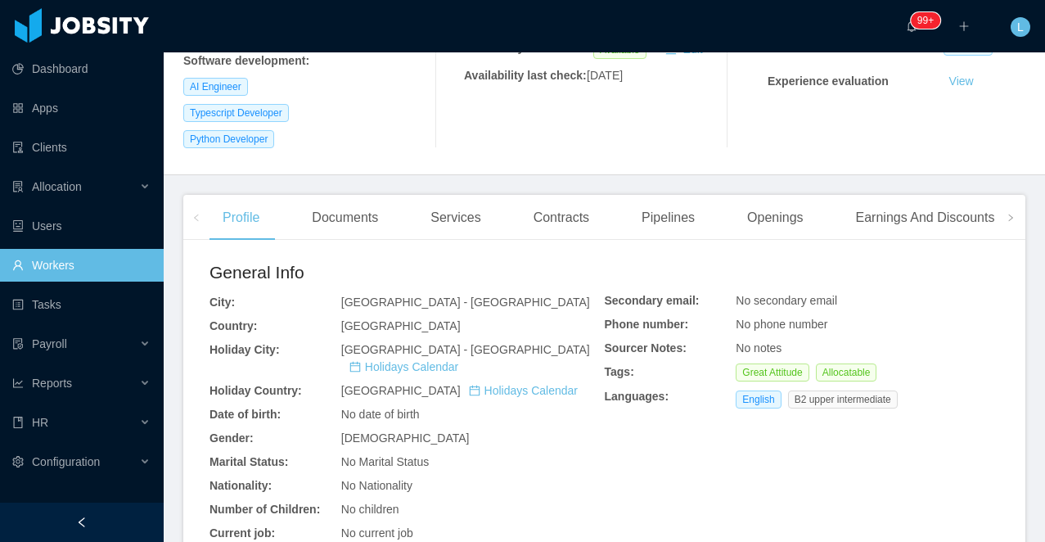
scroll to position [567, 0]
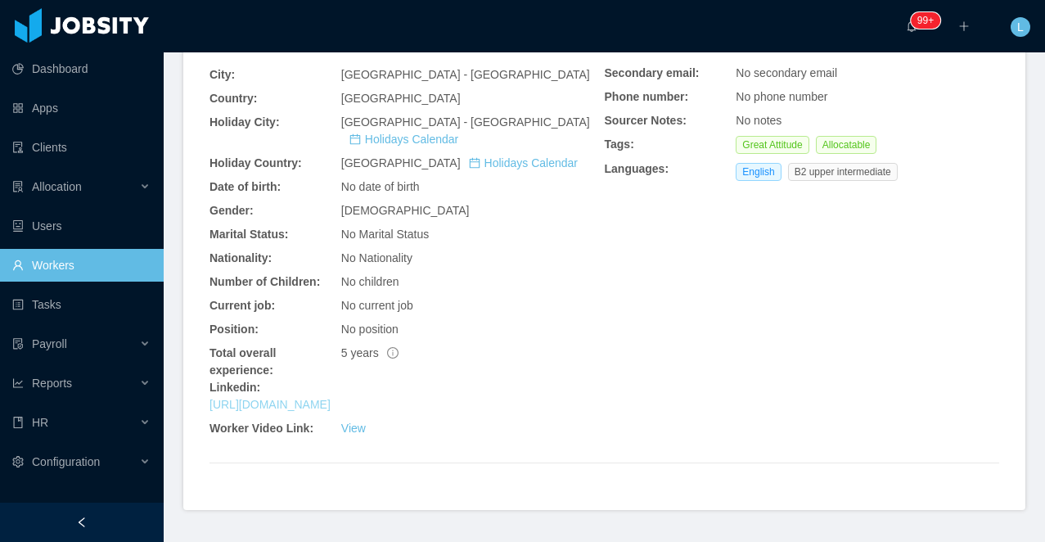
click at [306, 398] on link "https://www.linkedin.com/in/henrique-leme" at bounding box center [270, 404] width 121 height 13
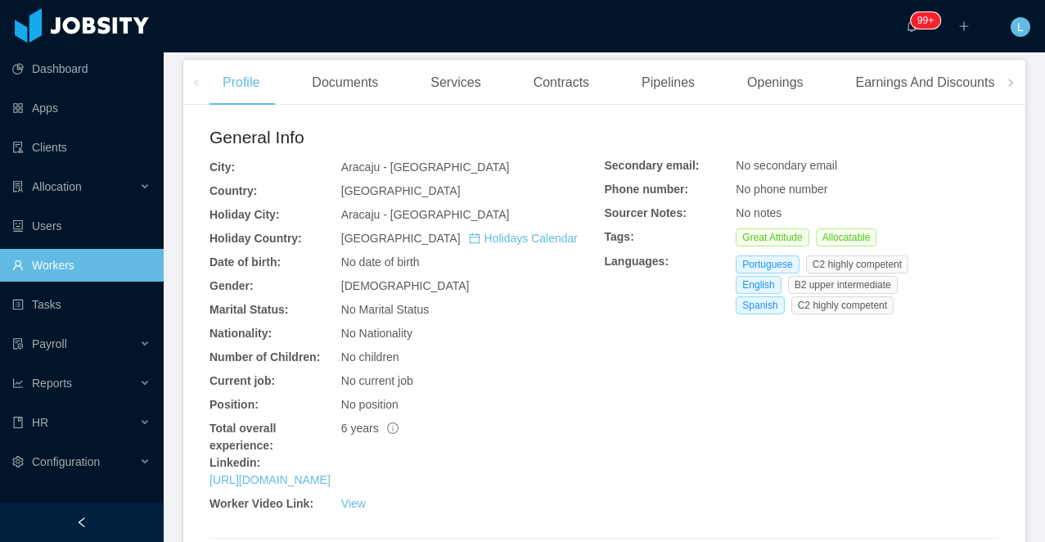
scroll to position [725, 0]
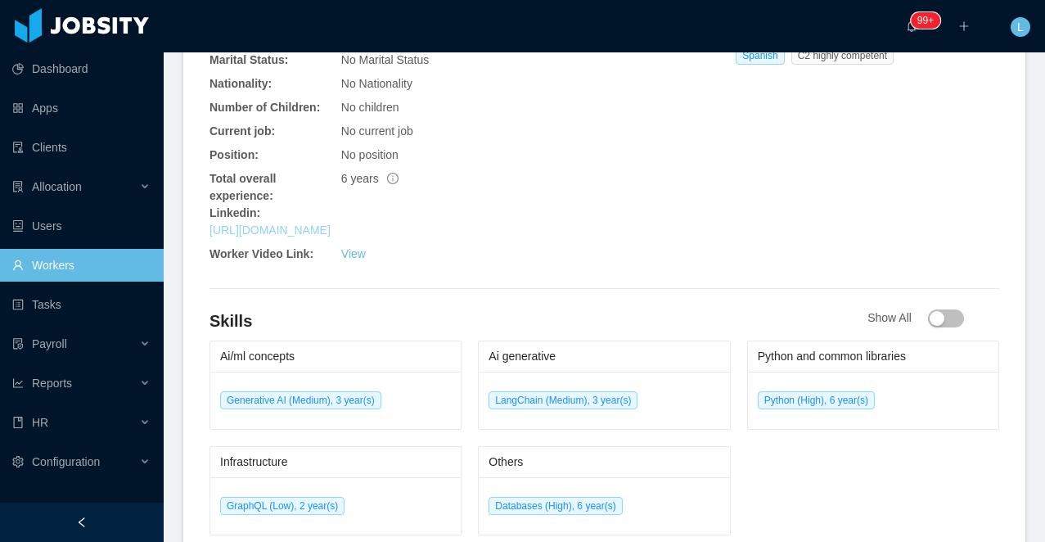
click at [327, 237] on link "[URL][DOMAIN_NAME]" at bounding box center [270, 229] width 121 height 13
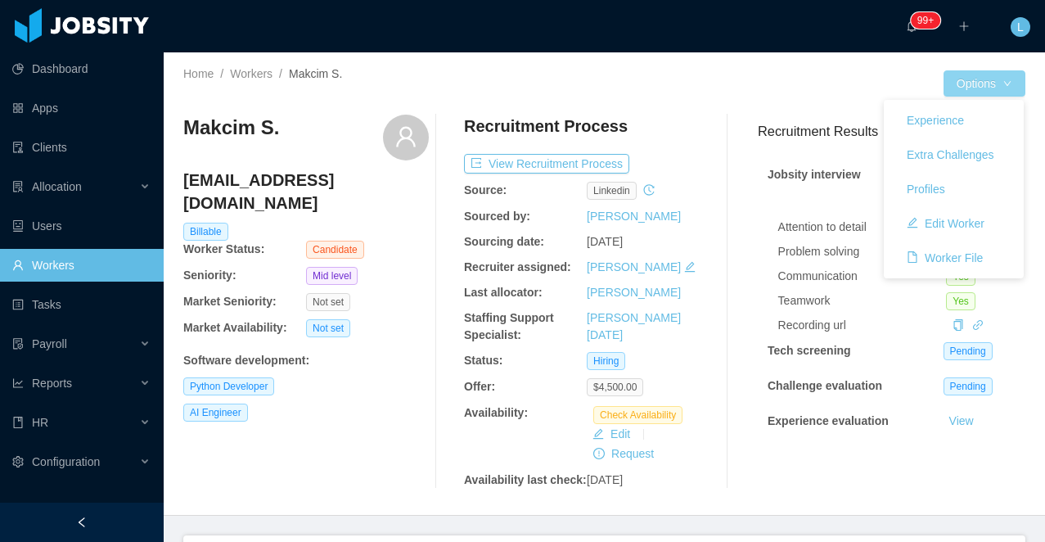
click at [993, 79] on button "Options" at bounding box center [985, 83] width 82 height 26
click at [982, 92] on button "Options" at bounding box center [985, 83] width 82 height 26
click at [949, 231] on button "Edit Worker" at bounding box center [946, 223] width 104 height 26
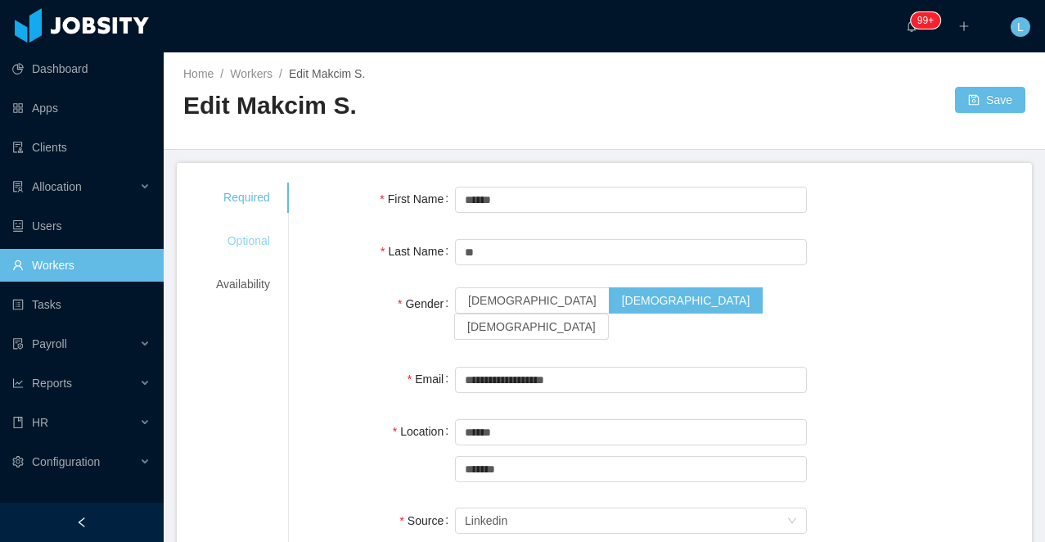
click at [254, 239] on div "Optional" at bounding box center [242, 241] width 93 height 30
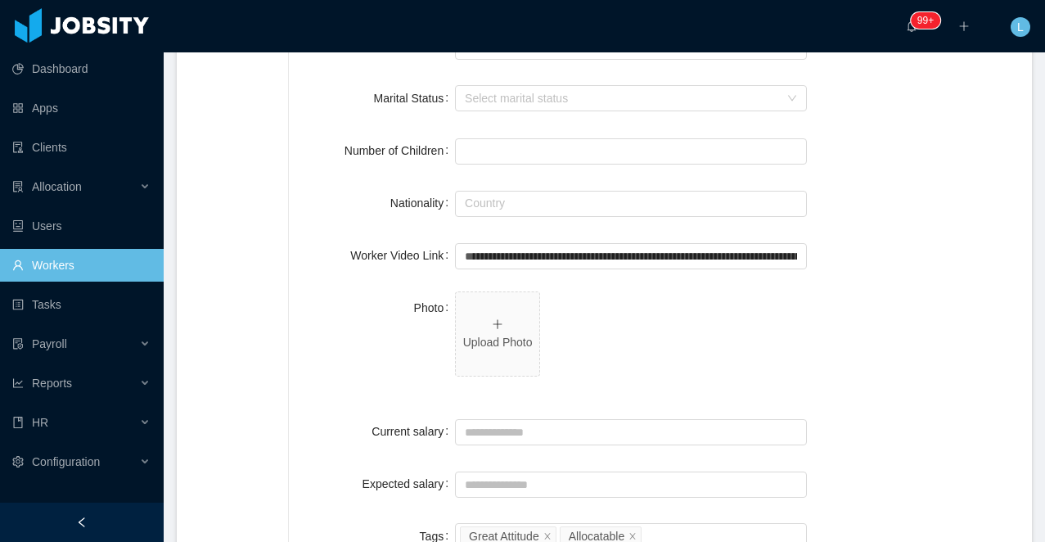
scroll to position [355, 0]
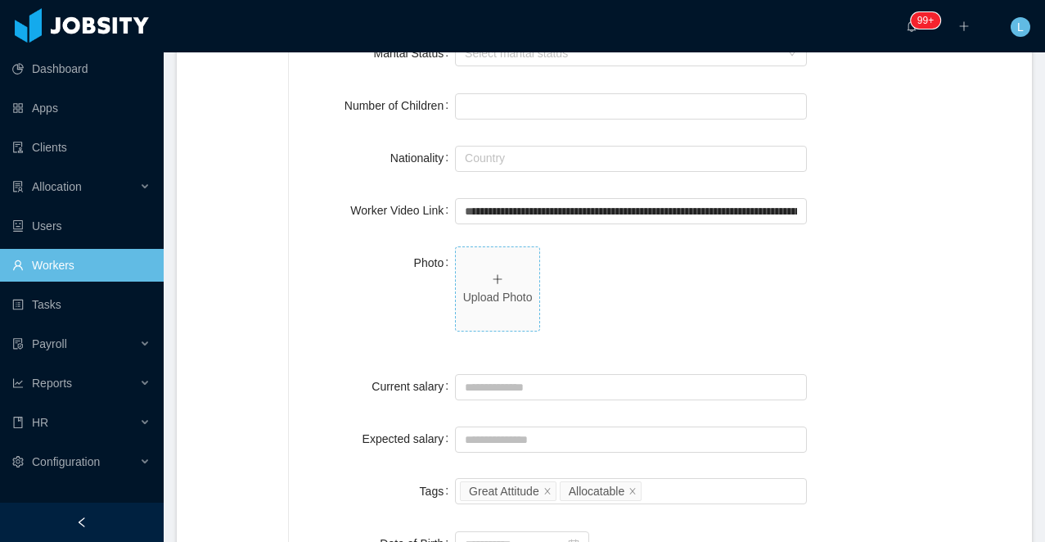
click at [493, 278] on span "Upload Photo" at bounding box center [497, 288] width 83 height 83
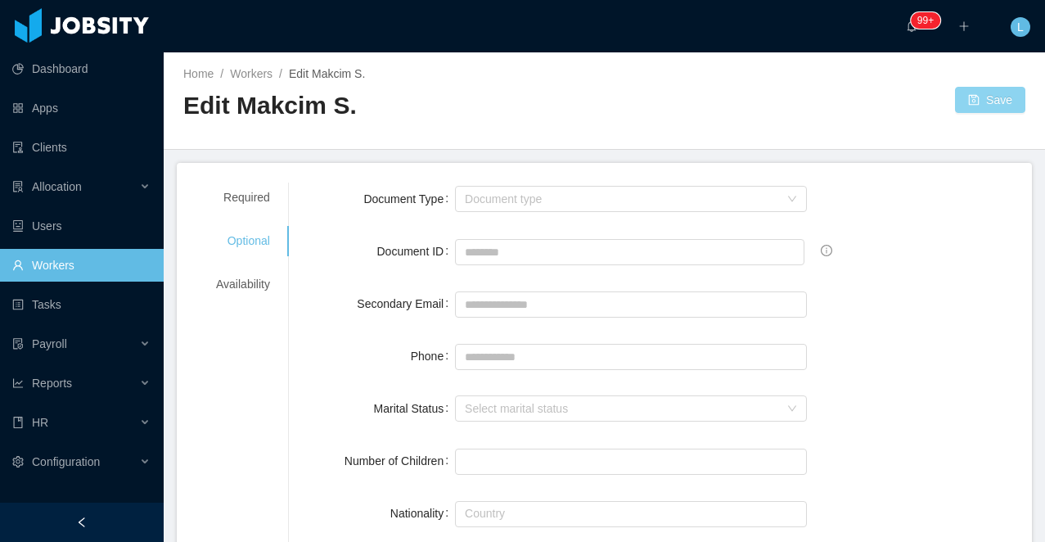
click at [987, 92] on button "Save" at bounding box center [990, 100] width 70 height 26
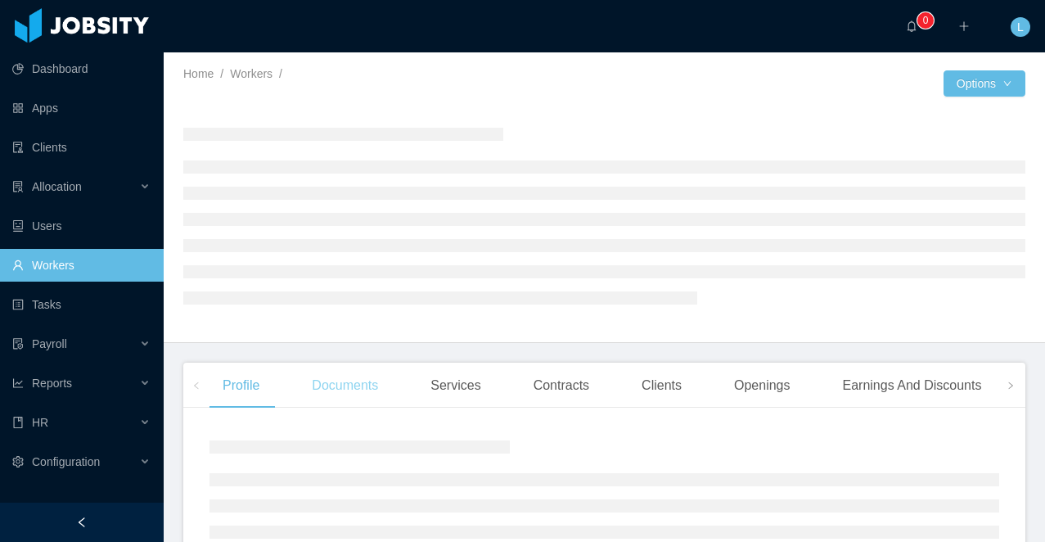
click at [328, 379] on div "Documents" at bounding box center [345, 386] width 92 height 46
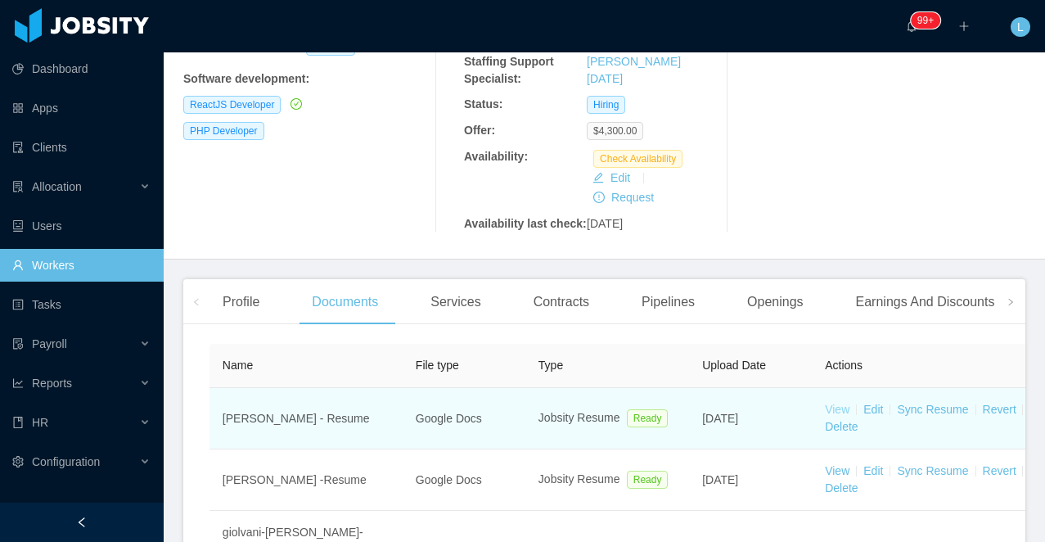
scroll to position [287, 0]
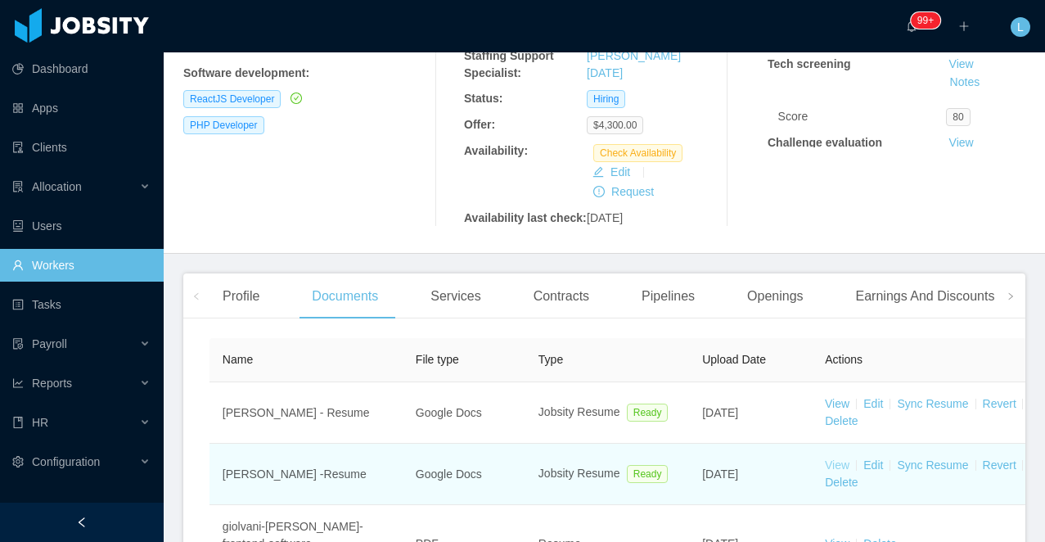
click at [834, 471] on link "View" at bounding box center [837, 464] width 25 height 13
click at [952, 471] on link "Sync Resume" at bounding box center [932, 464] width 71 height 13
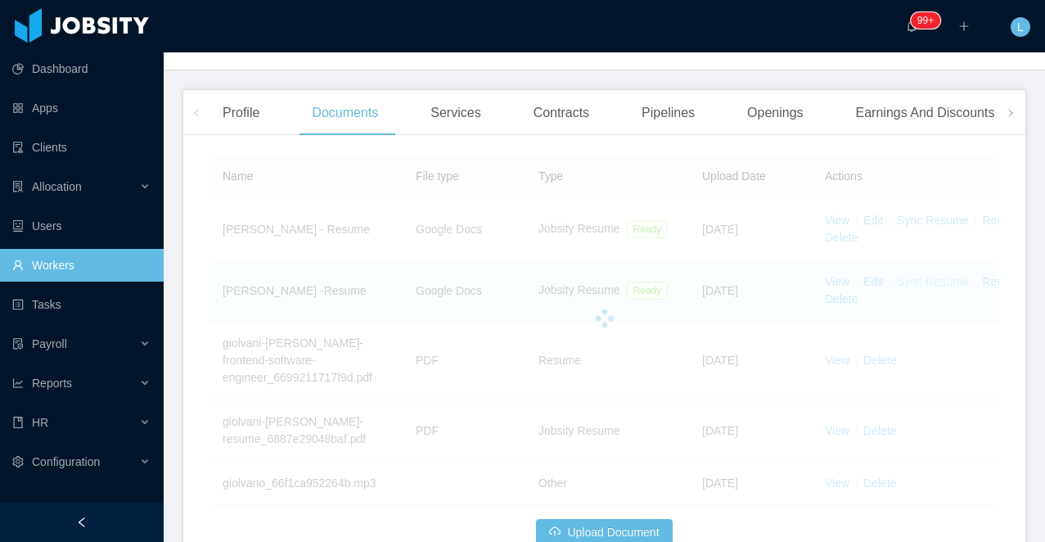
scroll to position [585, 0]
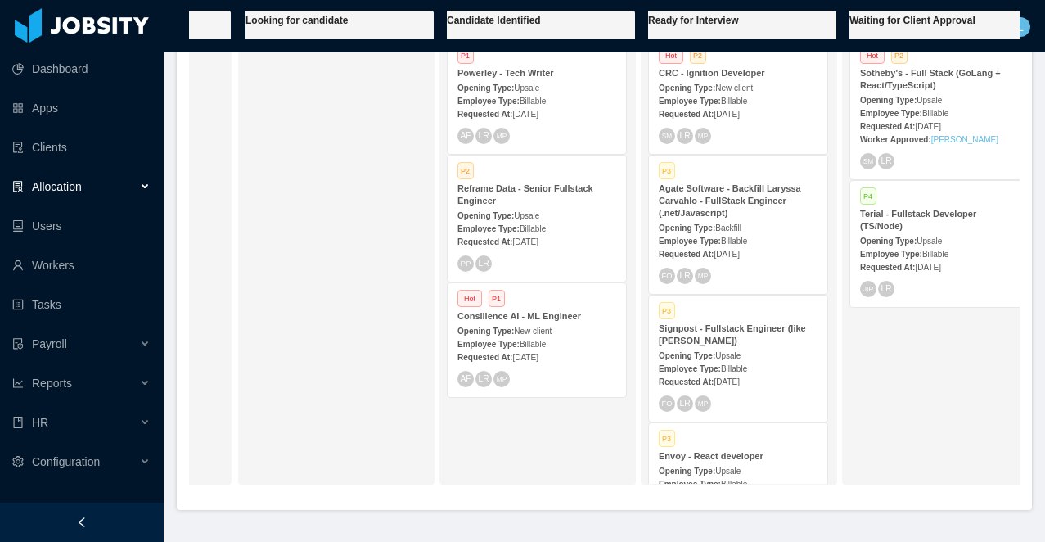
scroll to position [0, 178]
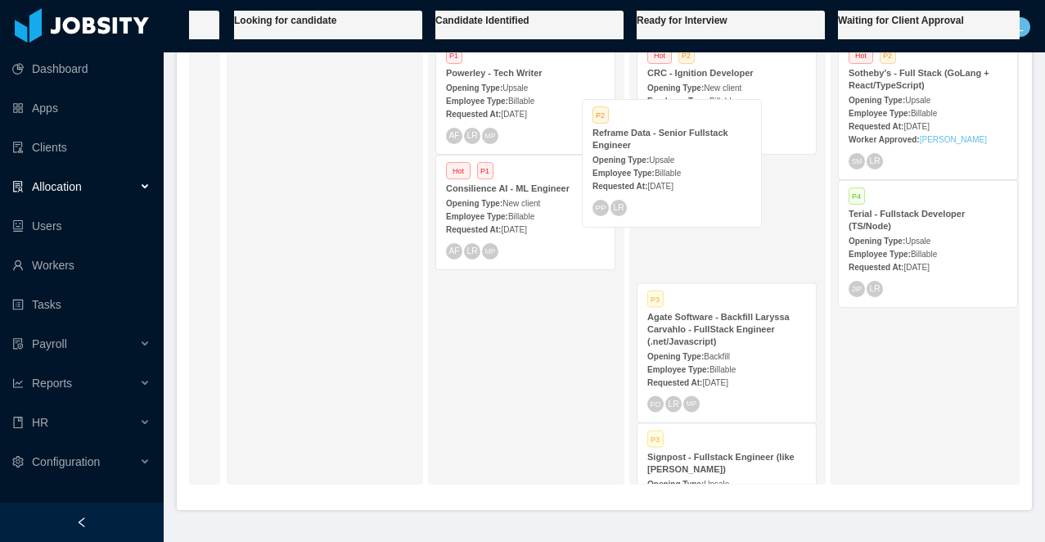
drag, startPoint x: 513, startPoint y: 196, endPoint x: 664, endPoint y: 139, distance: 161.1
click at [665, 139] on div "On Hold Looking for candidate Candidate Identified P1 Powerley - Tech Writer Op…" at bounding box center [604, 254] width 831 height 488
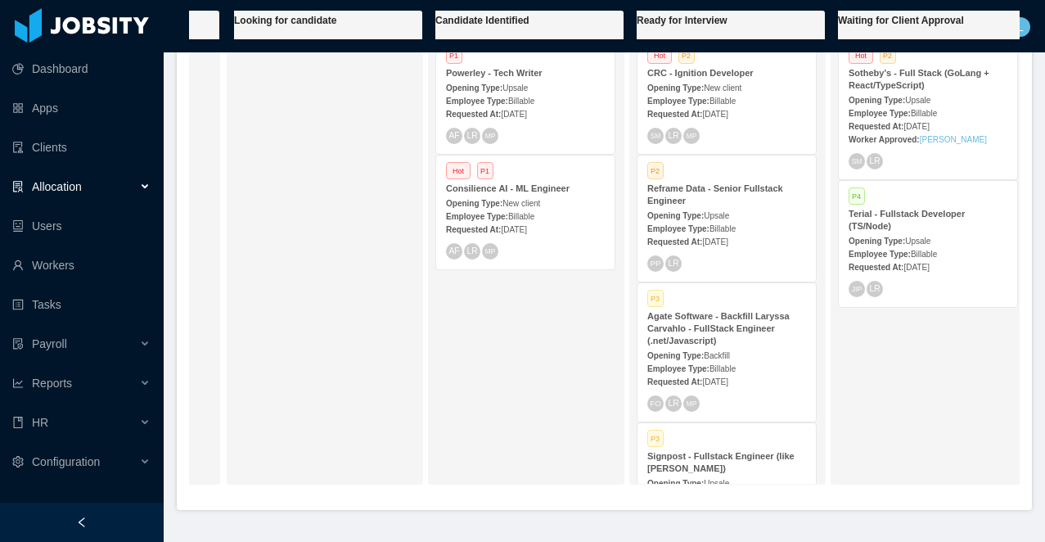
click at [717, 207] on div "Opening Type: Upsale" at bounding box center [726, 214] width 159 height 17
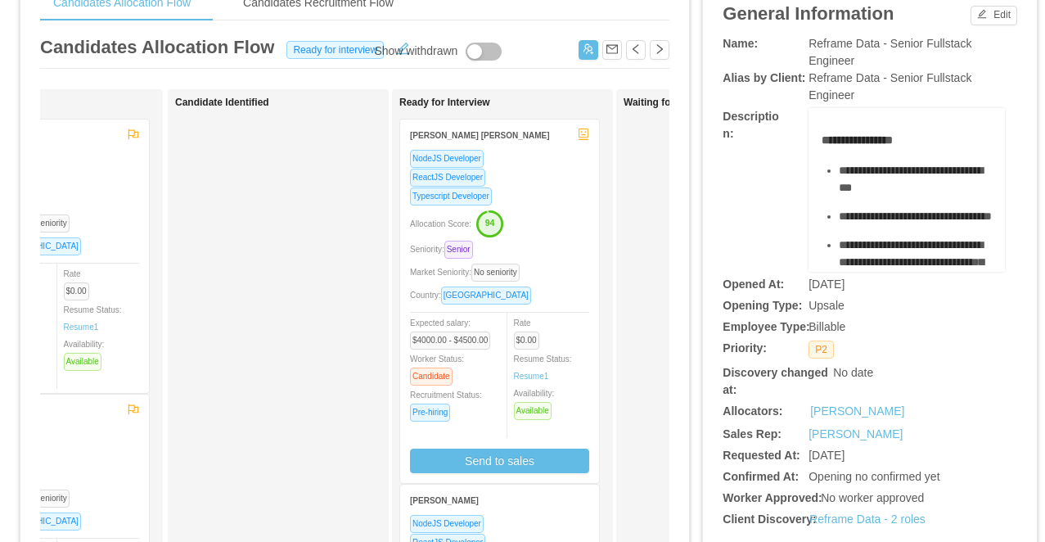
scroll to position [0, 178]
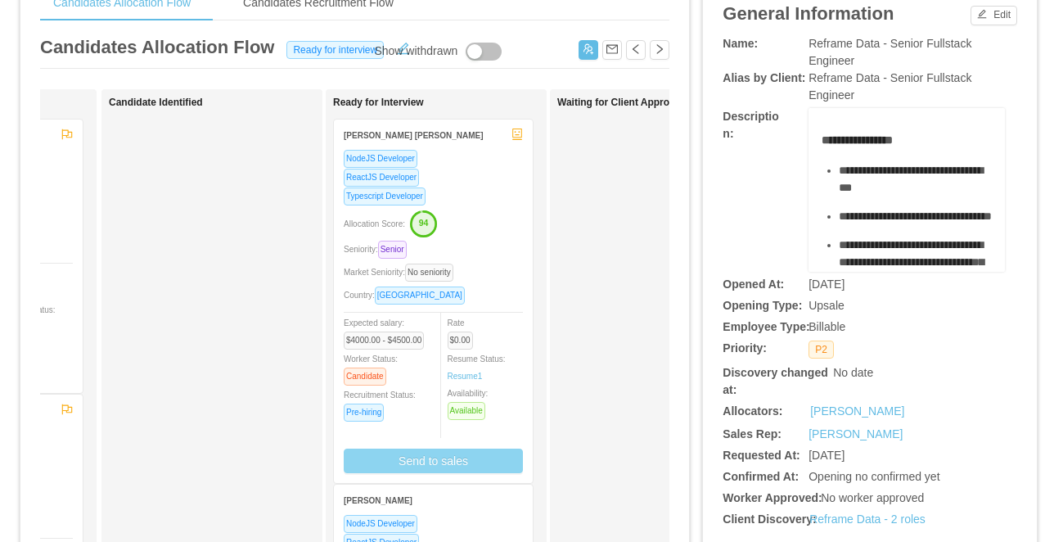
click at [455, 457] on button "Send to sales" at bounding box center [433, 460] width 179 height 25
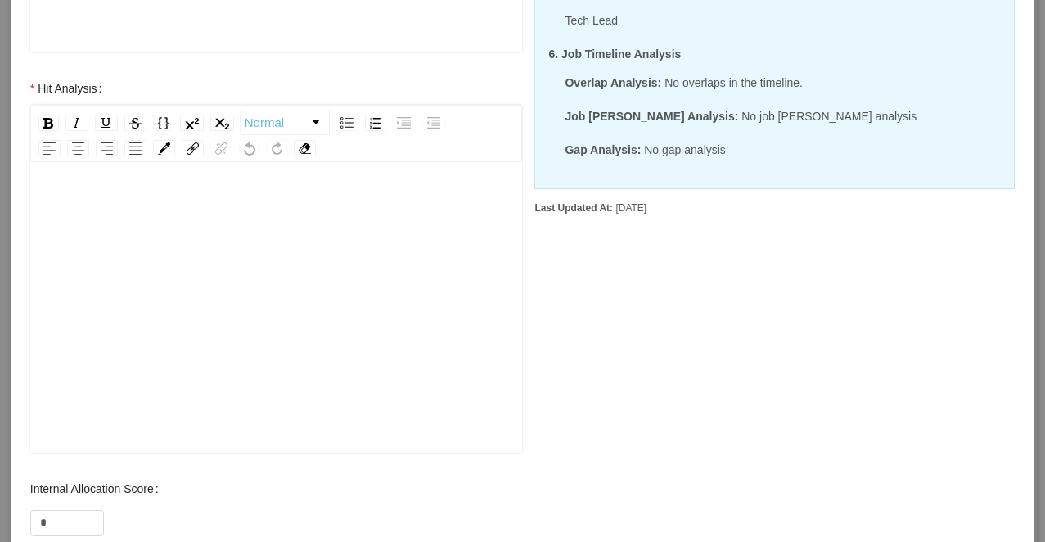
scroll to position [696, 0]
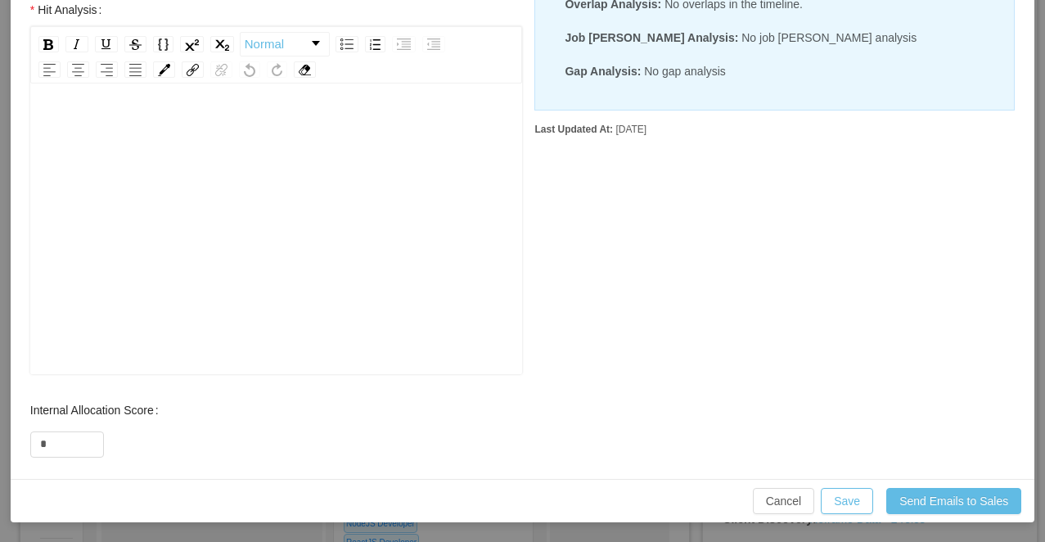
click at [259, 250] on div "rdw-editor" at bounding box center [276, 218] width 467 height 286
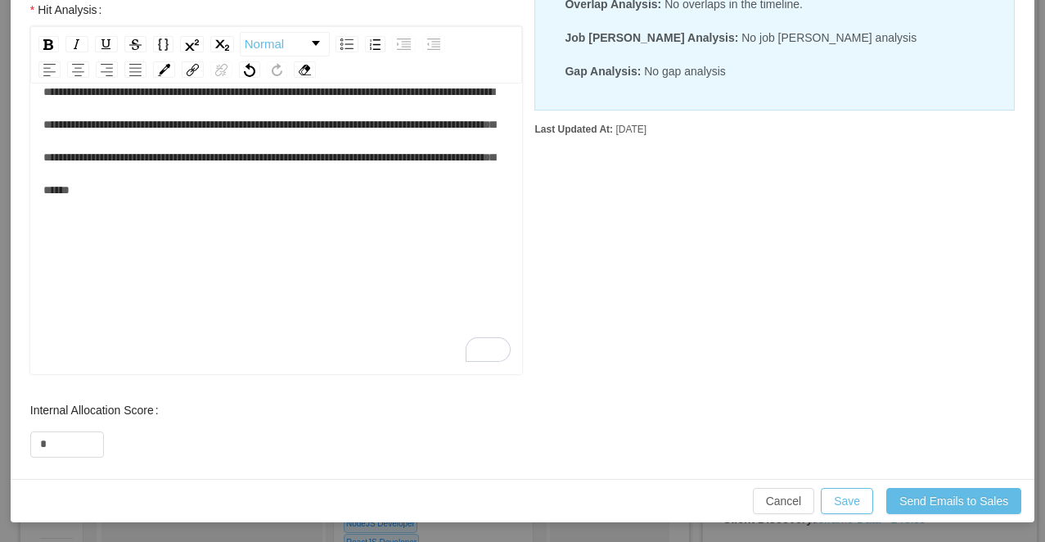
scroll to position [0, 0]
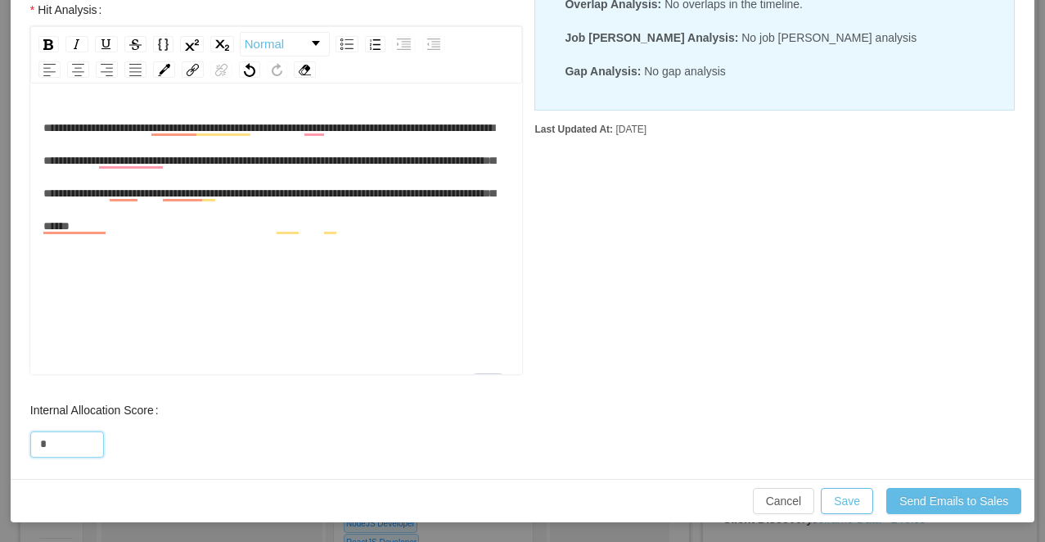
drag, startPoint x: 55, startPoint y: 441, endPoint x: 27, endPoint y: 441, distance: 27.8
click at [27, 441] on div "Internal Allocation Score *" at bounding box center [276, 426] width 525 height 65
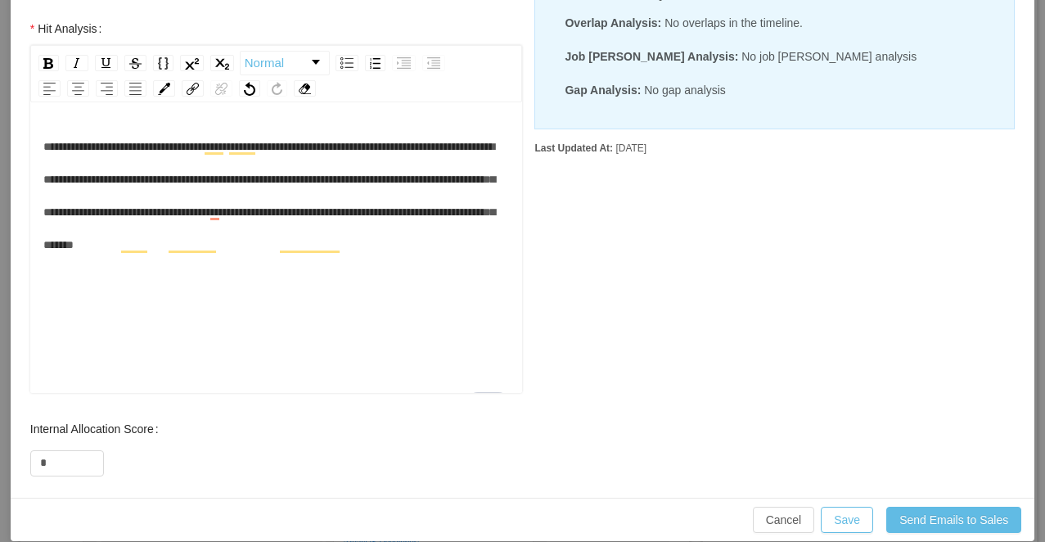
scroll to position [672, 0]
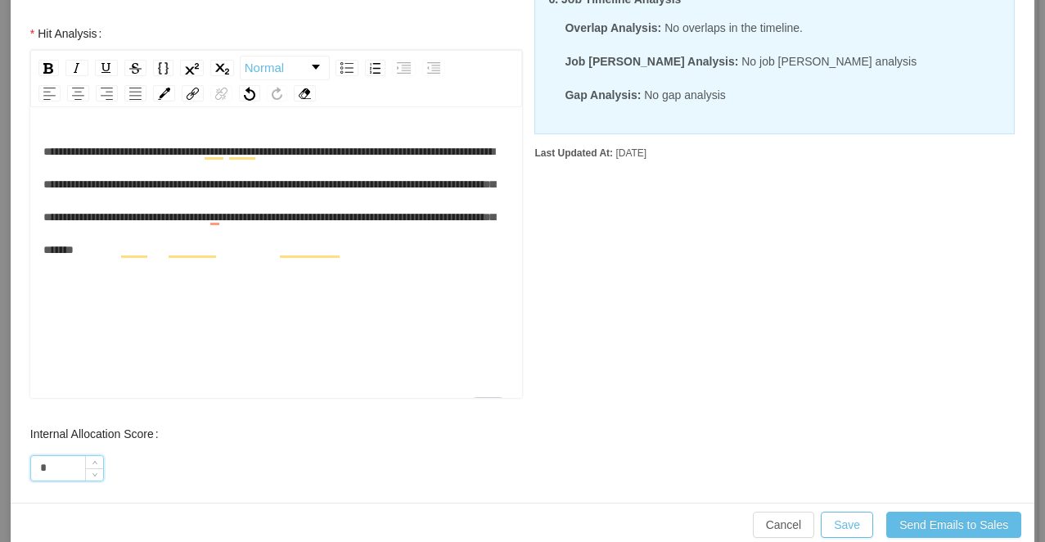
drag, startPoint x: 56, startPoint y: 470, endPoint x: 34, endPoint y: 470, distance: 22.9
click at [34, 470] on input "*" at bounding box center [67, 468] width 72 height 25
type input "**"
click at [845, 516] on button "Save" at bounding box center [847, 525] width 52 height 26
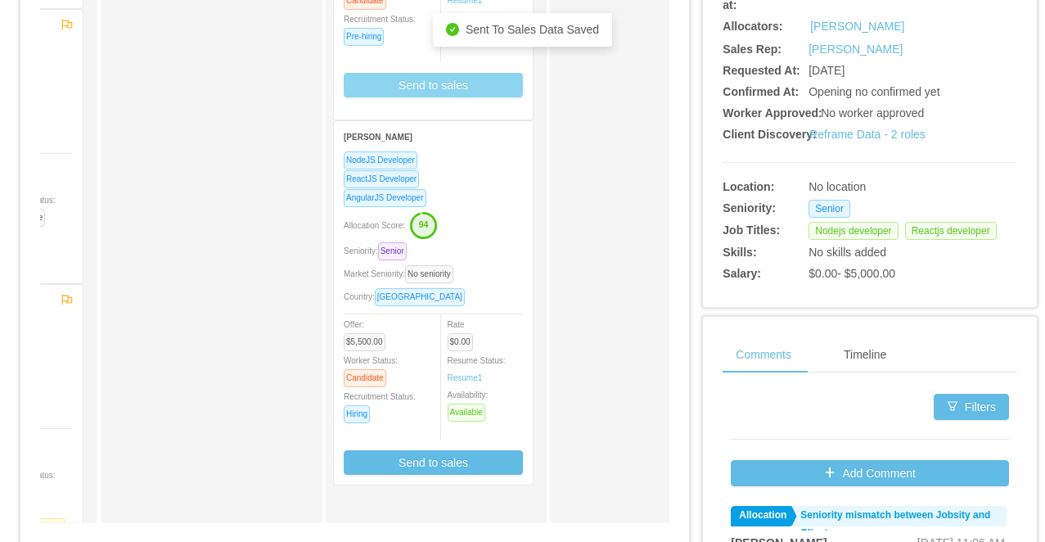
scroll to position [489, 0]
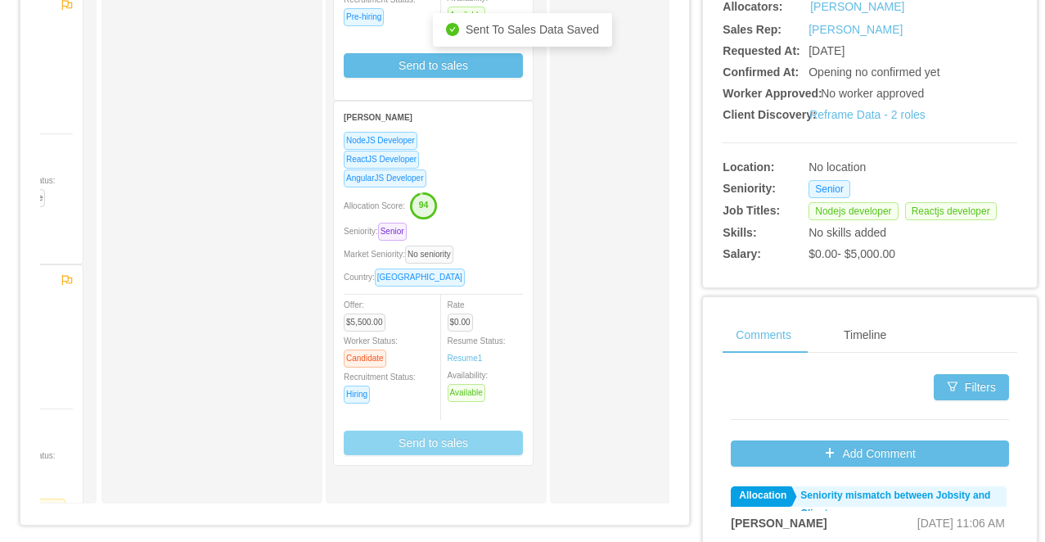
click at [397, 442] on button "Send to sales" at bounding box center [433, 442] width 179 height 25
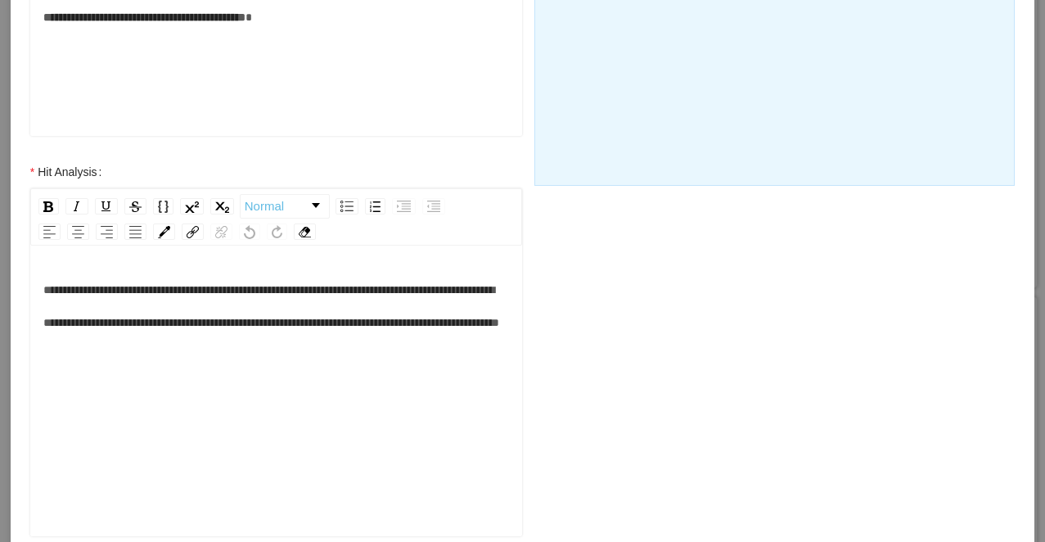
scroll to position [696, 0]
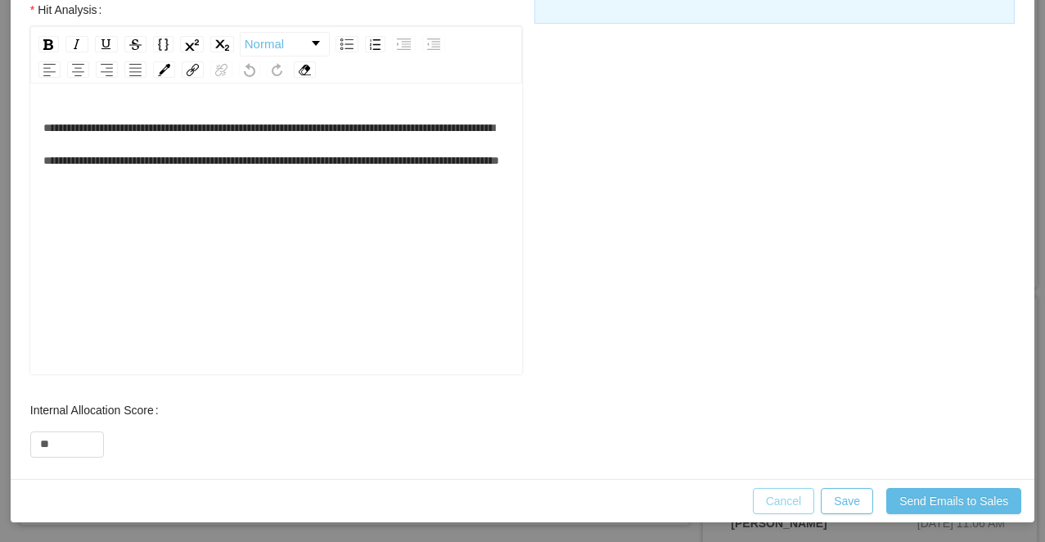
click at [787, 491] on button "Cancel" at bounding box center [784, 501] width 62 height 26
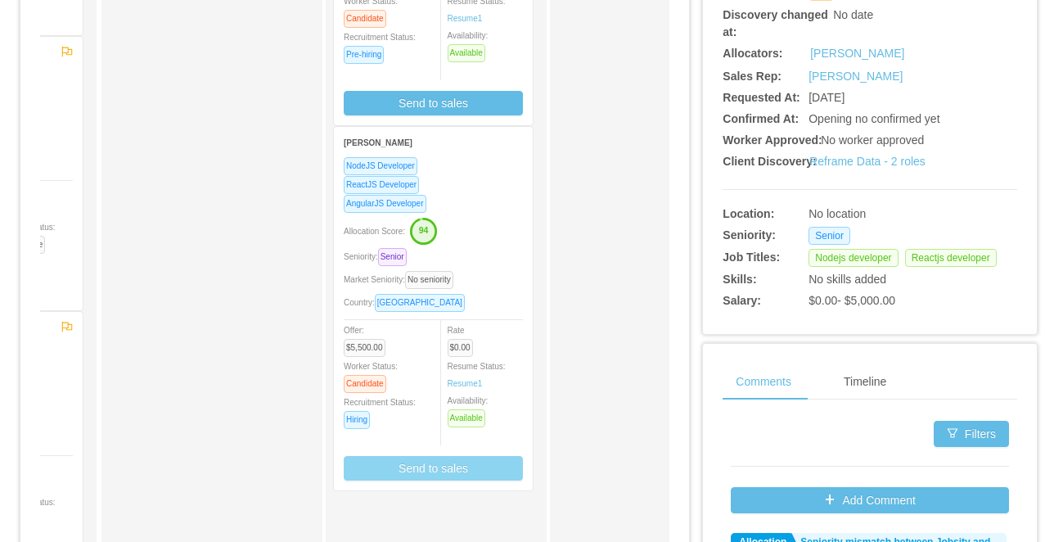
scroll to position [423, 0]
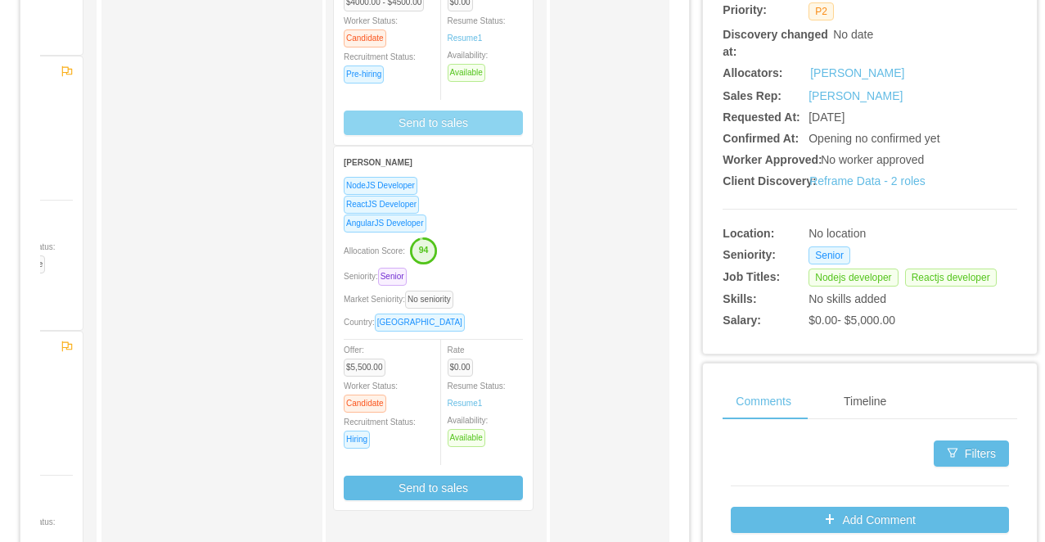
click at [428, 120] on button "Send to sales" at bounding box center [433, 122] width 179 height 25
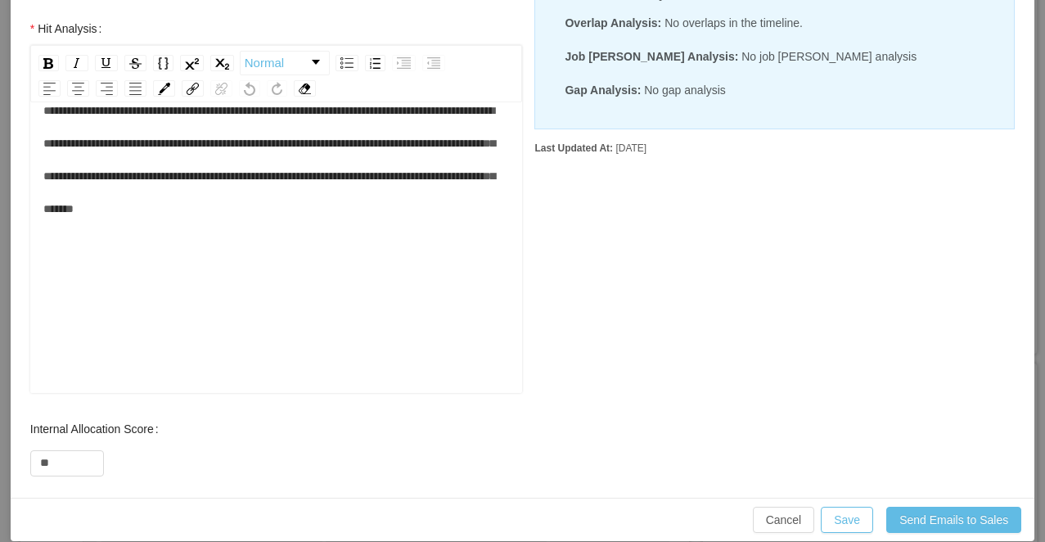
scroll to position [696, 0]
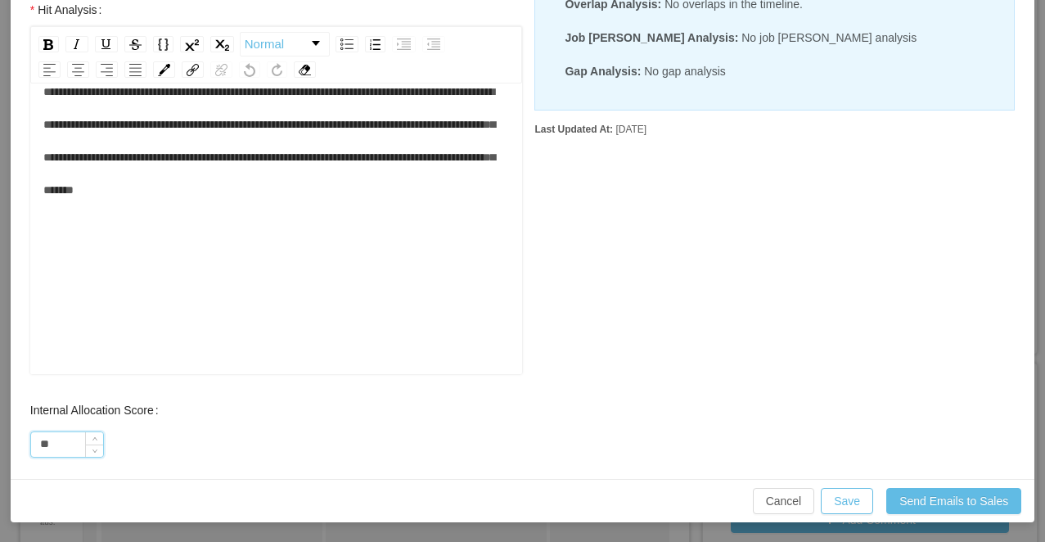
drag, startPoint x: 63, startPoint y: 444, endPoint x: 31, endPoint y: 444, distance: 31.9
click at [31, 444] on input "**" at bounding box center [67, 444] width 72 height 25
type input "**"
click at [836, 495] on button "Save" at bounding box center [847, 501] width 52 height 26
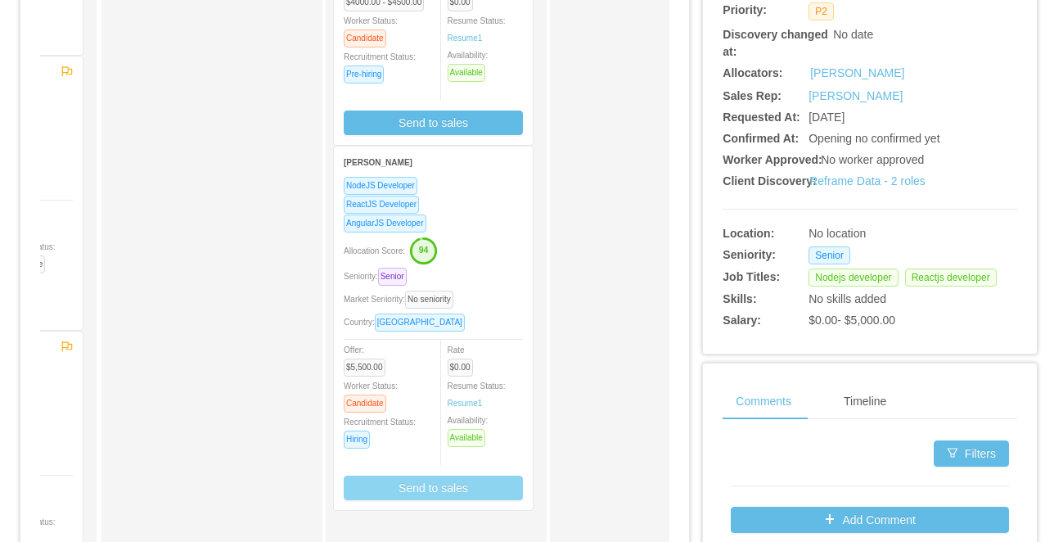
click at [455, 480] on button "Send to sales" at bounding box center [433, 487] width 179 height 25
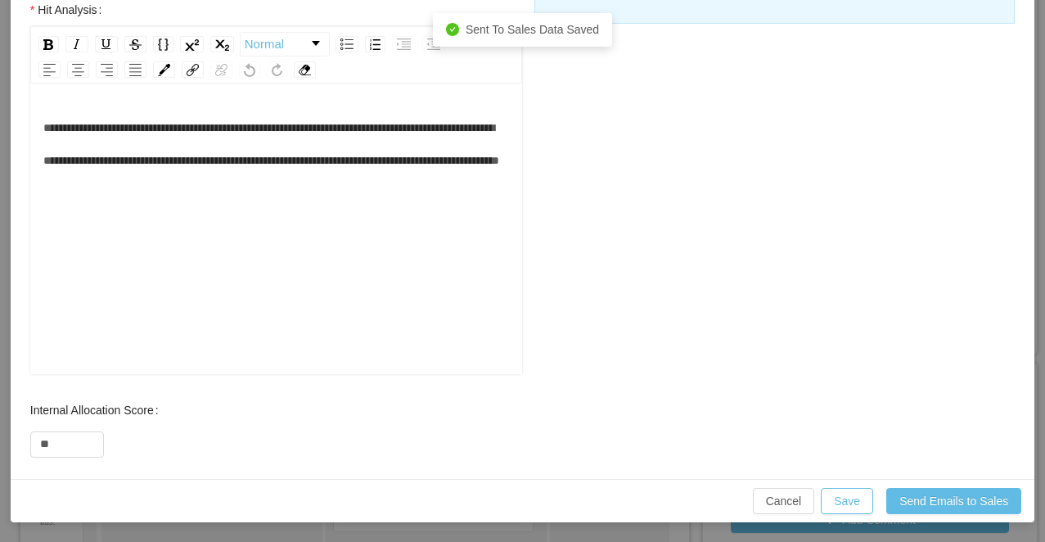
scroll to position [18, 0]
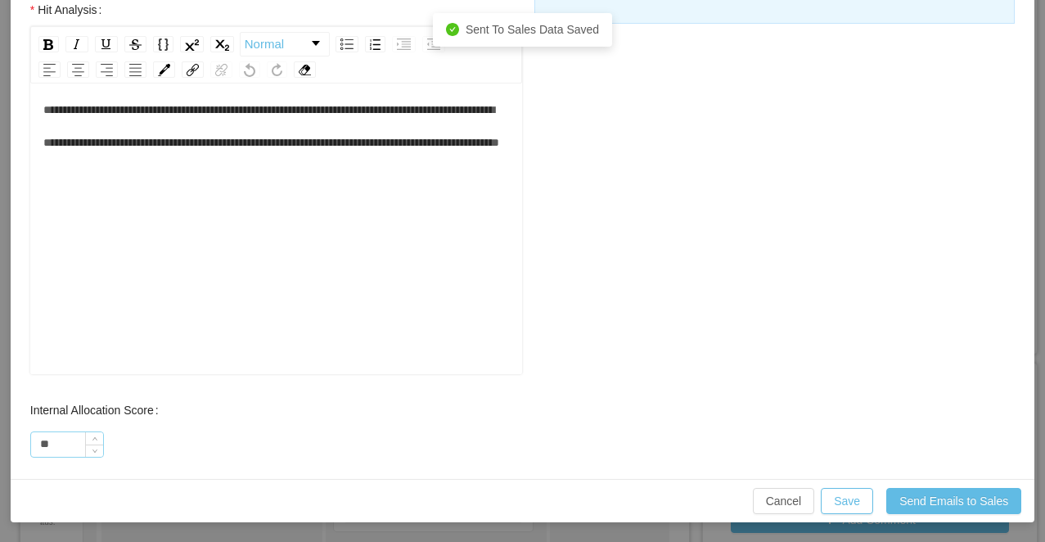
click at [56, 444] on input "**" at bounding box center [67, 444] width 72 height 25
type input "**"
click at [836, 498] on button "Save" at bounding box center [847, 501] width 52 height 26
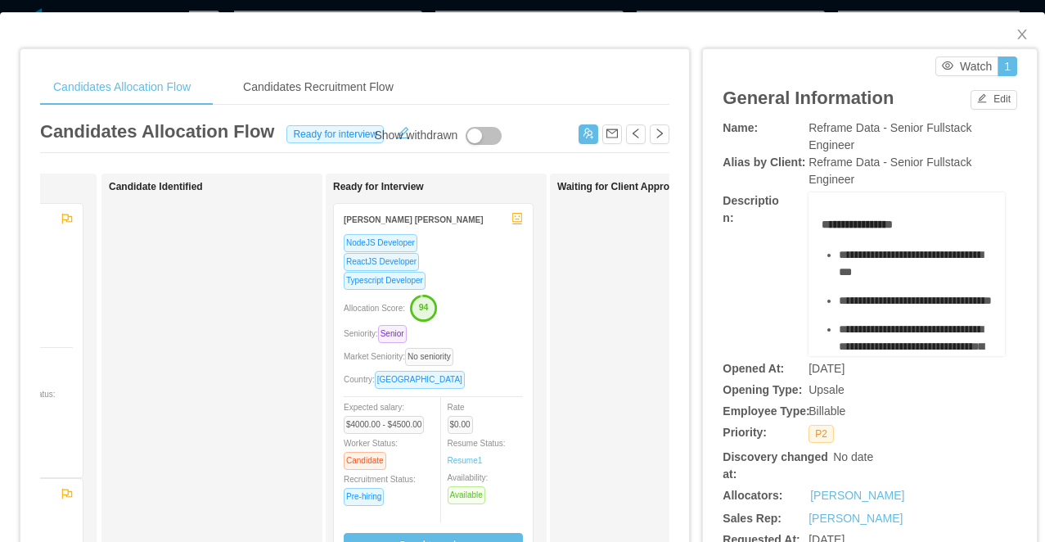
scroll to position [0, 0]
click at [555, 2] on div "Candidates Allocation Flow Candidates Recruitment Flow Candidates Allocation Fl…" at bounding box center [522, 271] width 1045 height 542
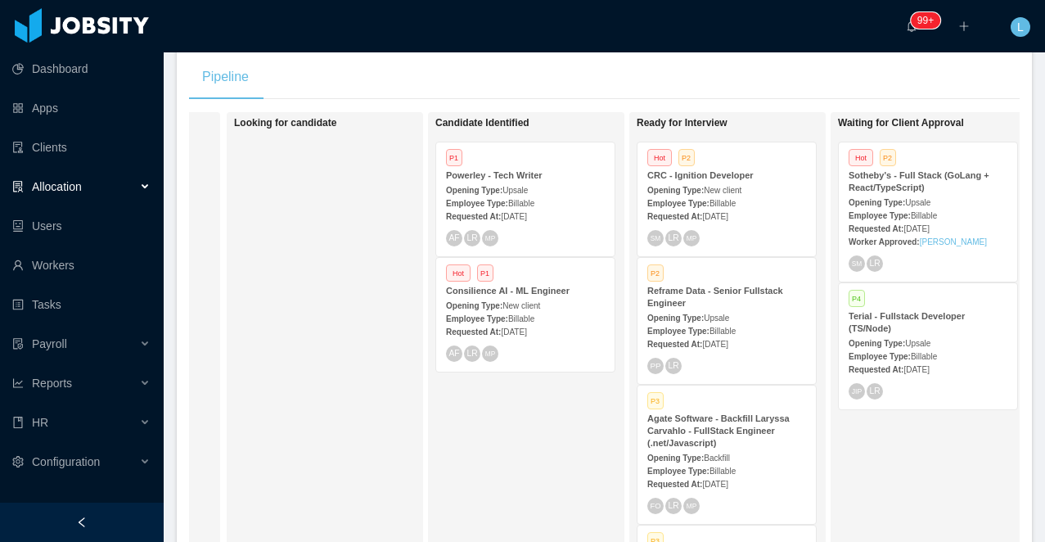
scroll to position [294, 0]
click at [707, 309] on div "Opening Type: Upsale" at bounding box center [726, 317] width 159 height 17
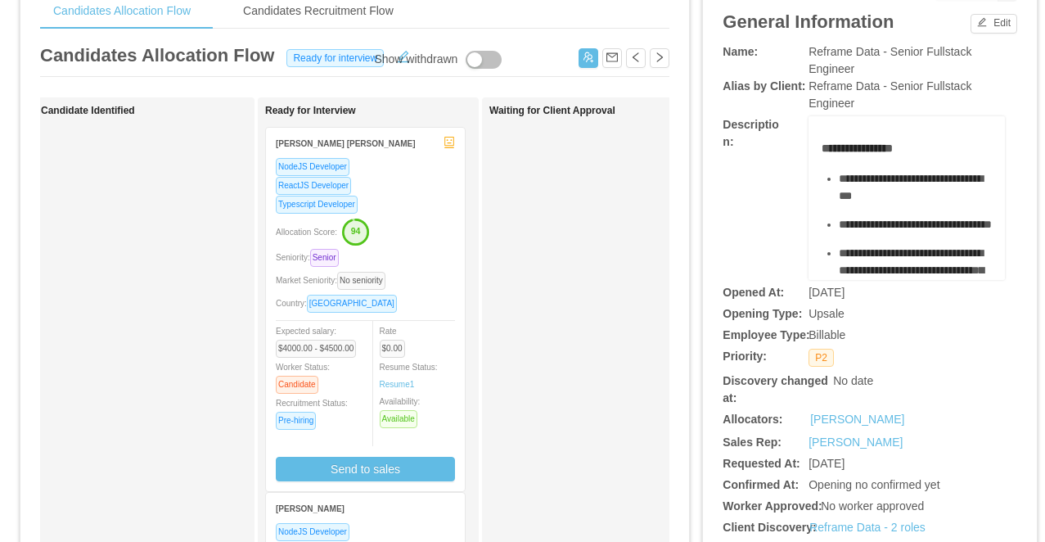
scroll to position [207, 0]
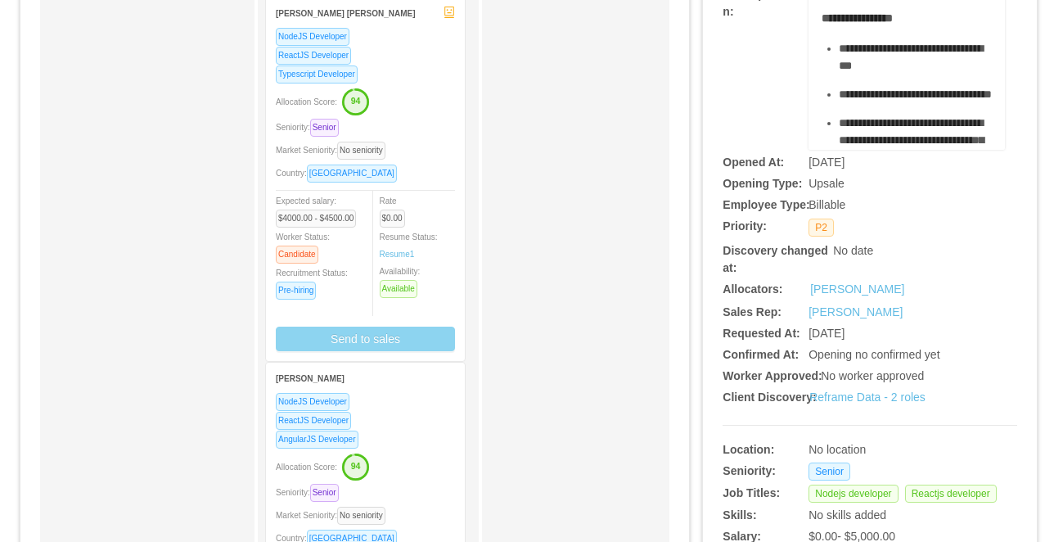
click at [368, 340] on button "Send to sales" at bounding box center [365, 339] width 179 height 25
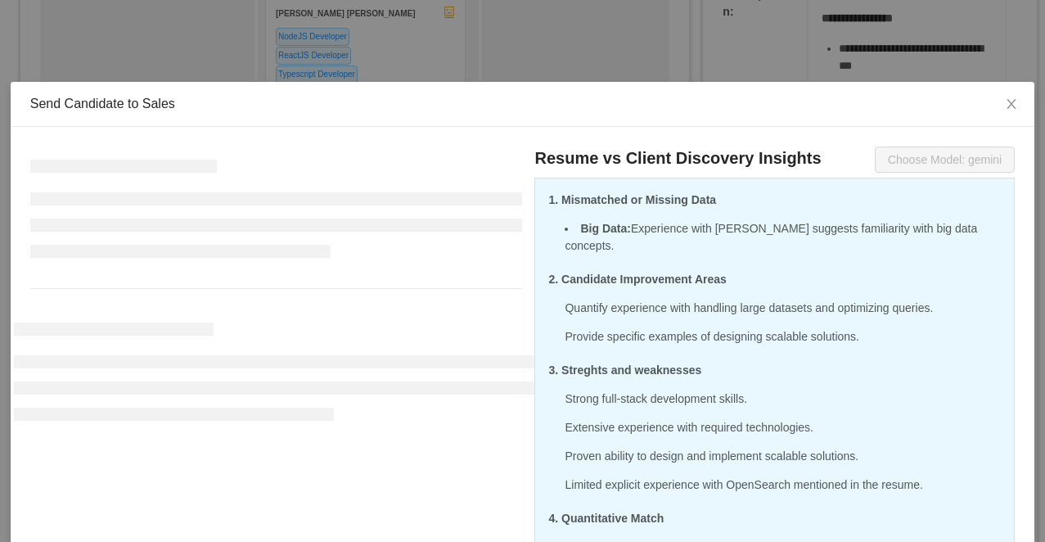
click at [678, 43] on div "Send Candidate to Sales Resume vs Client Discovery Insights Choose Model: gemin…" at bounding box center [522, 271] width 1045 height 542
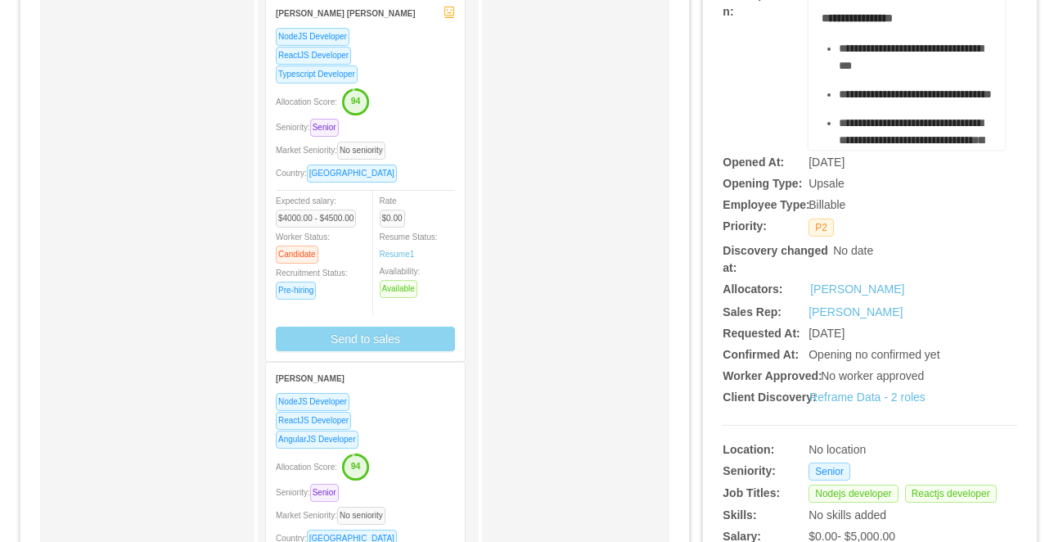
click at [369, 71] on div "Typescript Developer" at bounding box center [365, 74] width 179 height 19
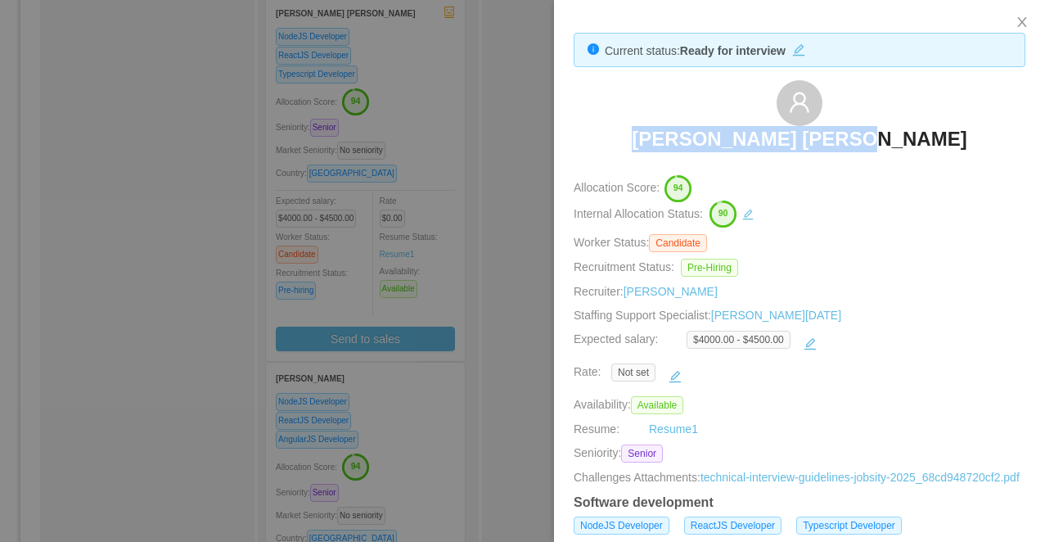
drag, startPoint x: 916, startPoint y: 135, endPoint x: 656, endPoint y: 133, distance: 260.3
click at [656, 133] on div "Jonathan Vargas Luna" at bounding box center [800, 121] width 452 height 82
copy h3 "Jonathan Vargas Luna"
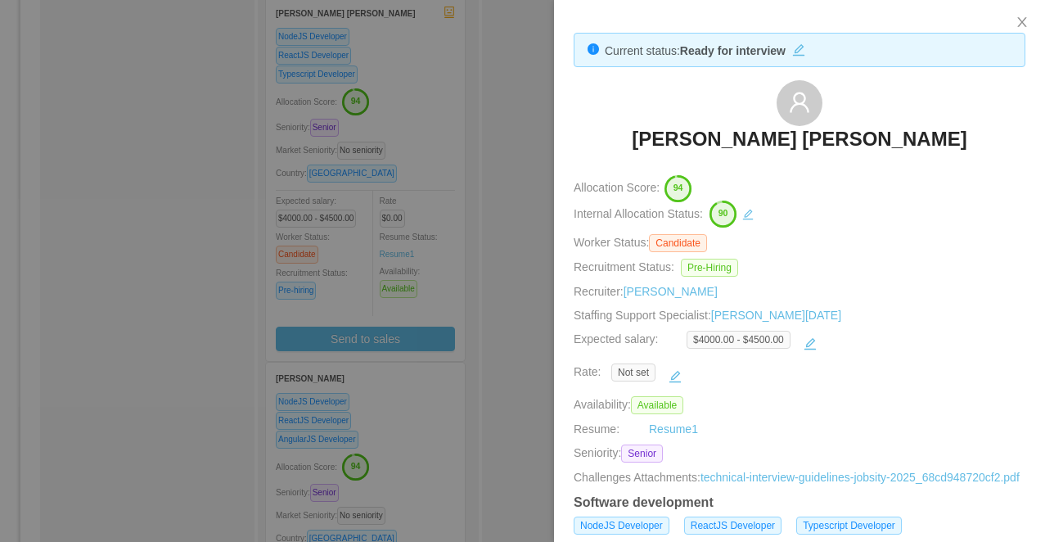
click at [408, 198] on div at bounding box center [522, 271] width 1045 height 542
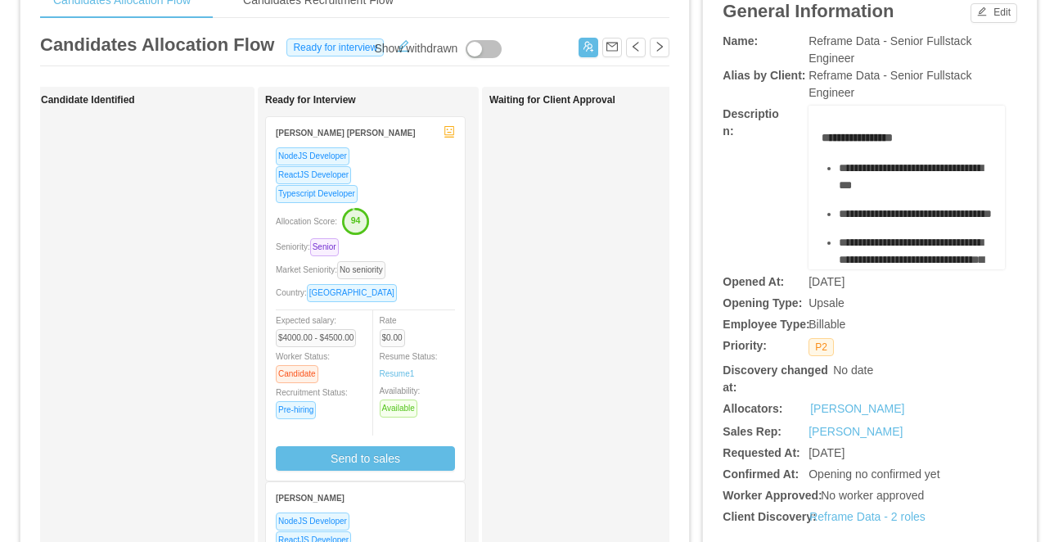
scroll to position [83, 0]
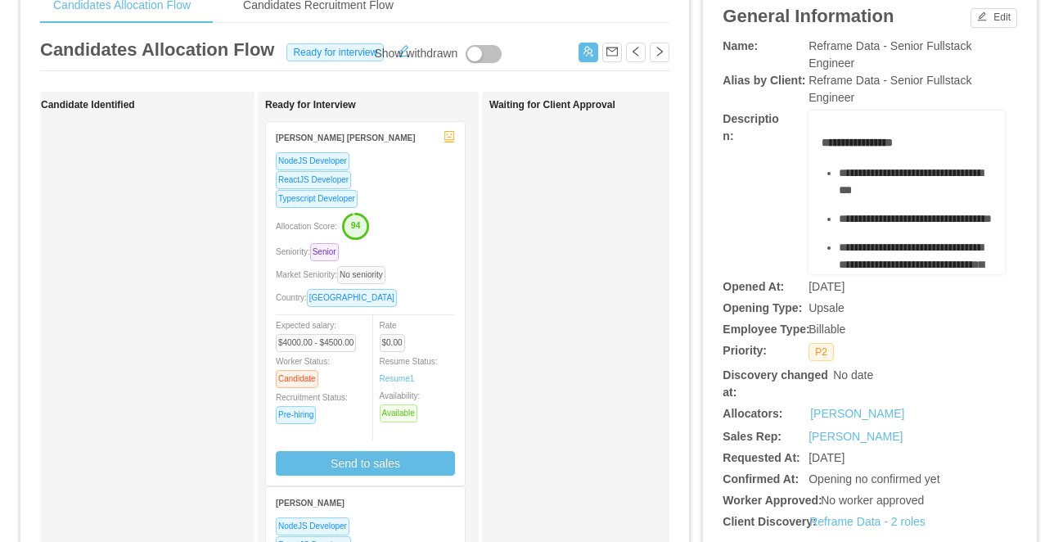
click at [398, 521] on div "NodeJS Developer" at bounding box center [365, 525] width 179 height 19
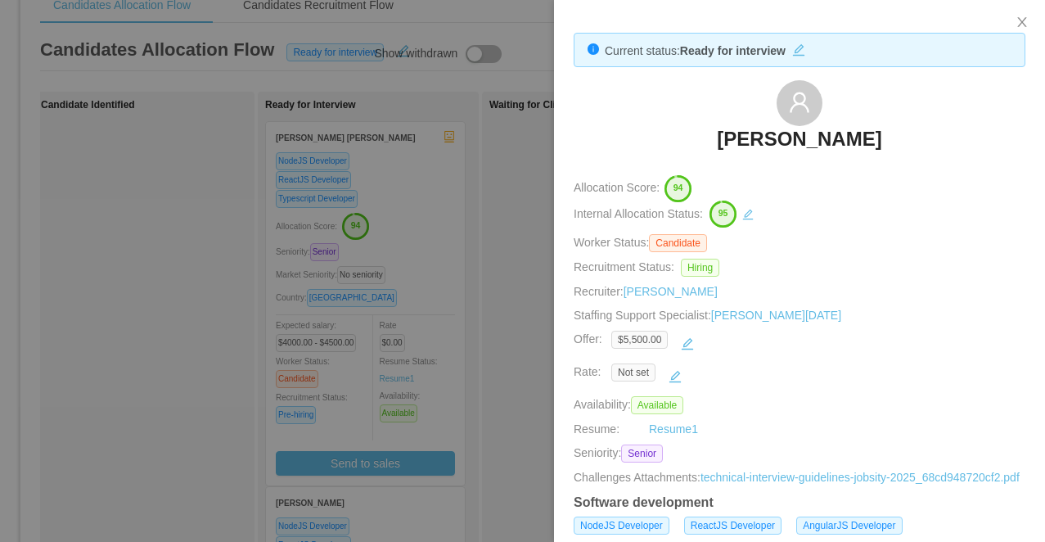
drag, startPoint x: 914, startPoint y: 128, endPoint x: 650, endPoint y: 129, distance: 264.3
click at [650, 129] on div "Alexandre Brandizzi" at bounding box center [800, 121] width 452 height 82
copy h3 "Alexandre Brandizzi"
click at [272, 81] on div at bounding box center [522, 271] width 1045 height 542
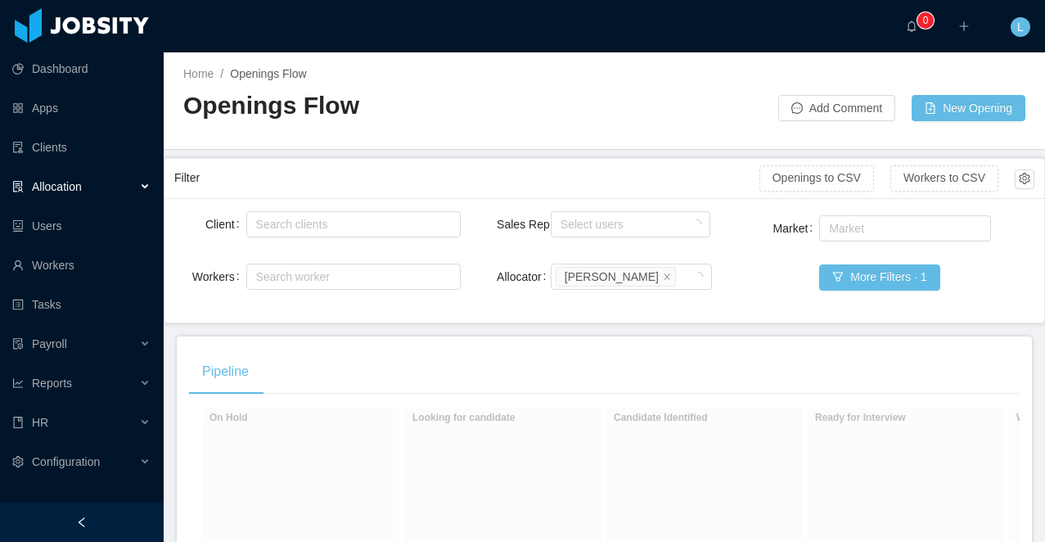
click at [110, 525] on div at bounding box center [82, 522] width 164 height 39
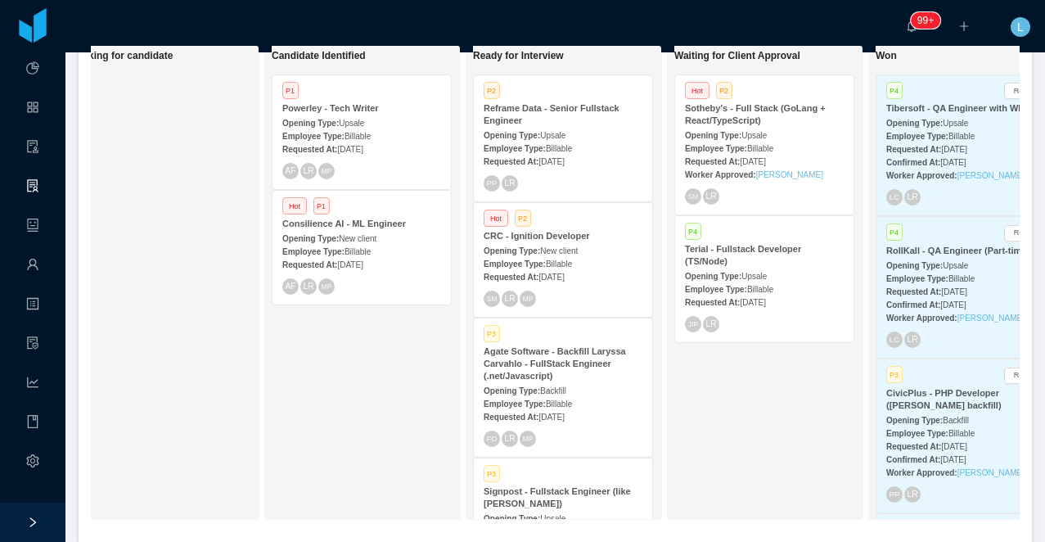
scroll to position [363, 0]
